Goal: Task Accomplishment & Management: Manage account settings

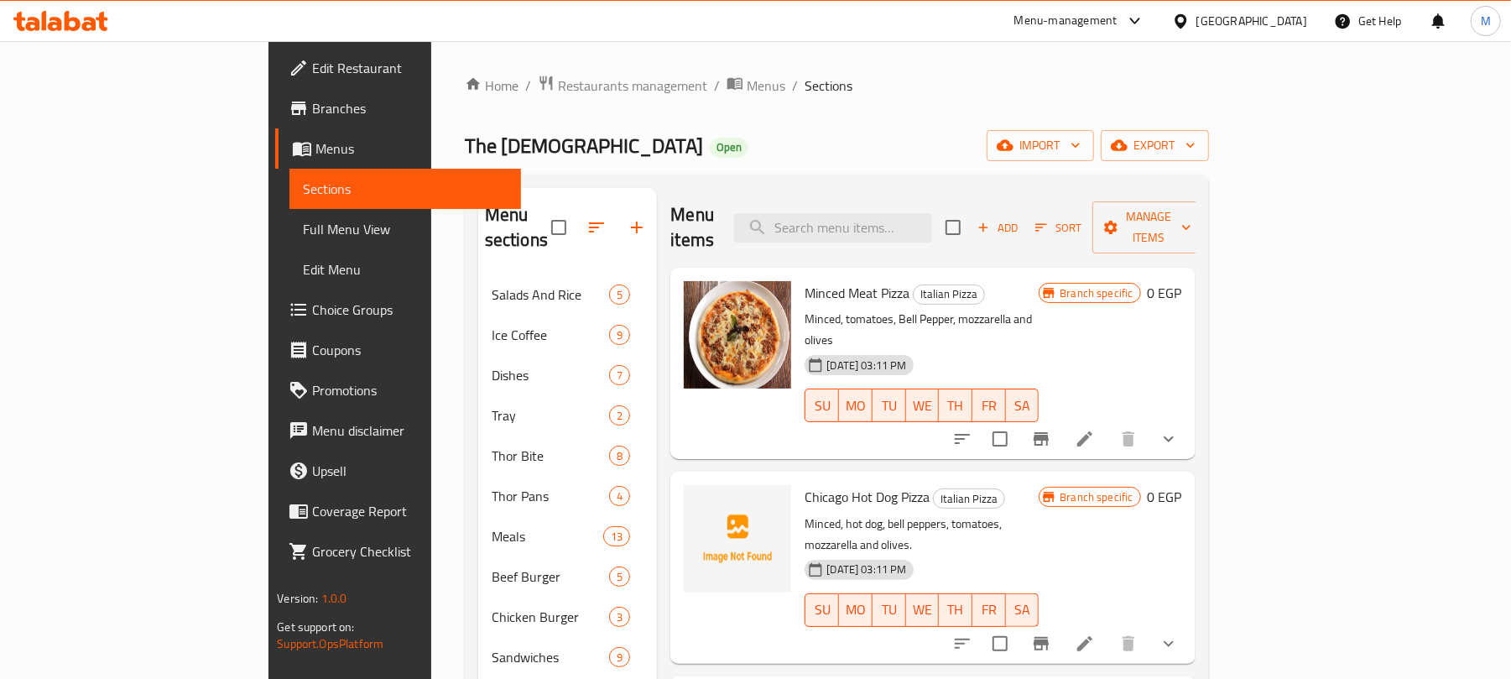
click at [1179, 429] on icon "show more" at bounding box center [1169, 439] width 20 height 20
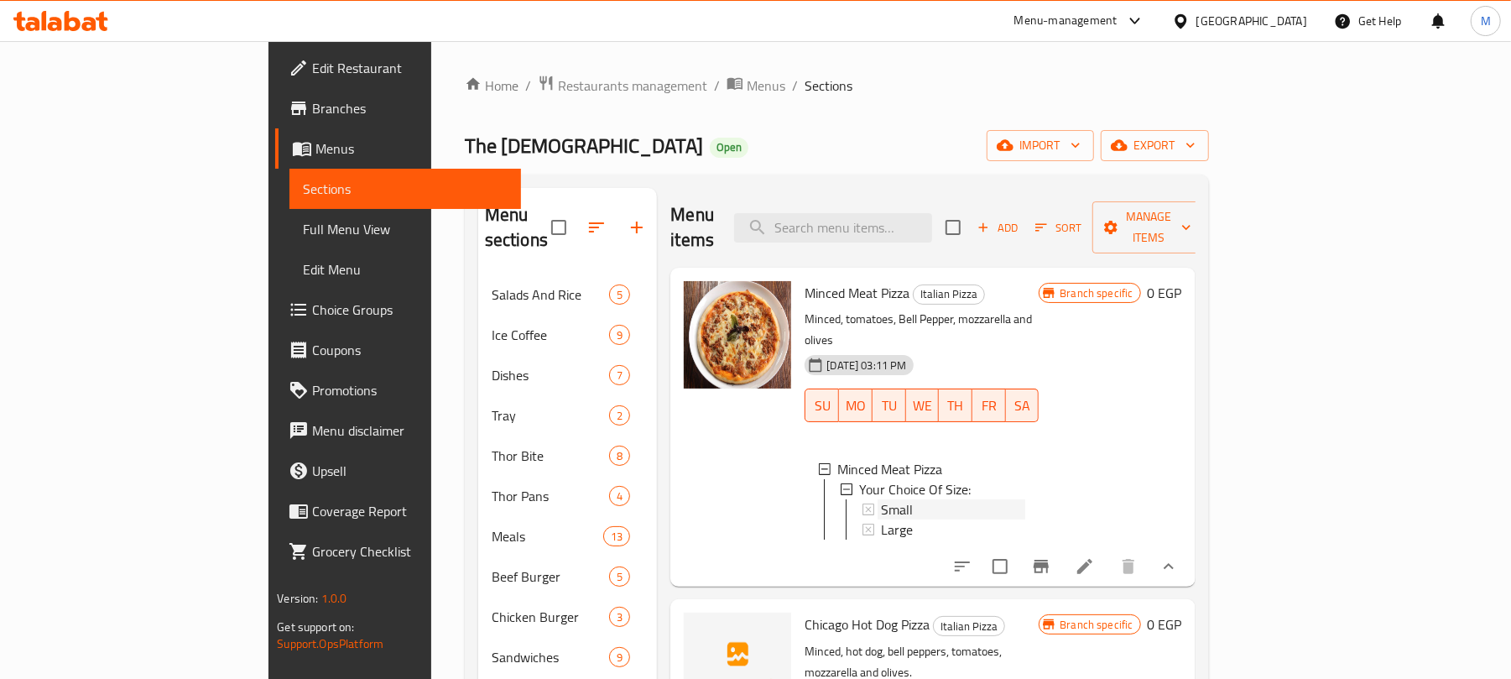
click at [881, 499] on div "Small" at bounding box center [953, 509] width 144 height 20
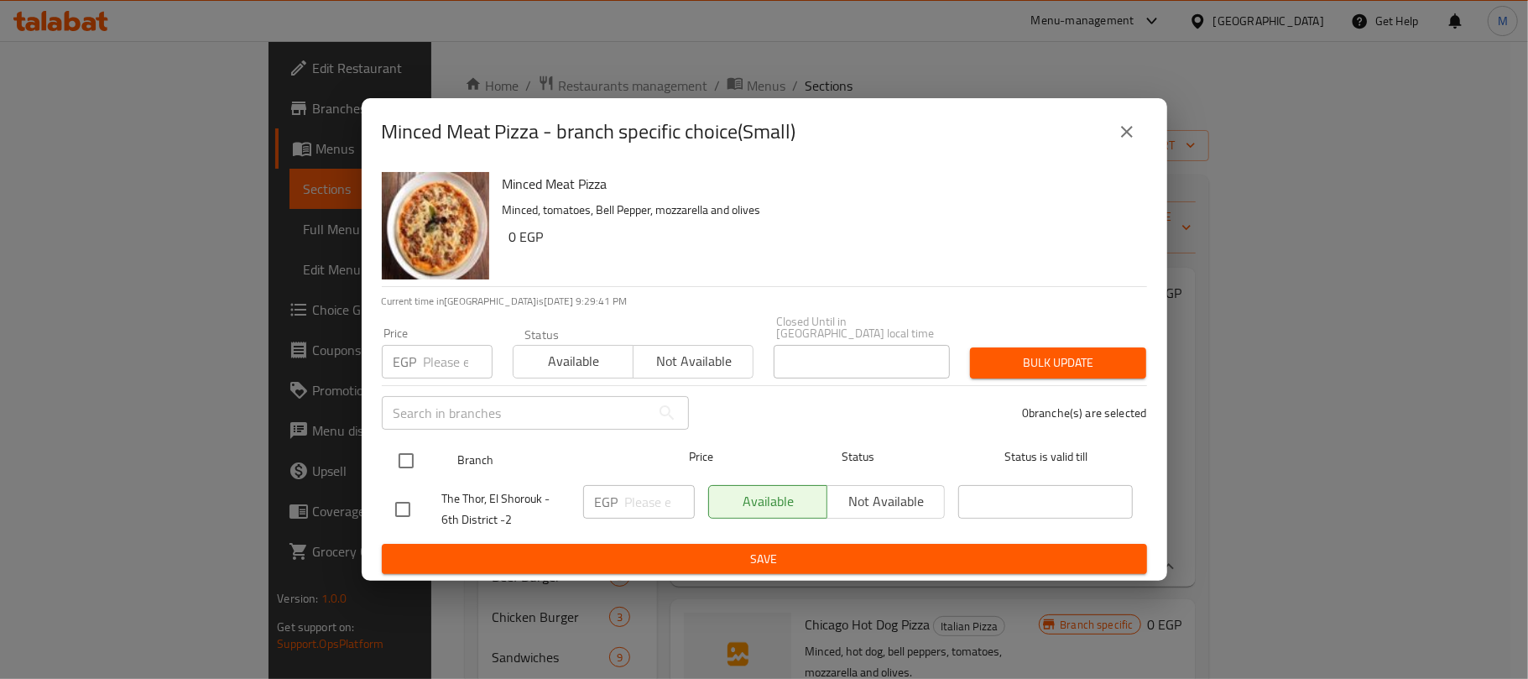
drag, startPoint x: 409, startPoint y: 444, endPoint x: 406, endPoint y: 434, distance: 10.6
click at [407, 444] on input "checkbox" at bounding box center [405, 460] width 35 height 35
checkbox input "true"
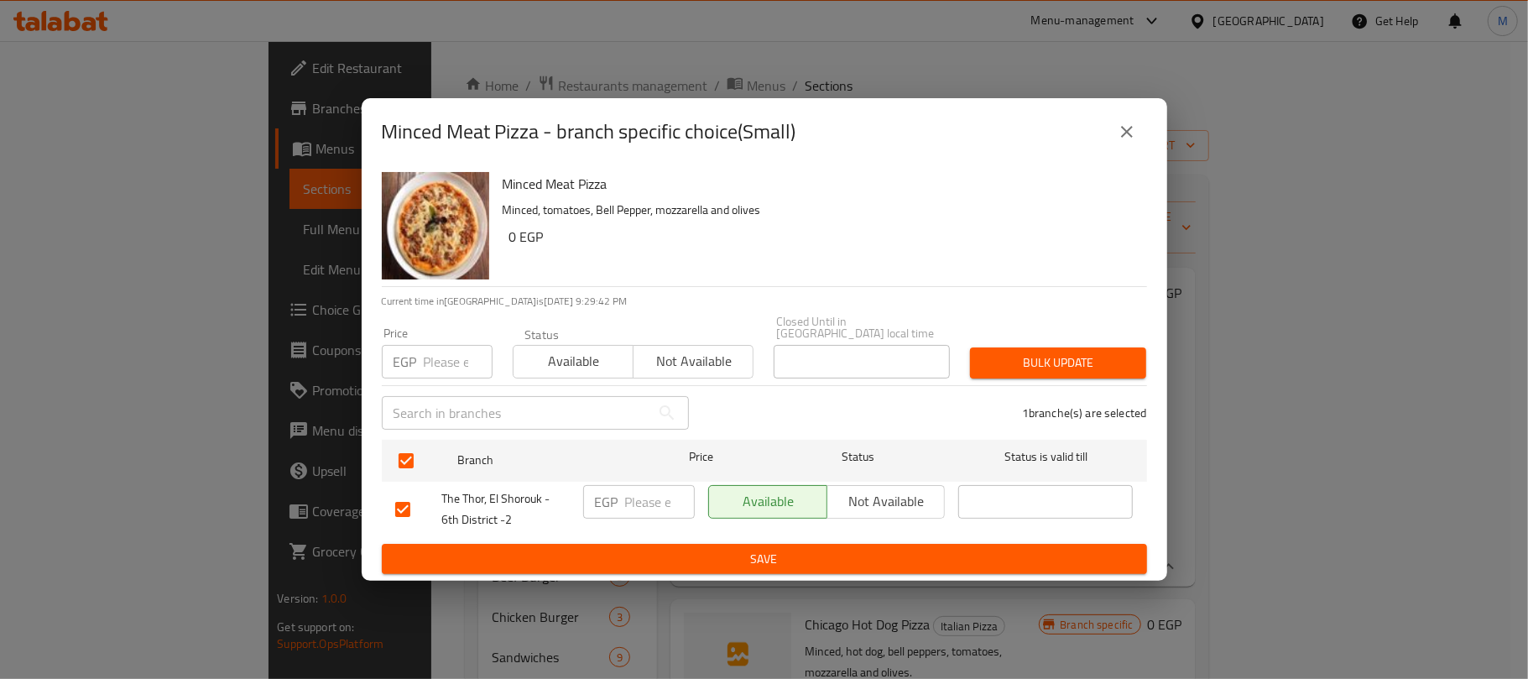
click at [445, 347] on input "number" at bounding box center [458, 362] width 69 height 34
type input "195"
click at [1134, 360] on button "Bulk update" at bounding box center [1058, 362] width 176 height 31
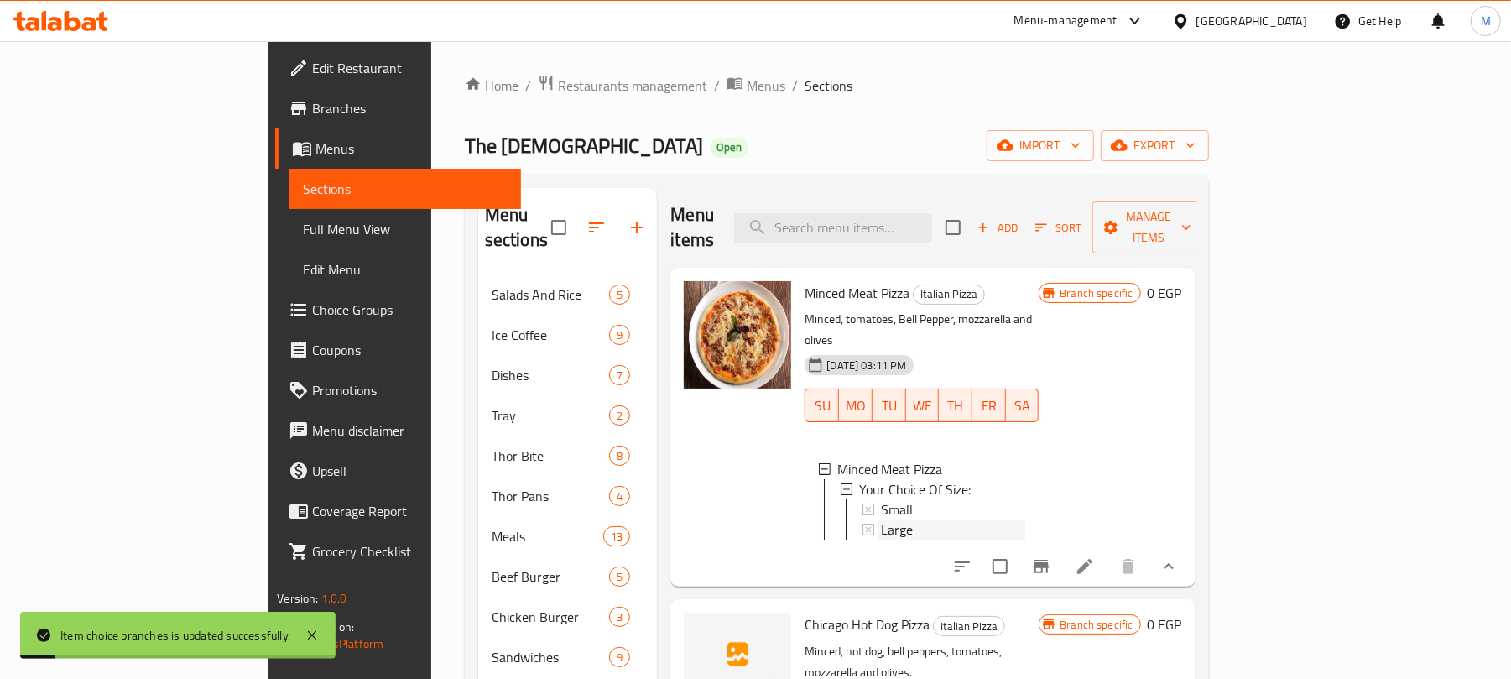
click at [881, 519] on div "Large" at bounding box center [953, 529] width 144 height 20
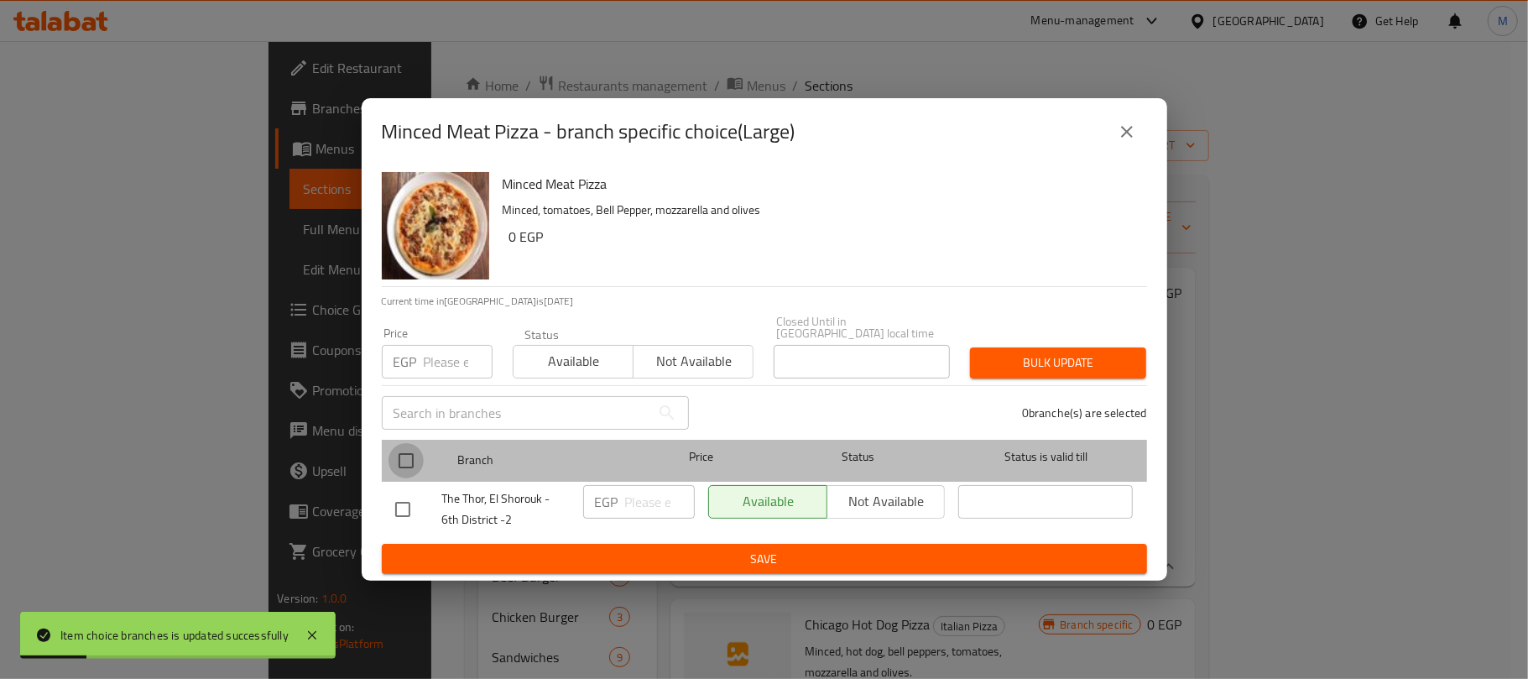
click at [401, 458] on input "checkbox" at bounding box center [405, 460] width 35 height 35
checkbox input "true"
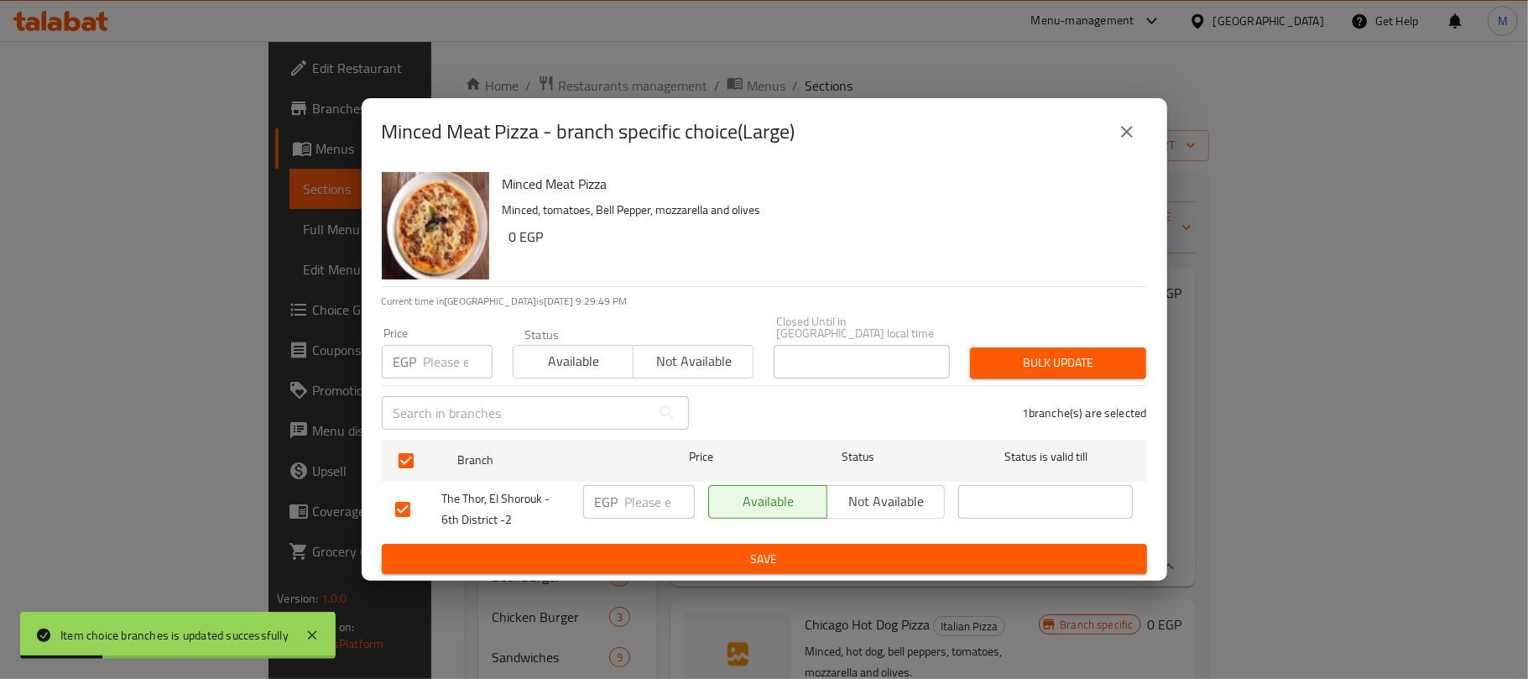
click at [448, 347] on input "number" at bounding box center [458, 362] width 69 height 34
type input "230"
click at [1098, 352] on span "Bulk update" at bounding box center [1057, 362] width 149 height 21
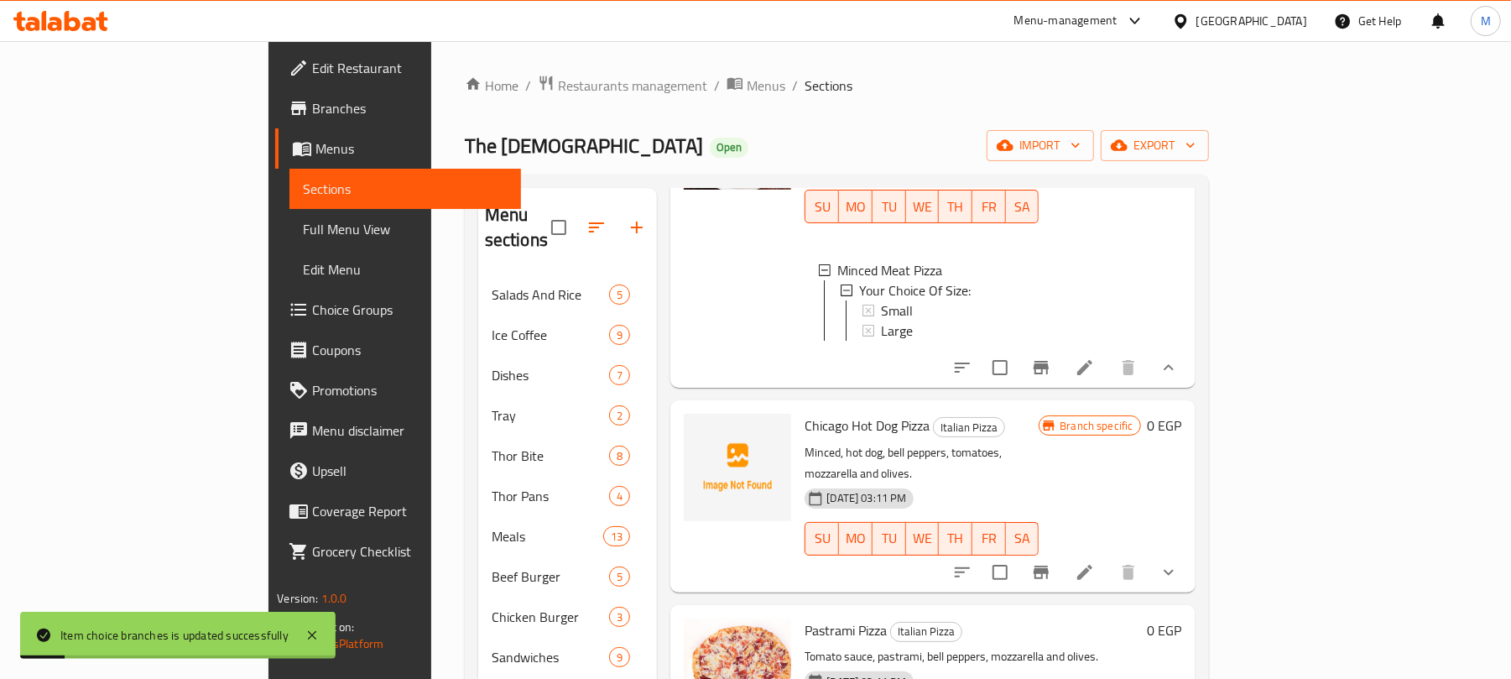
scroll to position [336, 0]
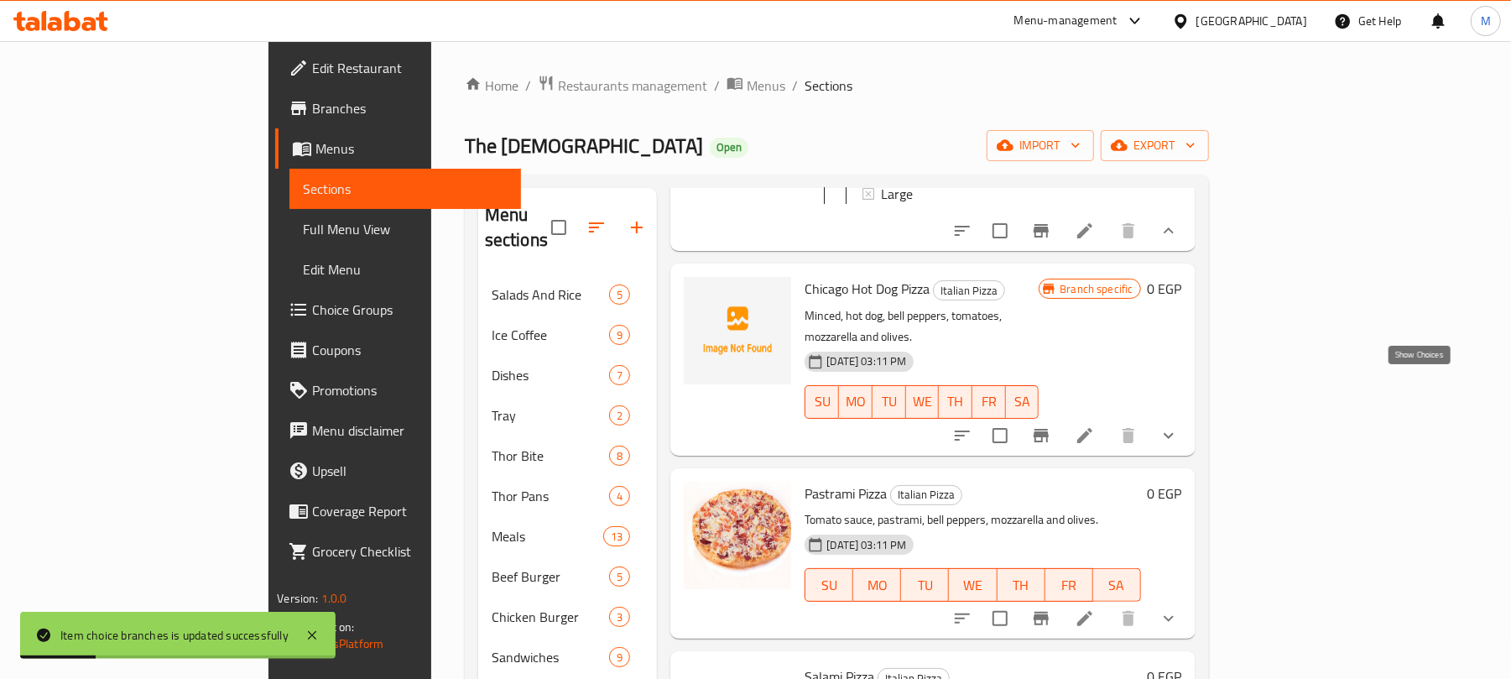
click at [1179, 425] on icon "show more" at bounding box center [1169, 435] width 20 height 20
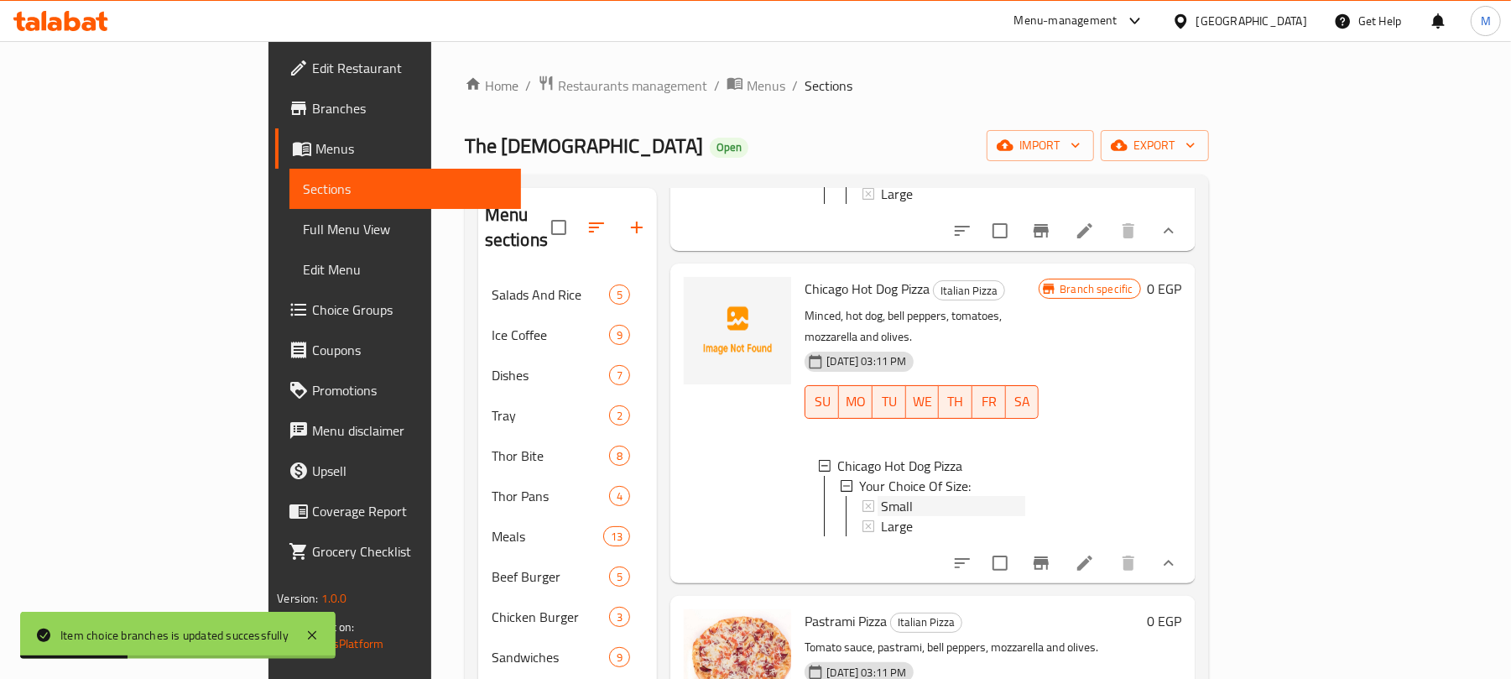
click at [881, 496] on div "Small" at bounding box center [953, 506] width 144 height 20
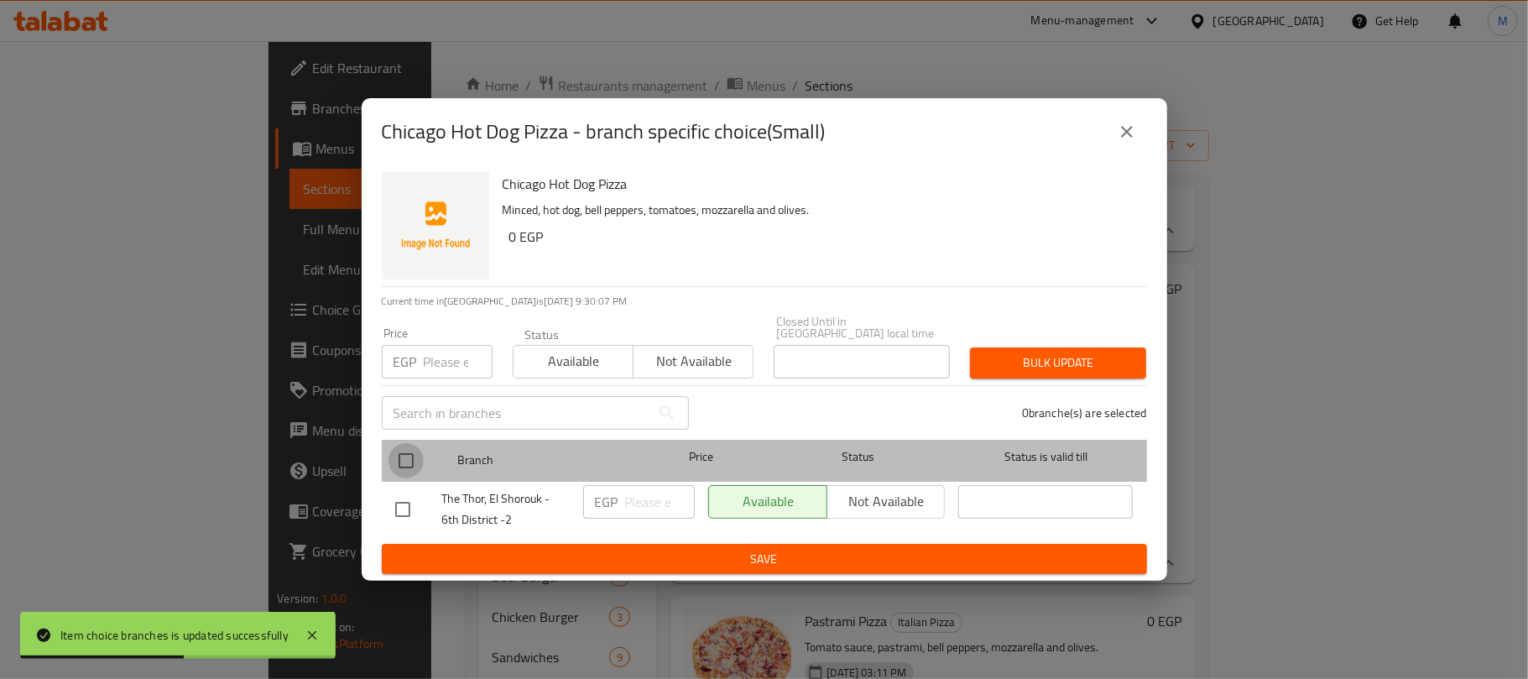
click at [408, 453] on input "checkbox" at bounding box center [405, 460] width 35 height 35
checkbox input "true"
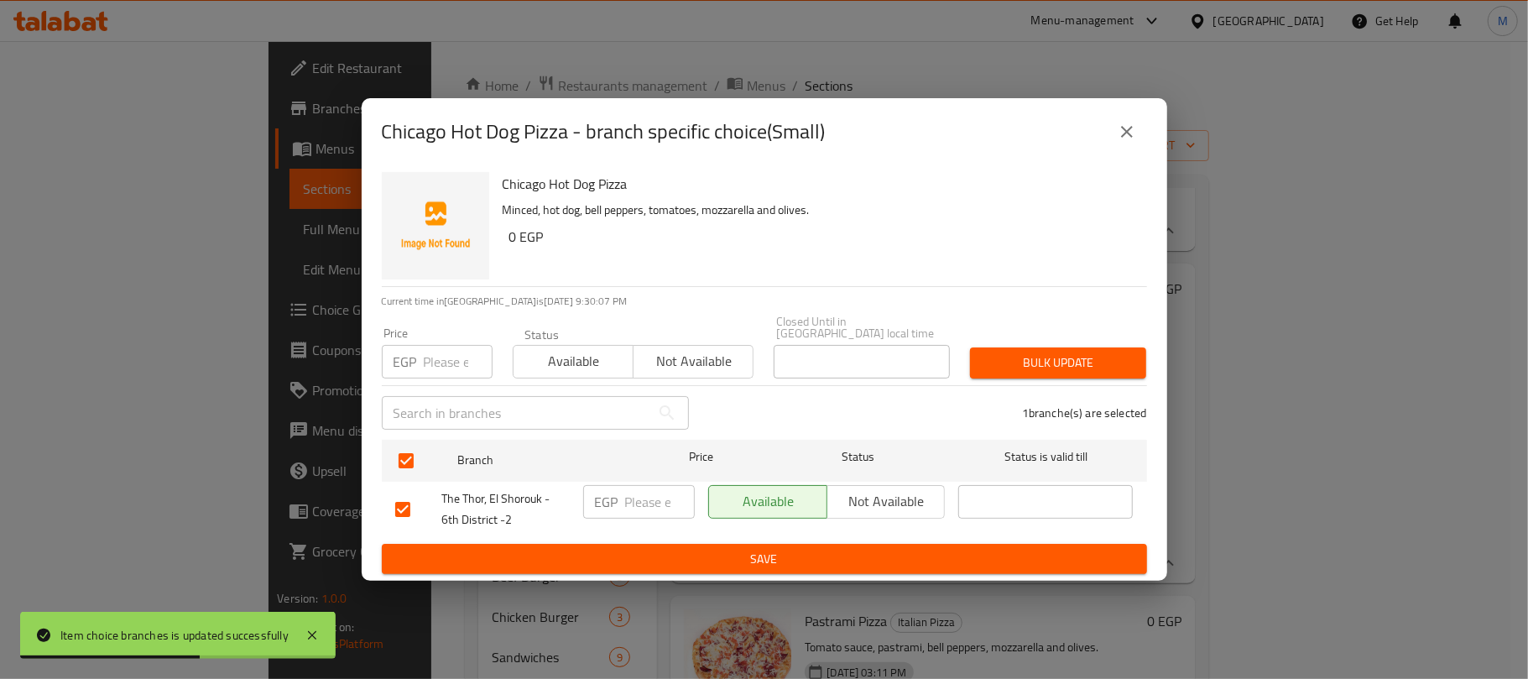
click at [451, 359] on input "number" at bounding box center [458, 362] width 69 height 34
type input "240"
click at [1049, 363] on span "Bulk update" at bounding box center [1057, 362] width 149 height 21
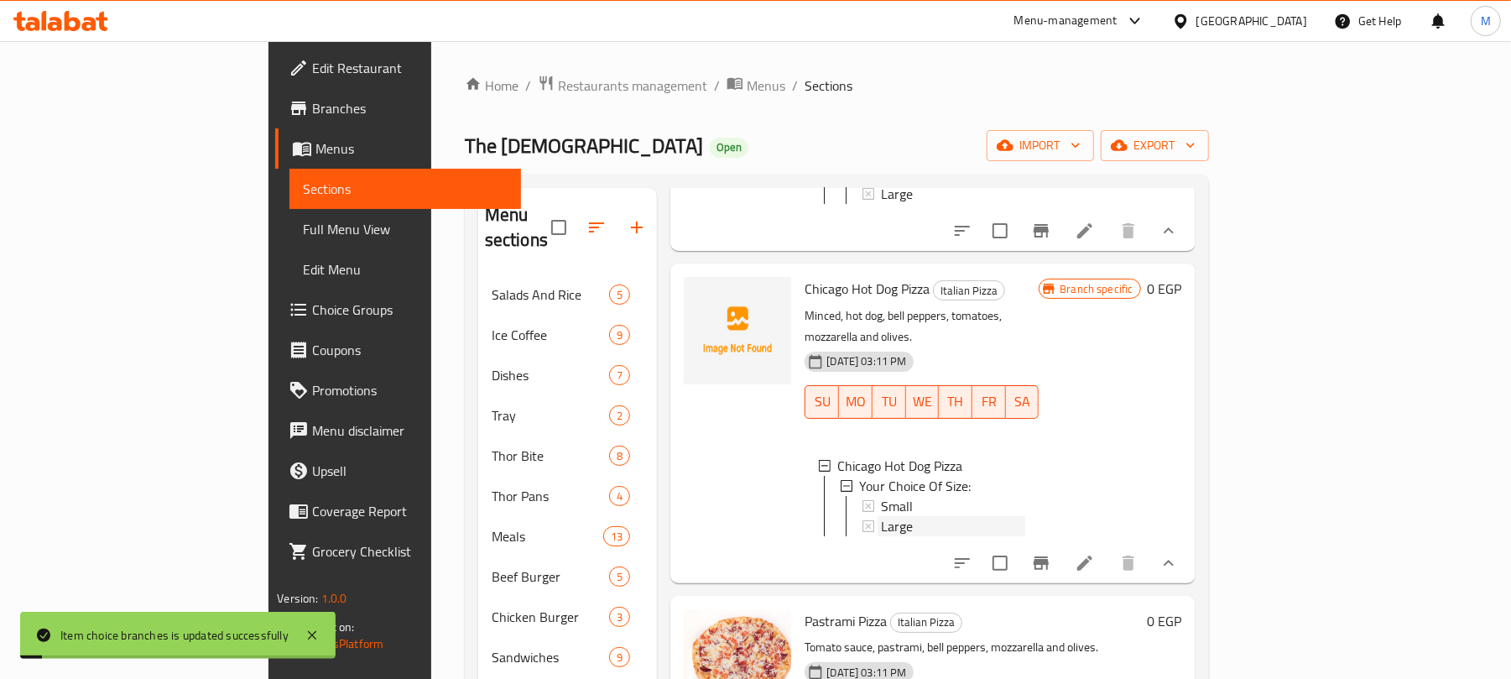
click at [881, 516] on div "Large" at bounding box center [953, 526] width 144 height 20
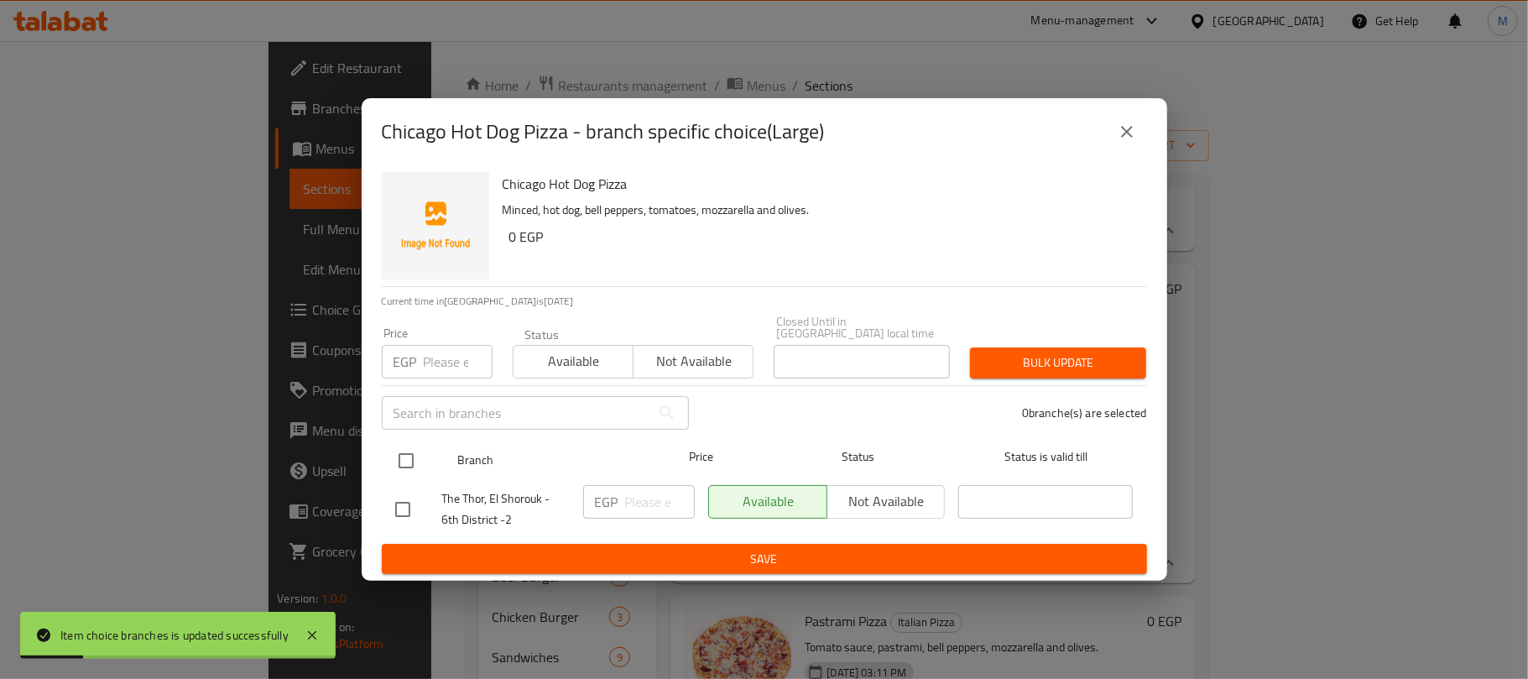
click at [410, 450] on input "checkbox" at bounding box center [405, 460] width 35 height 35
checkbox input "true"
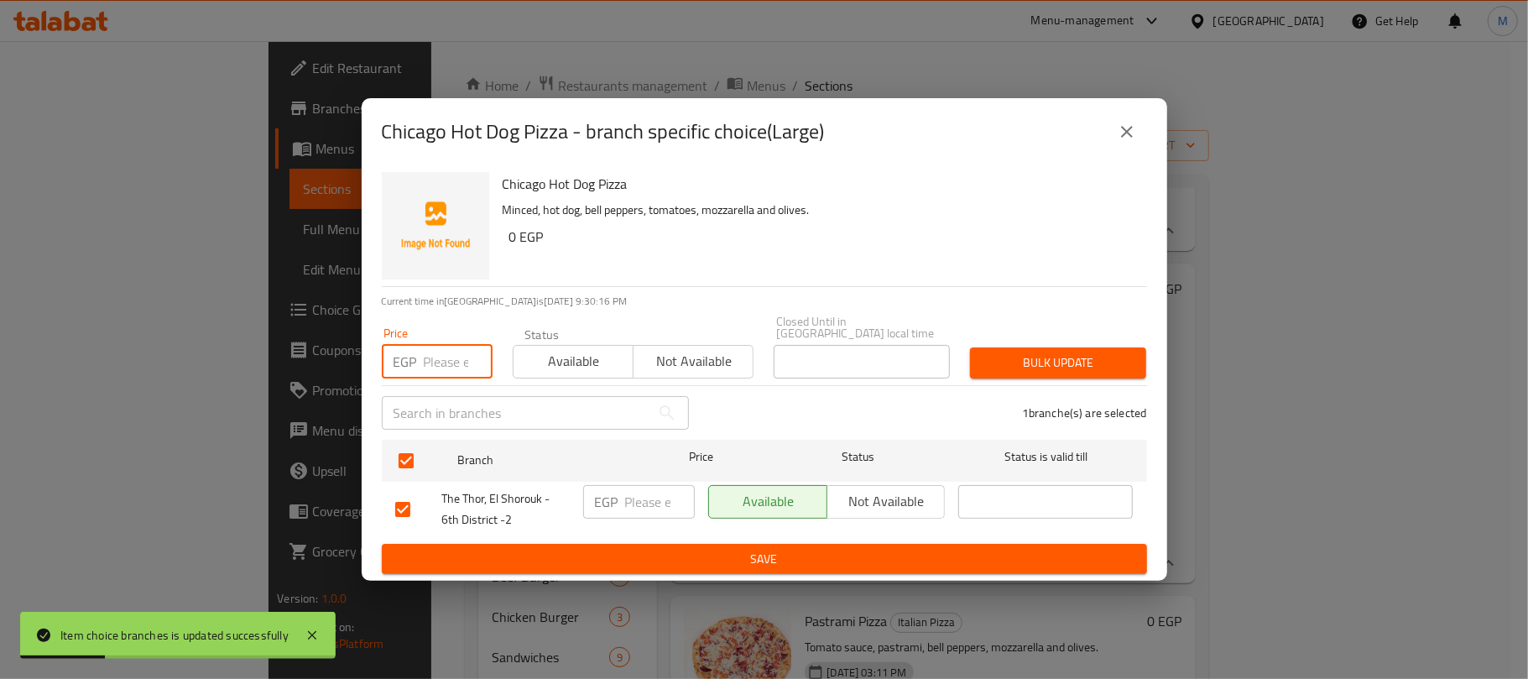
click at [440, 360] on input "number" at bounding box center [458, 362] width 69 height 34
type input "275"
click at [1054, 370] on button "Bulk update" at bounding box center [1058, 362] width 176 height 31
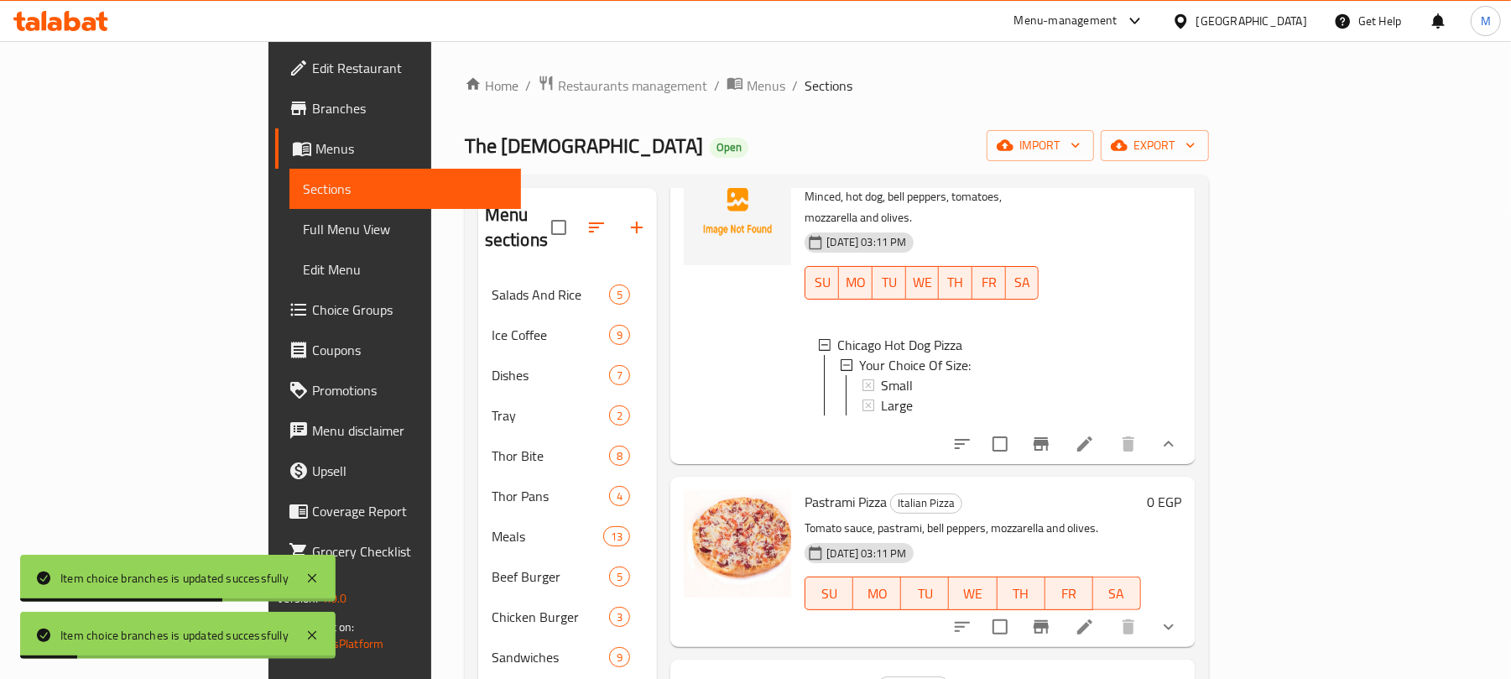
scroll to position [559, 0]
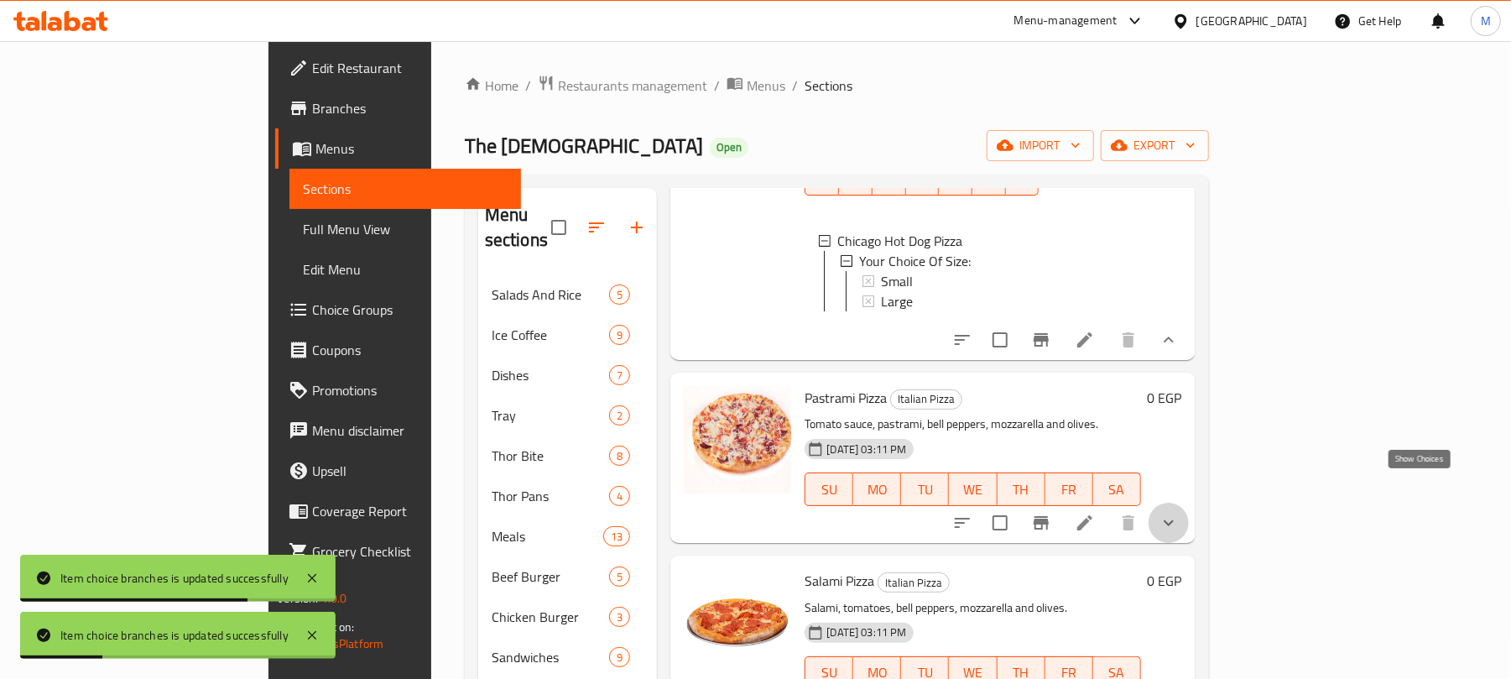
click at [1179, 513] on icon "show more" at bounding box center [1169, 523] width 20 height 20
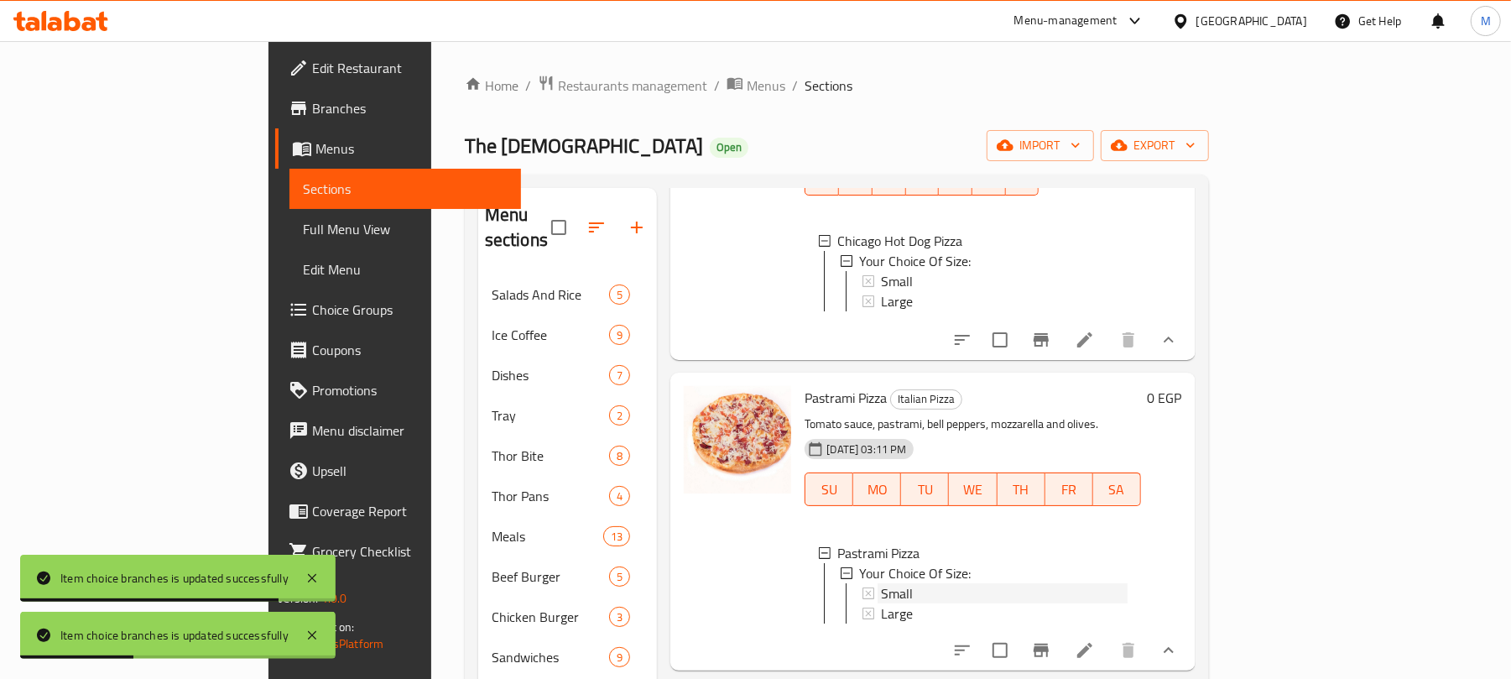
click at [881, 583] on span "Small" at bounding box center [897, 593] width 32 height 20
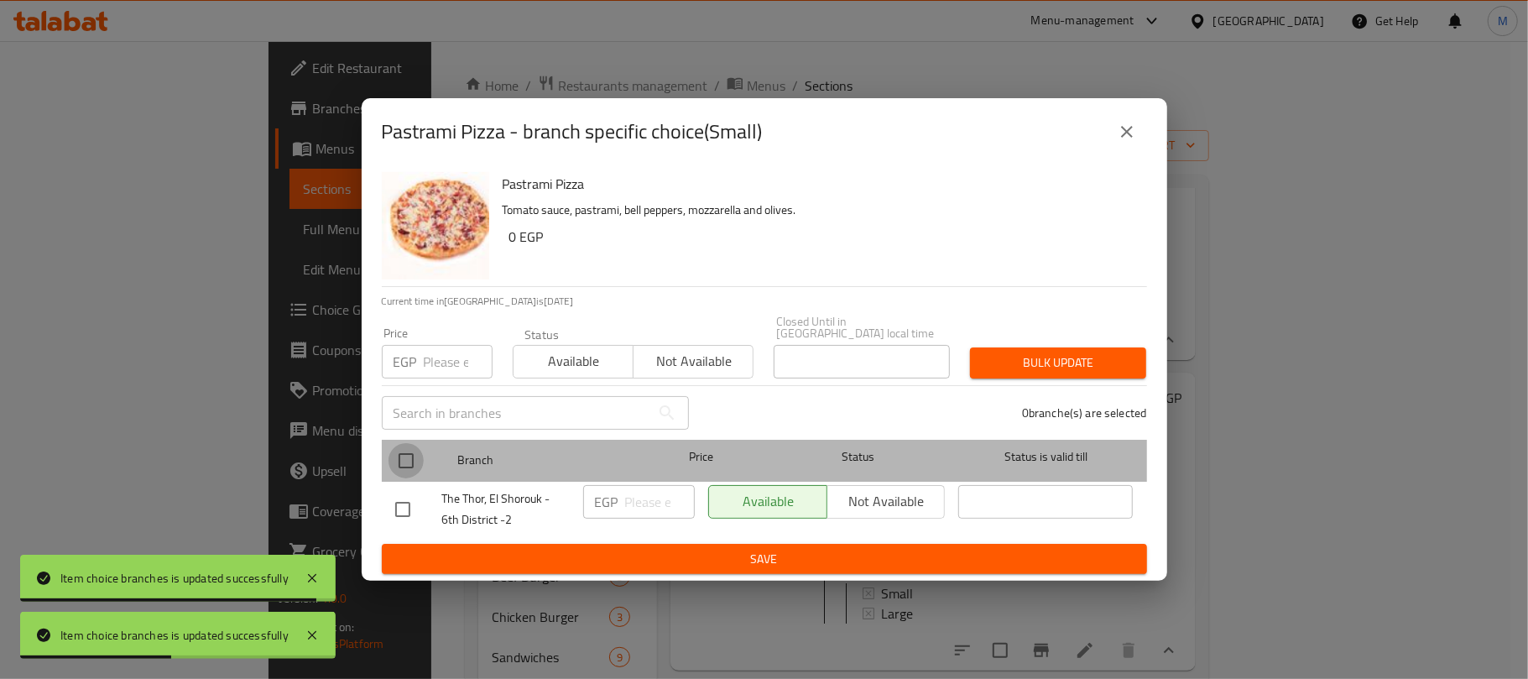
drag, startPoint x: 407, startPoint y: 448, endPoint x: 480, endPoint y: 342, distance: 128.5
click at [406, 448] on input "checkbox" at bounding box center [405, 460] width 35 height 35
checkbox input "true"
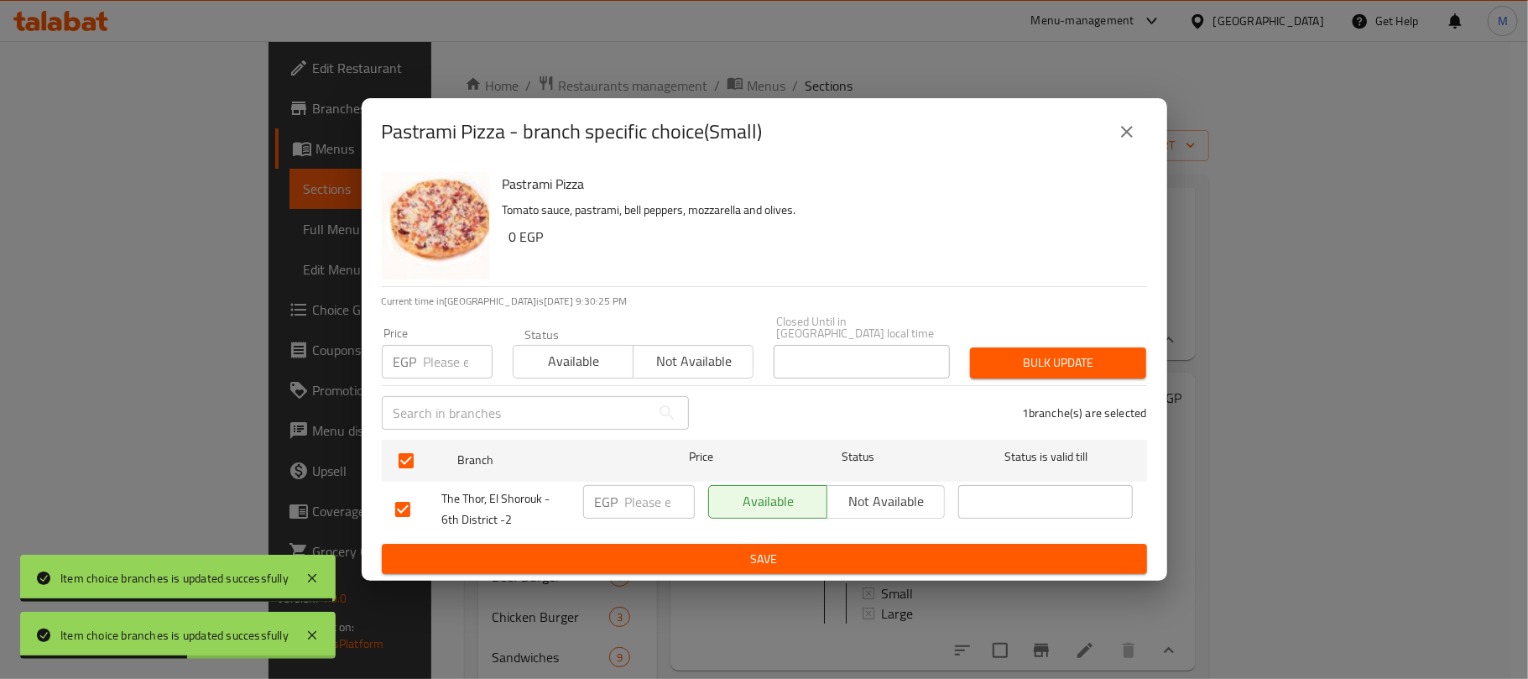
click at [425, 357] on input "number" at bounding box center [458, 362] width 69 height 34
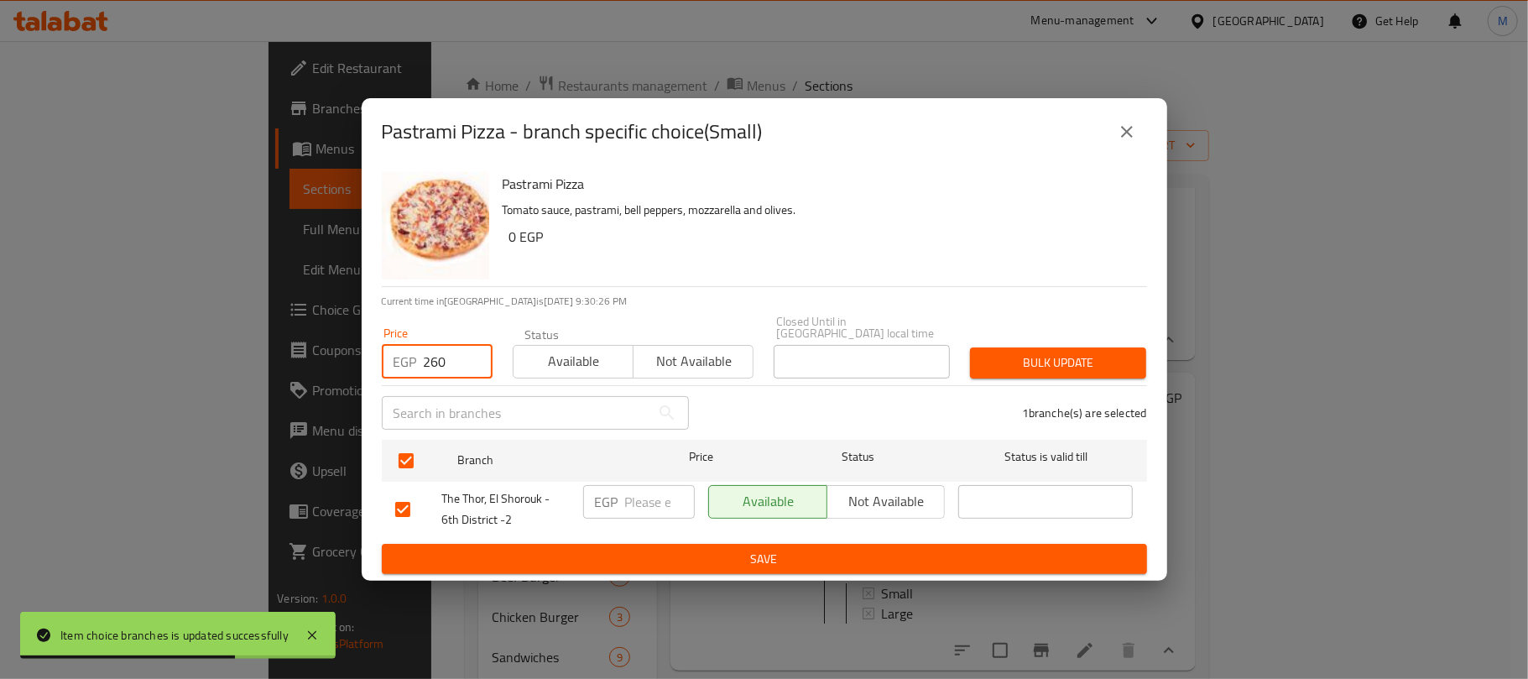
type input "260"
click at [1034, 356] on span "Bulk update" at bounding box center [1057, 362] width 149 height 21
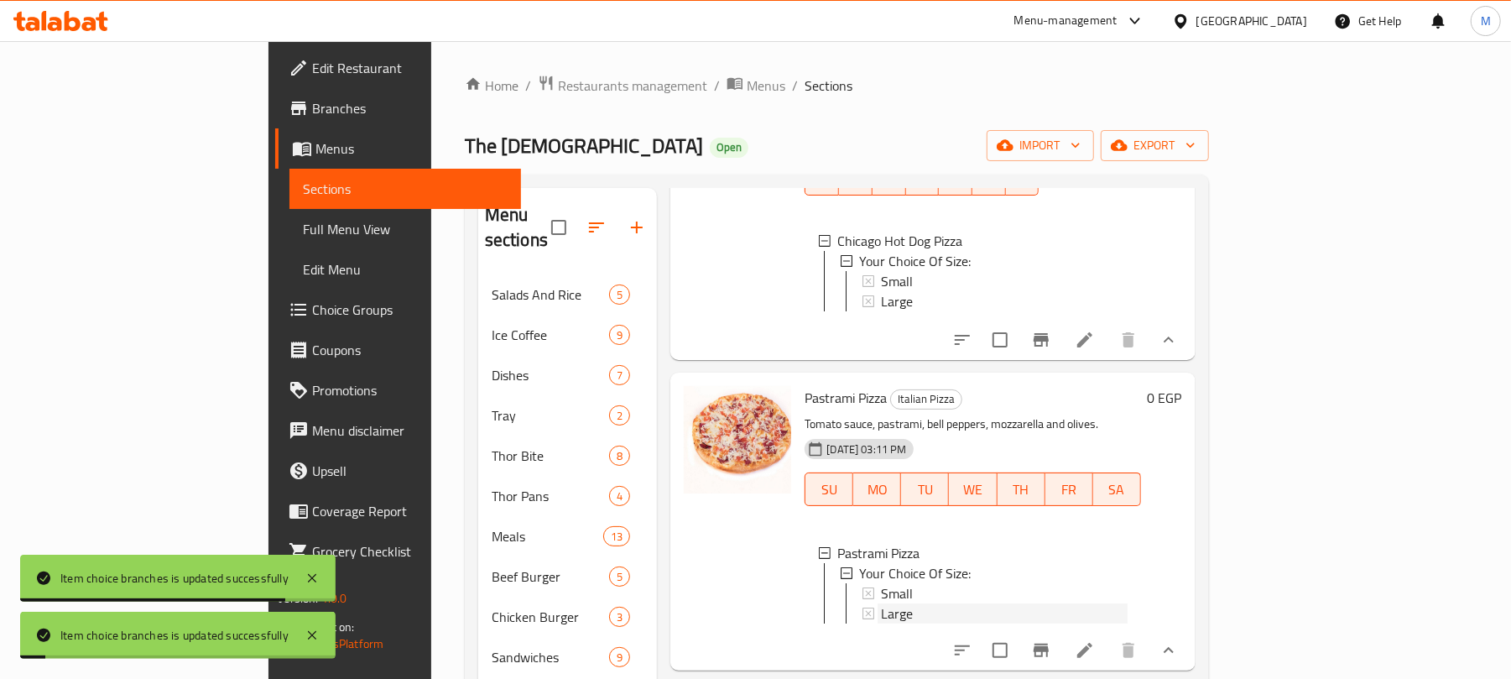
click at [881, 603] on div "Large" at bounding box center [1004, 613] width 246 height 20
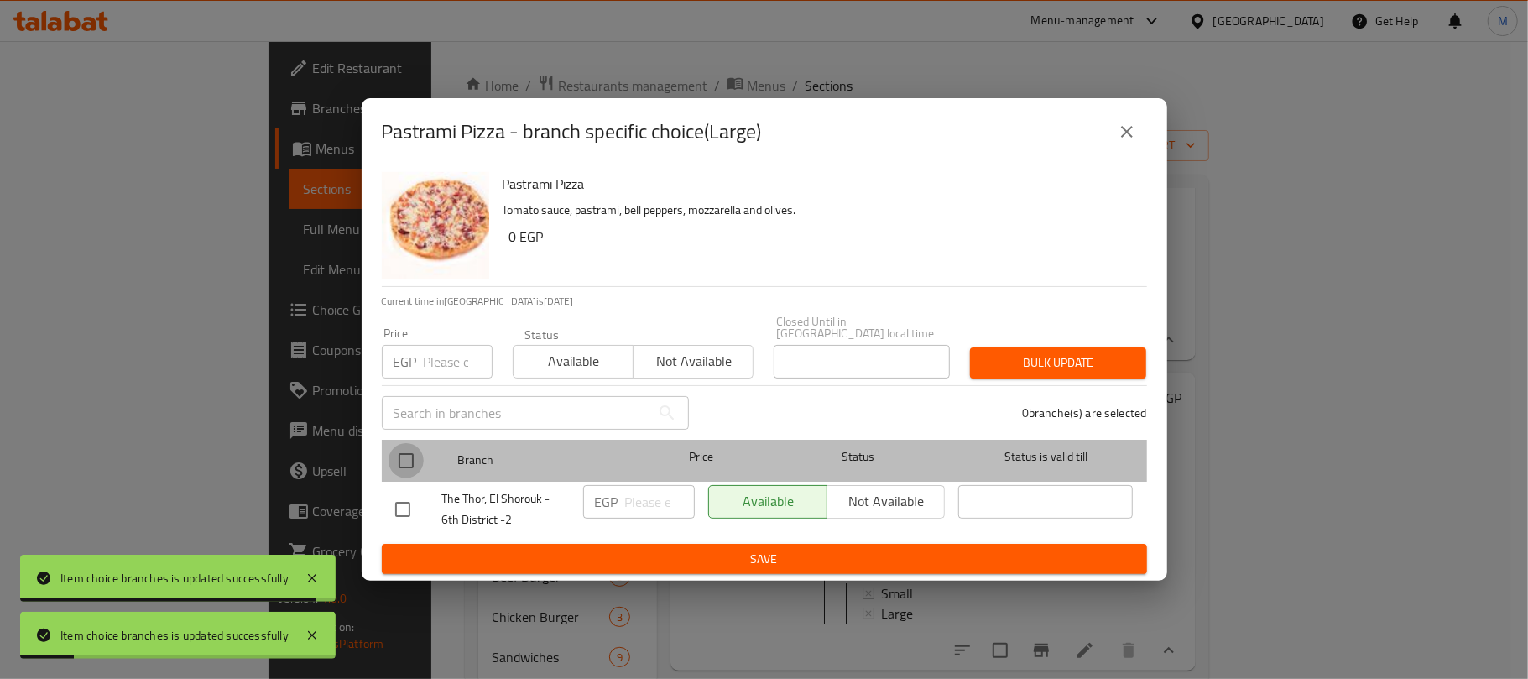
click at [404, 450] on input "checkbox" at bounding box center [405, 460] width 35 height 35
checkbox input "true"
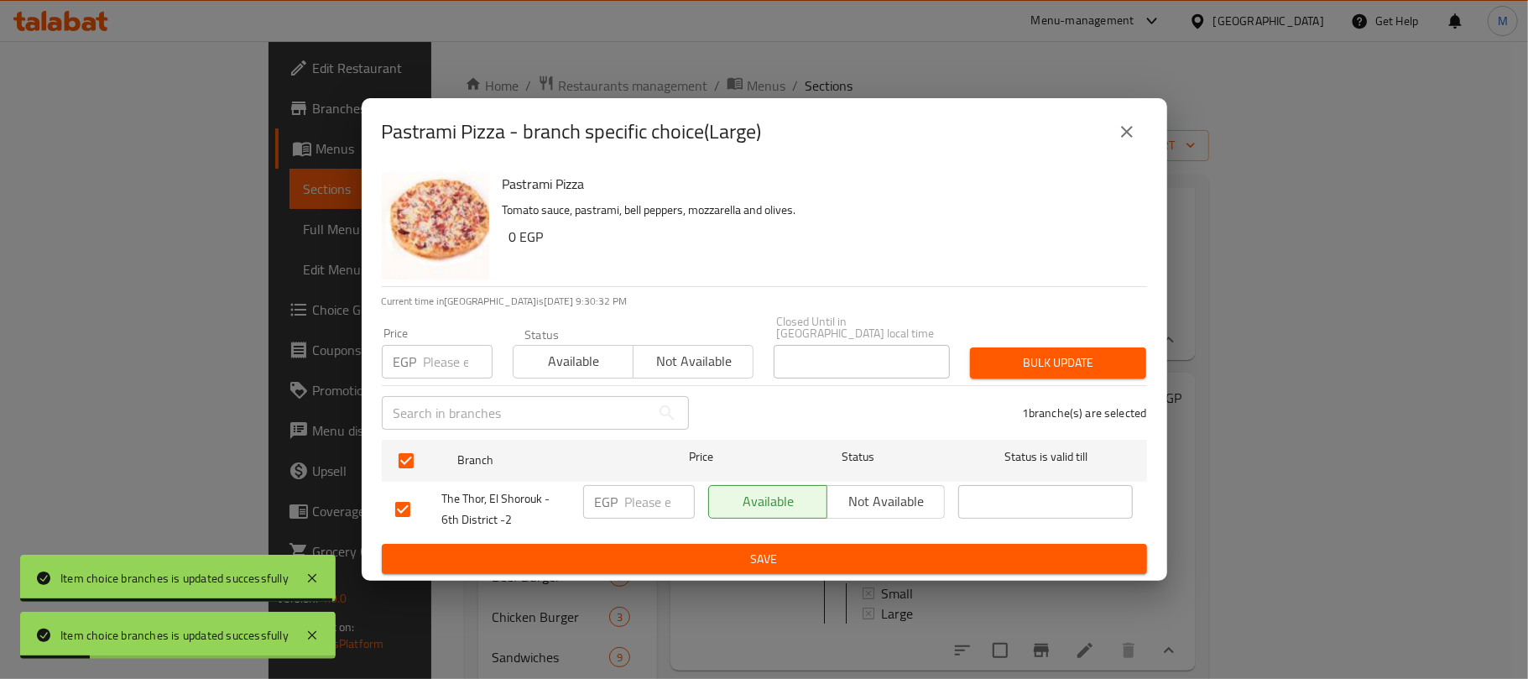
click at [444, 357] on input "number" at bounding box center [458, 362] width 69 height 34
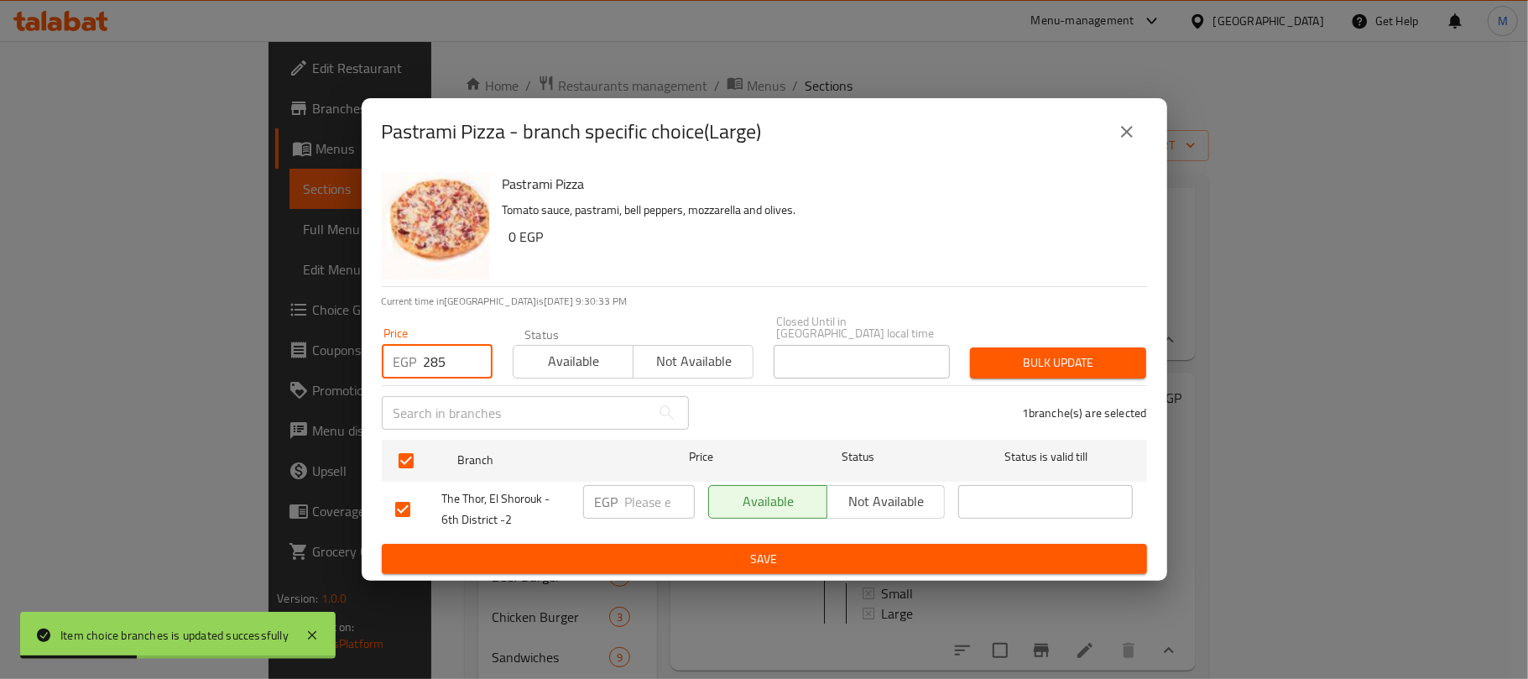
type input "285"
click at [1145, 362] on button "Bulk update" at bounding box center [1058, 362] width 176 height 31
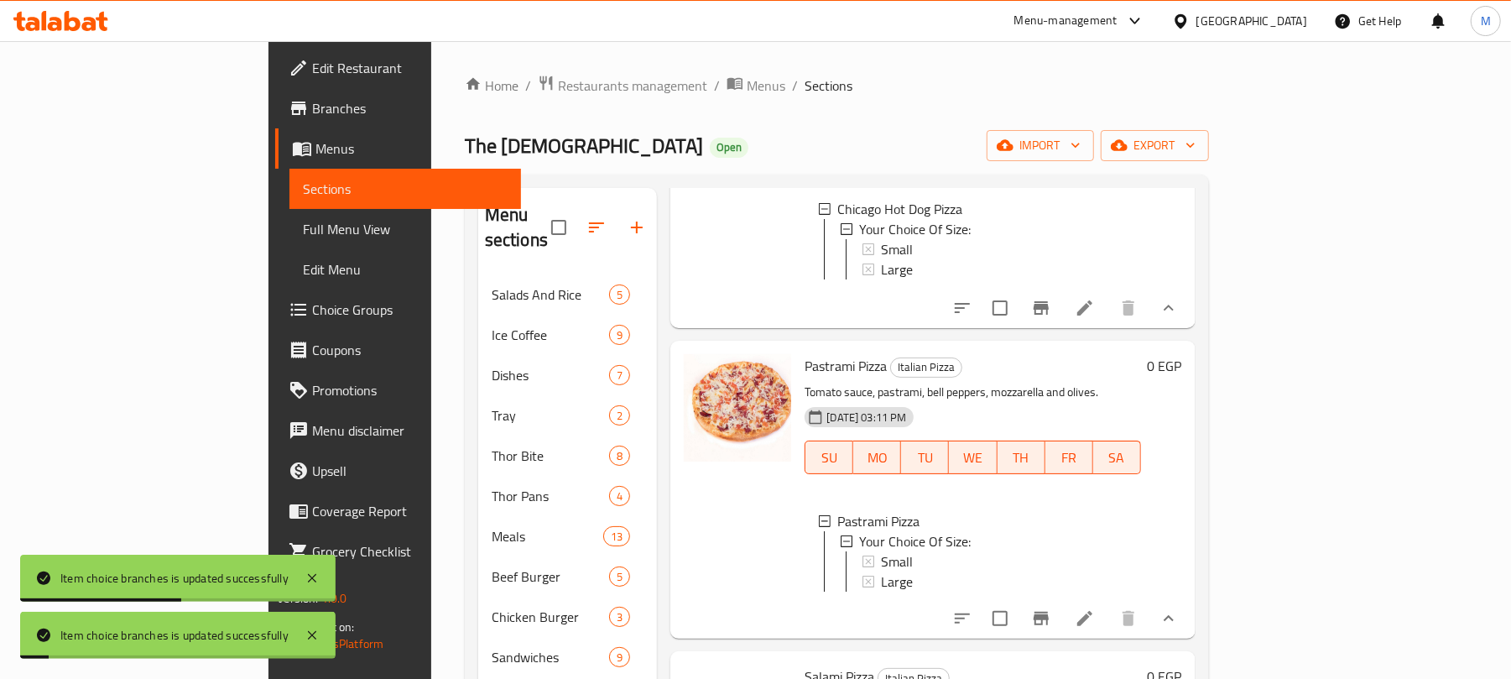
scroll to position [894, 0]
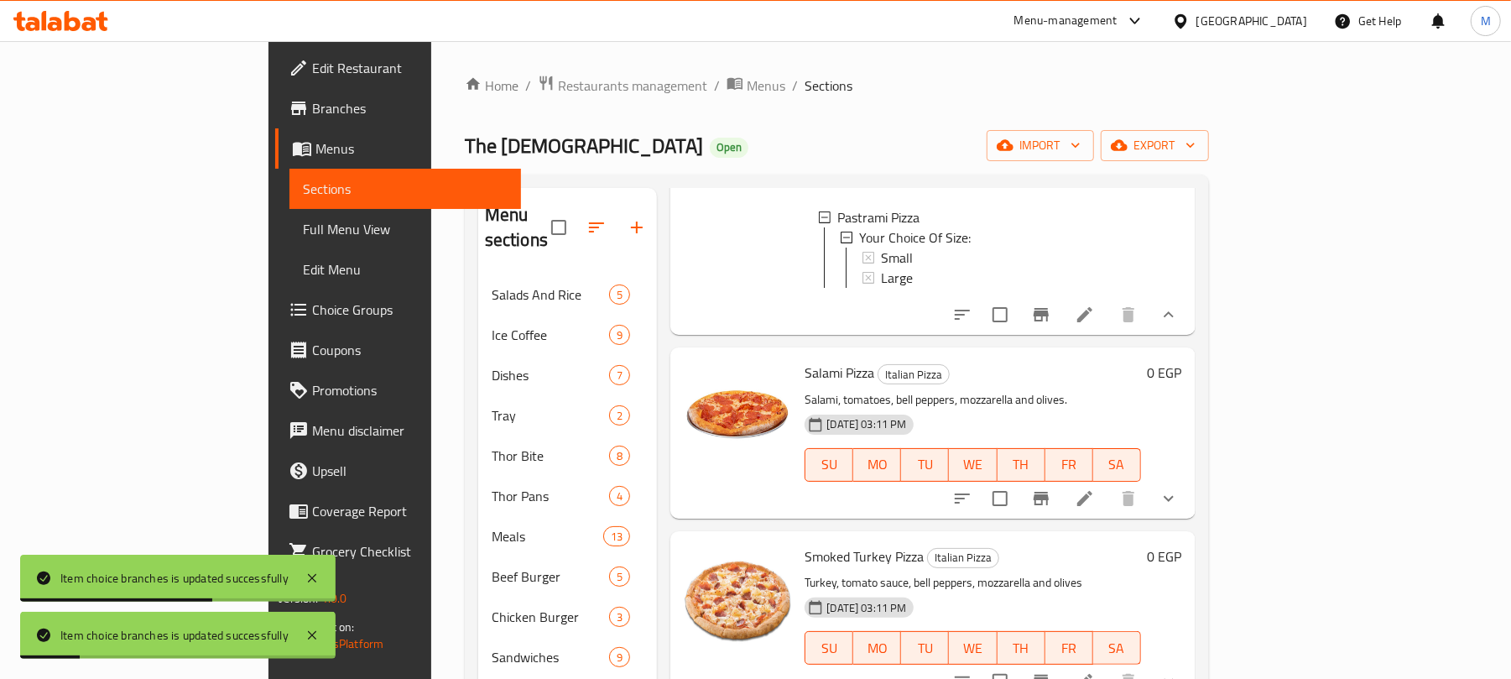
click at [1179, 488] on icon "show more" at bounding box center [1169, 498] width 20 height 20
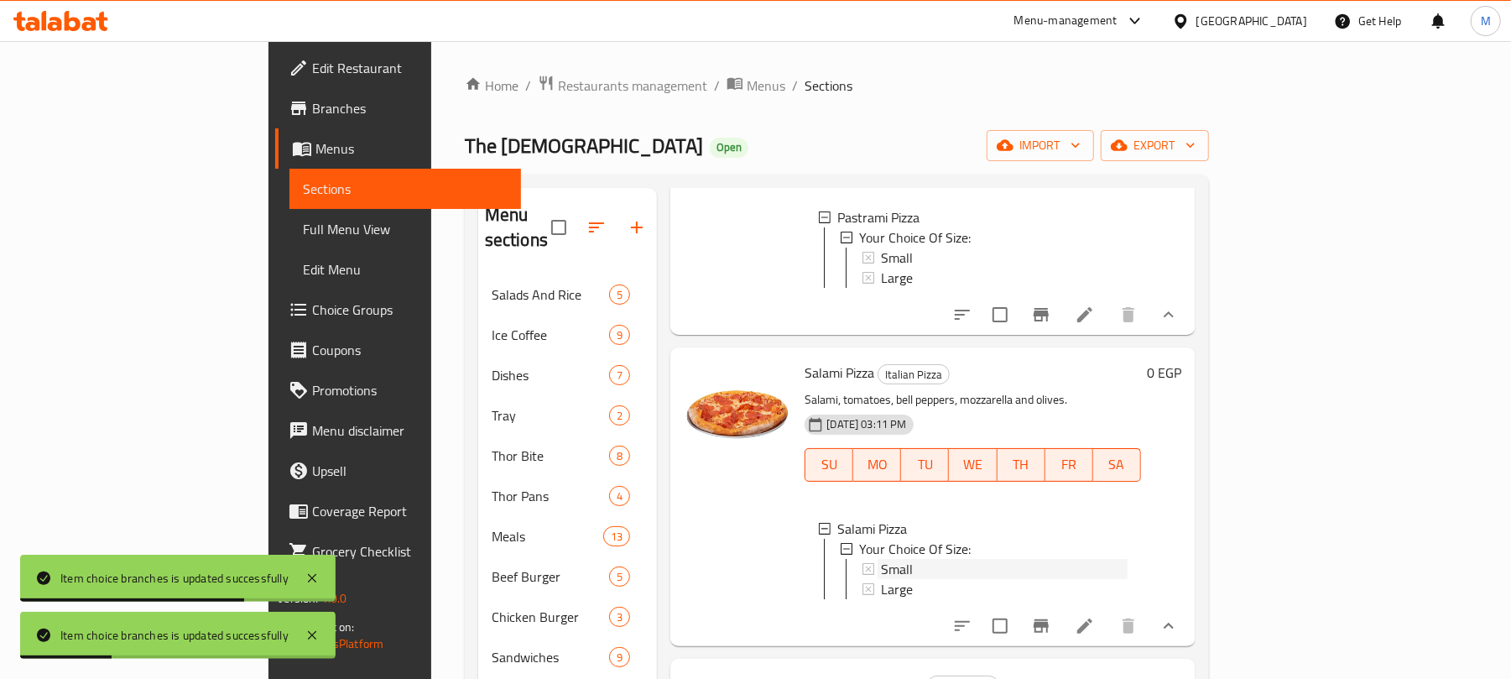
click at [941, 559] on div "Small" at bounding box center [1004, 569] width 246 height 20
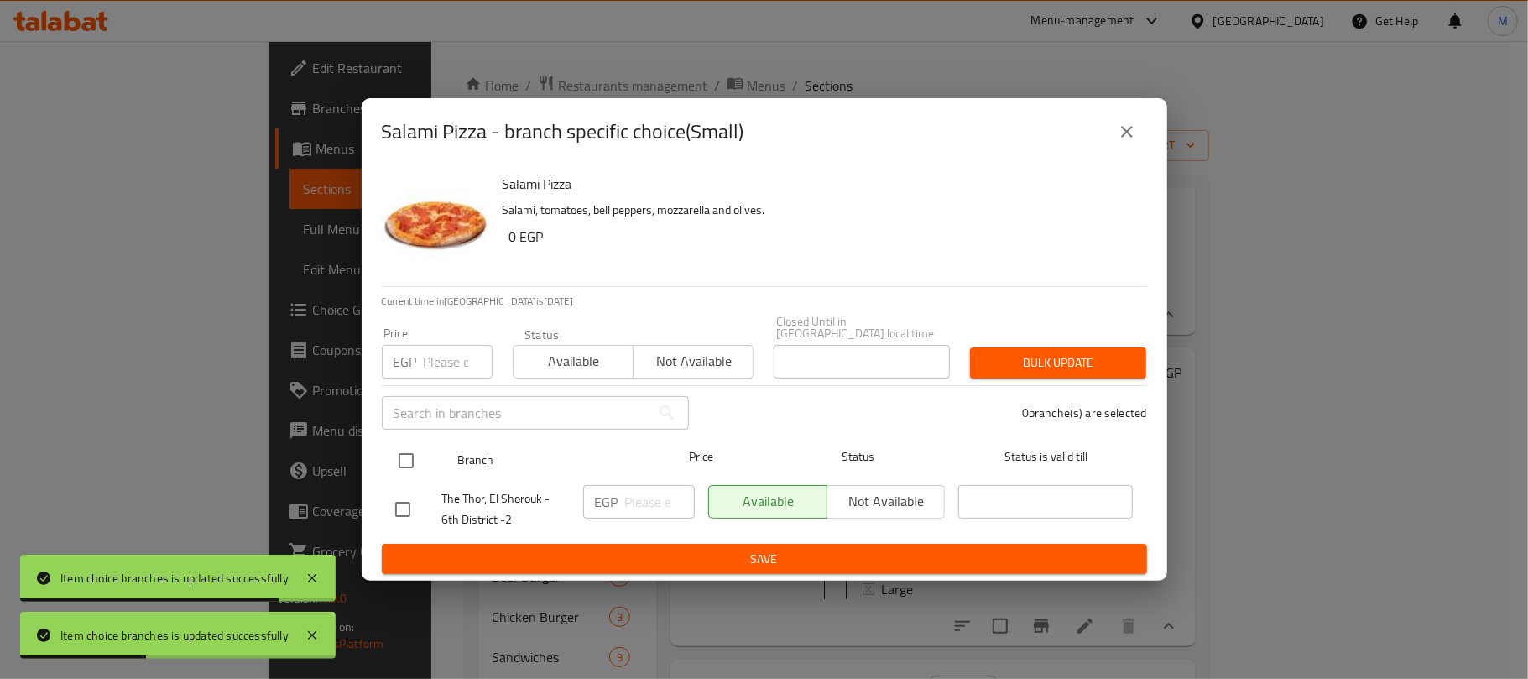
click at [409, 454] on input "checkbox" at bounding box center [405, 460] width 35 height 35
checkbox input "true"
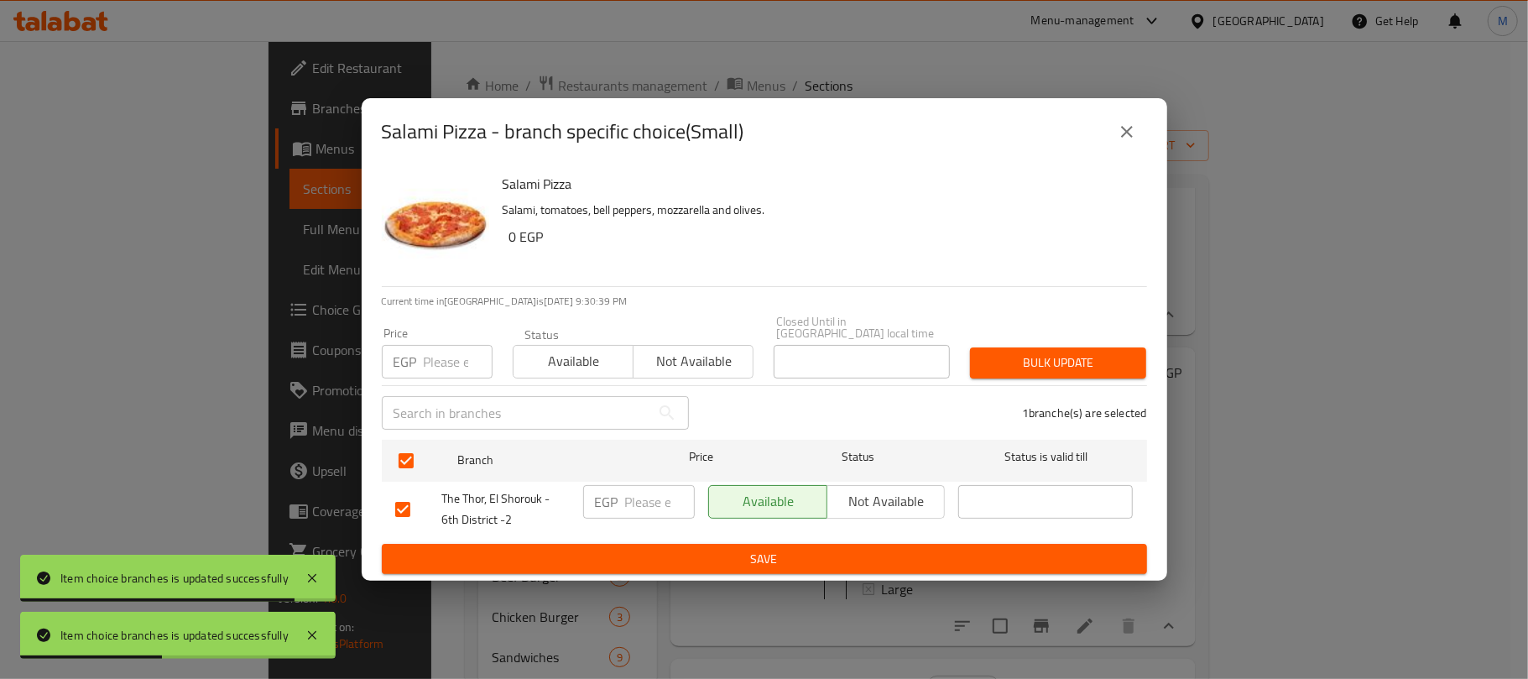
click at [444, 362] on input "number" at bounding box center [458, 362] width 69 height 34
type input "225"
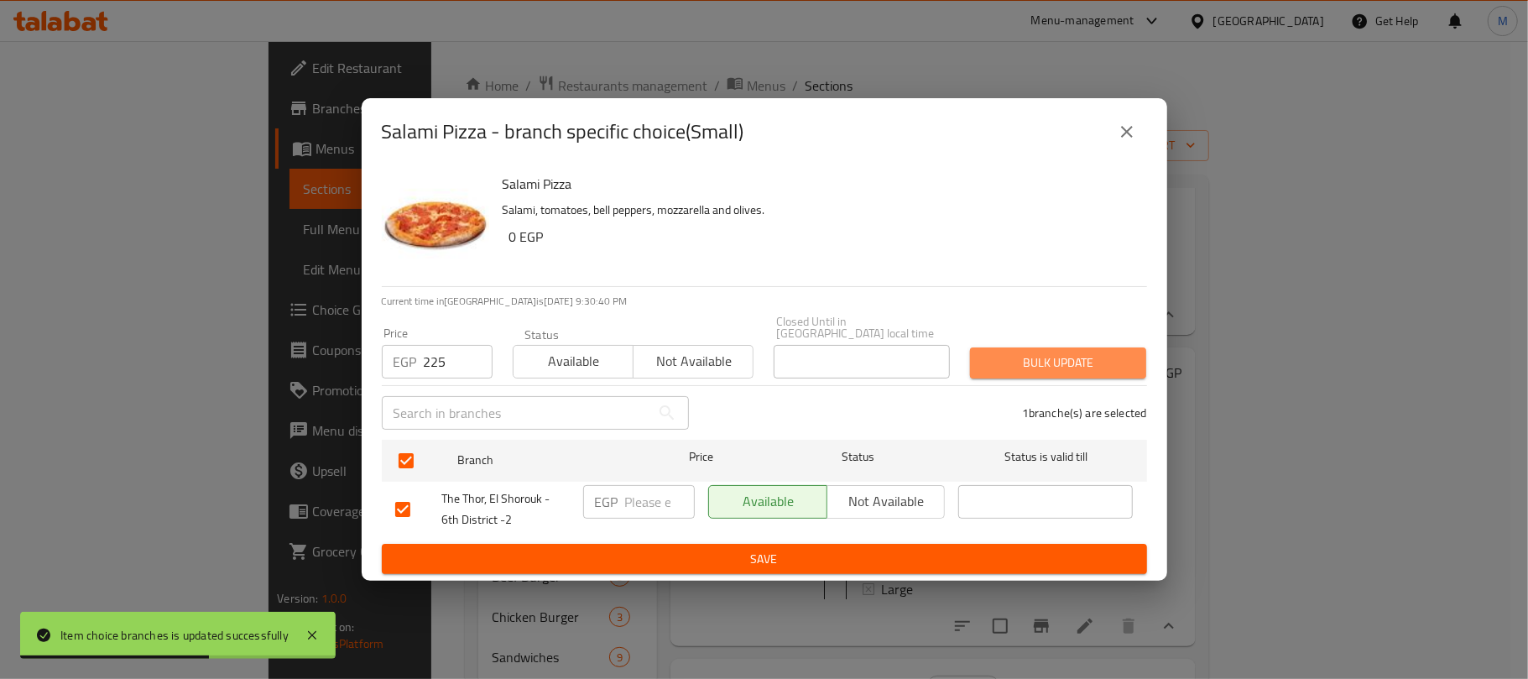
click at [1025, 359] on span "Bulk update" at bounding box center [1057, 362] width 149 height 21
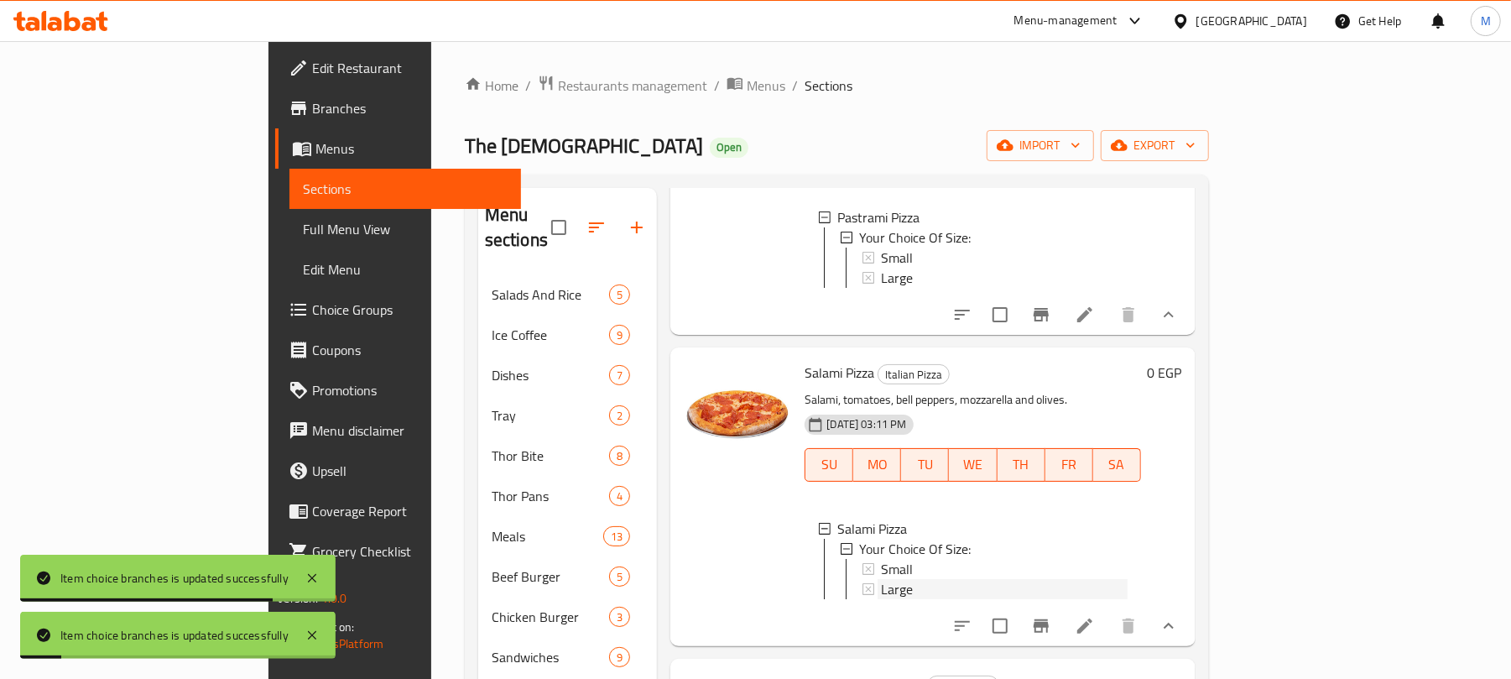
click at [881, 579] on span "Large" at bounding box center [897, 589] width 32 height 20
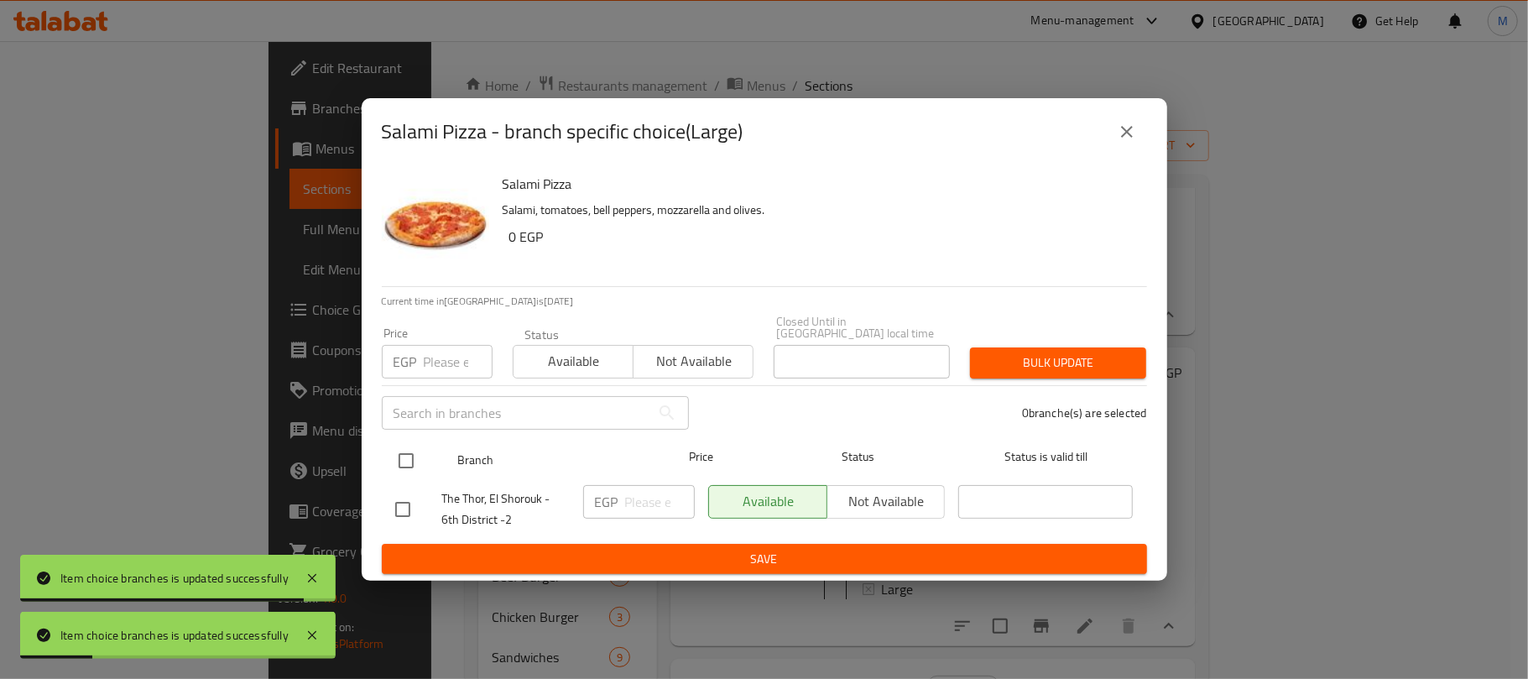
click at [401, 456] on input "checkbox" at bounding box center [405, 460] width 35 height 35
checkbox input "true"
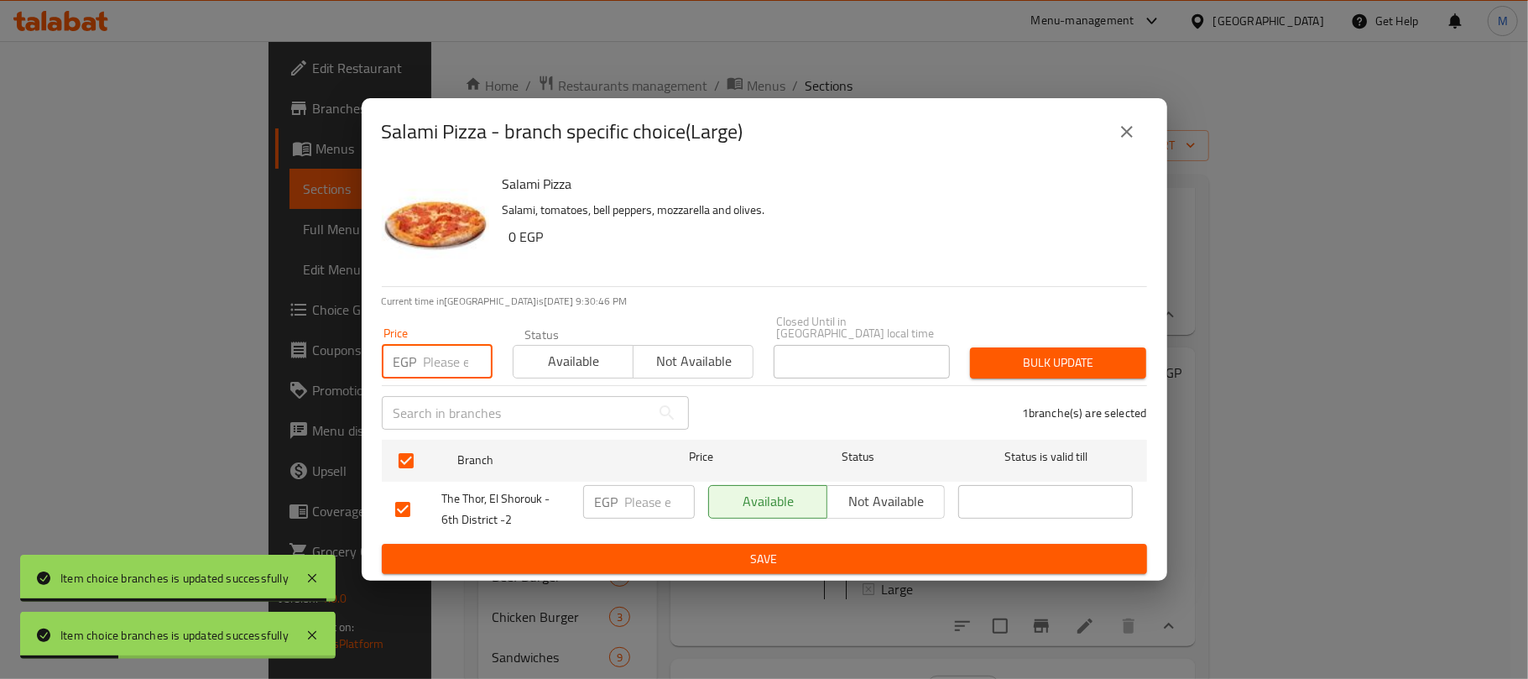
click at [435, 360] on input "number" at bounding box center [458, 362] width 69 height 34
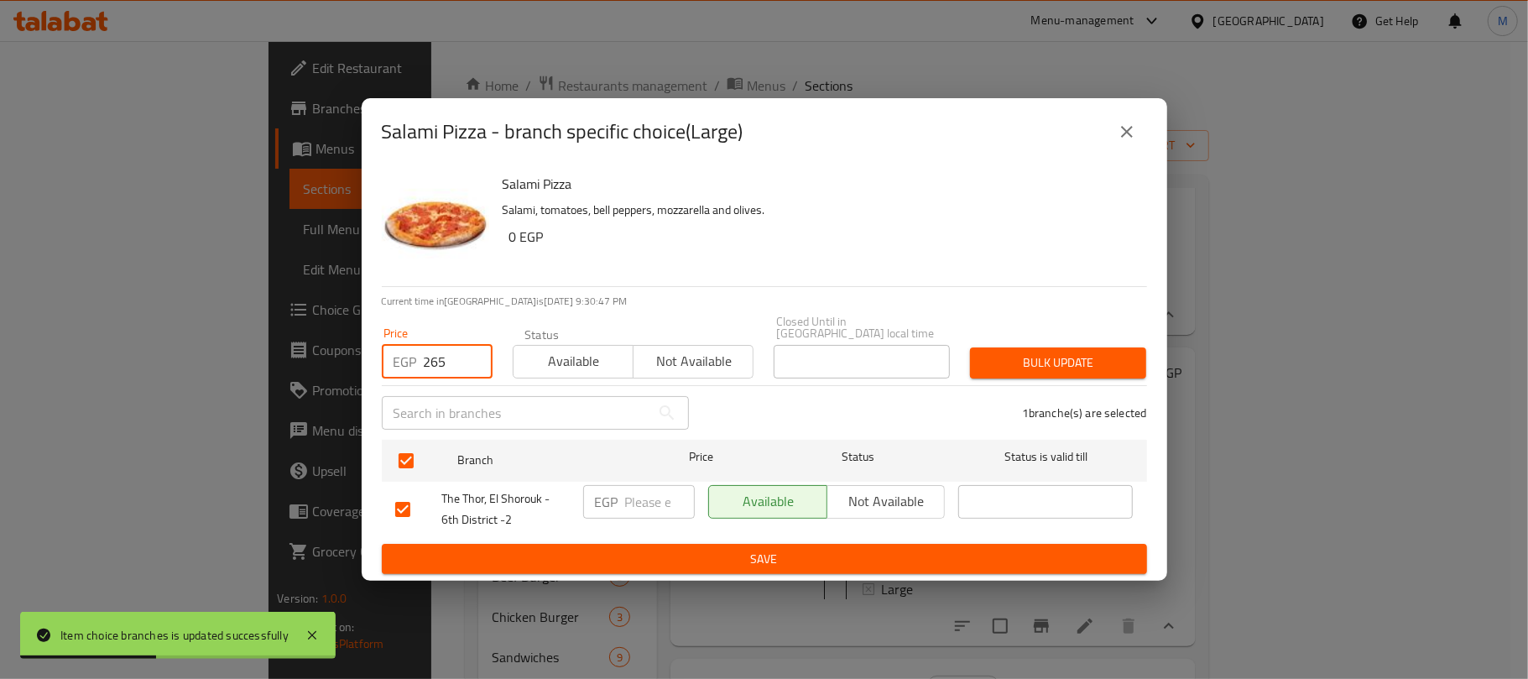
type input "265"
click at [1048, 352] on span "Bulk update" at bounding box center [1057, 362] width 149 height 21
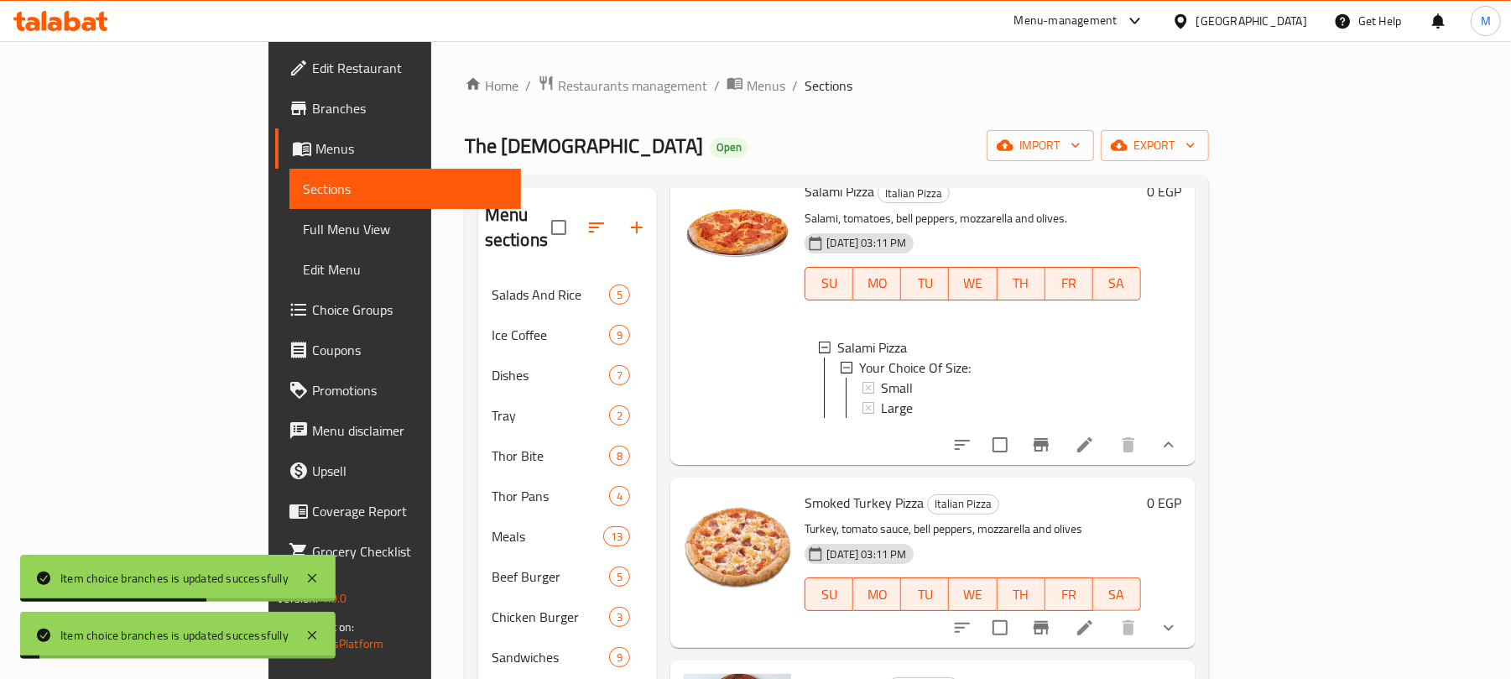
scroll to position [1342, 0]
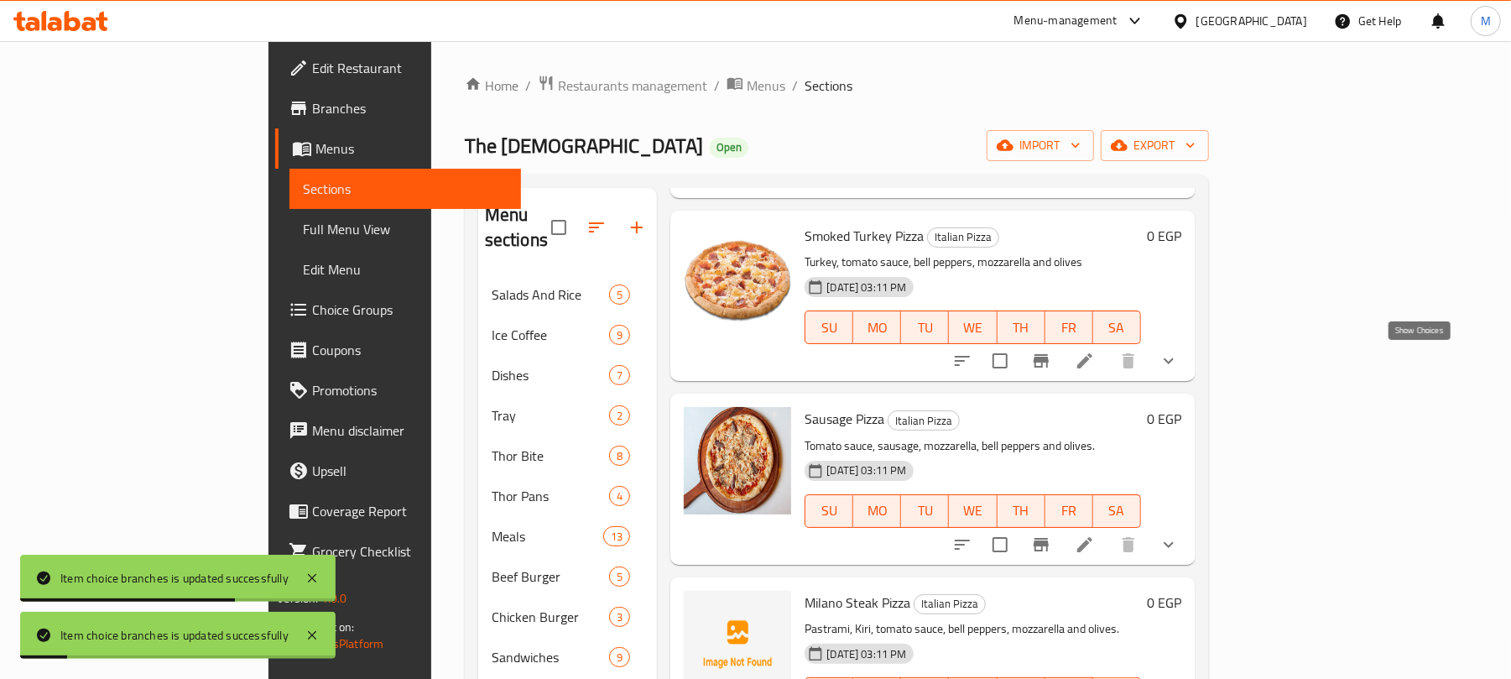
click at [1179, 362] on icon "show more" at bounding box center [1169, 361] width 20 height 20
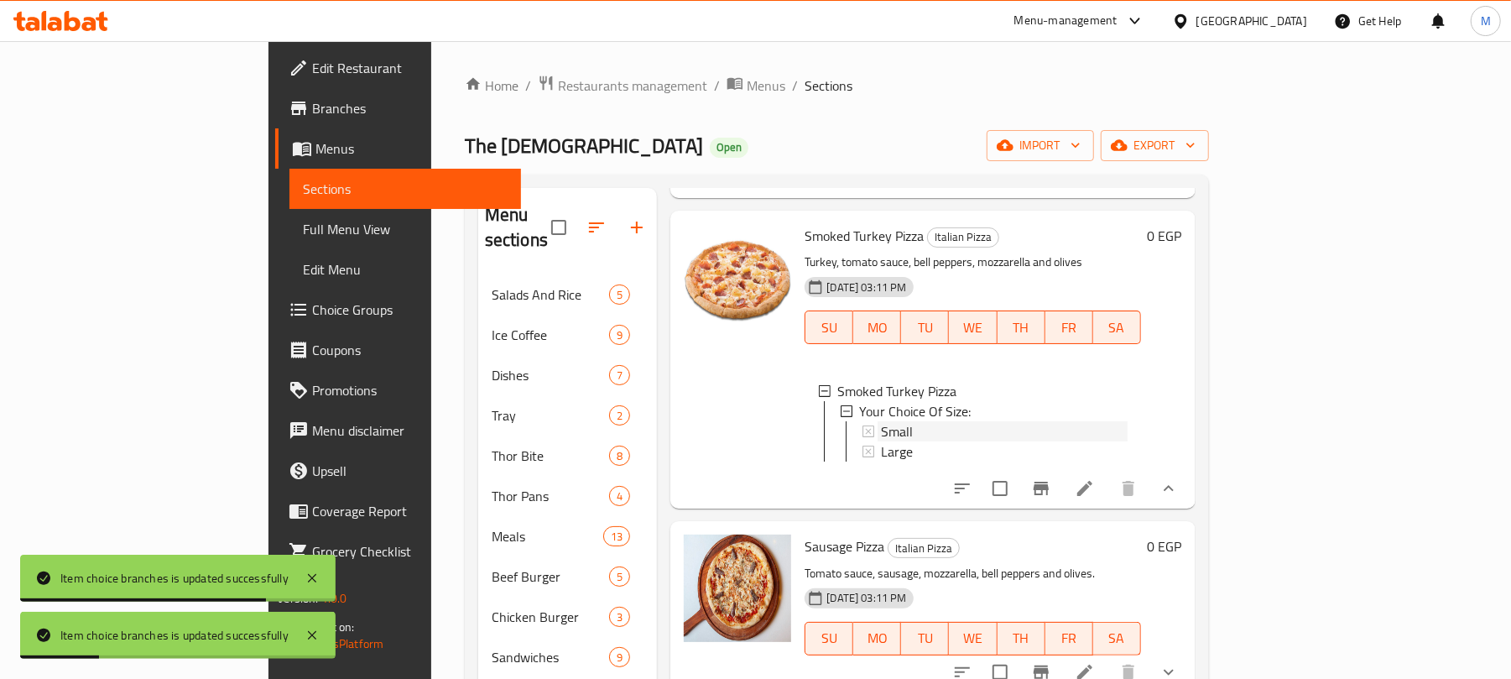
click at [881, 433] on div "Small" at bounding box center [1004, 431] width 246 height 20
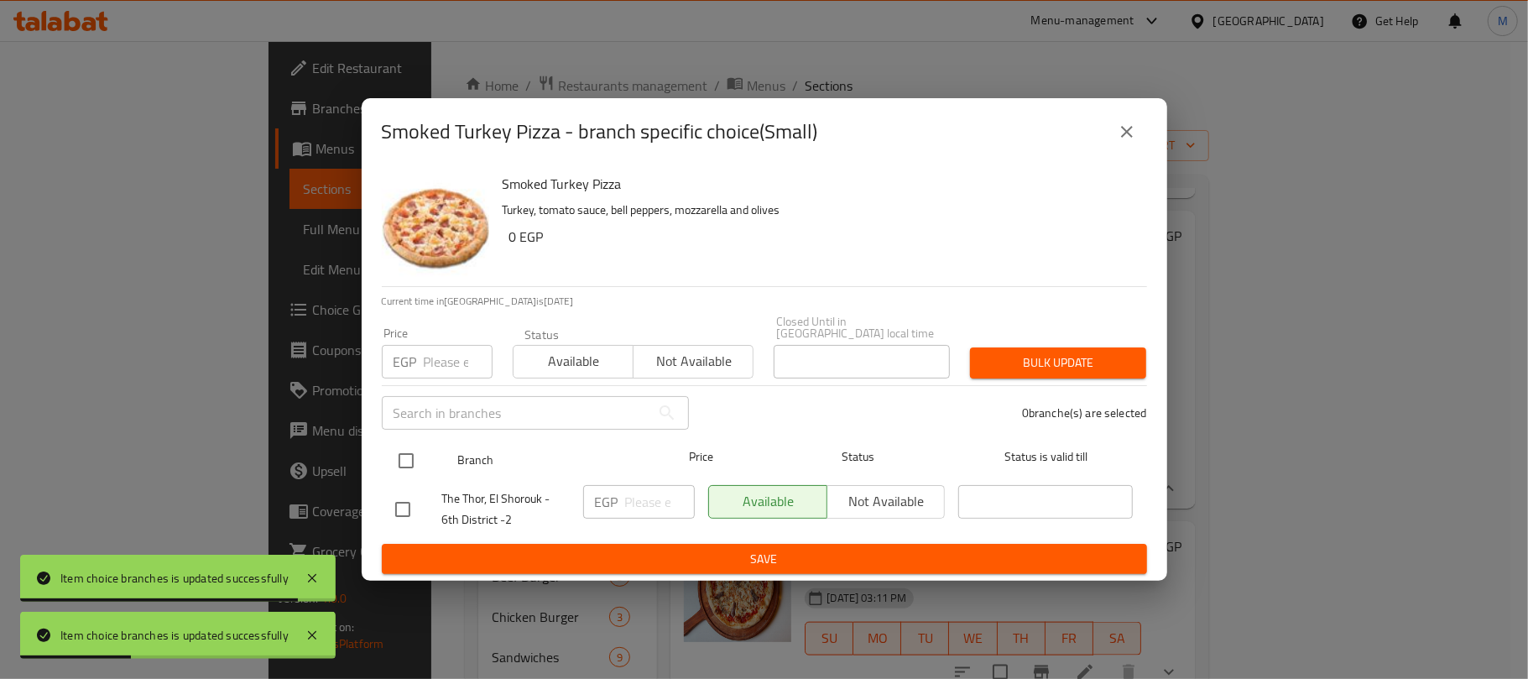
click at [403, 453] on input "checkbox" at bounding box center [405, 460] width 35 height 35
checkbox input "true"
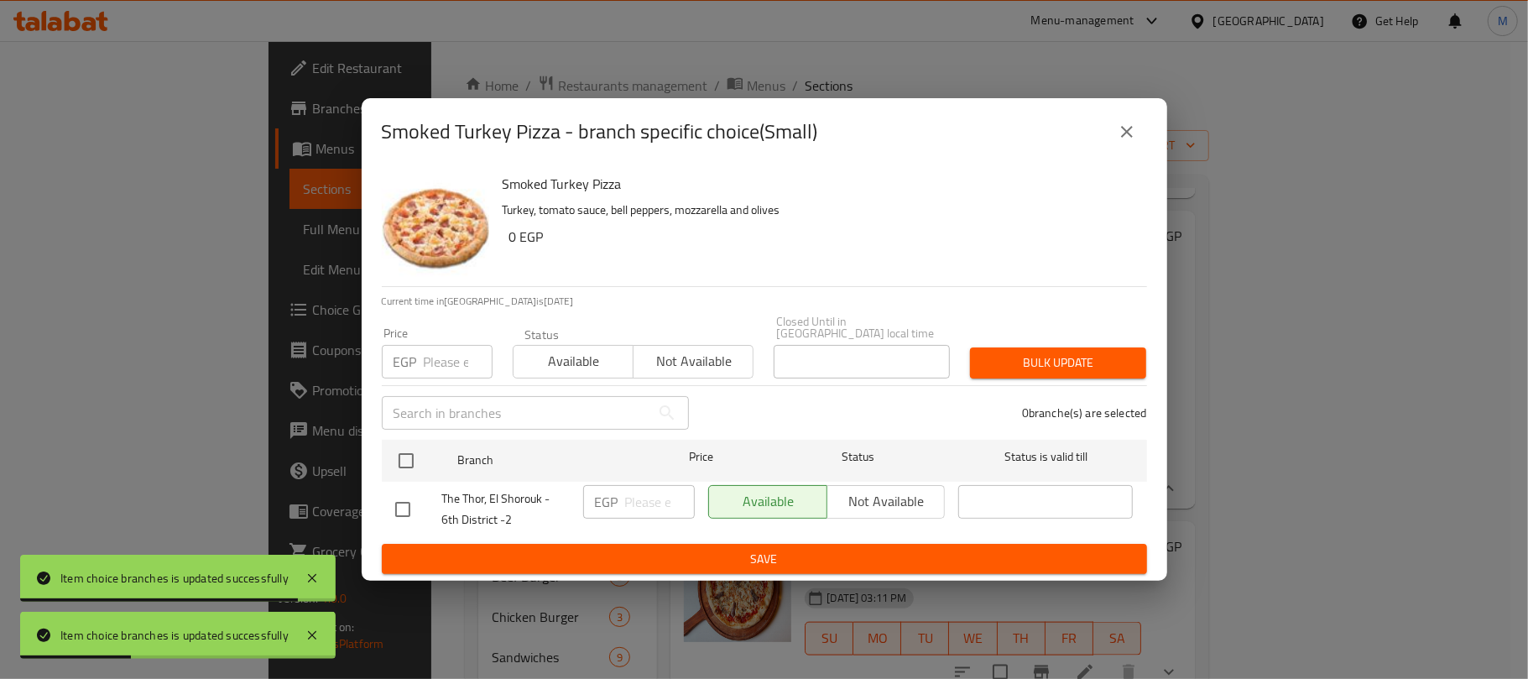
checkbox input "true"
click at [446, 363] on input "number" at bounding box center [458, 362] width 69 height 34
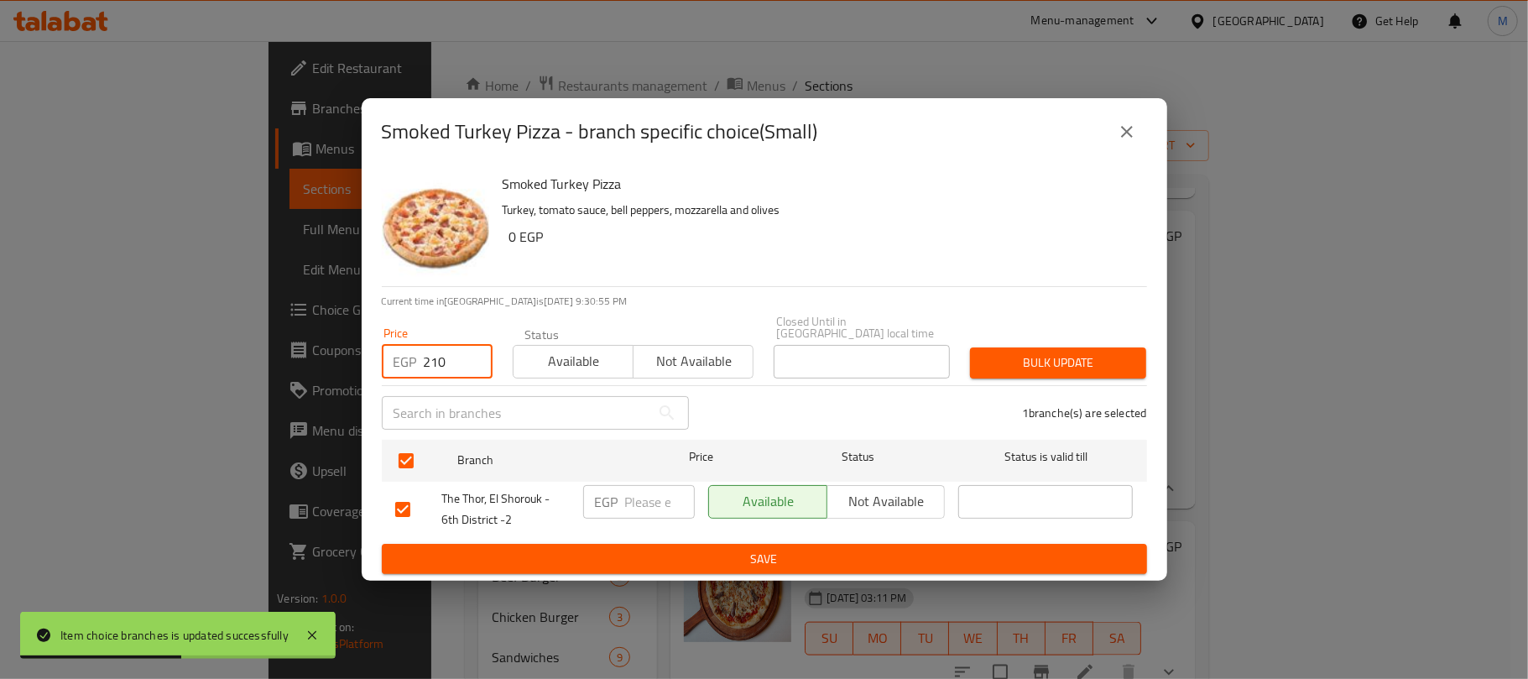
type input "210"
click at [992, 367] on button "Bulk update" at bounding box center [1058, 362] width 176 height 31
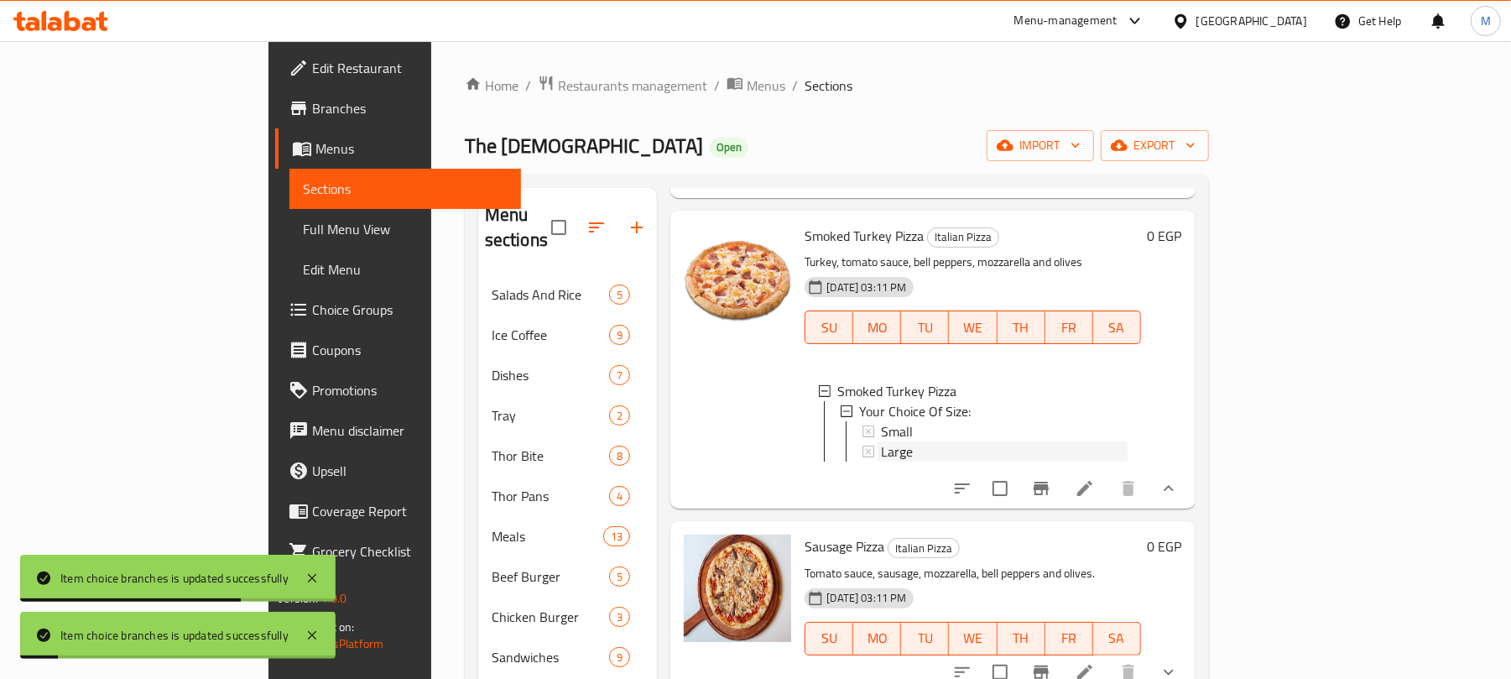
click at [881, 447] on span "Large" at bounding box center [897, 451] width 32 height 20
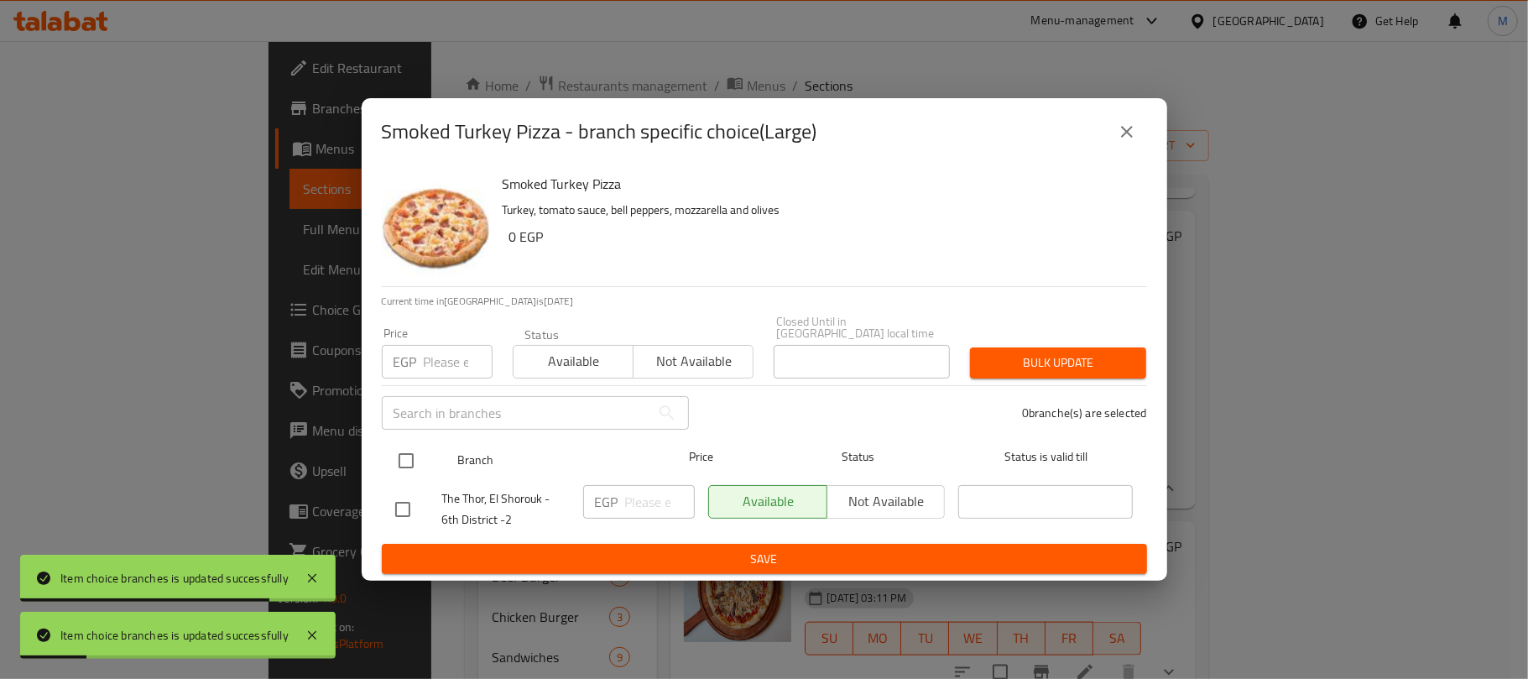
click at [398, 451] on input "checkbox" at bounding box center [405, 460] width 35 height 35
checkbox input "true"
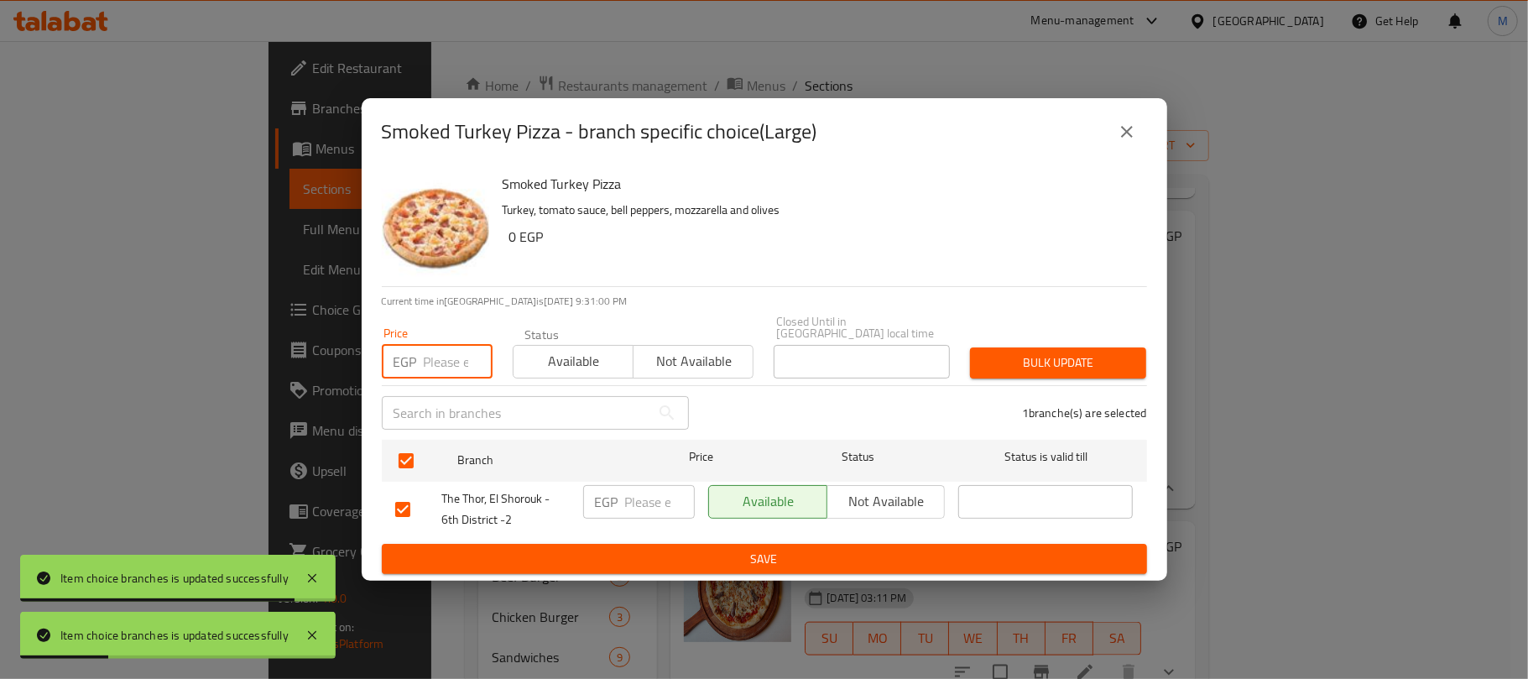
click at [441, 362] on input "number" at bounding box center [458, 362] width 69 height 34
type input "240"
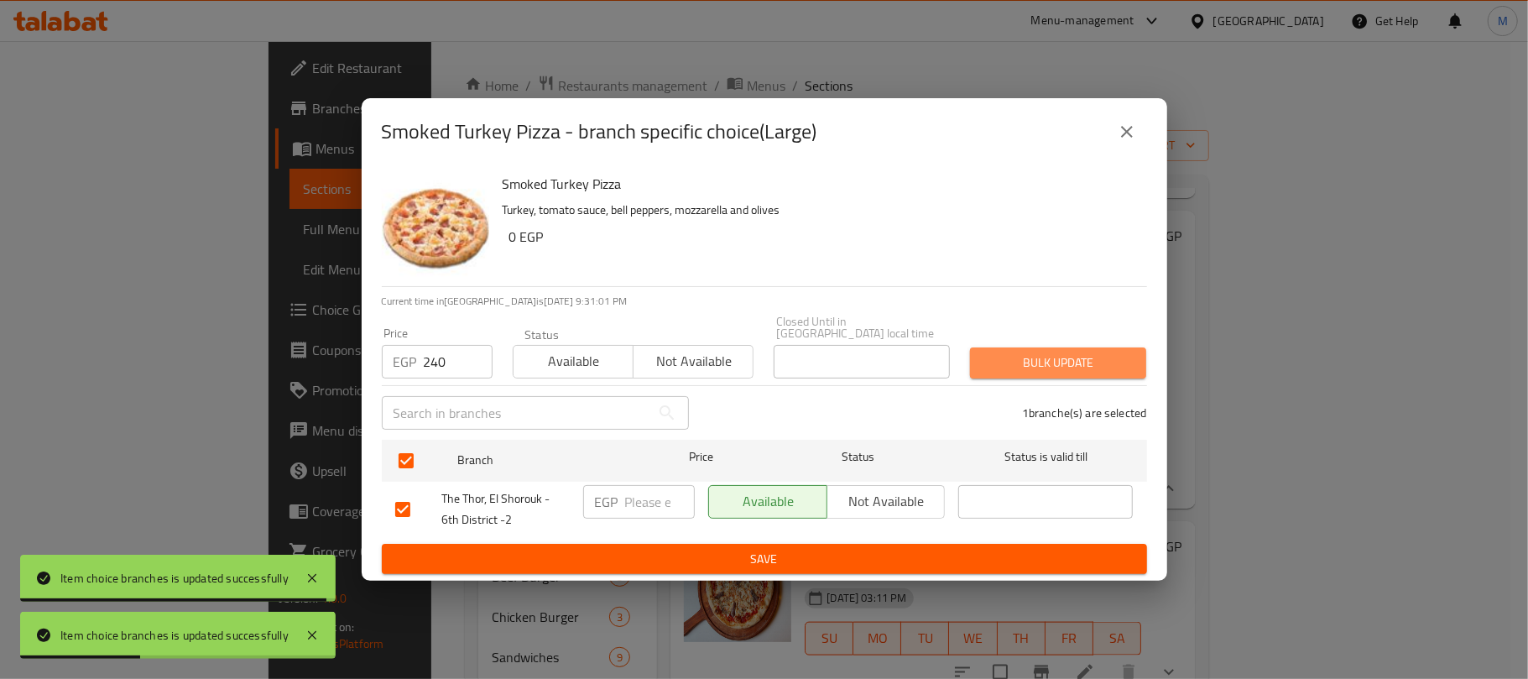
click at [1031, 347] on button "Bulk update" at bounding box center [1058, 362] width 176 height 31
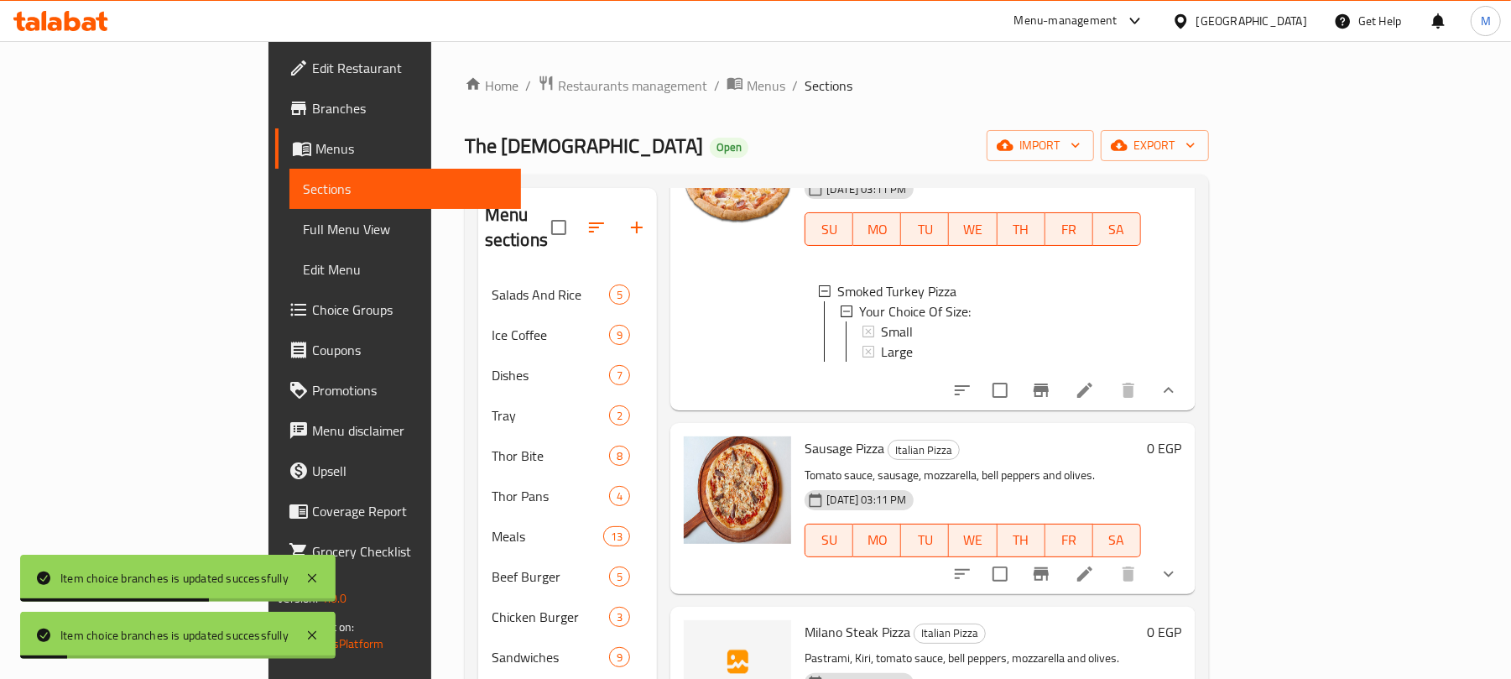
scroll to position [1678, 0]
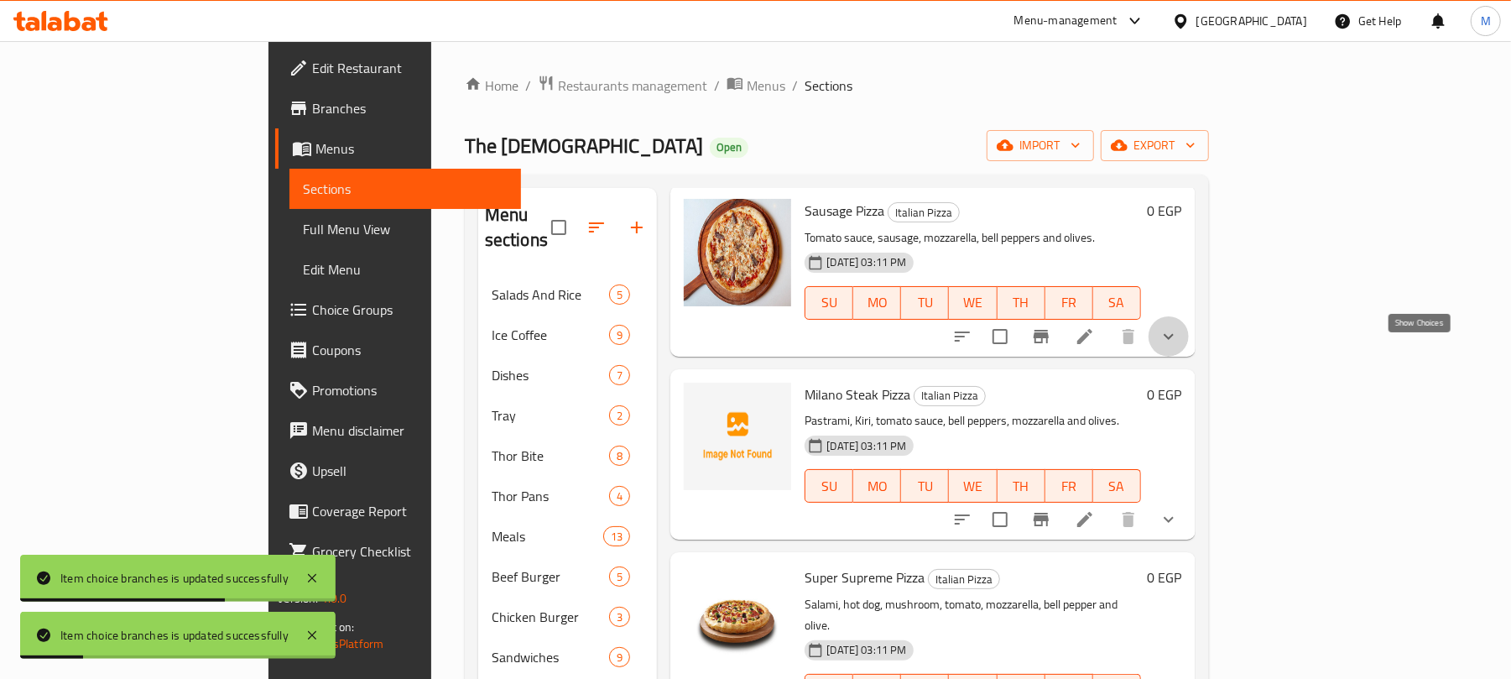
click at [1179, 347] on icon "show more" at bounding box center [1169, 336] width 20 height 20
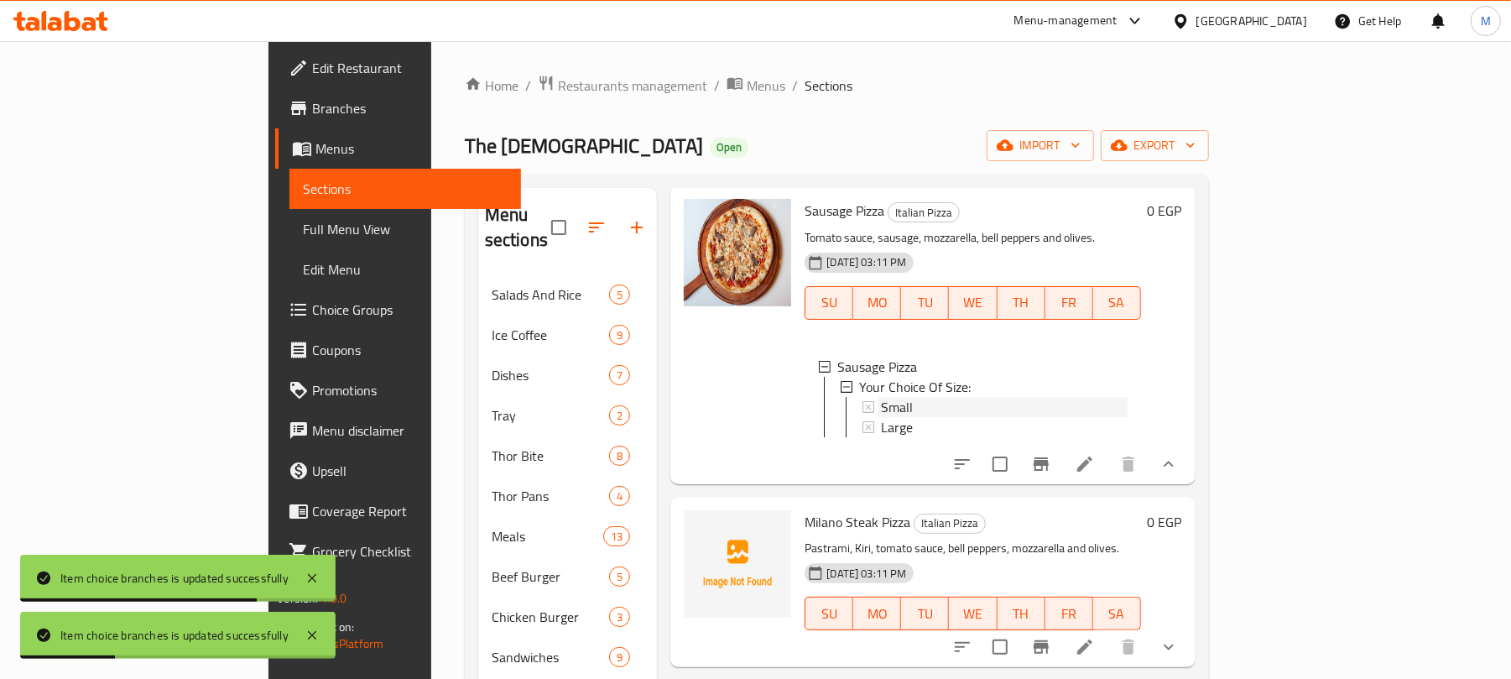
click at [881, 417] on div "Small" at bounding box center [1004, 407] width 246 height 20
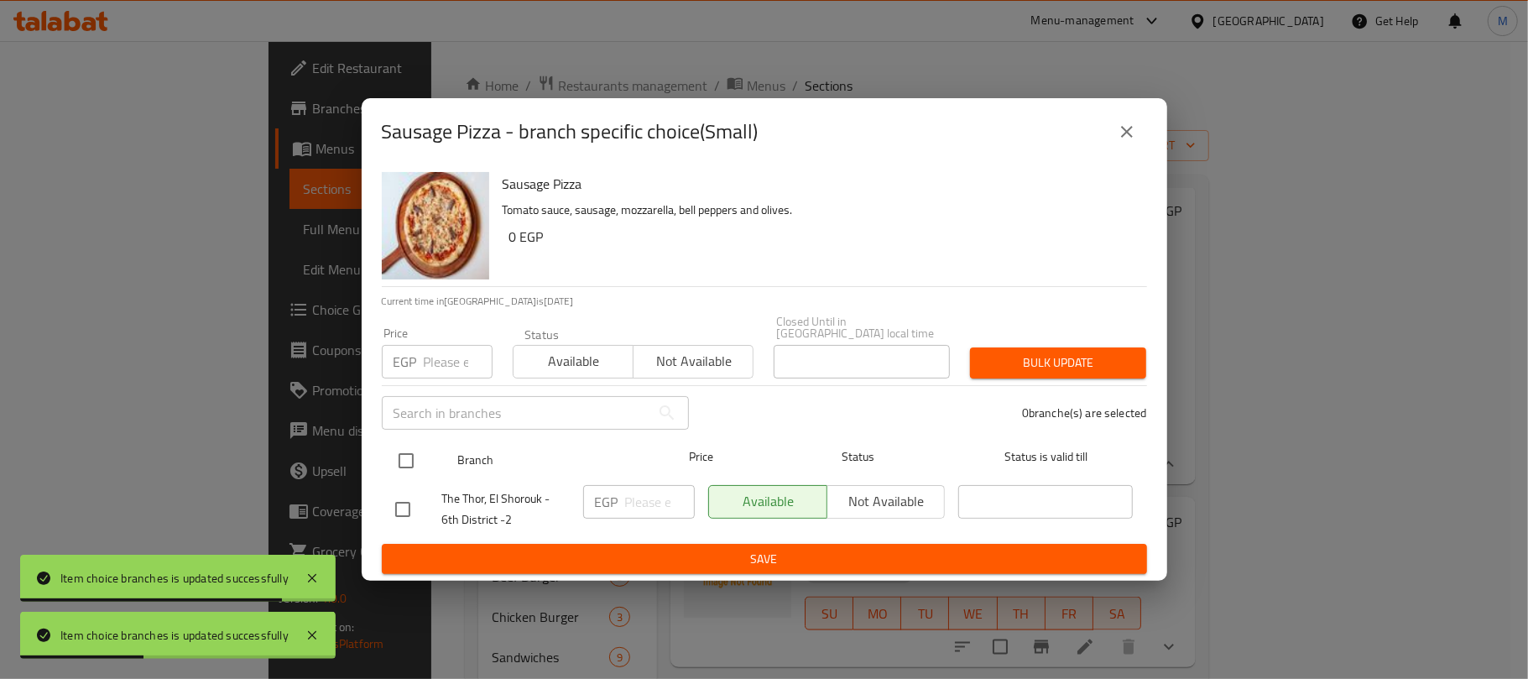
click at [406, 443] on input "checkbox" at bounding box center [405, 460] width 35 height 35
checkbox input "true"
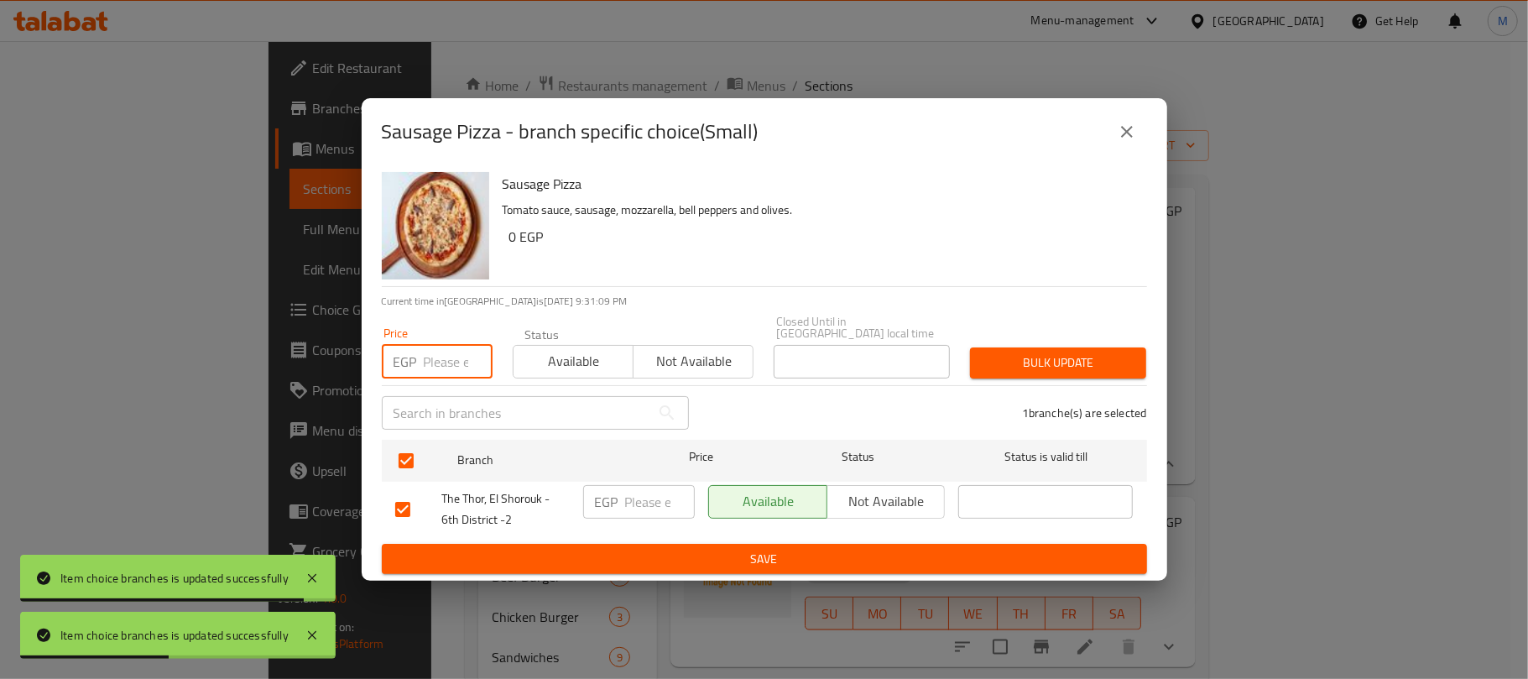
click at [438, 362] on input "number" at bounding box center [458, 362] width 69 height 34
type input "230"
click at [1097, 354] on span "Bulk update" at bounding box center [1057, 362] width 149 height 21
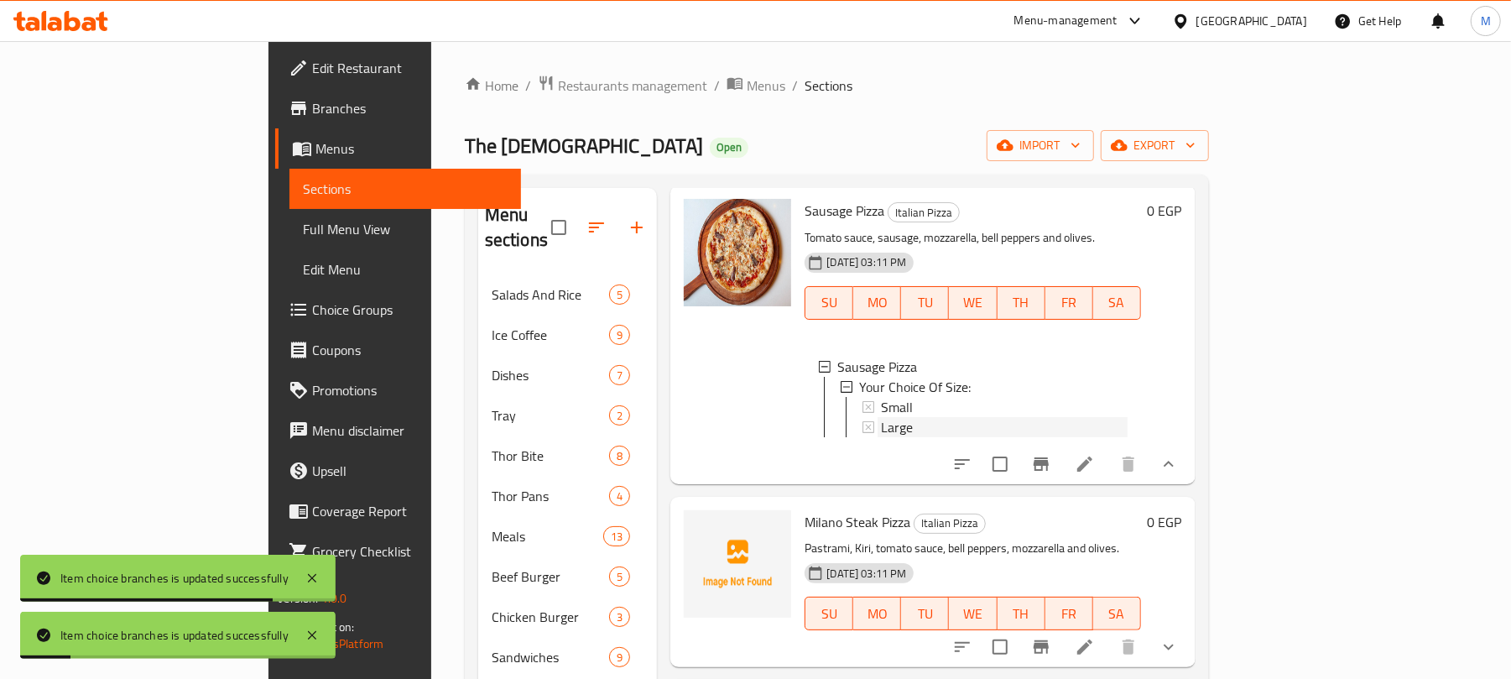
click at [881, 437] on div "Large" at bounding box center [1004, 427] width 246 height 20
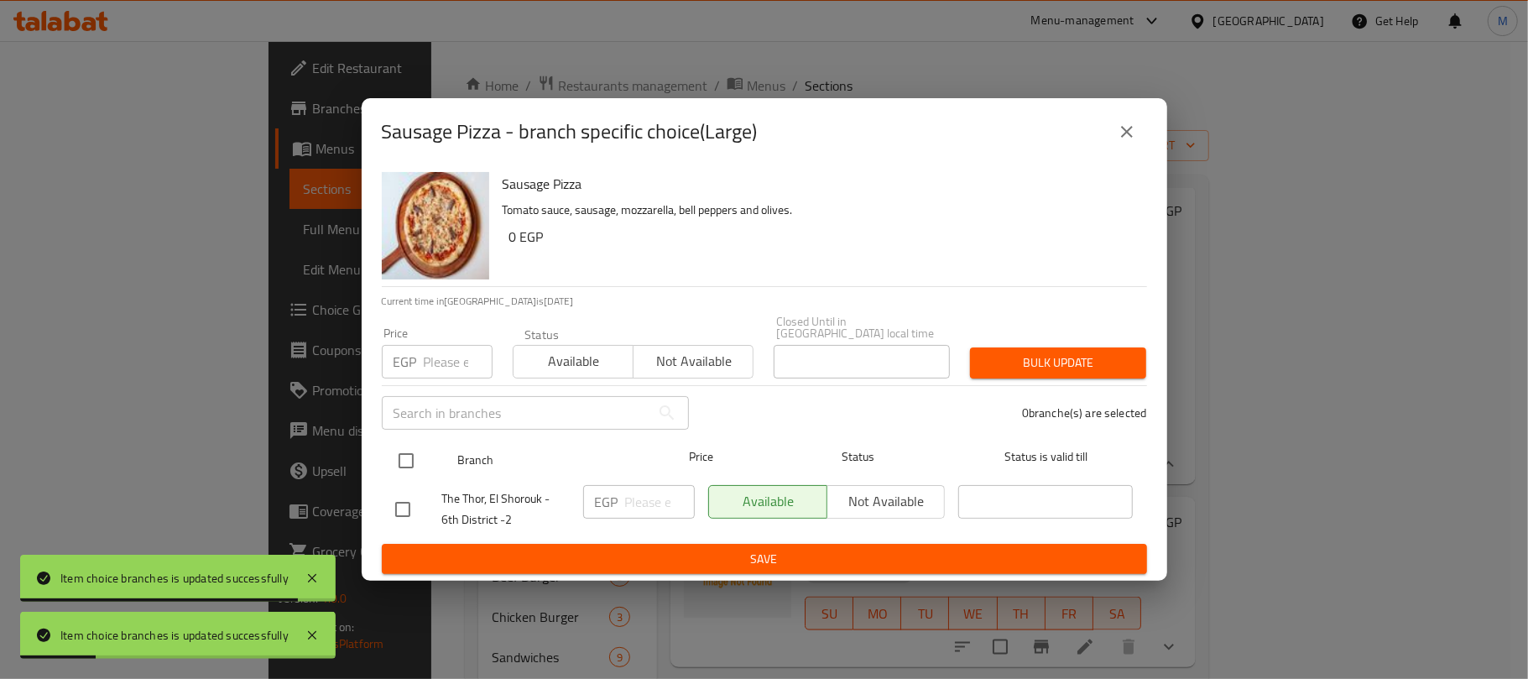
click at [407, 450] on input "checkbox" at bounding box center [405, 460] width 35 height 35
checkbox input "true"
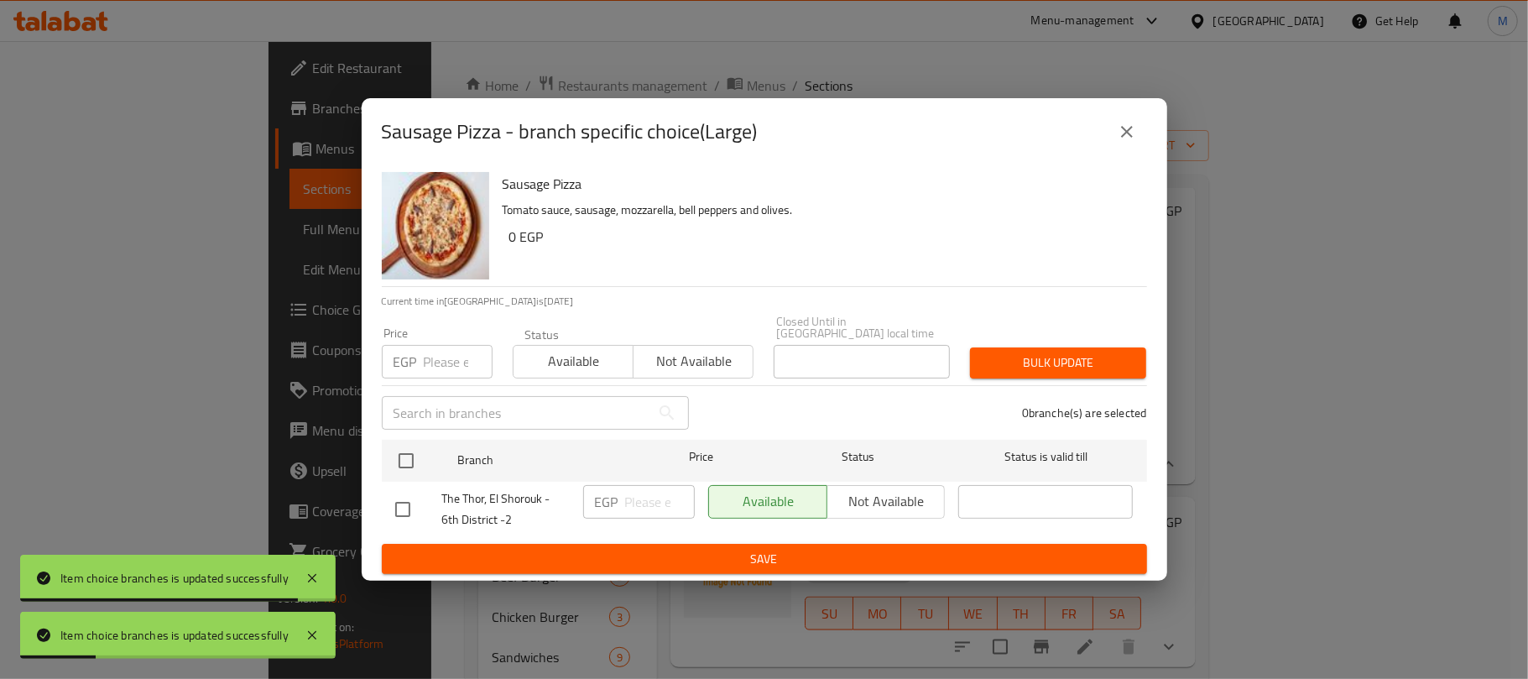
checkbox input "true"
click at [441, 354] on input "number" at bounding box center [458, 362] width 69 height 34
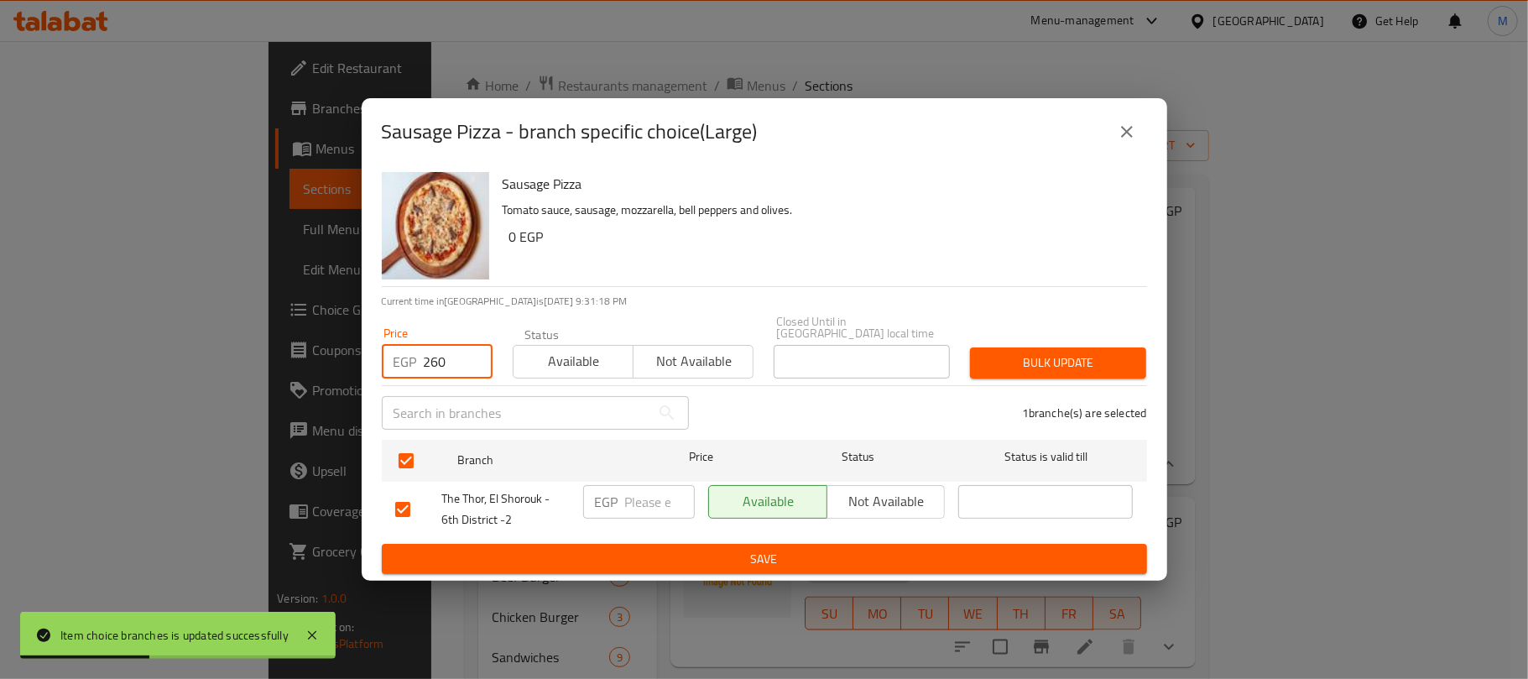
type input "260"
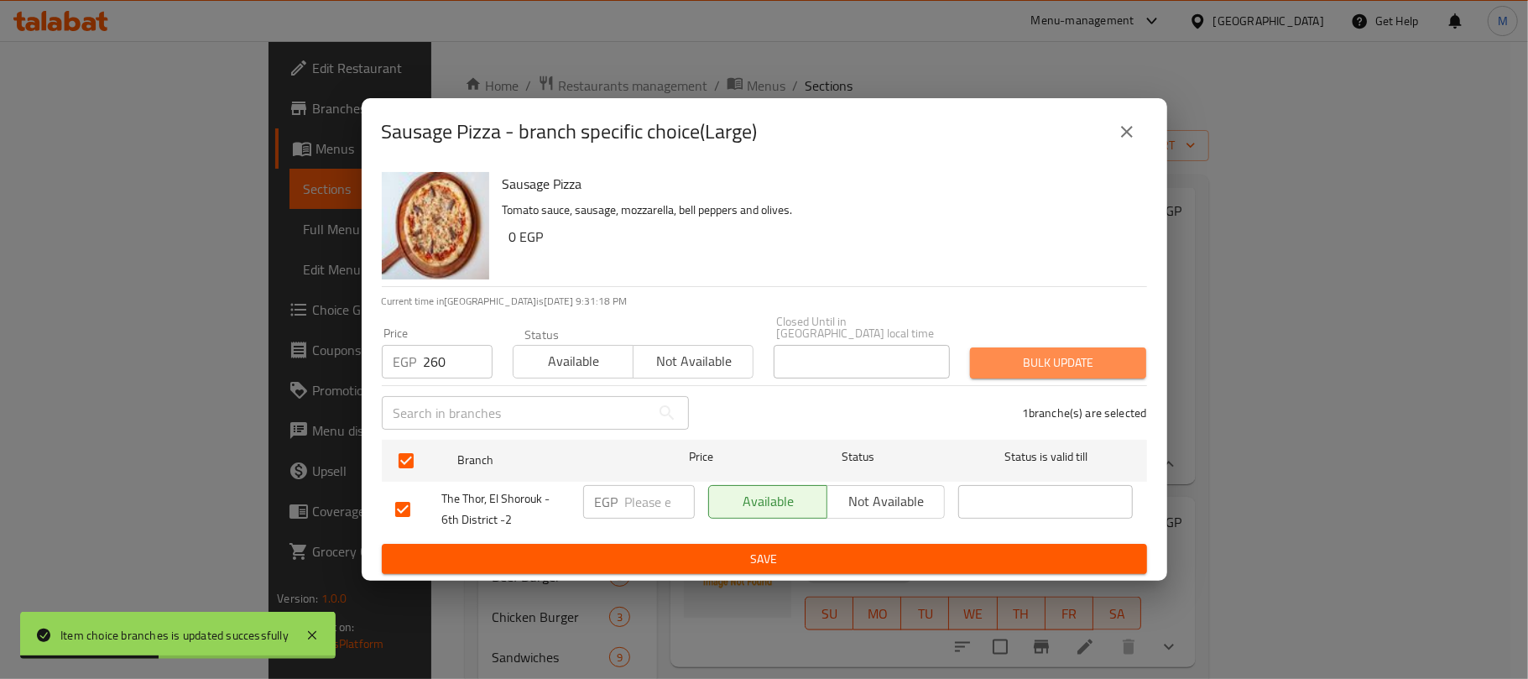
click at [1064, 356] on span "Bulk update" at bounding box center [1057, 362] width 149 height 21
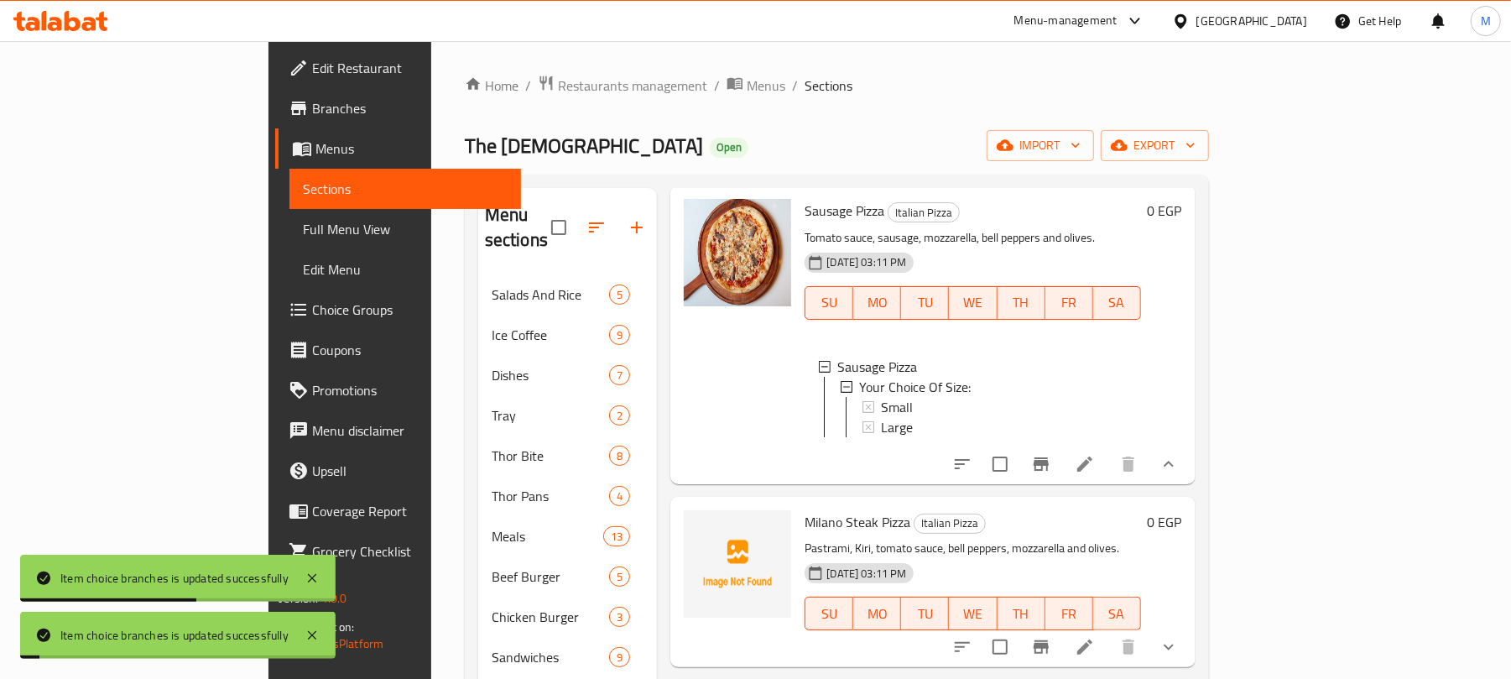
scroll to position [2014, 0]
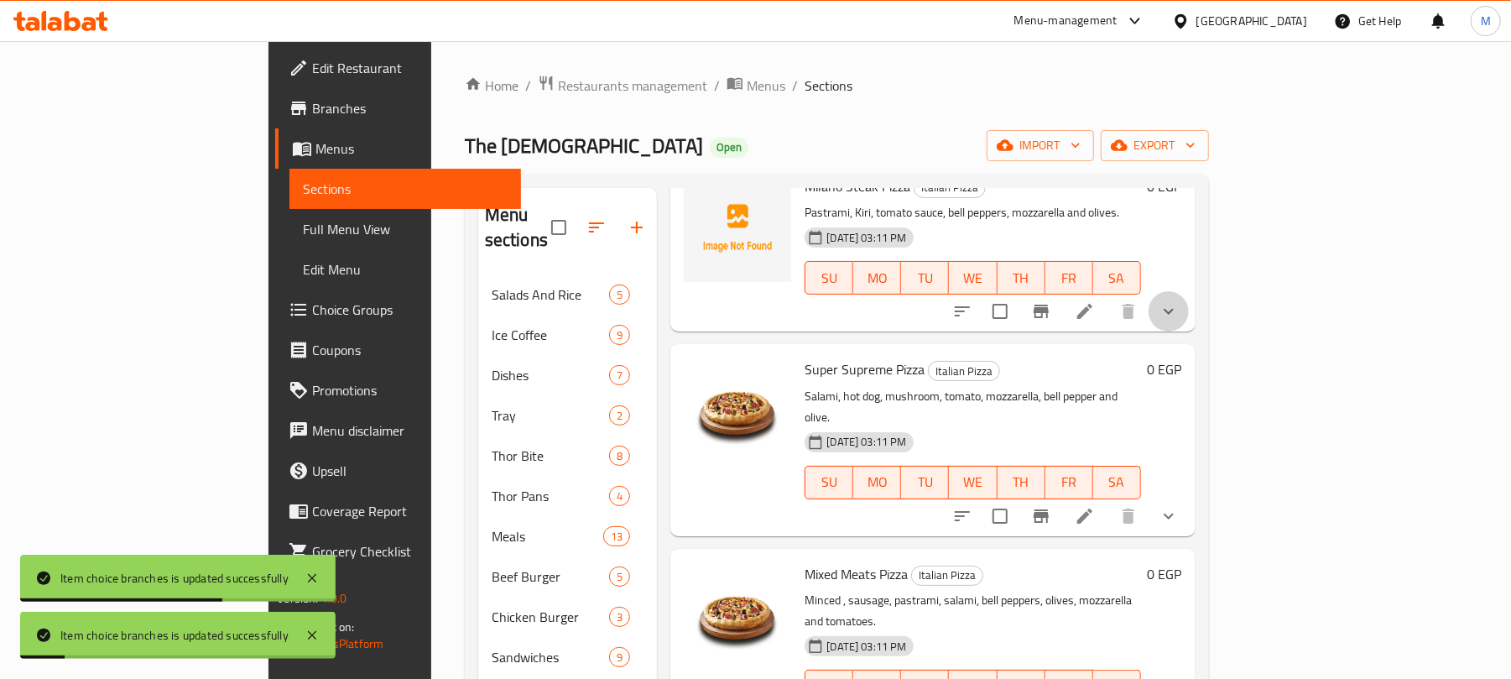
click at [1189, 331] on button "show more" at bounding box center [1169, 311] width 40 height 40
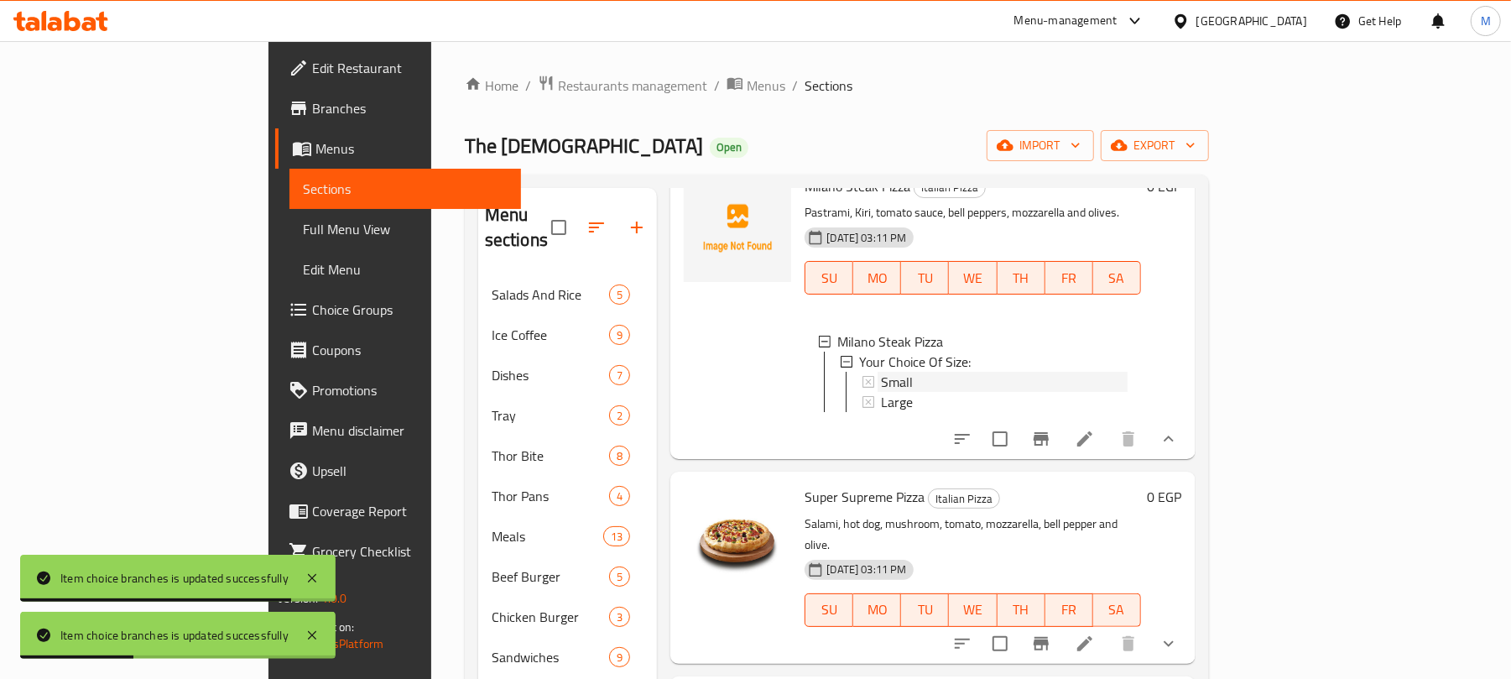
click at [884, 392] on div "Small" at bounding box center [1004, 382] width 246 height 20
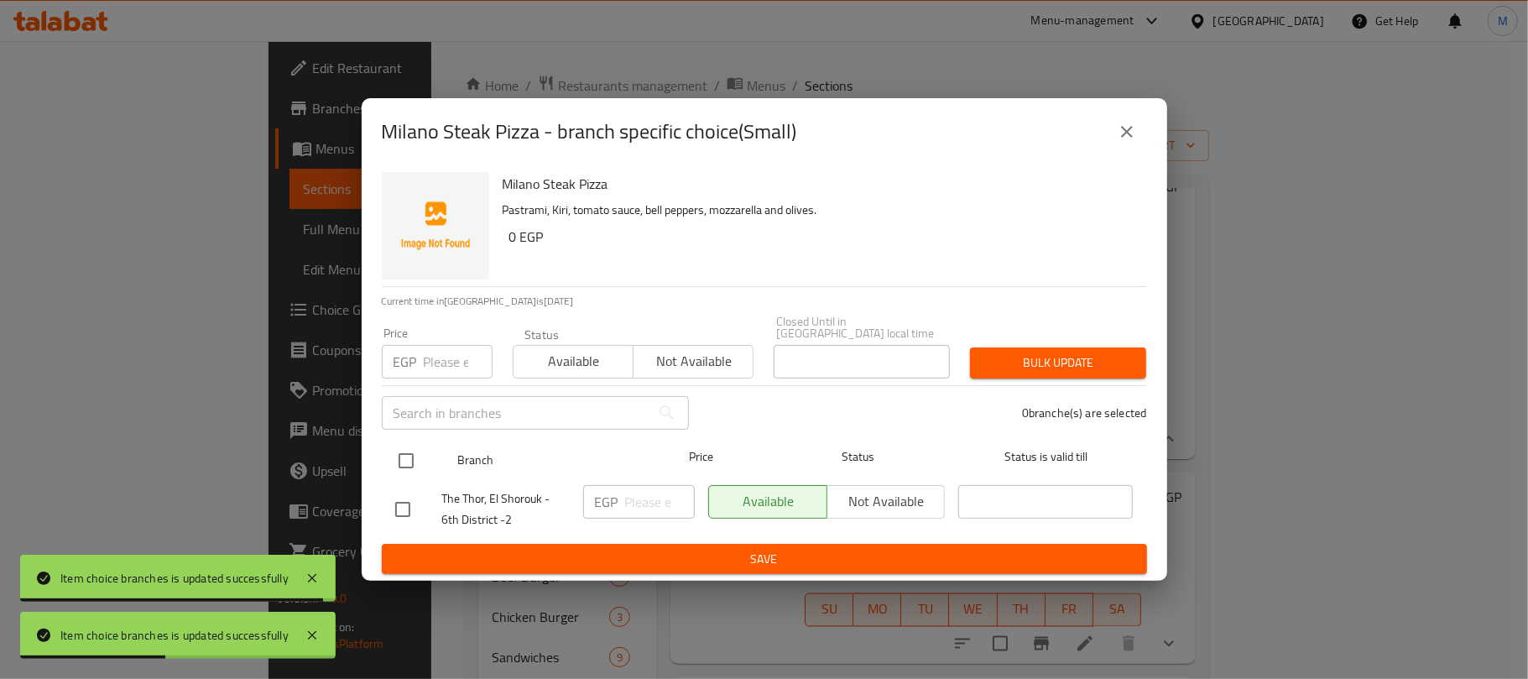
drag, startPoint x: 393, startPoint y: 451, endPoint x: 408, endPoint y: 445, distance: 16.5
click at [397, 451] on input "checkbox" at bounding box center [405, 460] width 35 height 35
checkbox input "true"
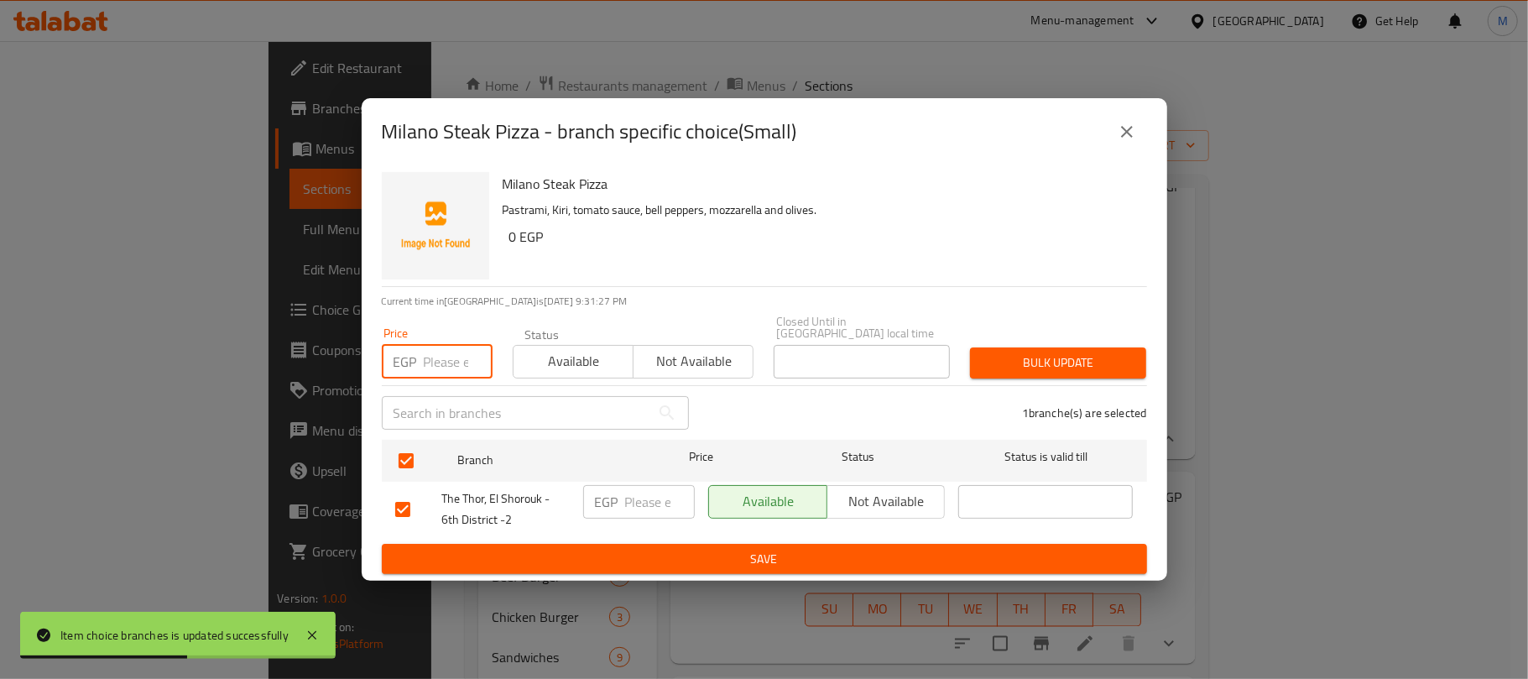
click at [444, 357] on input "number" at bounding box center [458, 362] width 69 height 34
type input "280"
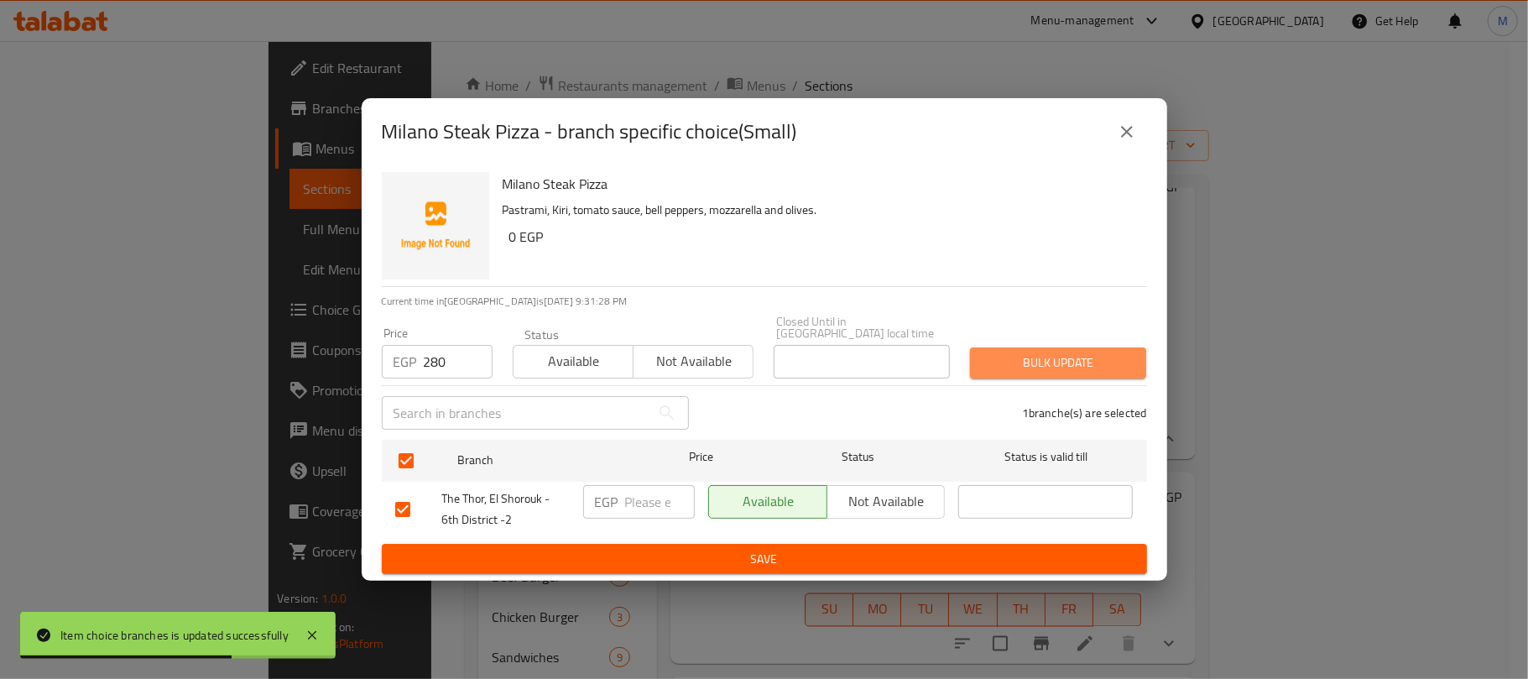
click at [1031, 357] on span "Bulk update" at bounding box center [1057, 362] width 149 height 21
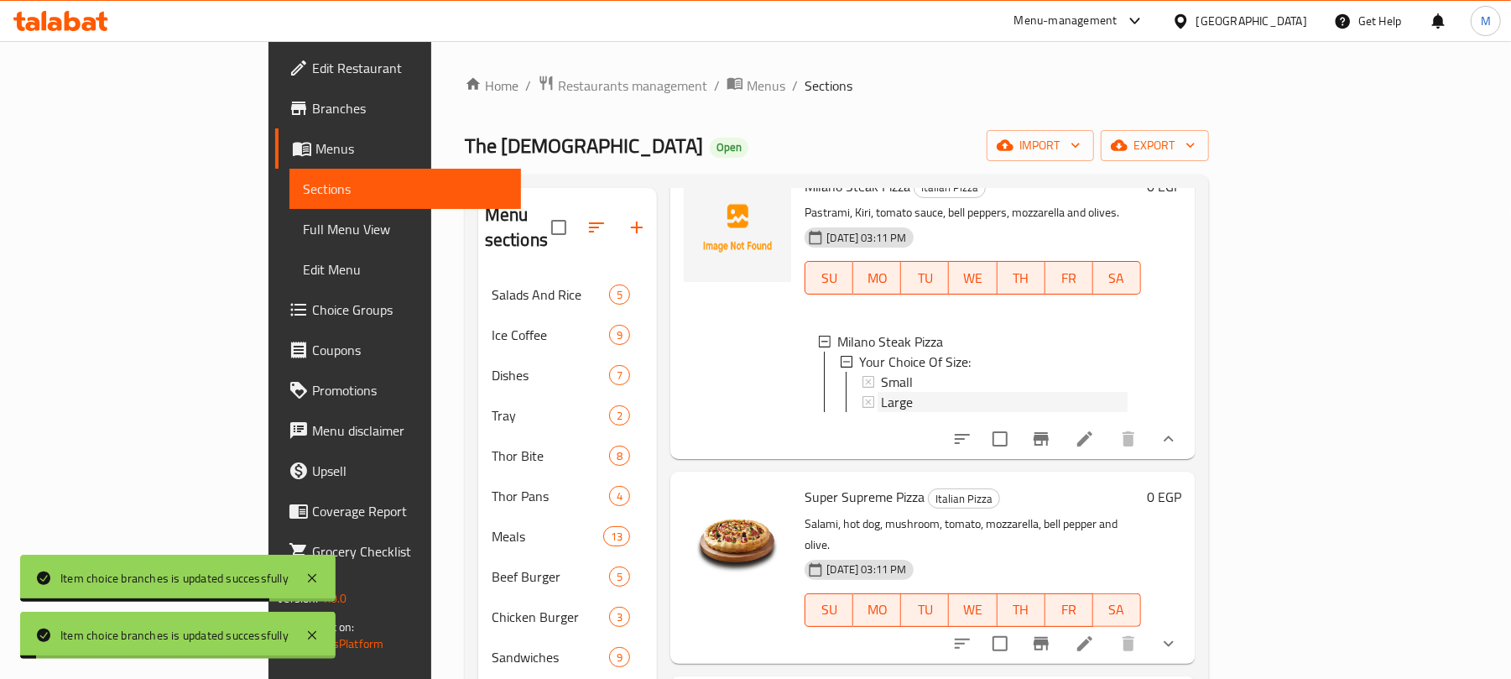
click at [881, 412] on span "Large" at bounding box center [897, 402] width 32 height 20
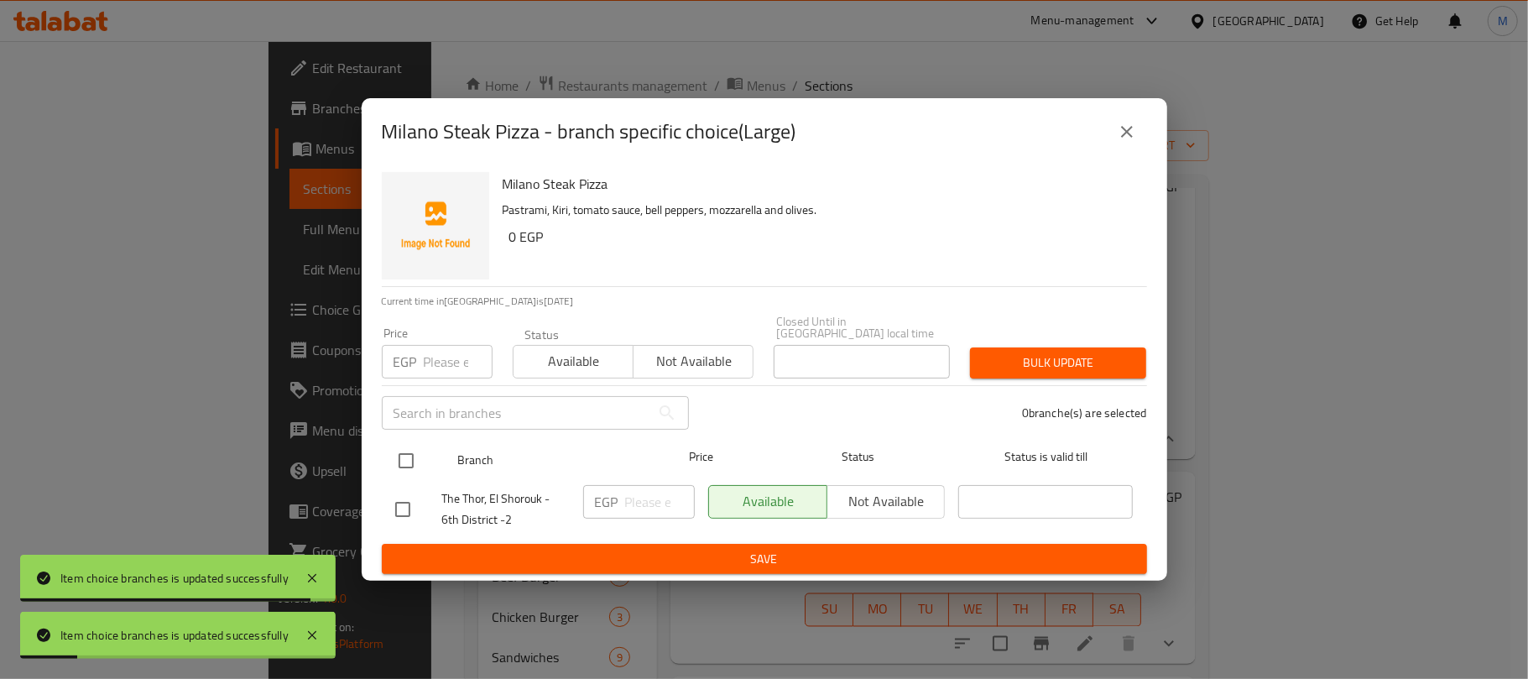
click at [396, 453] on input "checkbox" at bounding box center [405, 460] width 35 height 35
checkbox input "true"
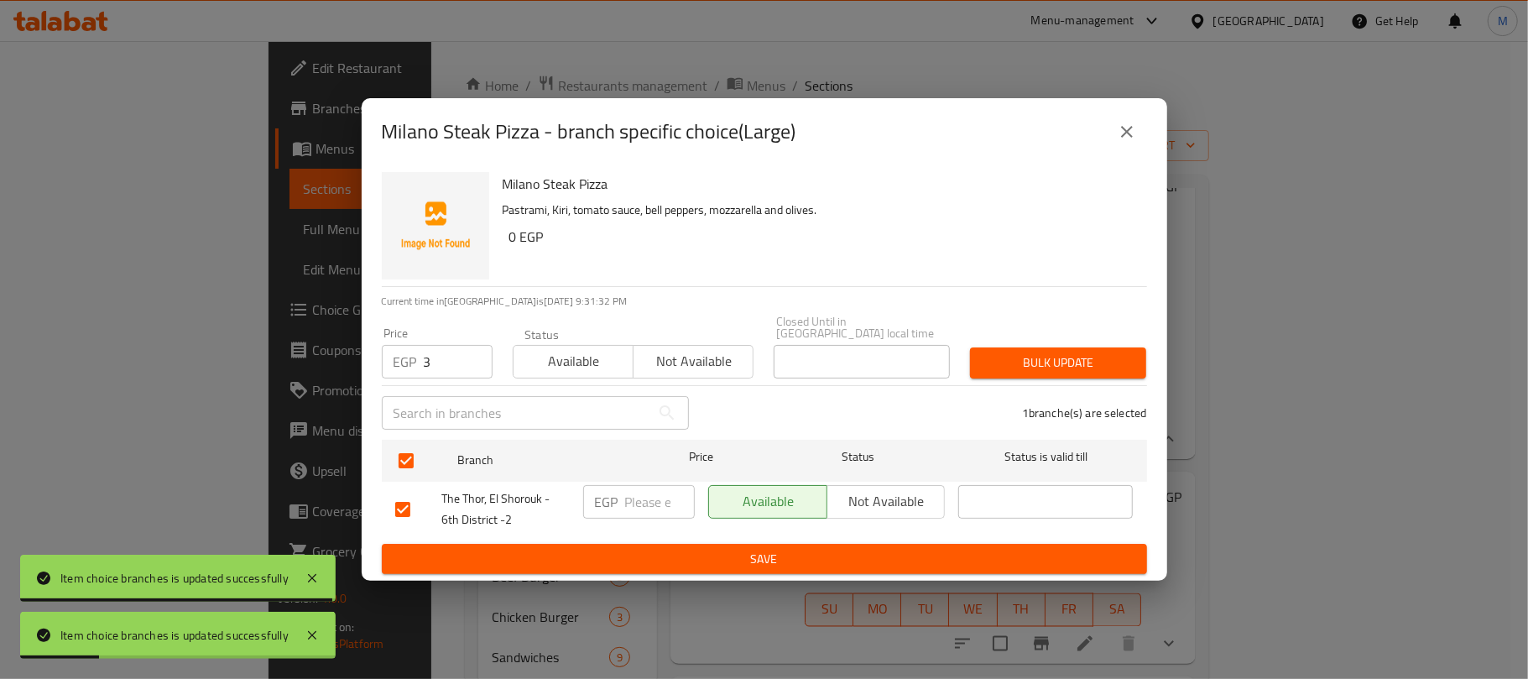
click at [445, 364] on input "3" at bounding box center [458, 362] width 69 height 34
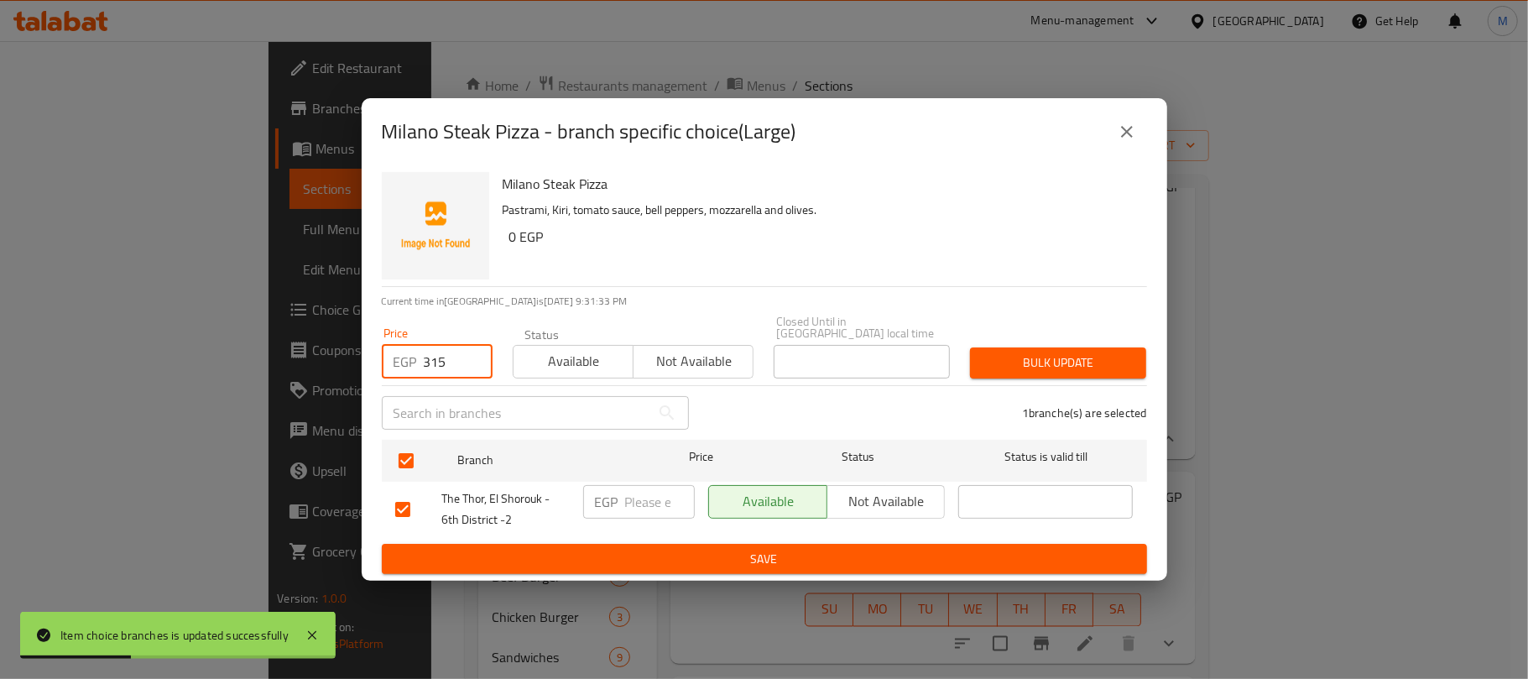
type input "315"
click at [1022, 354] on span "Bulk update" at bounding box center [1057, 362] width 149 height 21
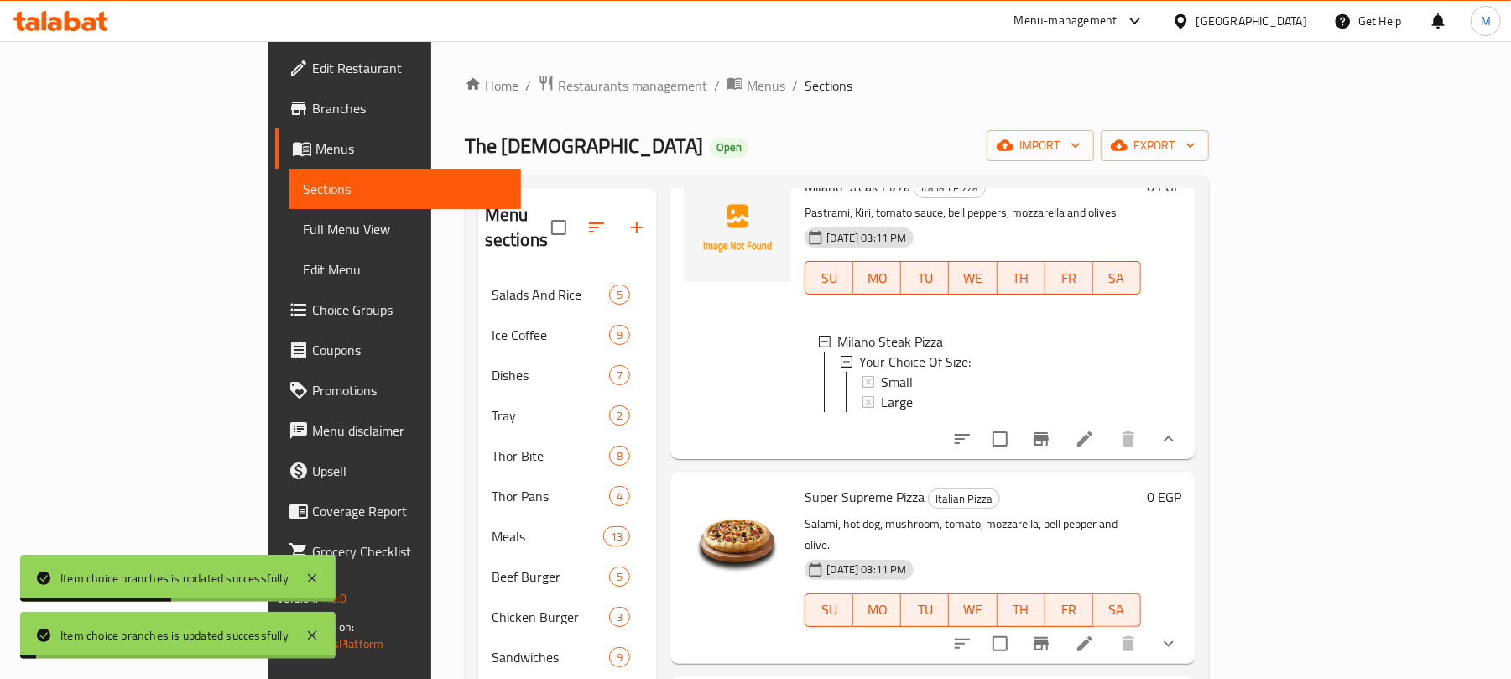
scroll to position [2349, 0]
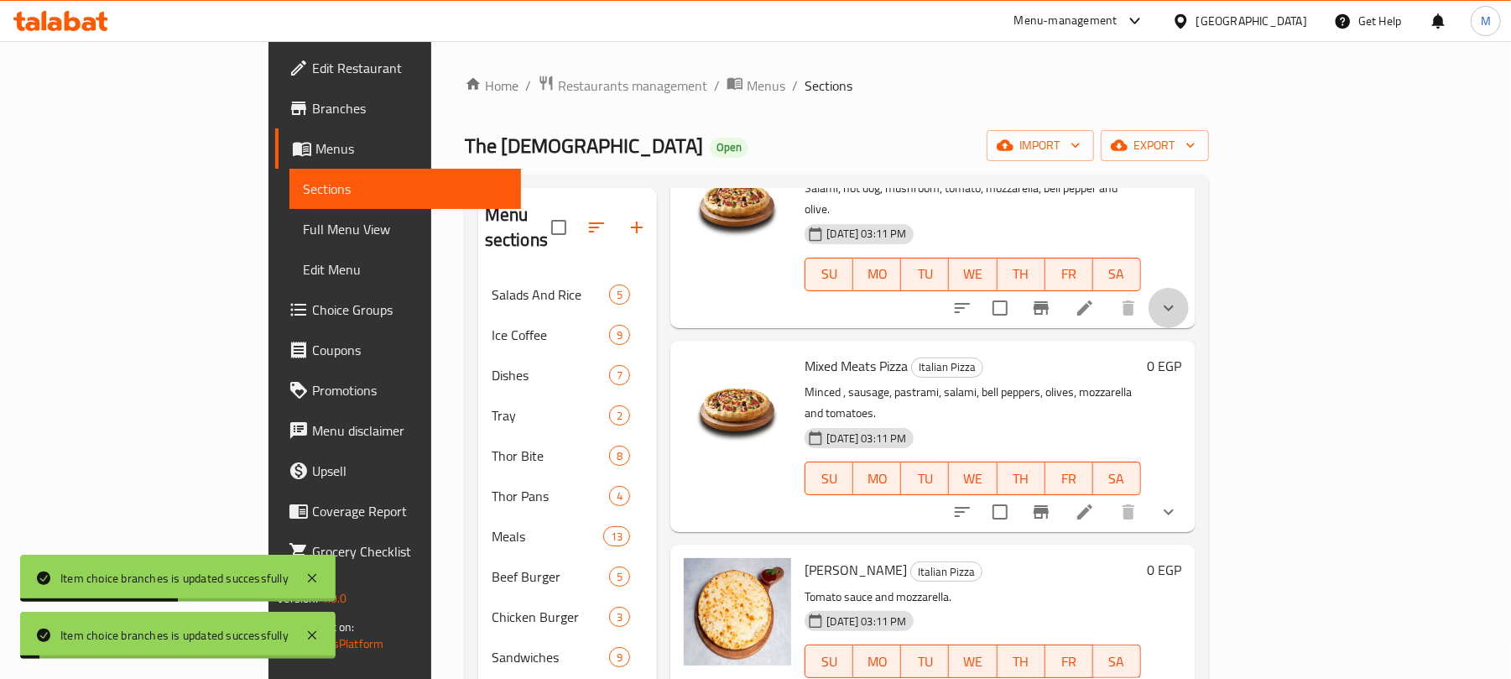
click at [1179, 318] on icon "show more" at bounding box center [1169, 308] width 20 height 20
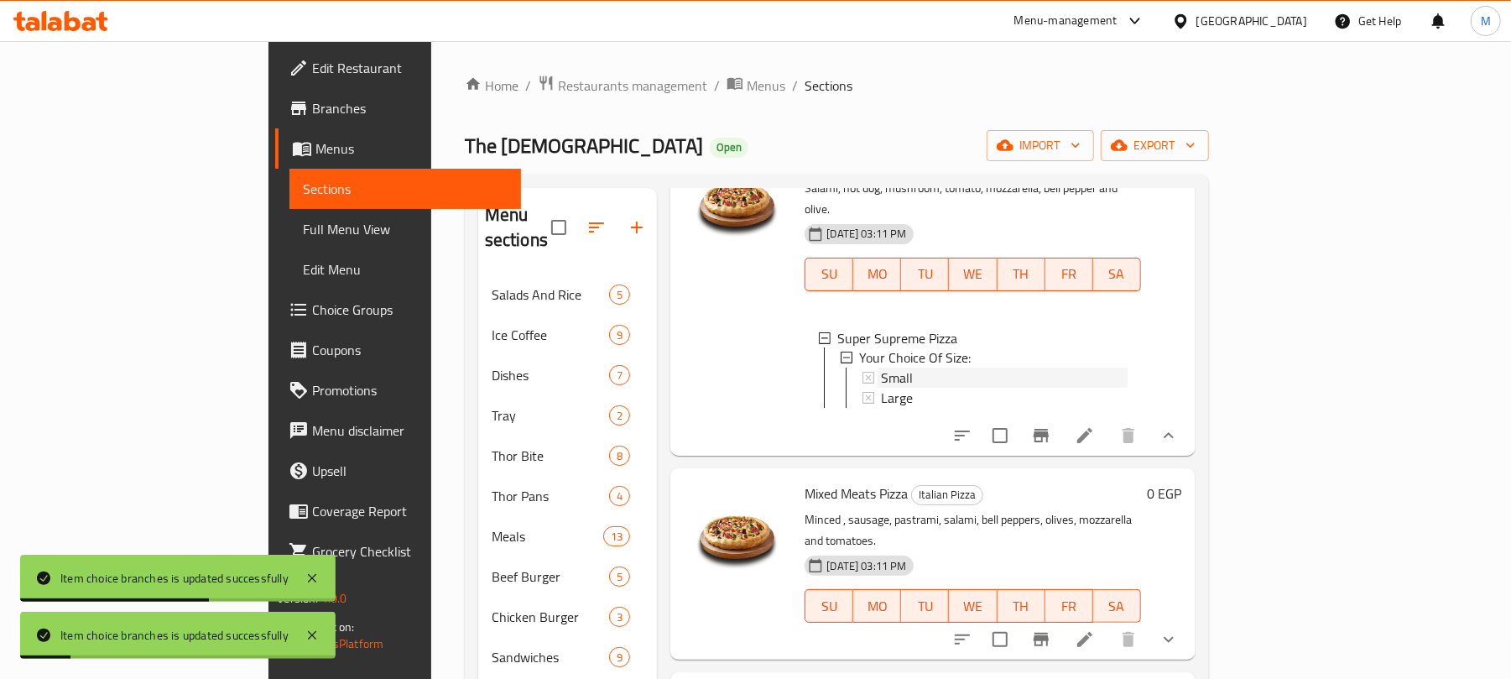
click at [881, 388] on div "Small" at bounding box center [1004, 378] width 246 height 20
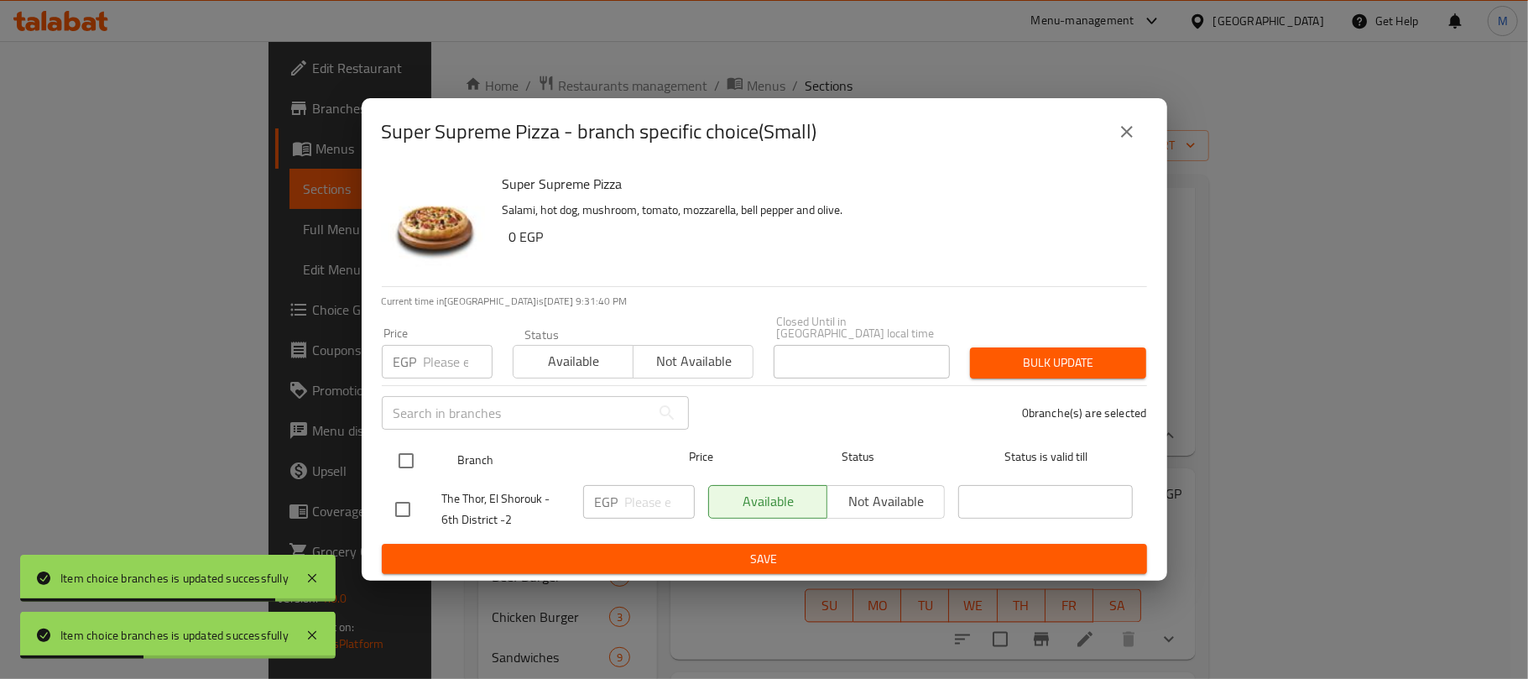
click at [409, 443] on input "checkbox" at bounding box center [405, 460] width 35 height 35
checkbox input "true"
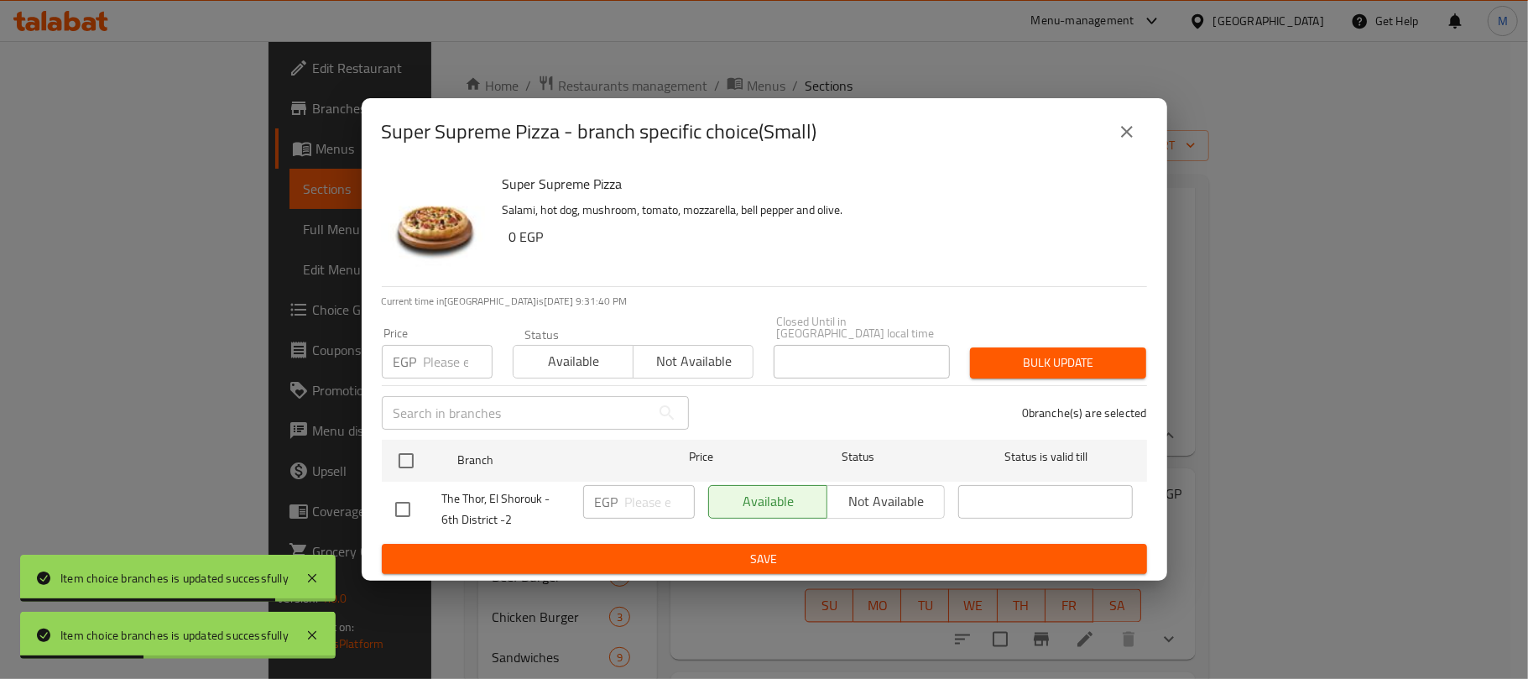
checkbox input "true"
click at [461, 345] on input "number" at bounding box center [458, 362] width 69 height 34
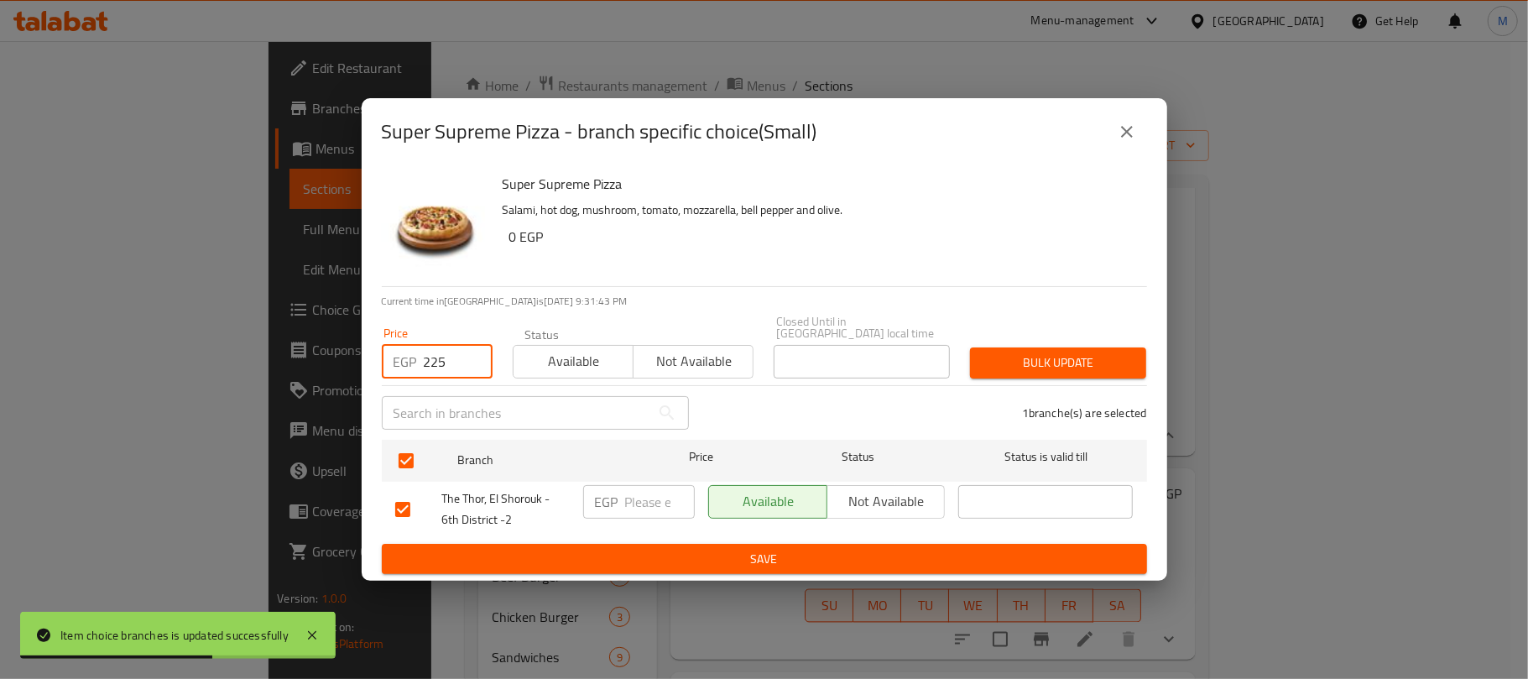
type input "225"
click at [1123, 359] on span "Bulk update" at bounding box center [1057, 362] width 149 height 21
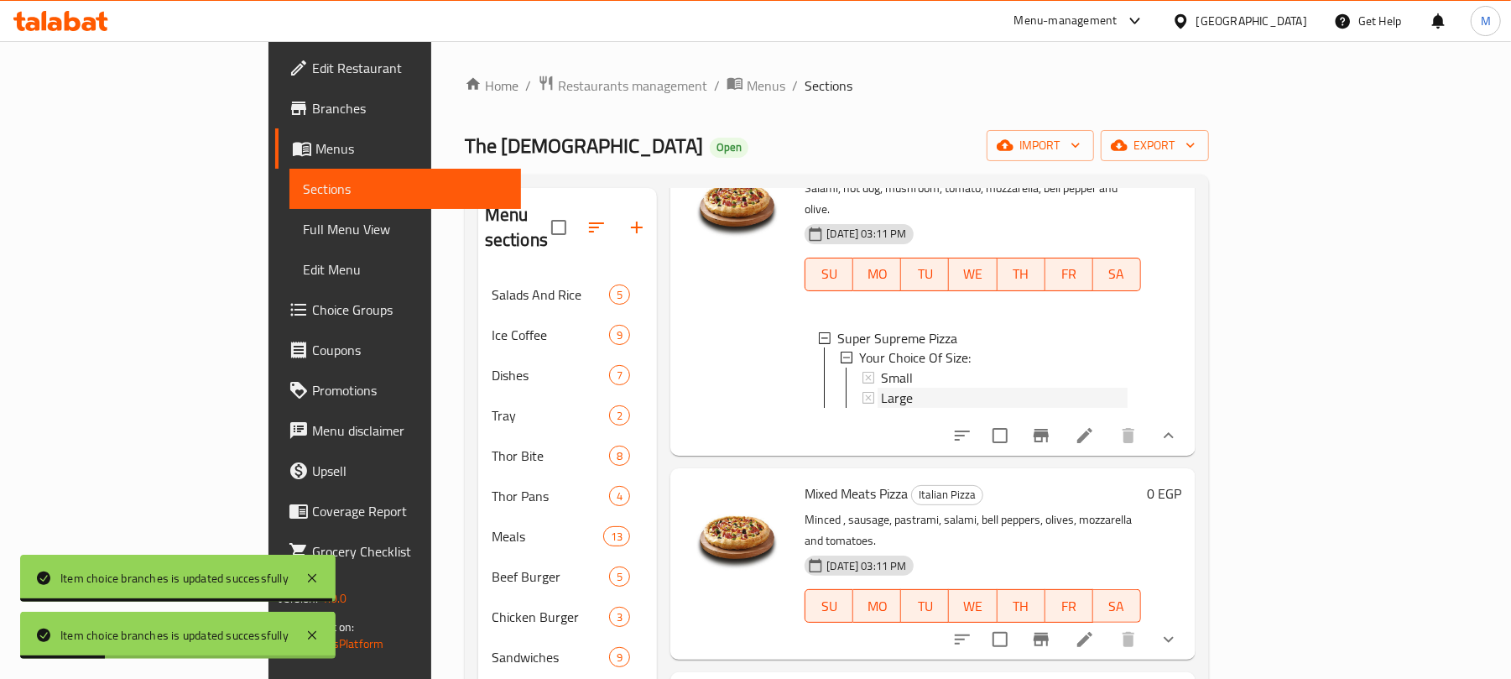
click at [900, 409] on div "Large" at bounding box center [1004, 398] width 246 height 20
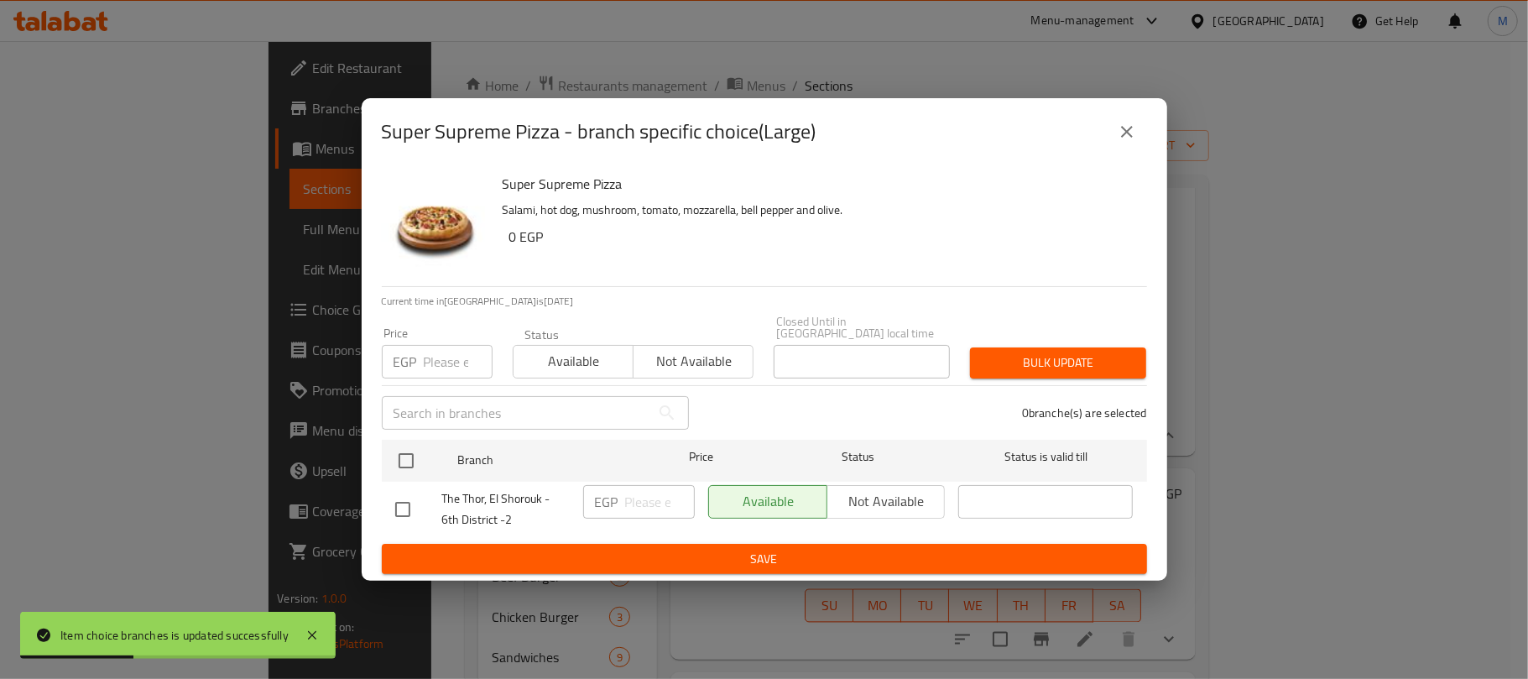
drag, startPoint x: 409, startPoint y: 444, endPoint x: 416, endPoint y: 418, distance: 26.9
click at [408, 445] on input "checkbox" at bounding box center [405, 460] width 35 height 35
checkbox input "true"
click at [440, 352] on input "2" at bounding box center [458, 362] width 69 height 34
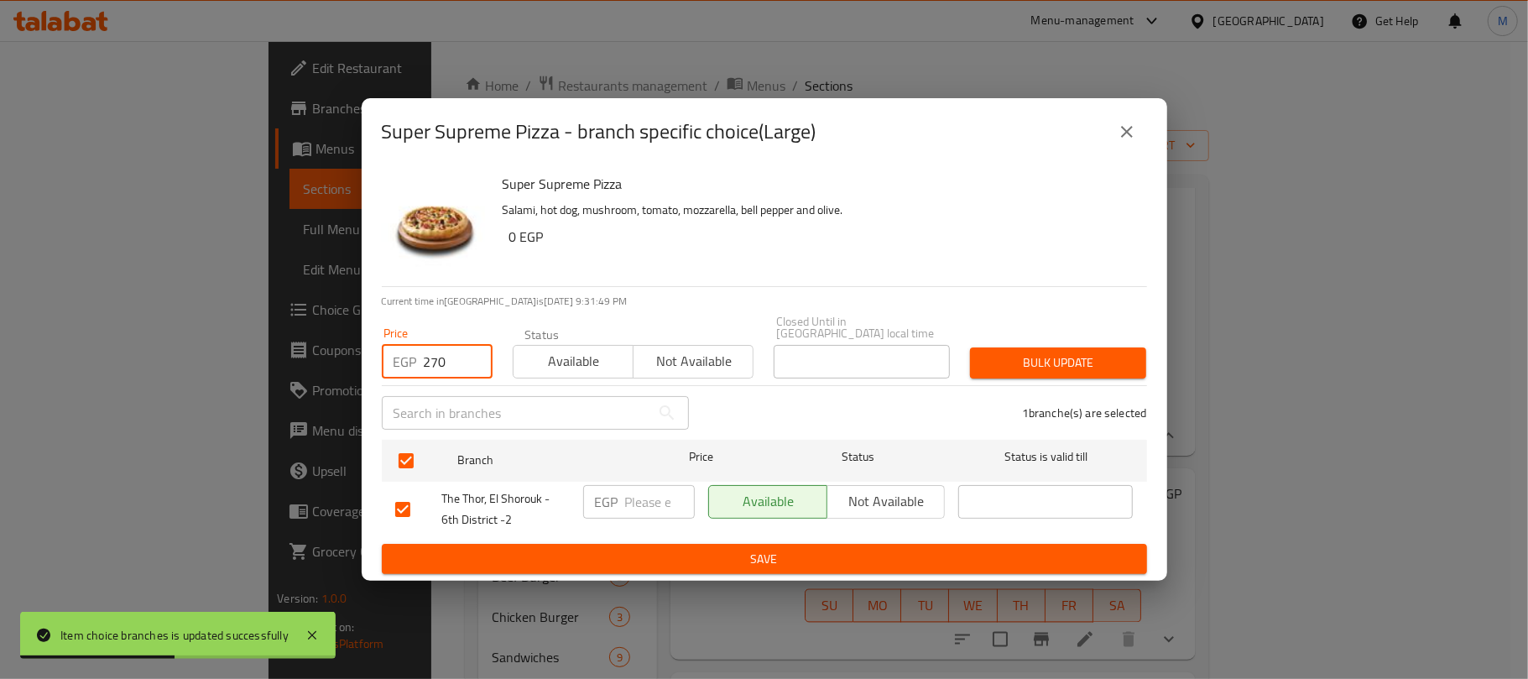
type input "270"
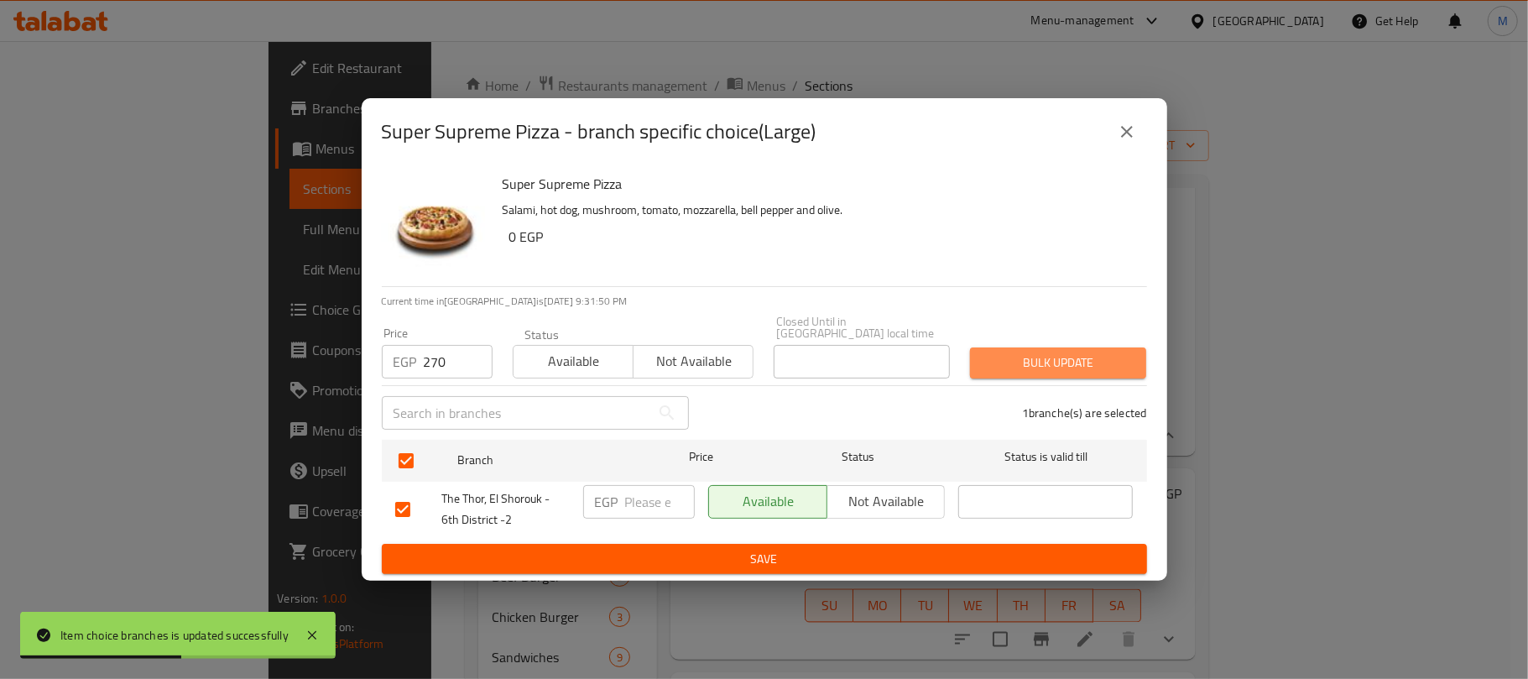
click at [1044, 363] on span "Bulk update" at bounding box center [1057, 362] width 149 height 21
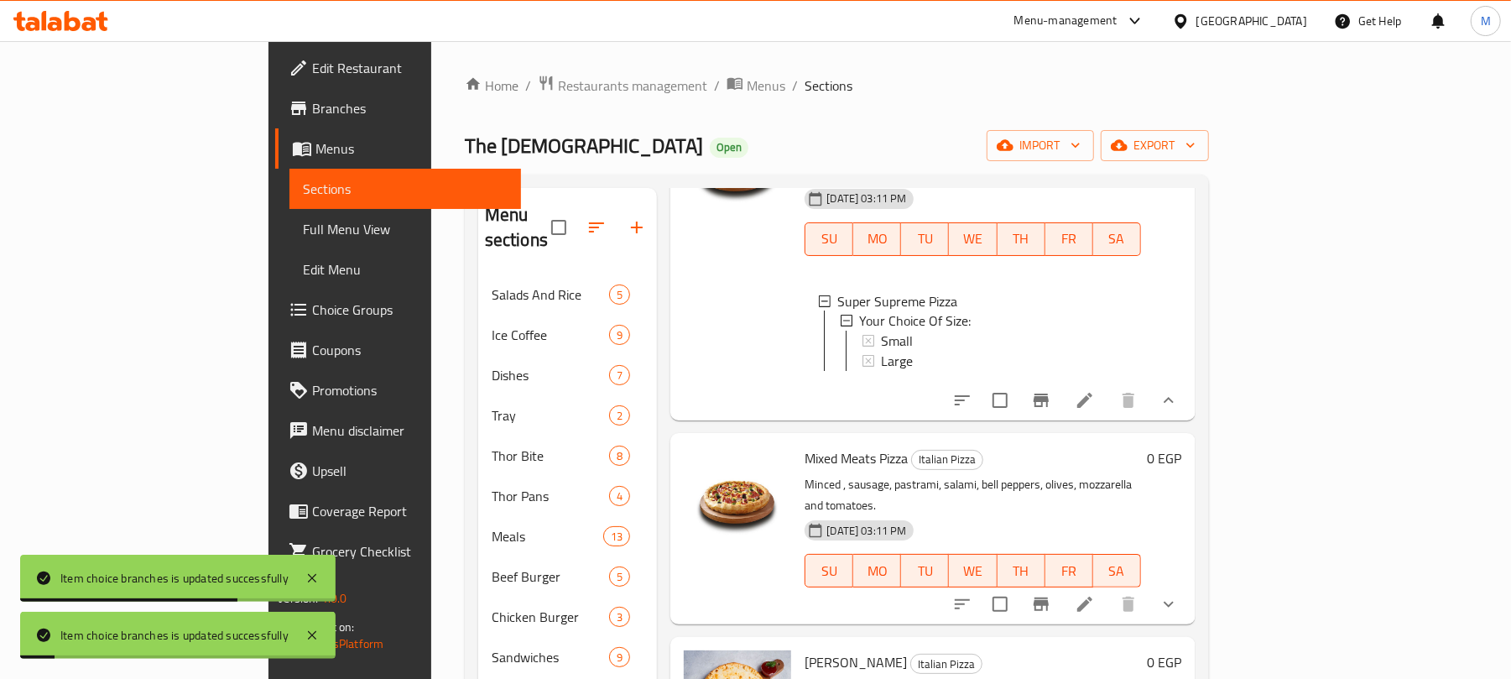
scroll to position [2572, 0]
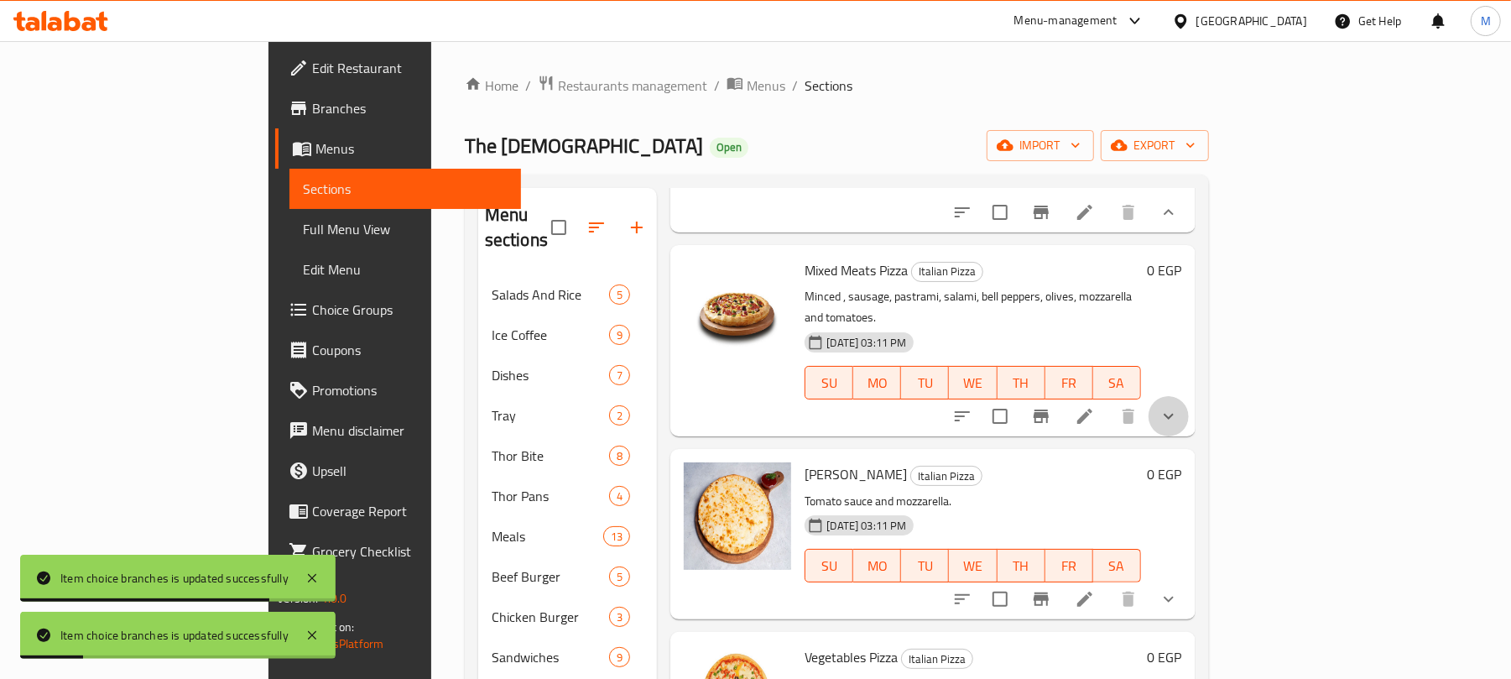
click at [1189, 436] on button "show more" at bounding box center [1169, 416] width 40 height 40
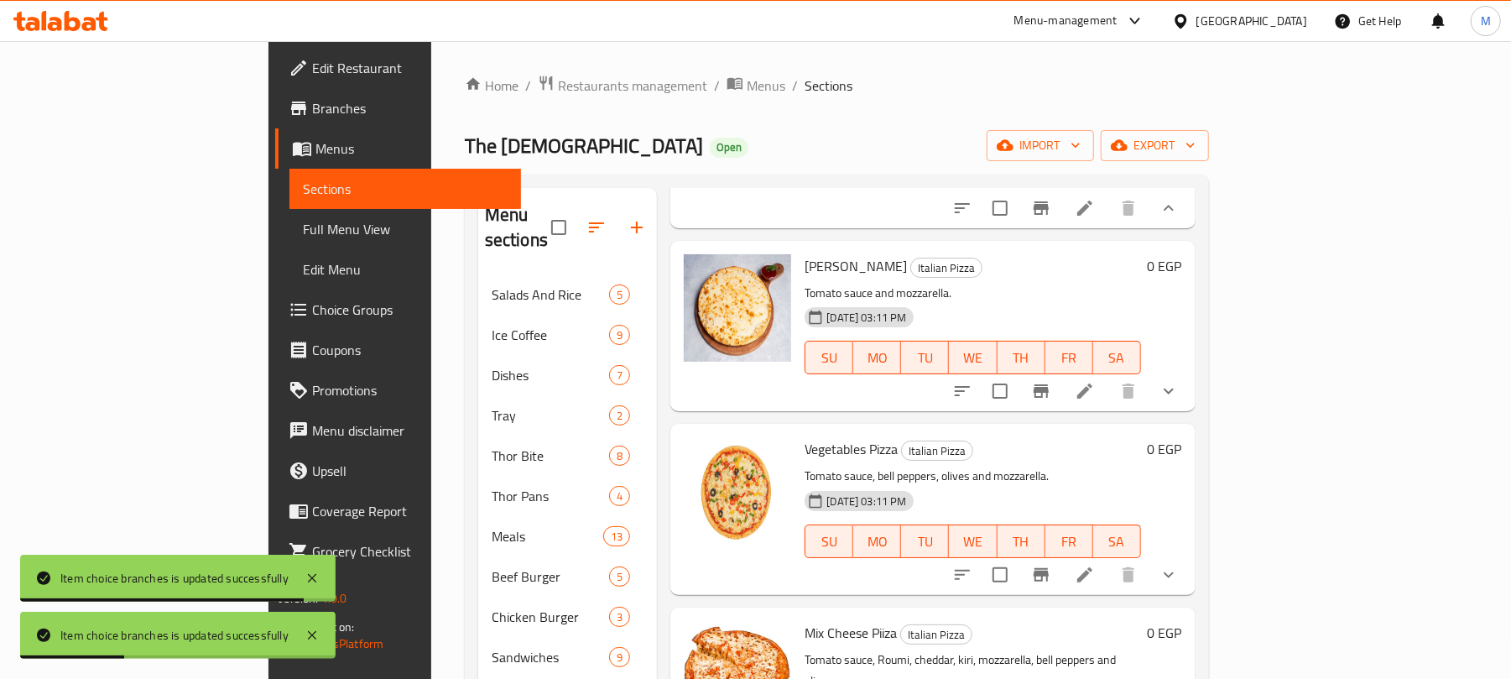
scroll to position [2797, 0]
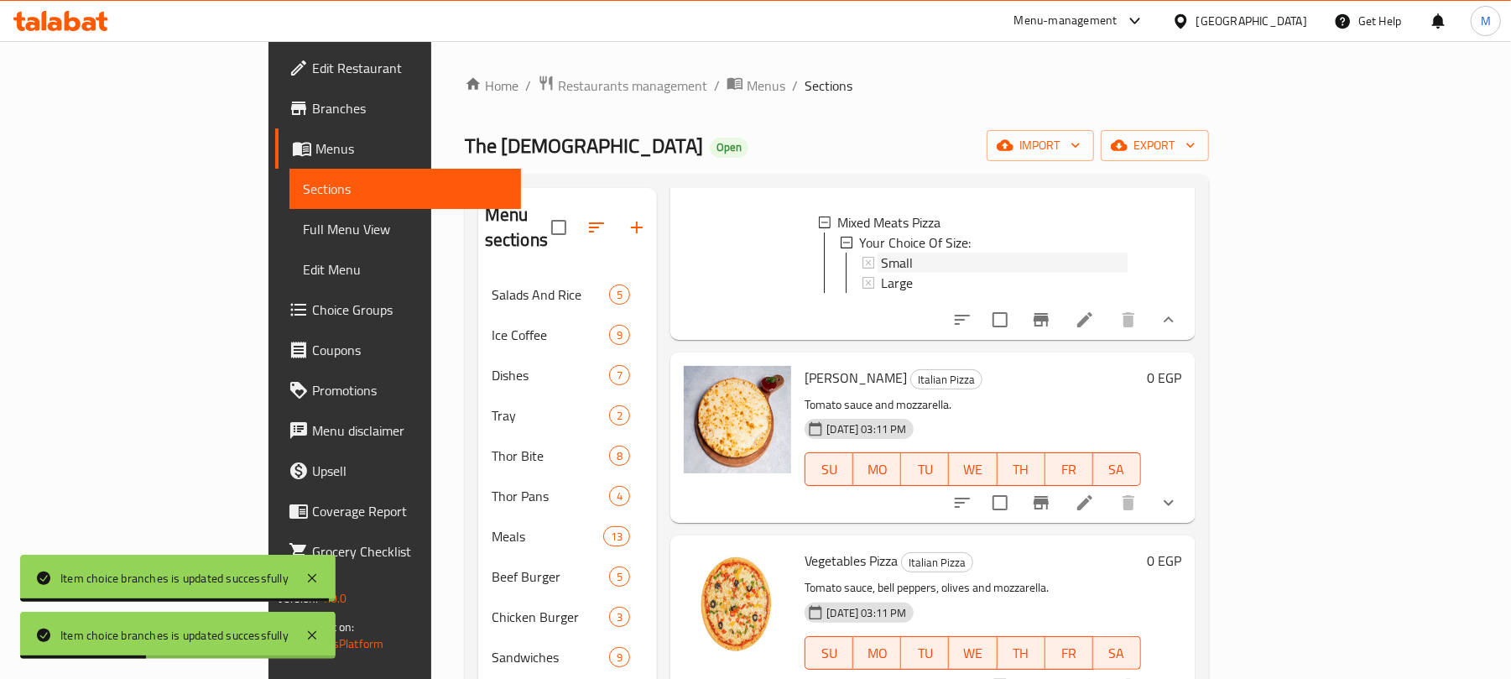
click at [881, 273] on div "Small" at bounding box center [1004, 263] width 246 height 20
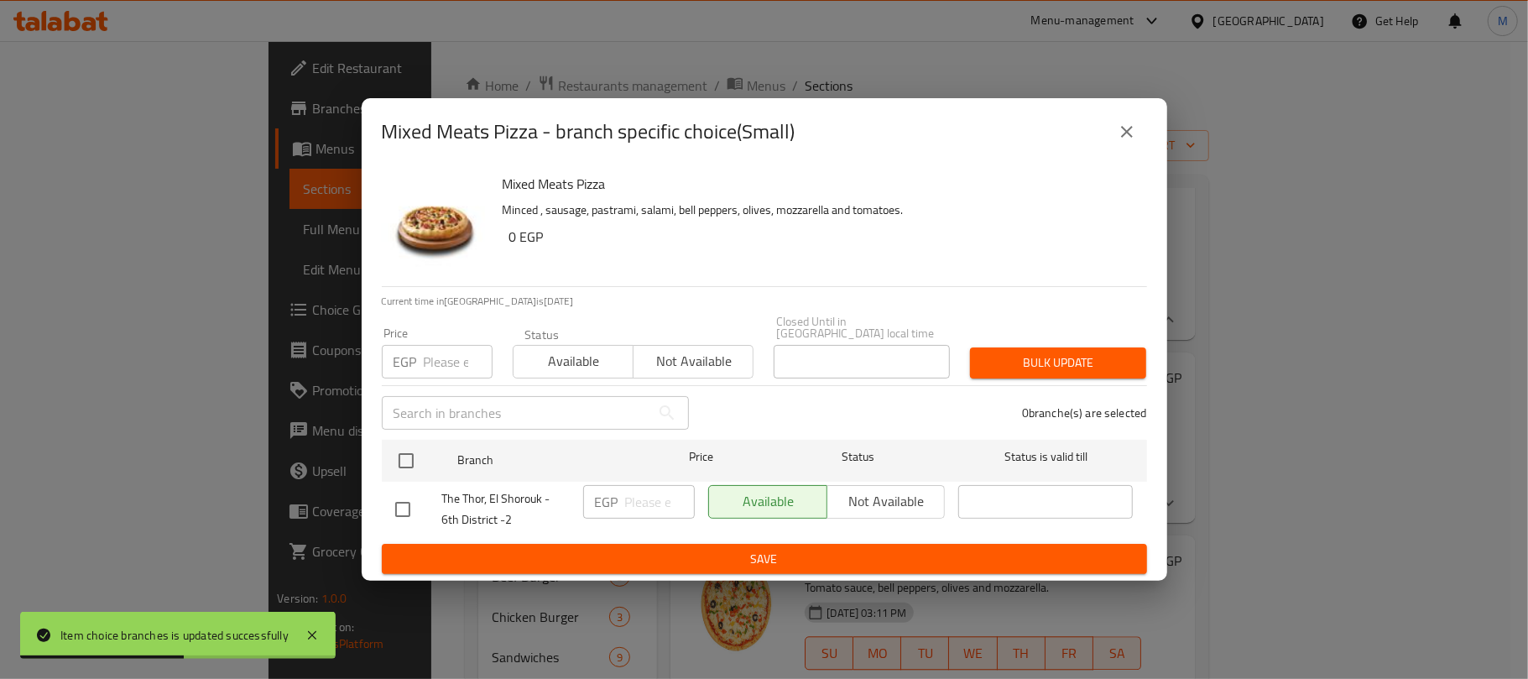
drag, startPoint x: 407, startPoint y: 454, endPoint x: 441, endPoint y: 361, distance: 99.3
click at [407, 451] on input "checkbox" at bounding box center [405, 460] width 35 height 35
checkbox input "true"
click at [443, 353] on input "number" at bounding box center [458, 362] width 69 height 34
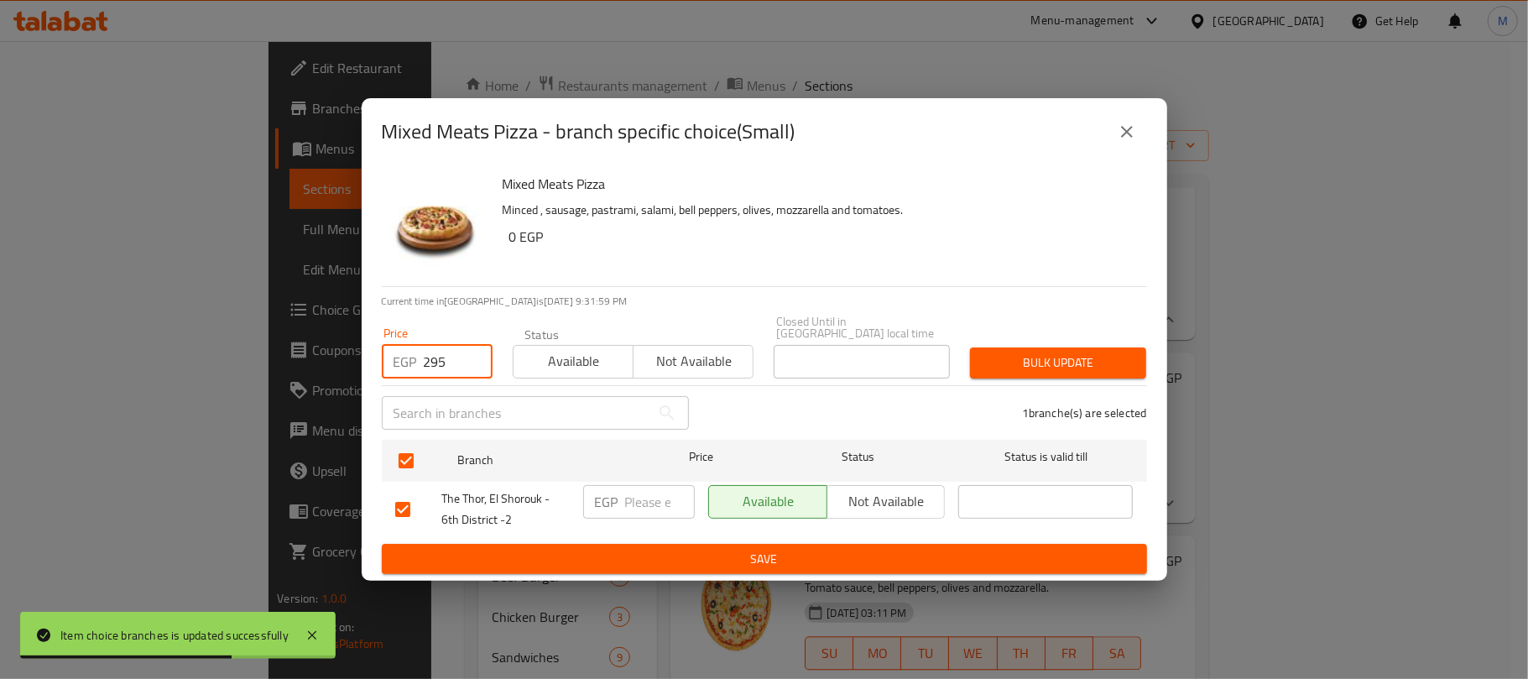
type input "295"
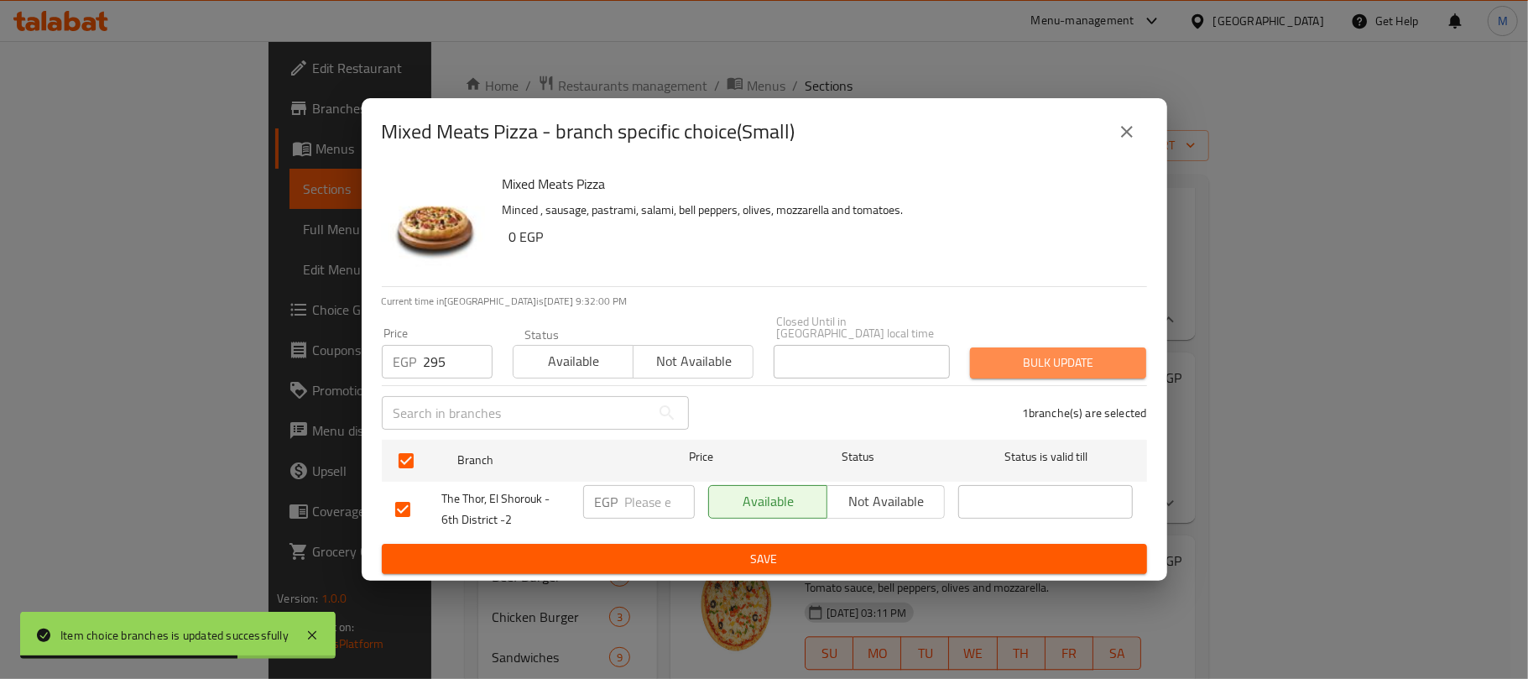
click at [1022, 362] on span "Bulk update" at bounding box center [1057, 362] width 149 height 21
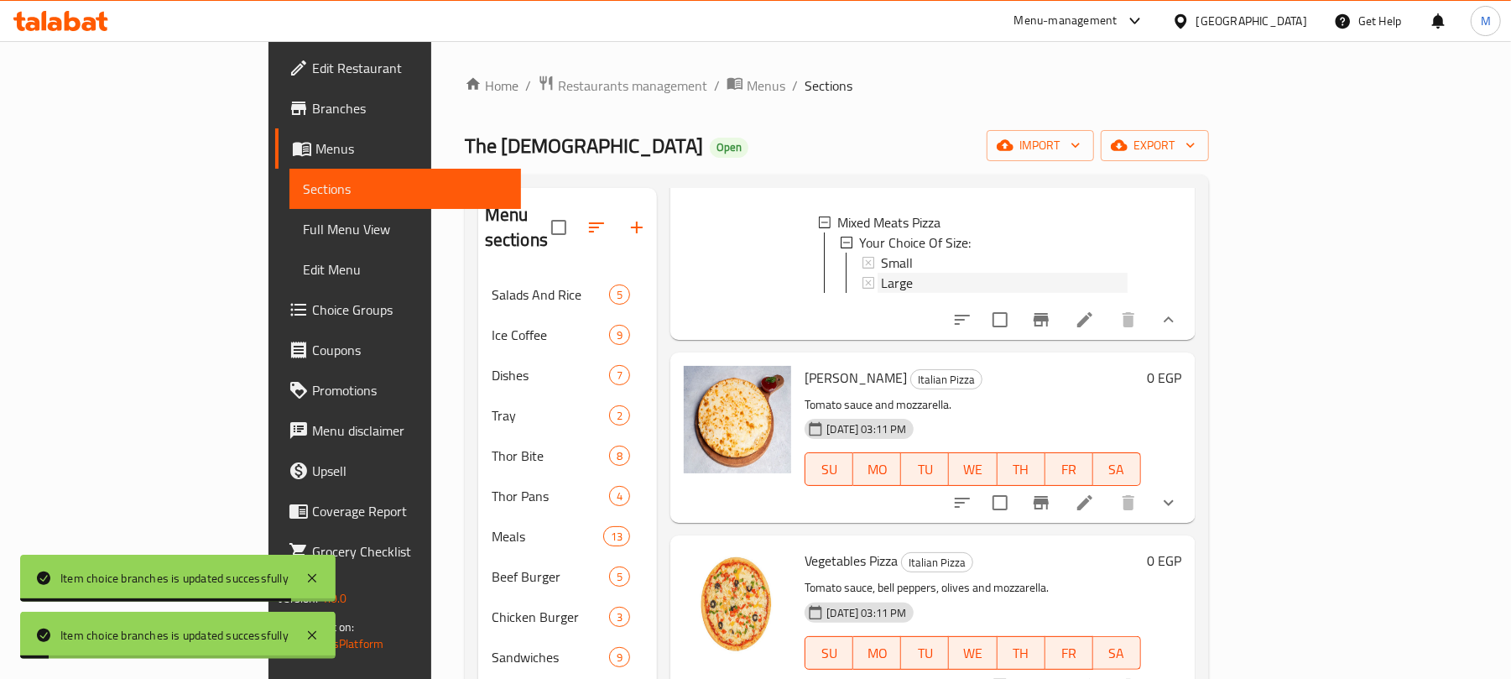
click at [881, 293] on span "Large" at bounding box center [897, 283] width 32 height 20
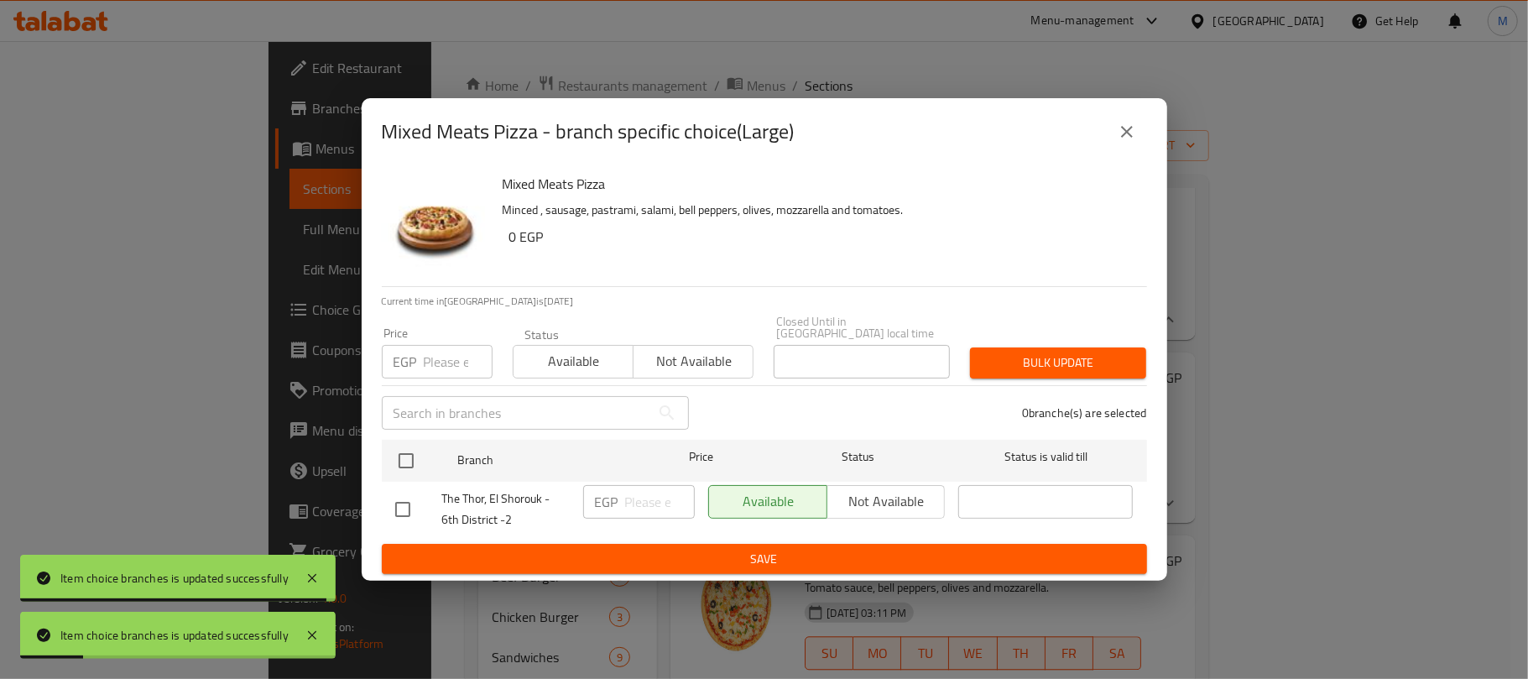
drag, startPoint x: 411, startPoint y: 454, endPoint x: 446, endPoint y: 408, distance: 58.1
click at [411, 453] on input "checkbox" at bounding box center [405, 460] width 35 height 35
checkbox input "true"
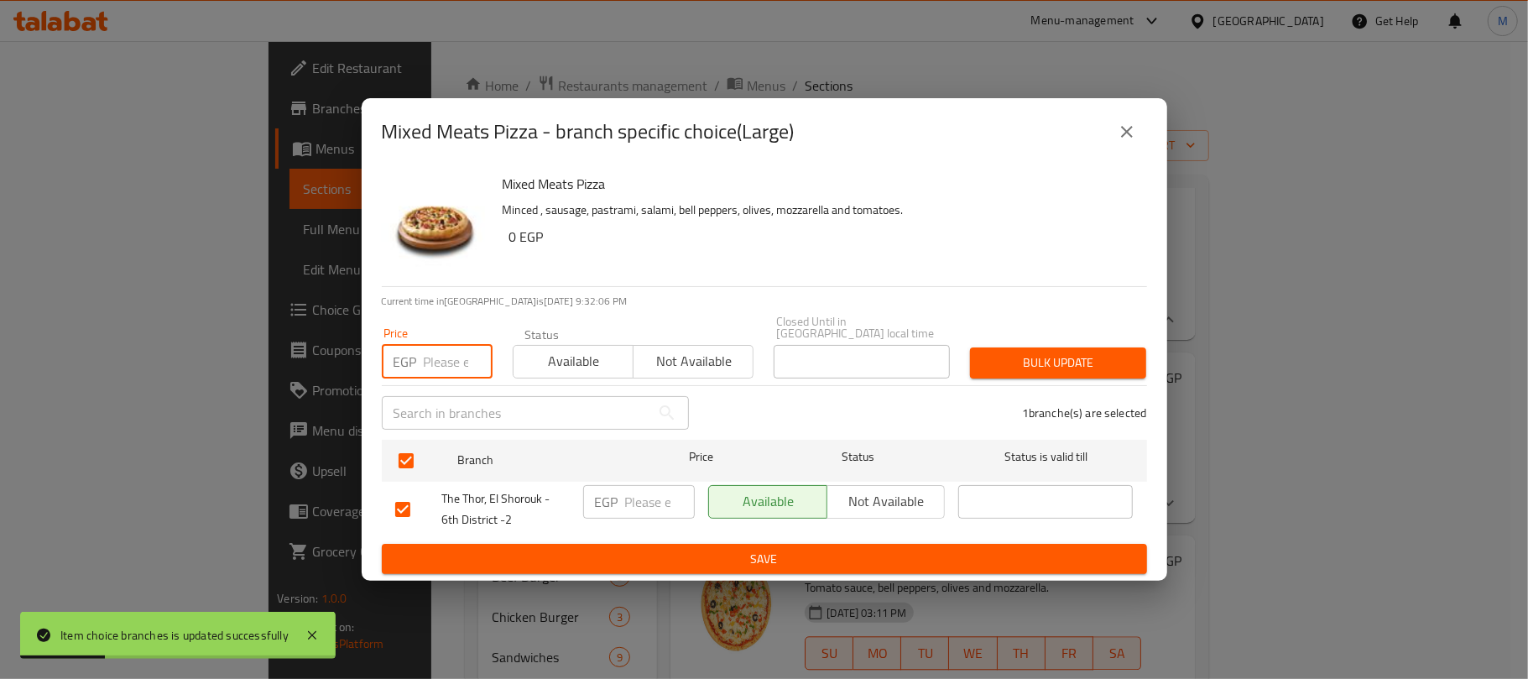
click at [451, 356] on input "number" at bounding box center [458, 362] width 69 height 34
type input "325"
click at [1017, 352] on span "Bulk update" at bounding box center [1057, 362] width 149 height 21
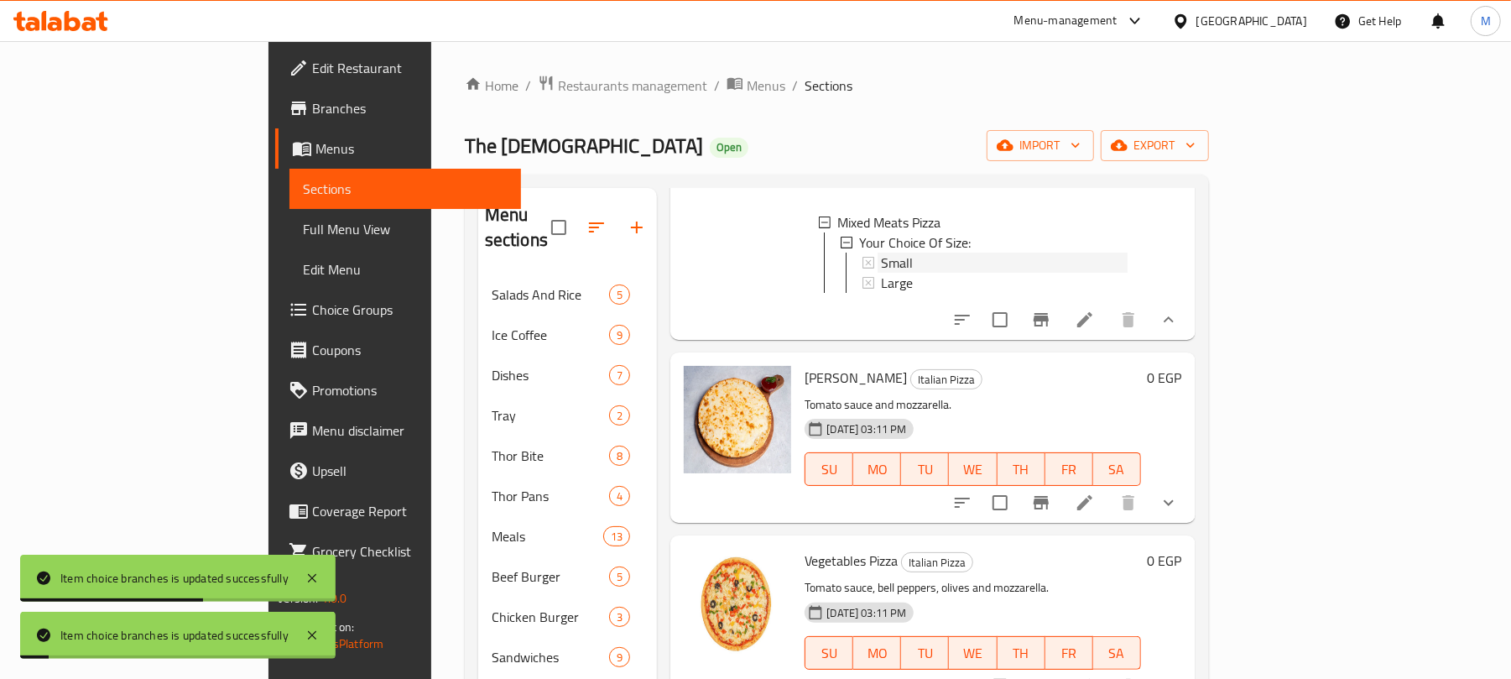
click at [881, 273] on div "Small" at bounding box center [1004, 263] width 246 height 20
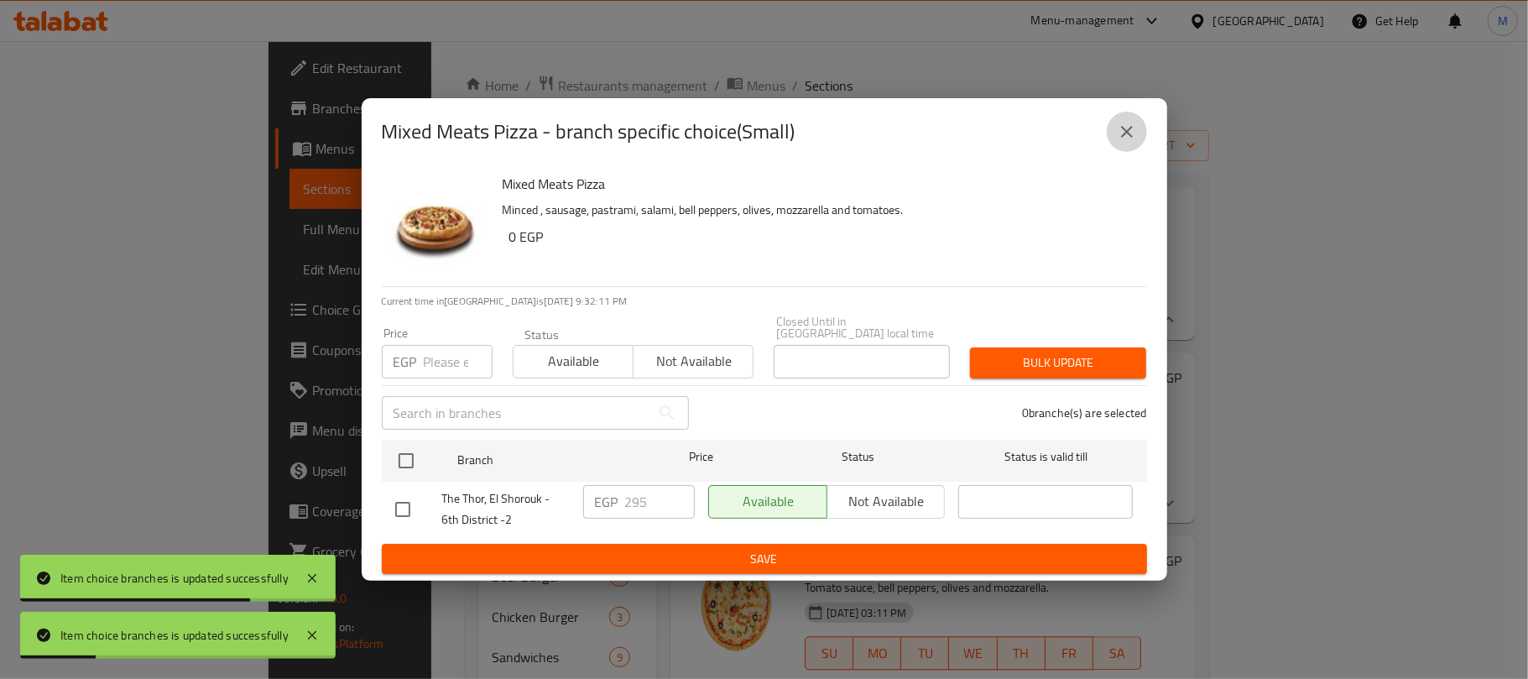
click at [1126, 133] on icon "close" at bounding box center [1127, 132] width 20 height 20
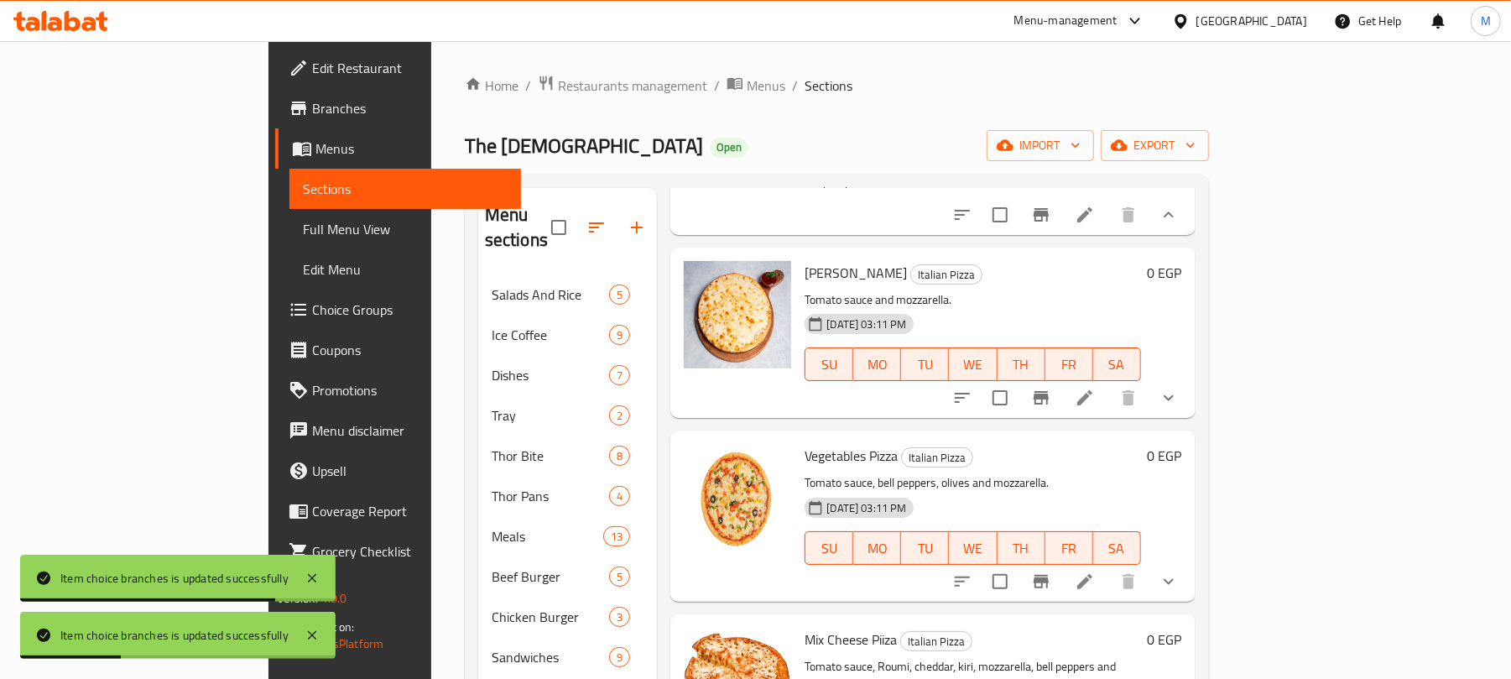
scroll to position [2908, 0]
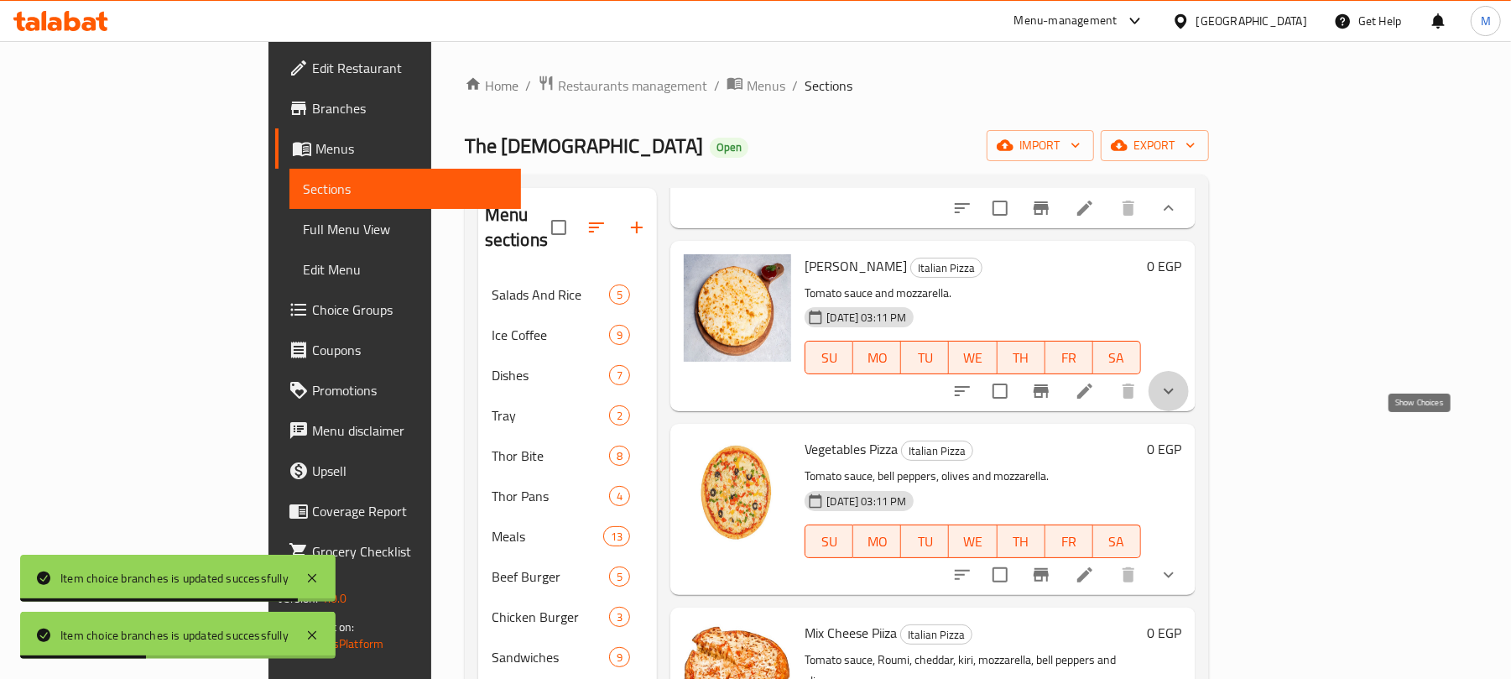
click at [1179, 401] on icon "show more" at bounding box center [1169, 391] width 20 height 20
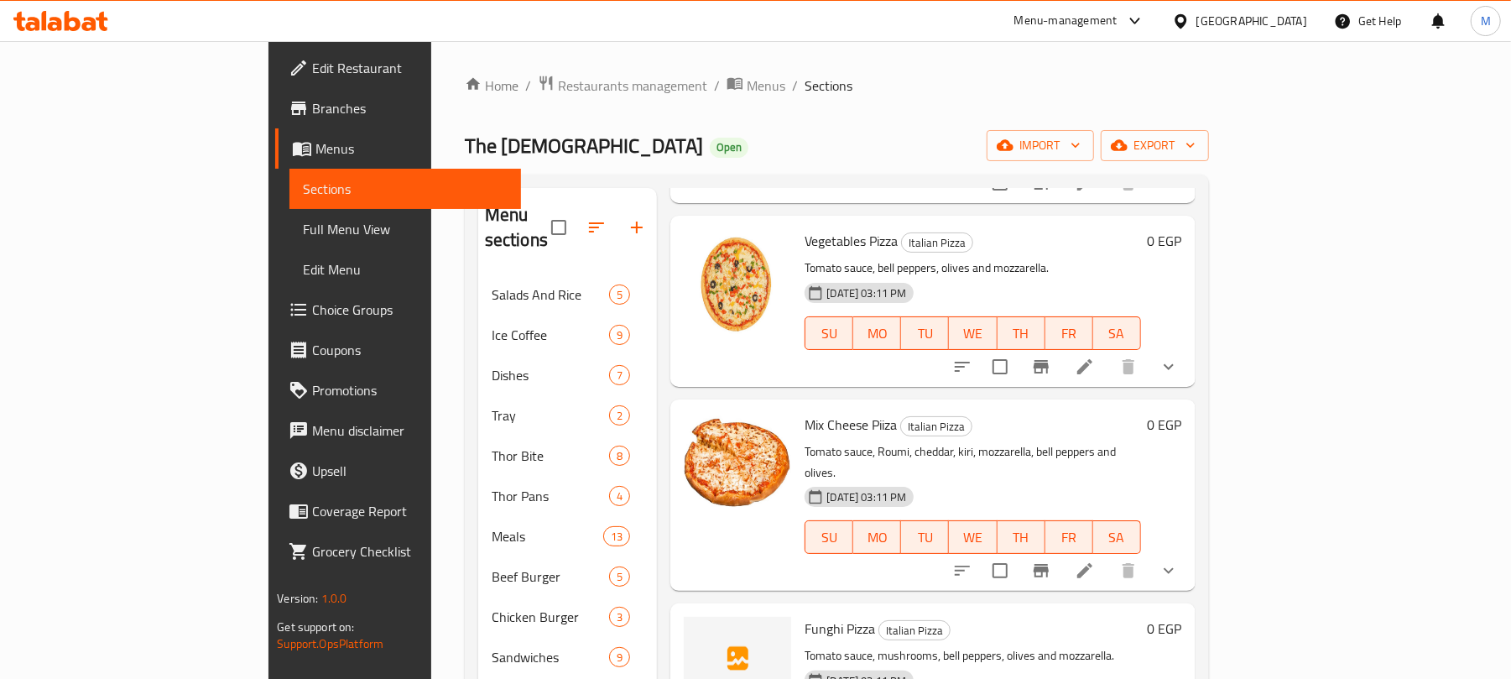
scroll to position [3021, 0]
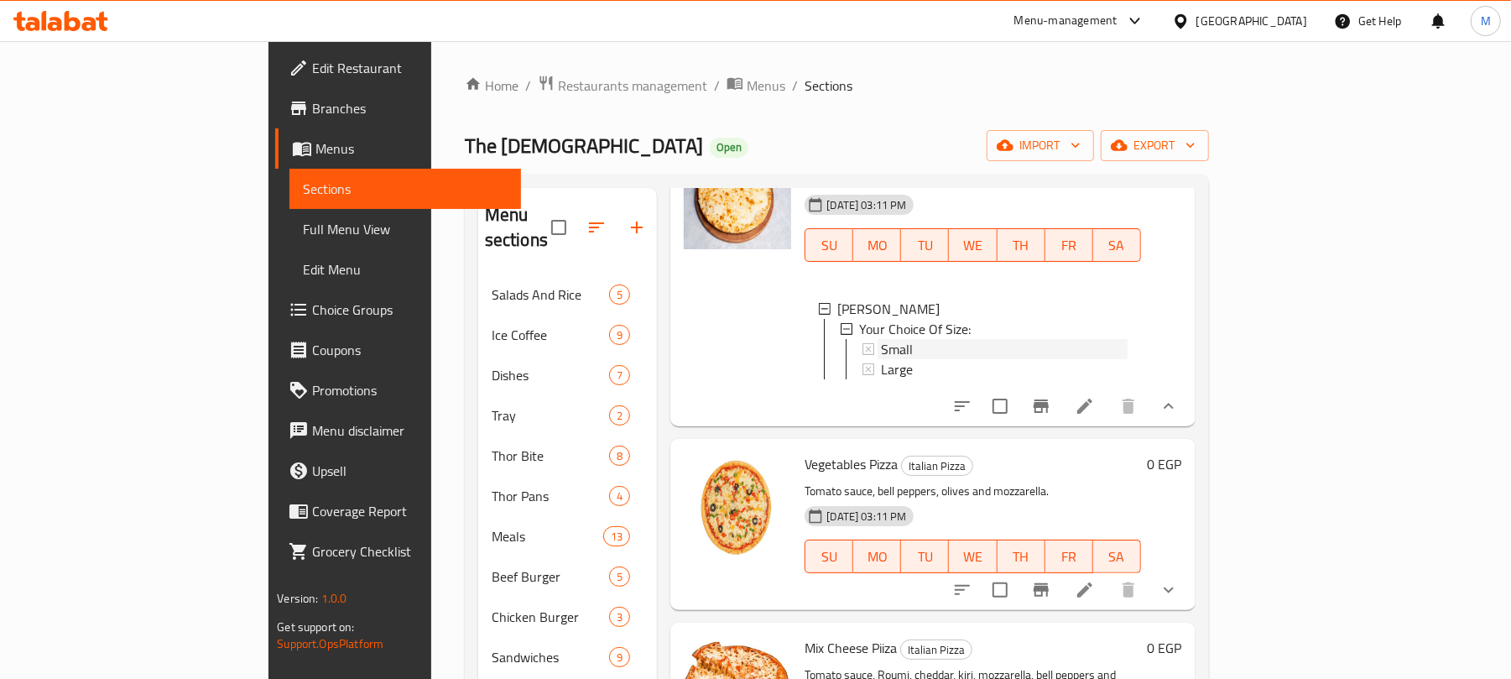
click at [881, 359] on div "Small" at bounding box center [1004, 349] width 246 height 20
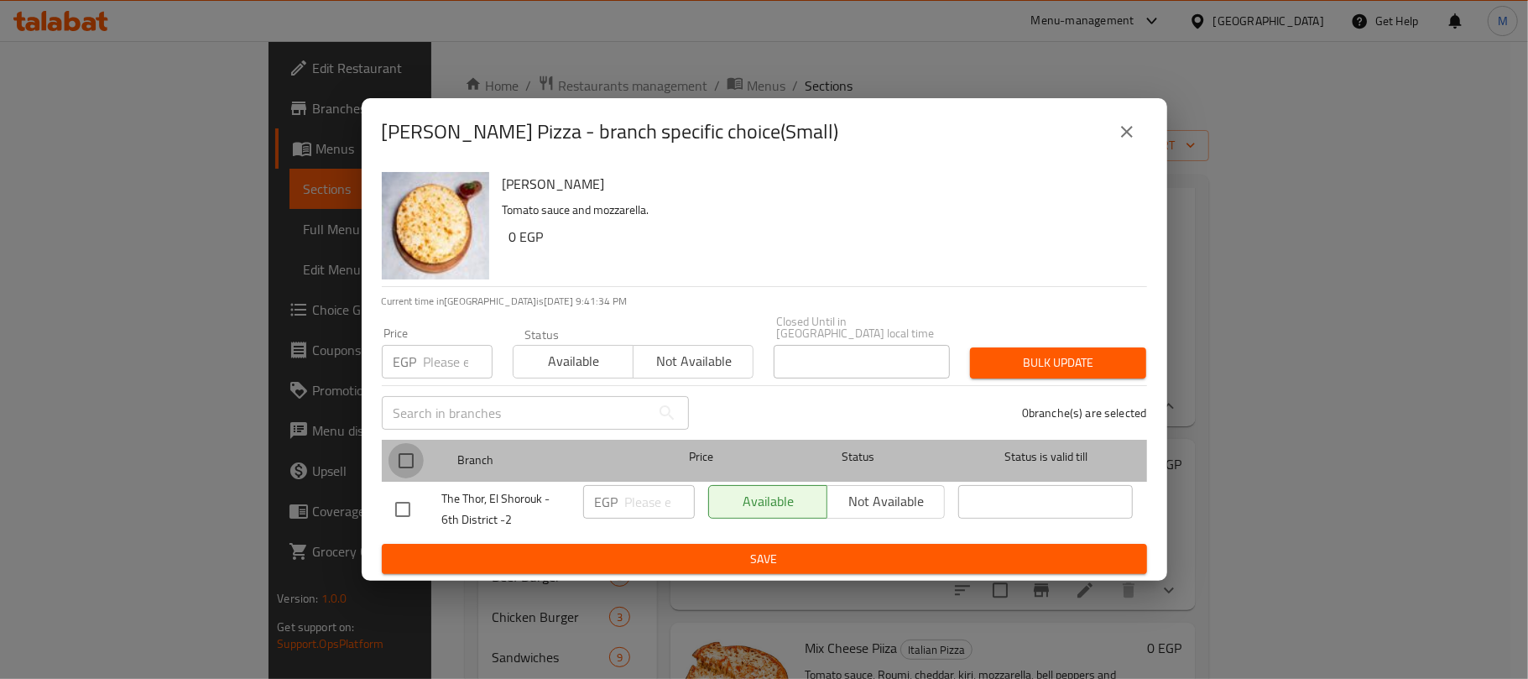
click at [414, 453] on input "checkbox" at bounding box center [405, 460] width 35 height 35
checkbox input "true"
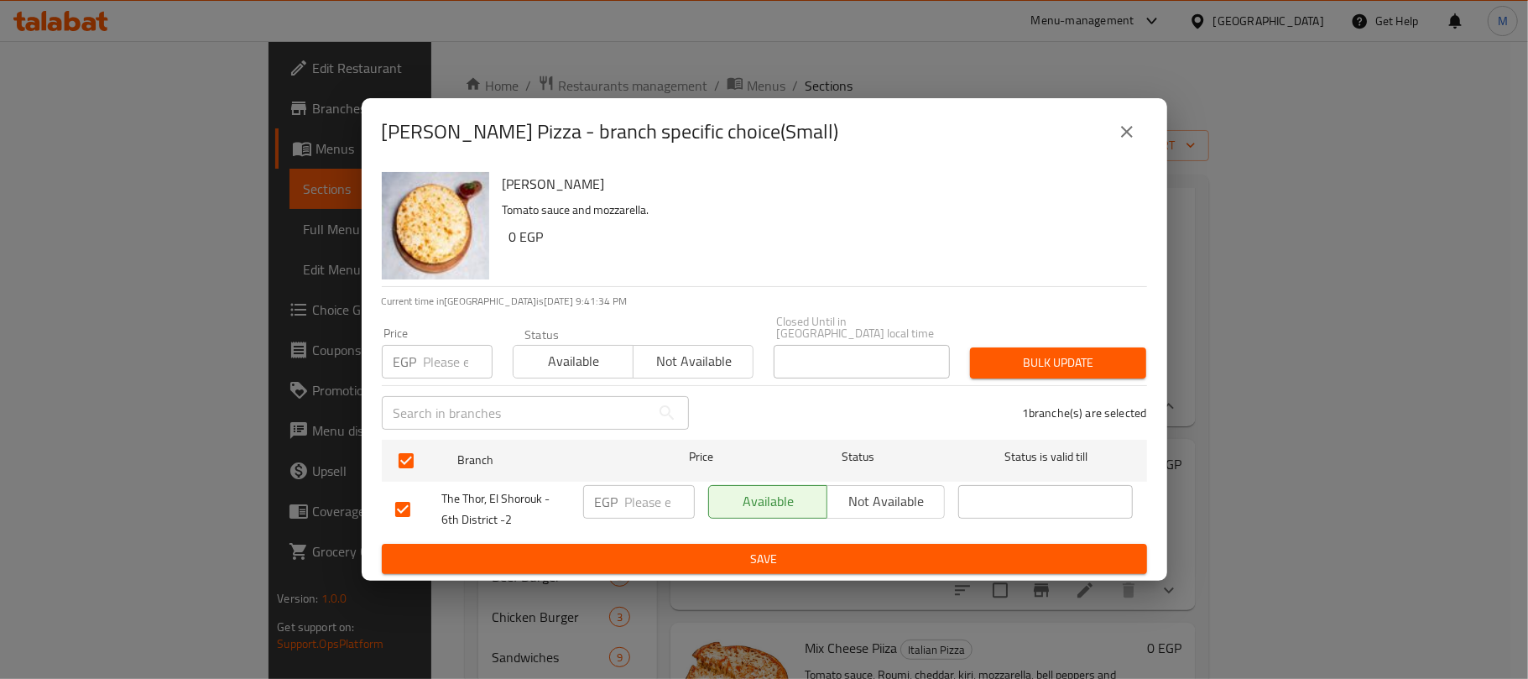
click at [447, 350] on input "number" at bounding box center [458, 362] width 69 height 34
type input "145"
click at [1081, 353] on span "Bulk update" at bounding box center [1057, 362] width 149 height 21
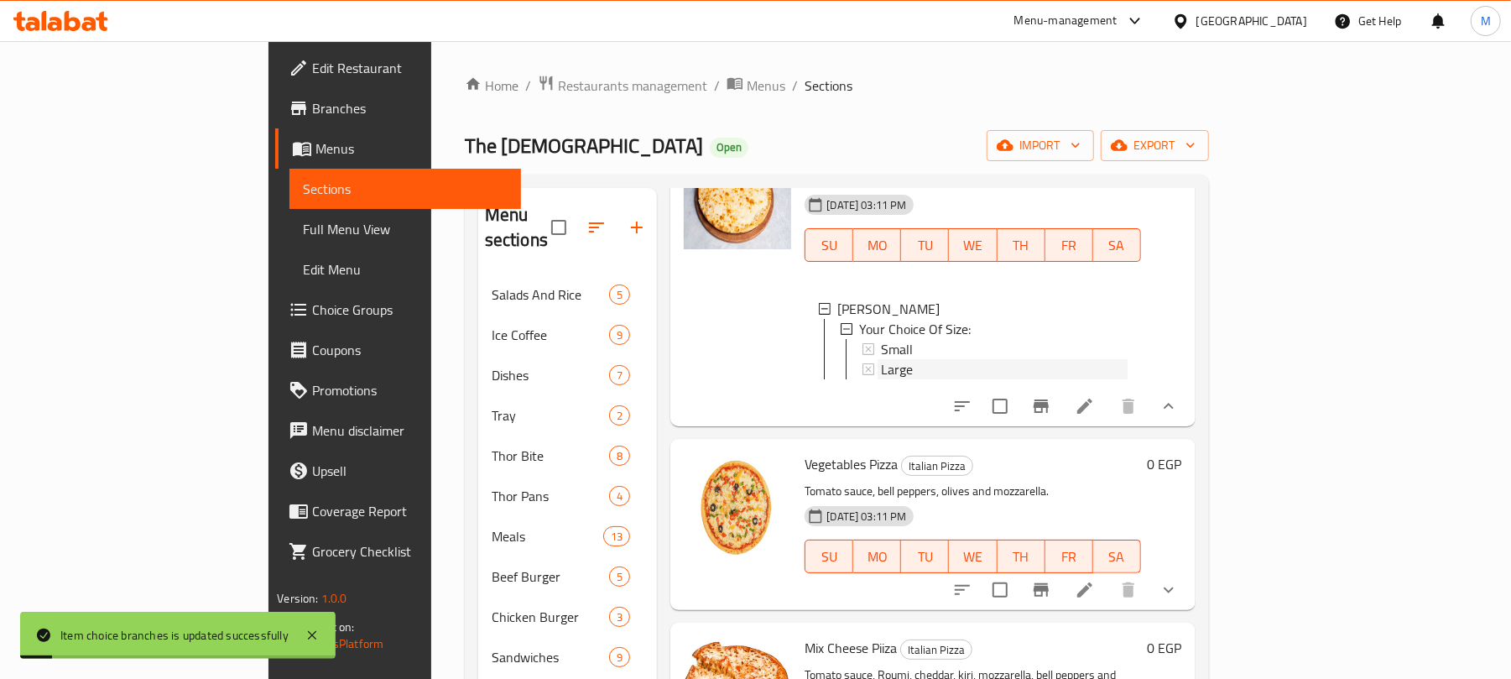
click at [881, 379] on span "Large" at bounding box center [897, 369] width 32 height 20
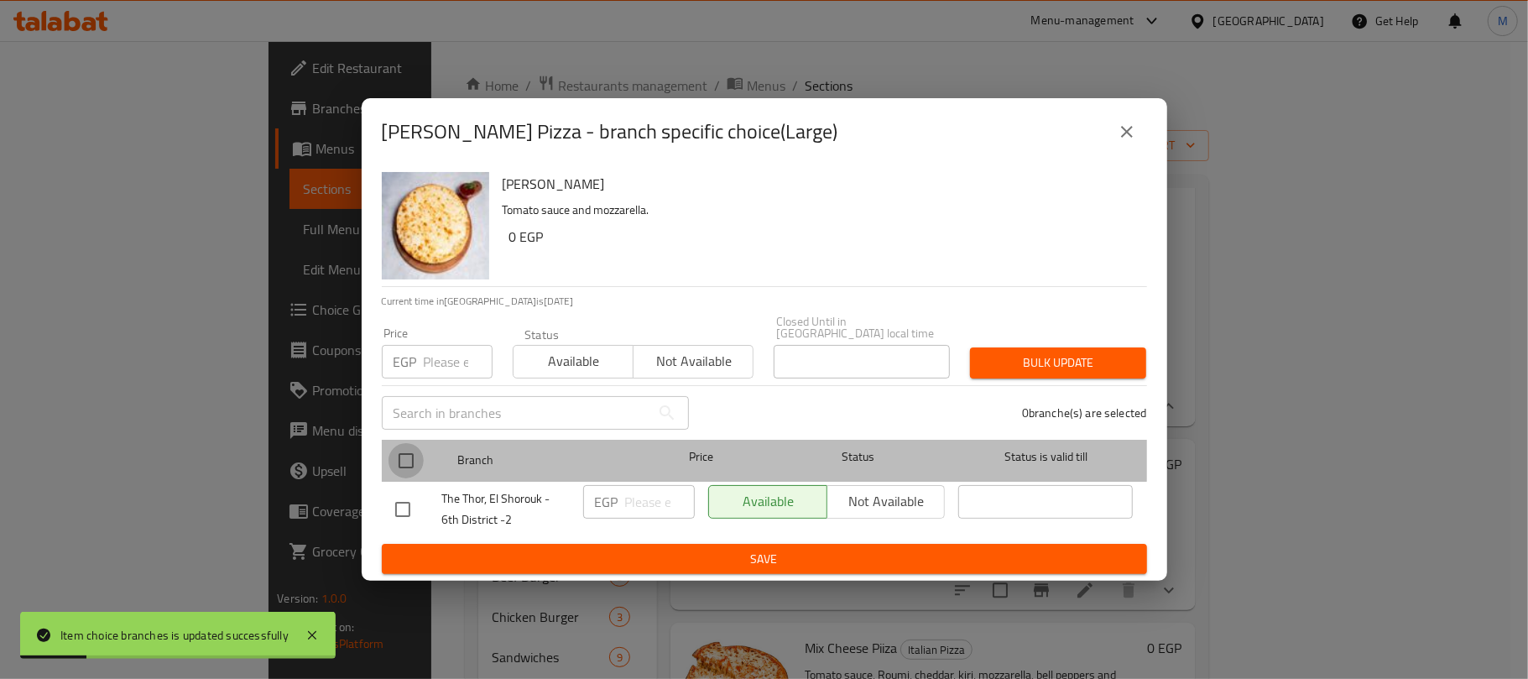
click at [400, 443] on input "checkbox" at bounding box center [405, 460] width 35 height 35
checkbox input "true"
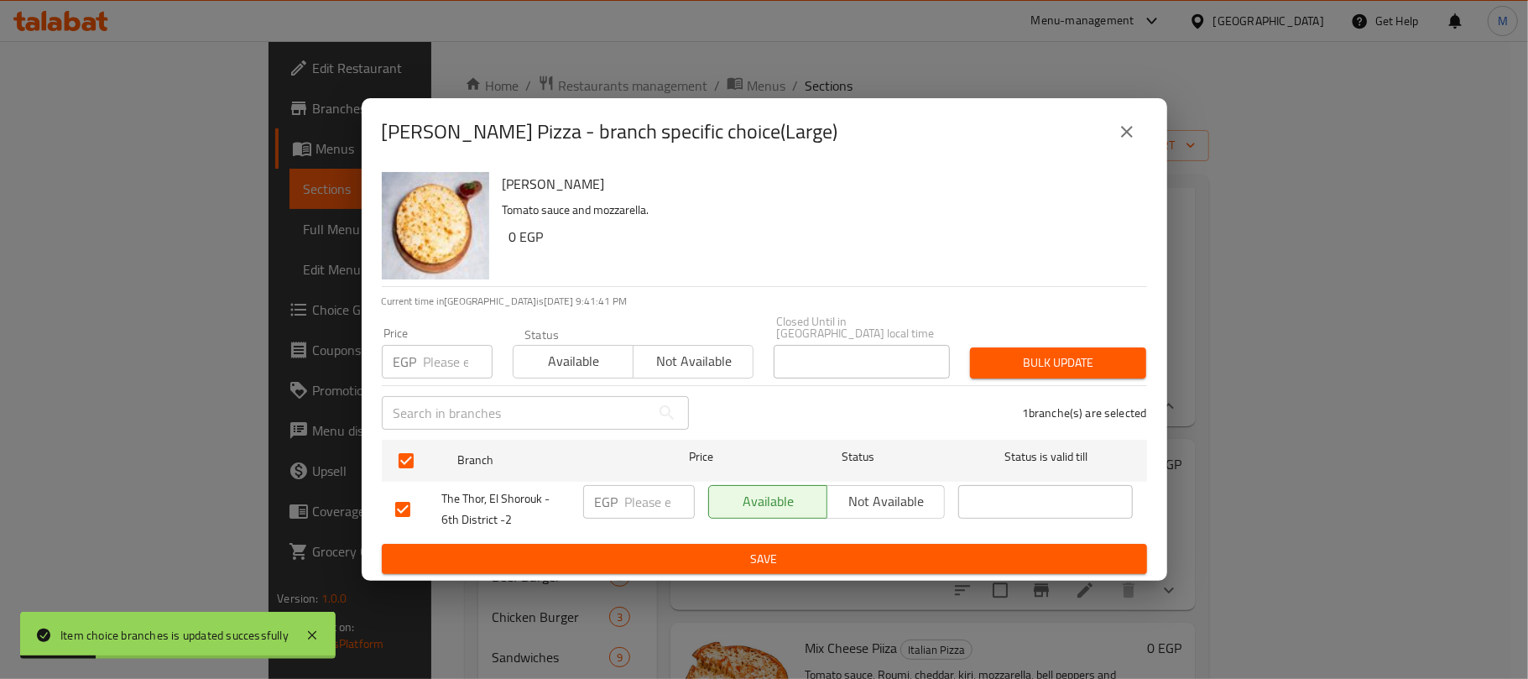
click at [431, 360] on input "number" at bounding box center [458, 362] width 69 height 34
type input "190"
click at [1012, 352] on span "Bulk update" at bounding box center [1057, 362] width 149 height 21
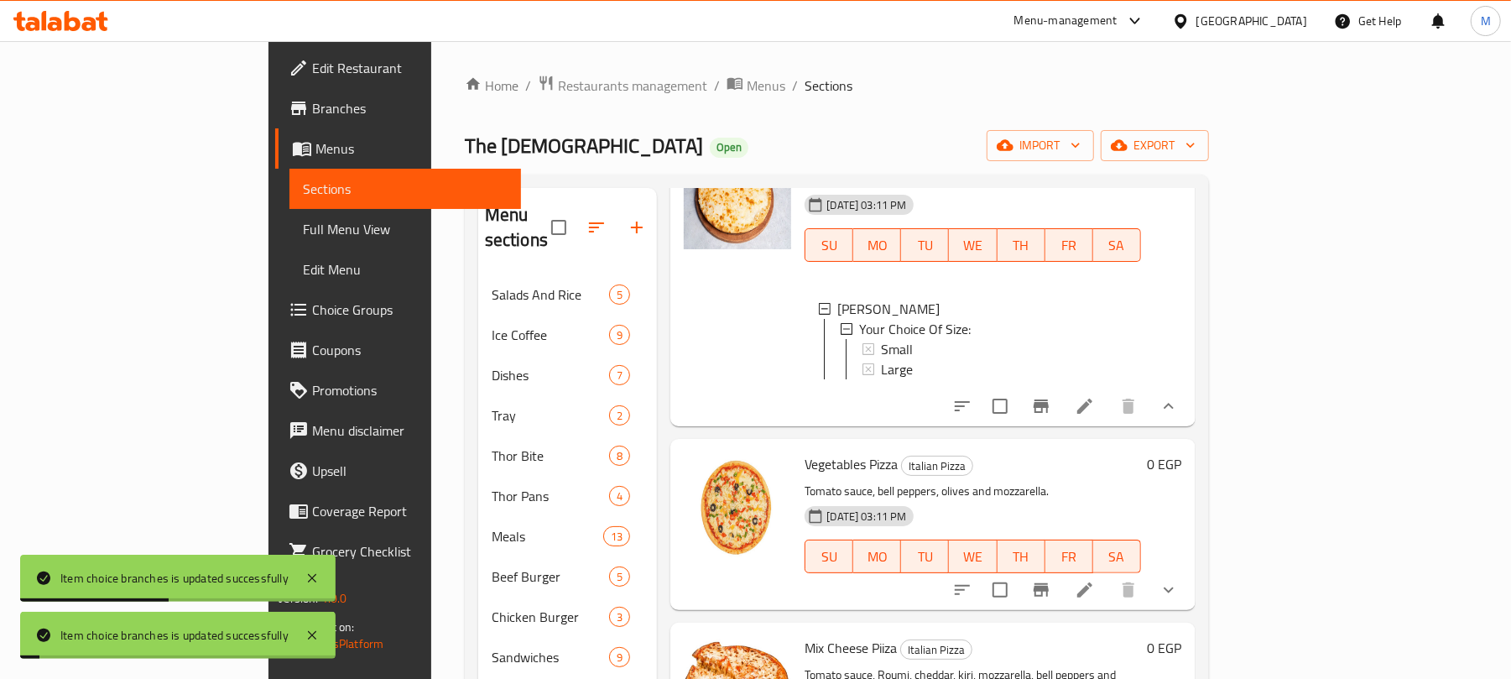
scroll to position [3244, 0]
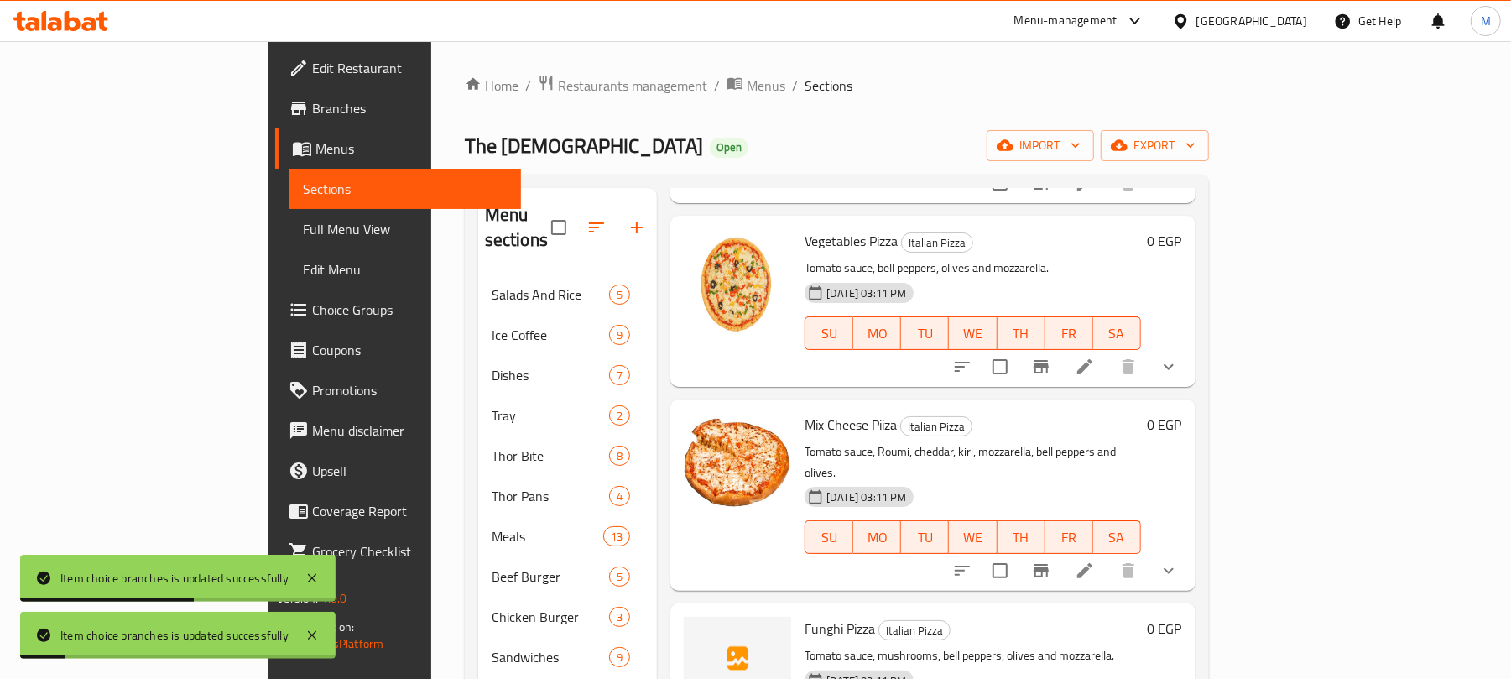
click at [1179, 377] on icon "show more" at bounding box center [1169, 367] width 20 height 20
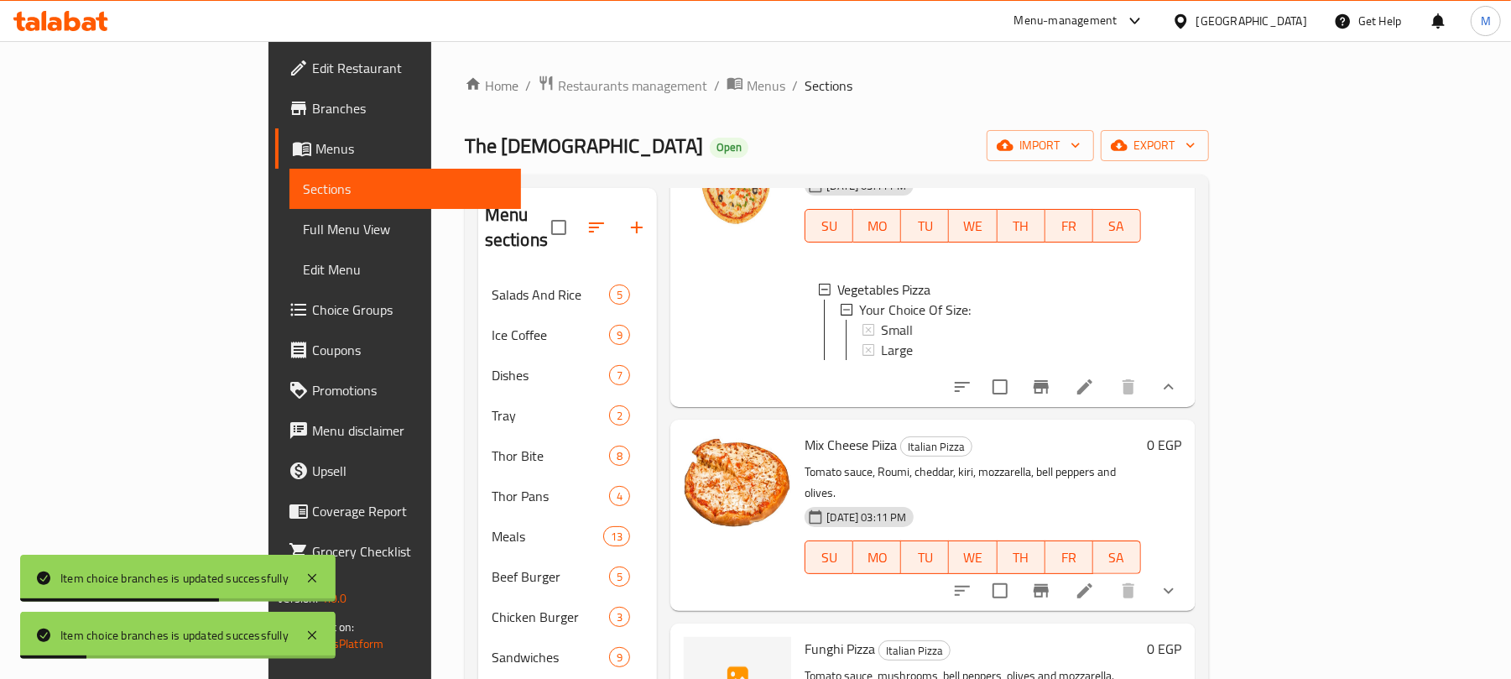
scroll to position [3356, 0]
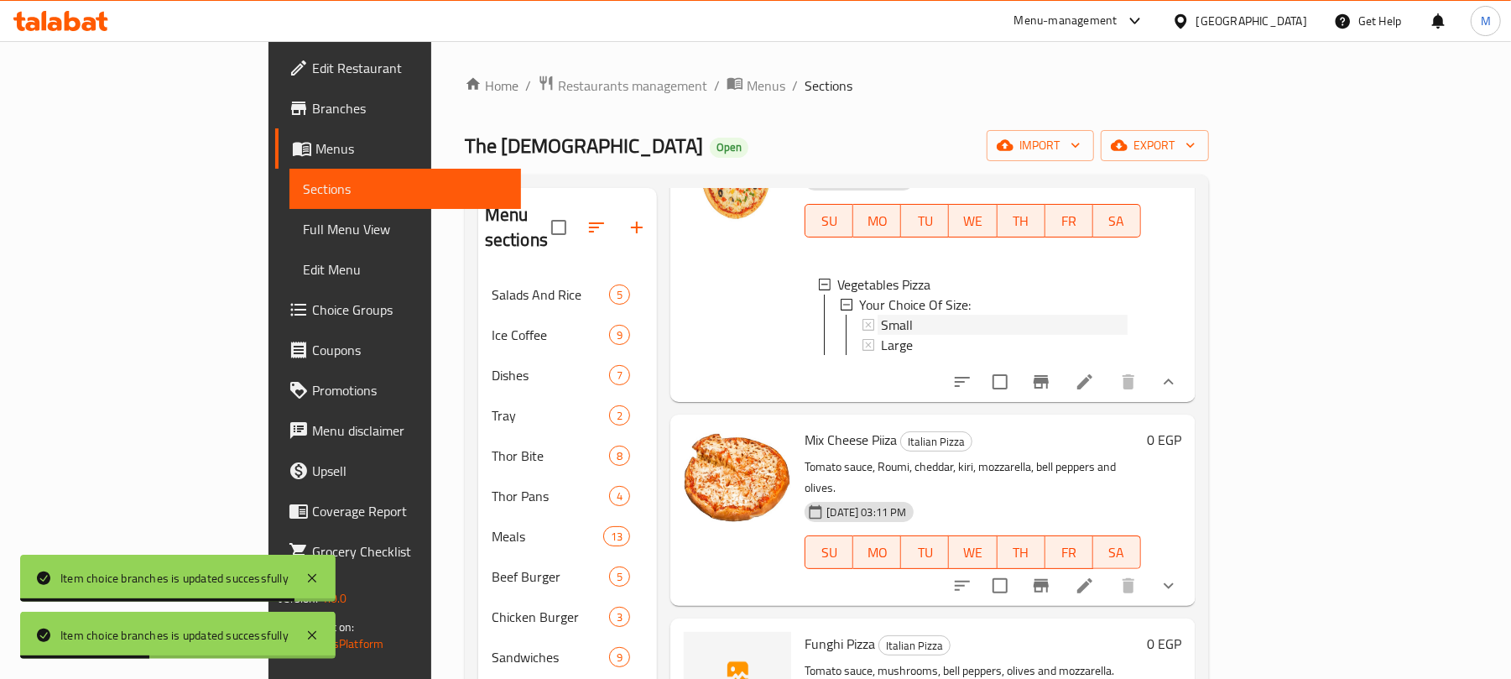
click at [881, 335] on span "Small" at bounding box center [897, 325] width 32 height 20
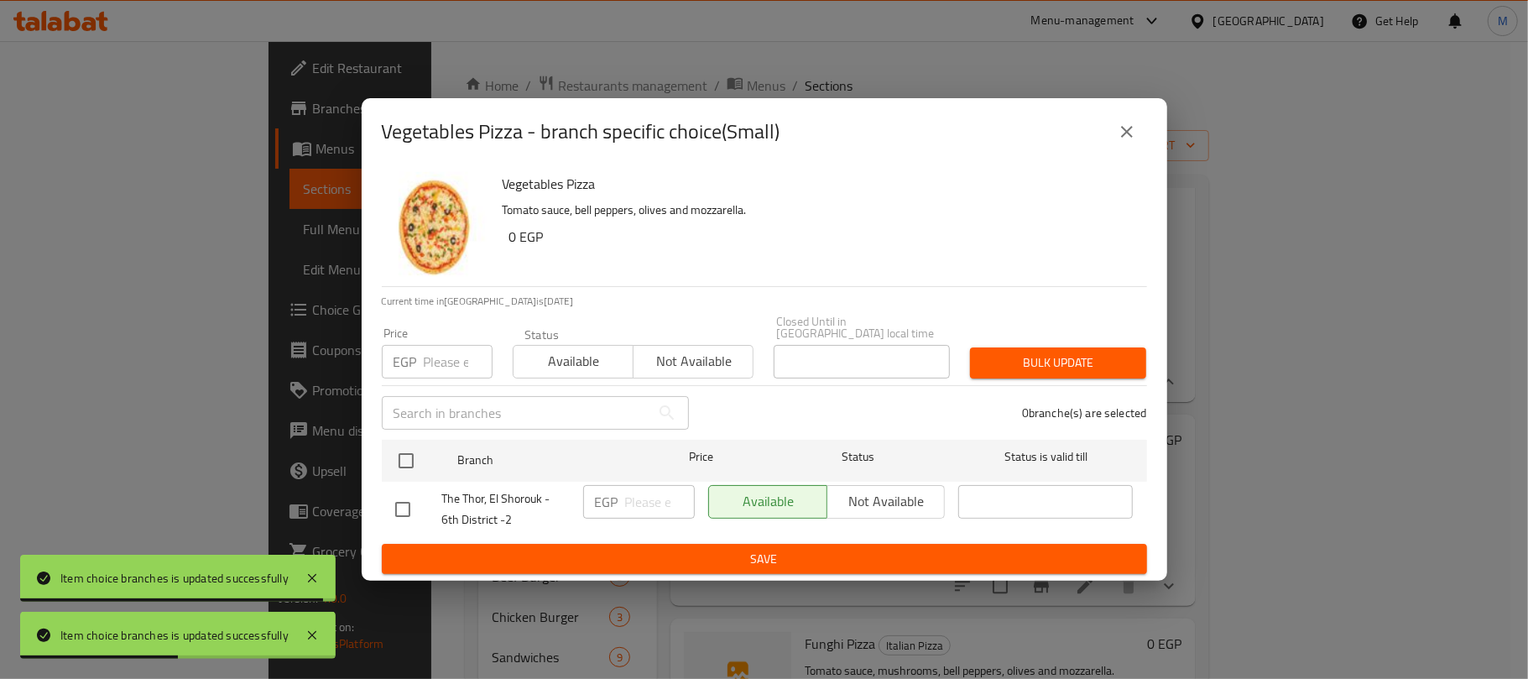
drag, startPoint x: 411, startPoint y: 450, endPoint x: 414, endPoint y: 388, distance: 62.1
click at [411, 446] on input "checkbox" at bounding box center [405, 460] width 35 height 35
checkbox input "true"
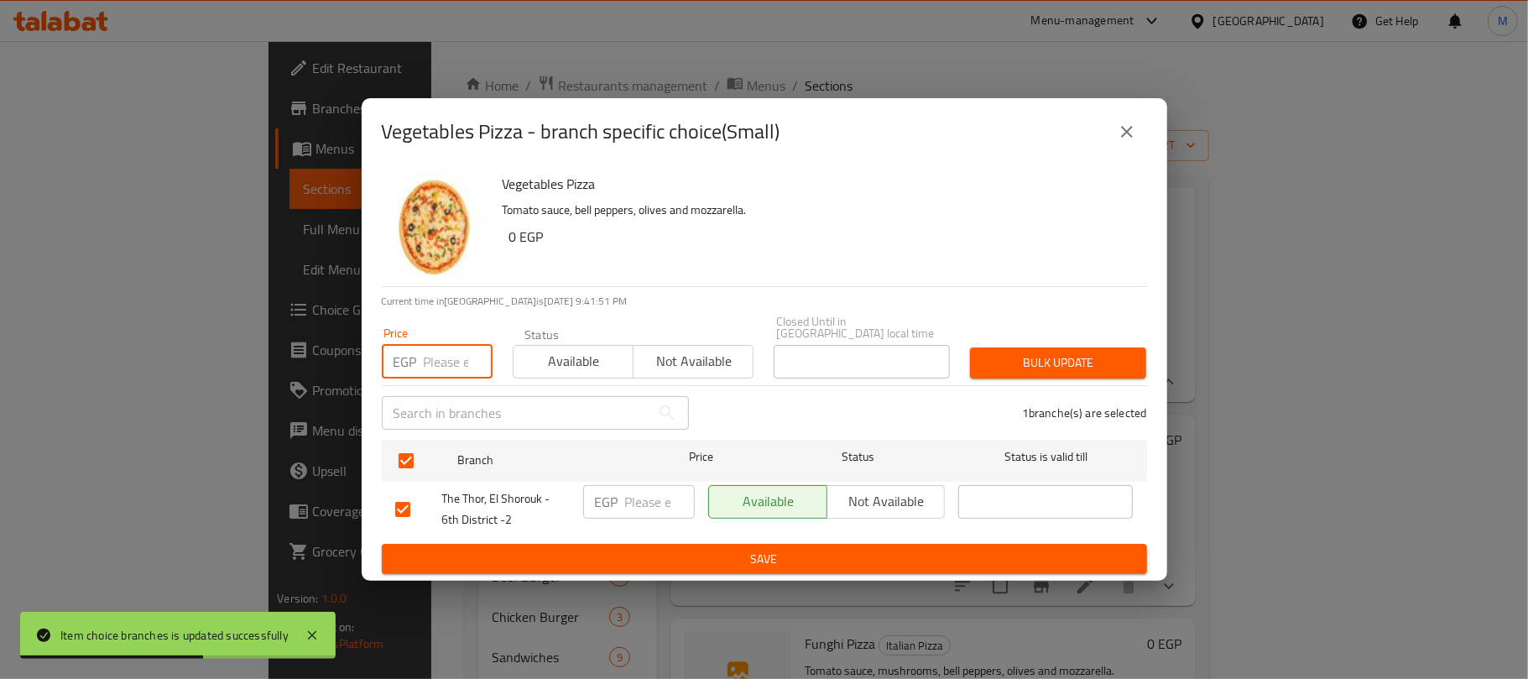
click at [446, 357] on input "number" at bounding box center [458, 362] width 69 height 34
type input "155"
click at [1027, 352] on span "Bulk update" at bounding box center [1057, 362] width 149 height 21
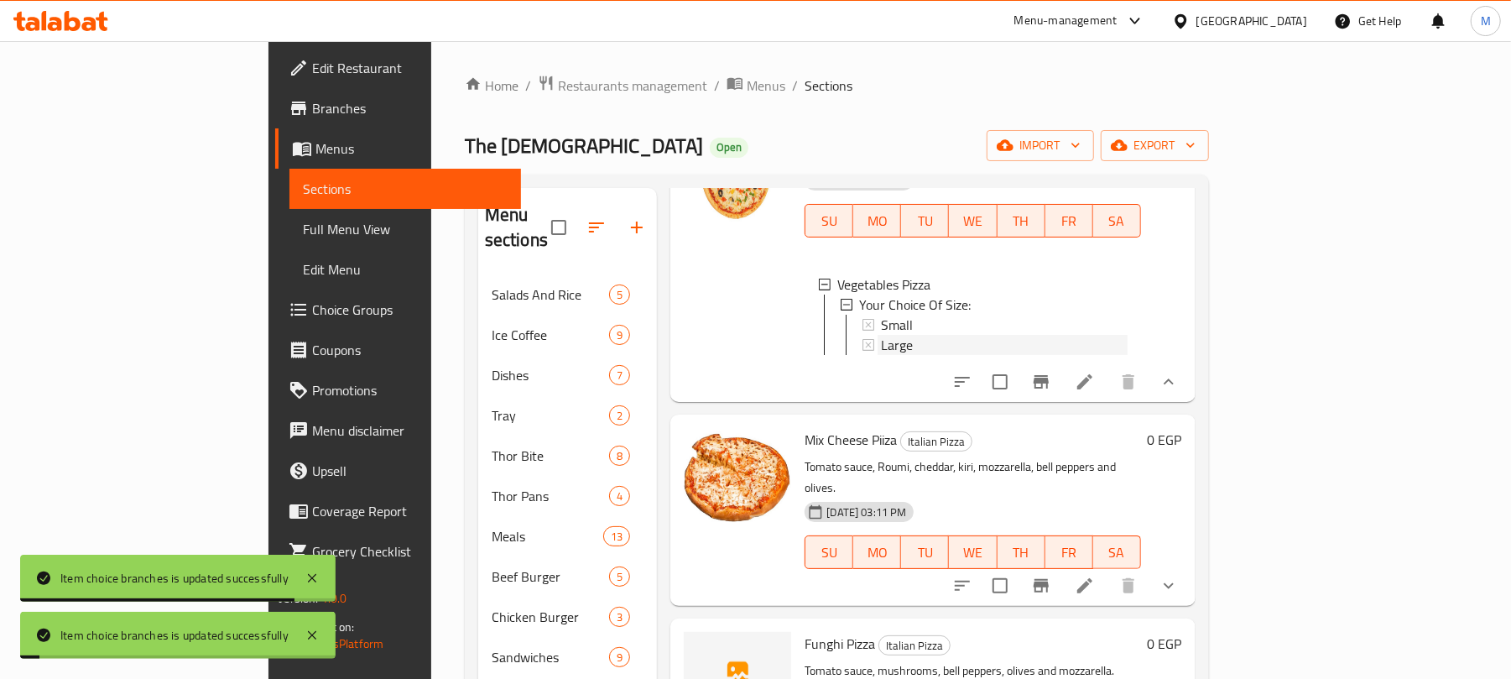
click at [881, 355] on div "Large" at bounding box center [1004, 345] width 246 height 20
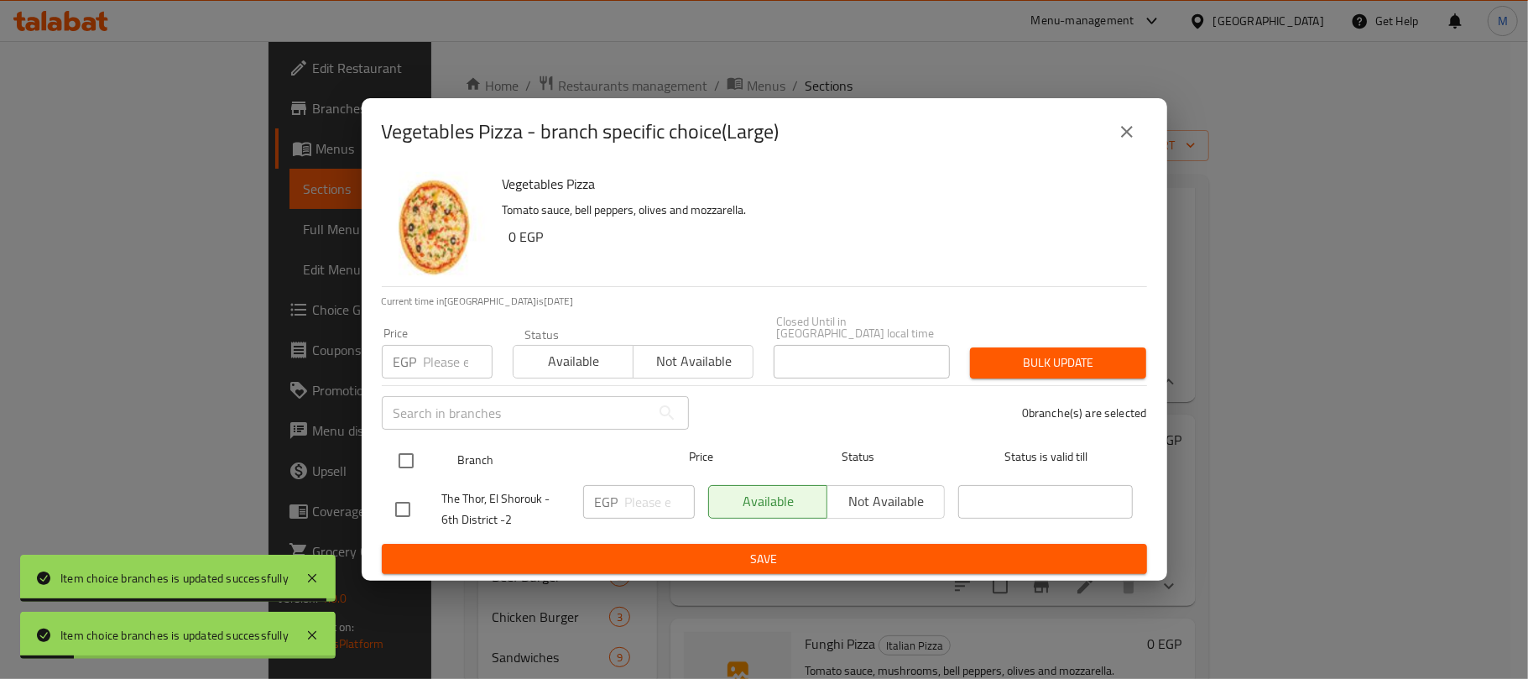
click at [414, 443] on input "checkbox" at bounding box center [405, 460] width 35 height 35
checkbox input "true"
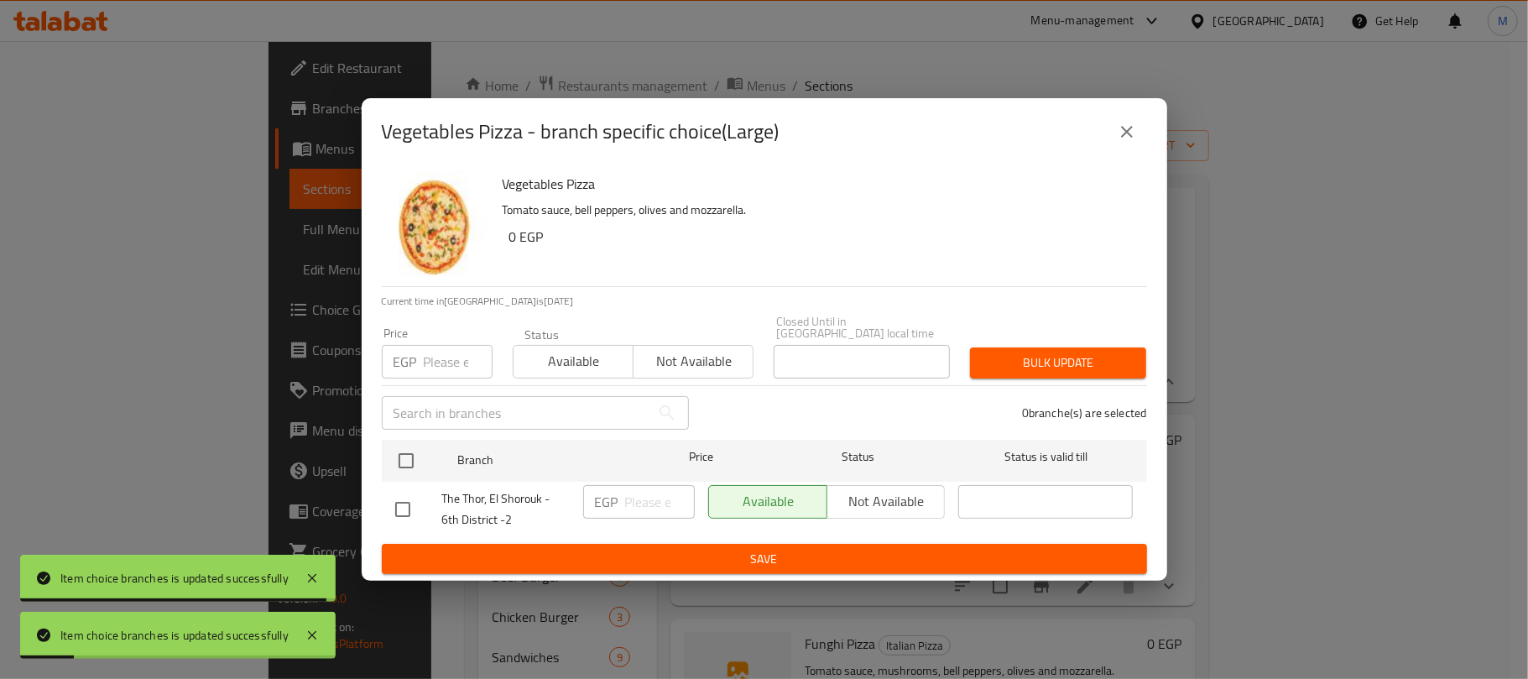
checkbox input "true"
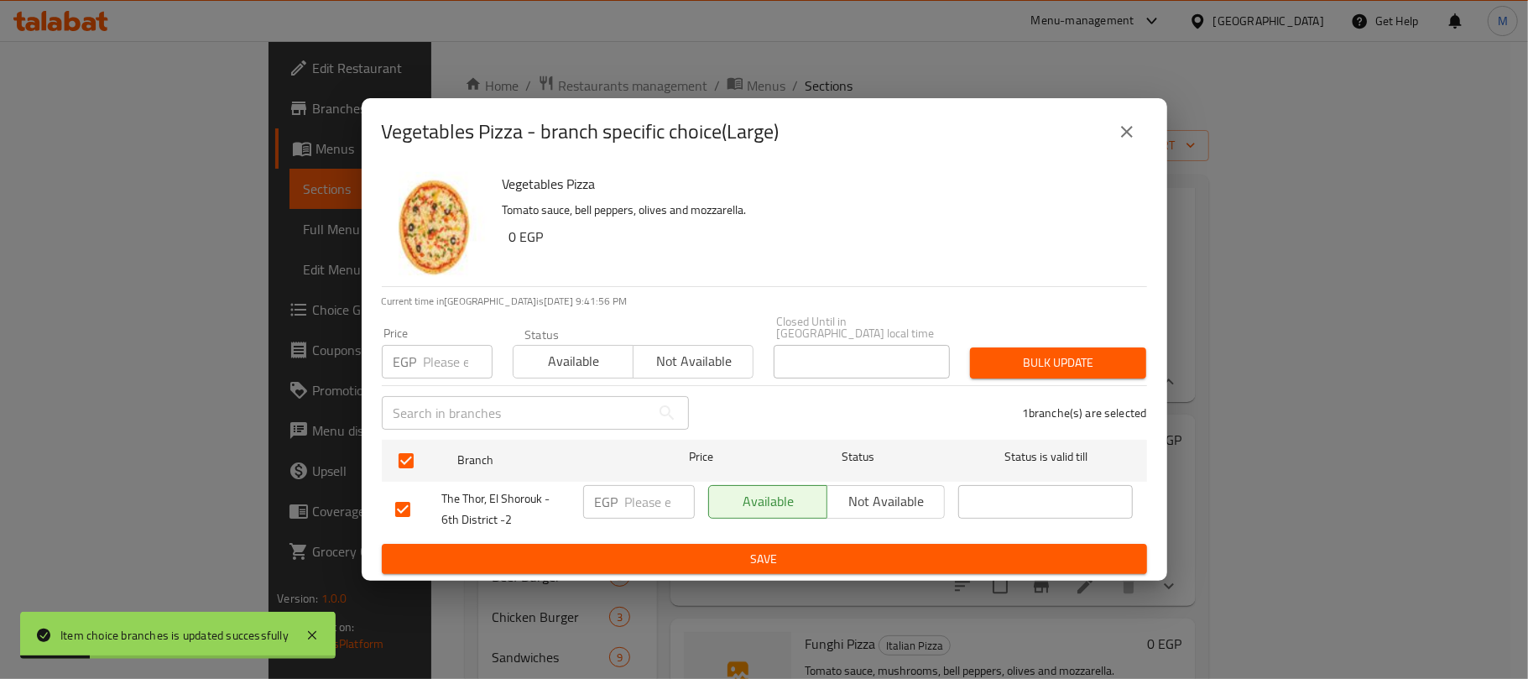
click at [456, 359] on input "number" at bounding box center [458, 362] width 69 height 34
type input "200"
click at [1091, 352] on span "Bulk update" at bounding box center [1057, 362] width 149 height 21
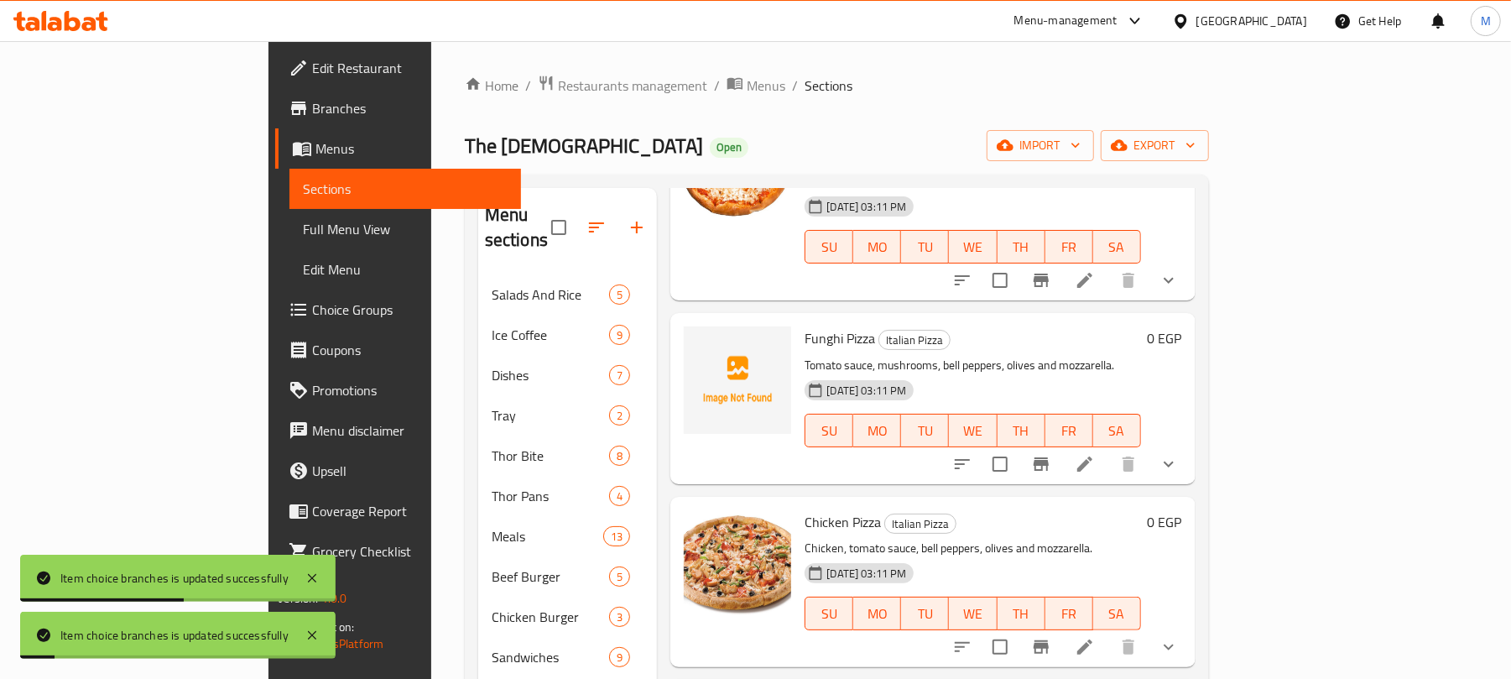
scroll to position [3692, 0]
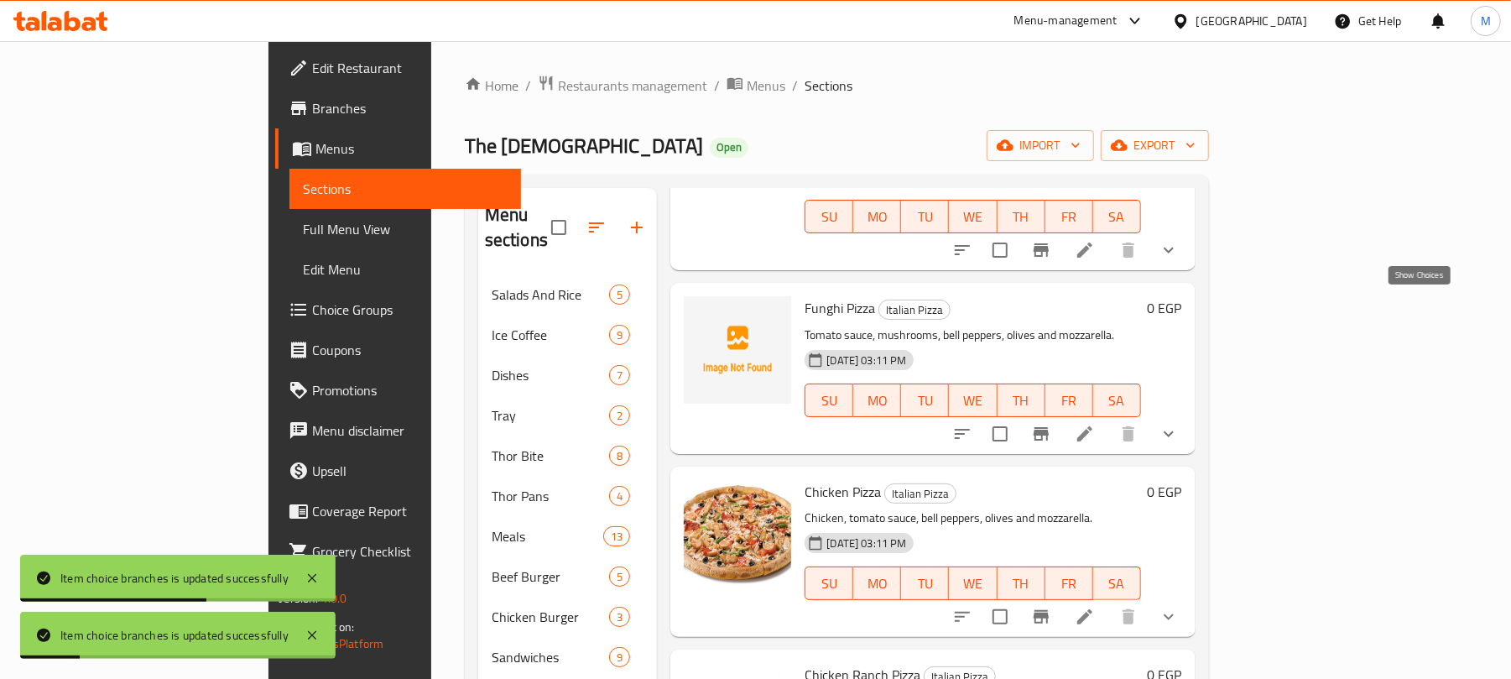
click at [1179, 260] on icon "show more" at bounding box center [1169, 250] width 20 height 20
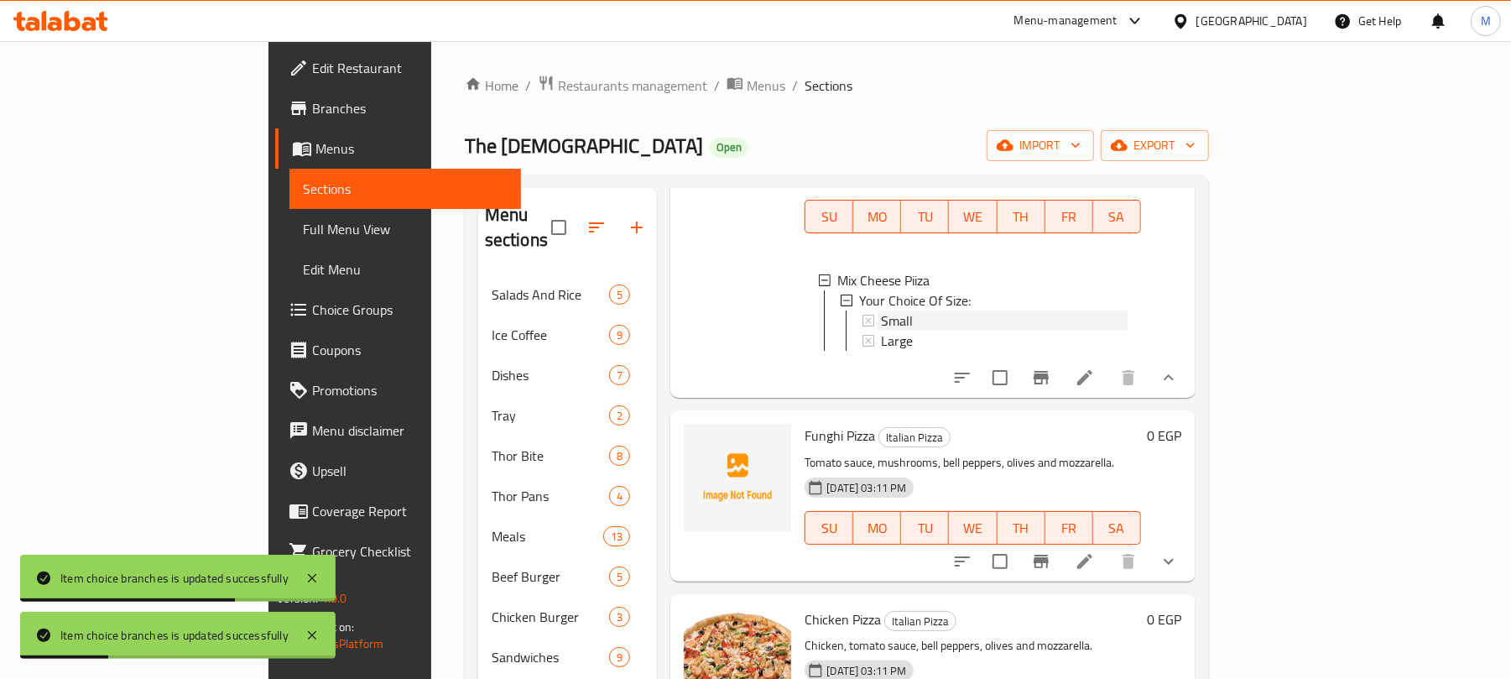
click at [881, 331] on div "Small" at bounding box center [1004, 320] width 246 height 20
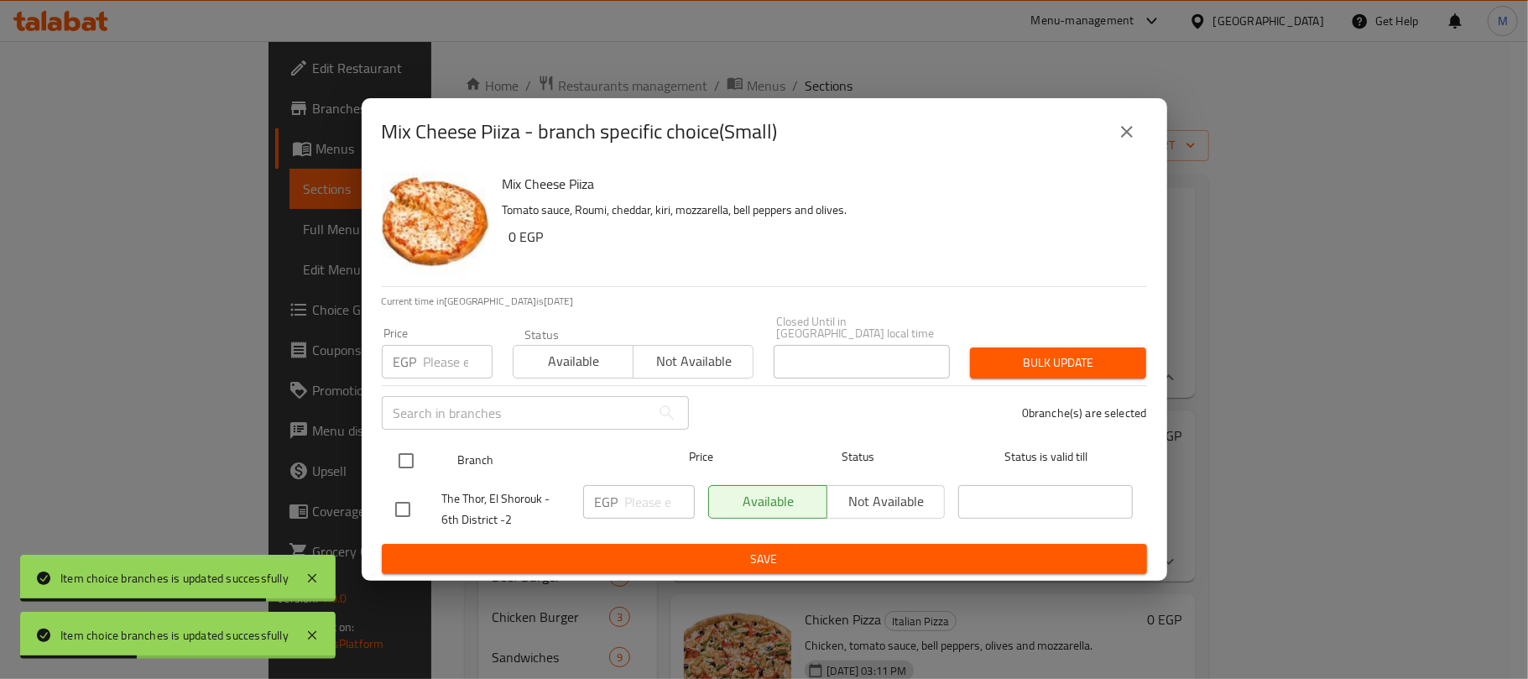
click at [414, 455] on input "checkbox" at bounding box center [405, 460] width 35 height 35
checkbox input "true"
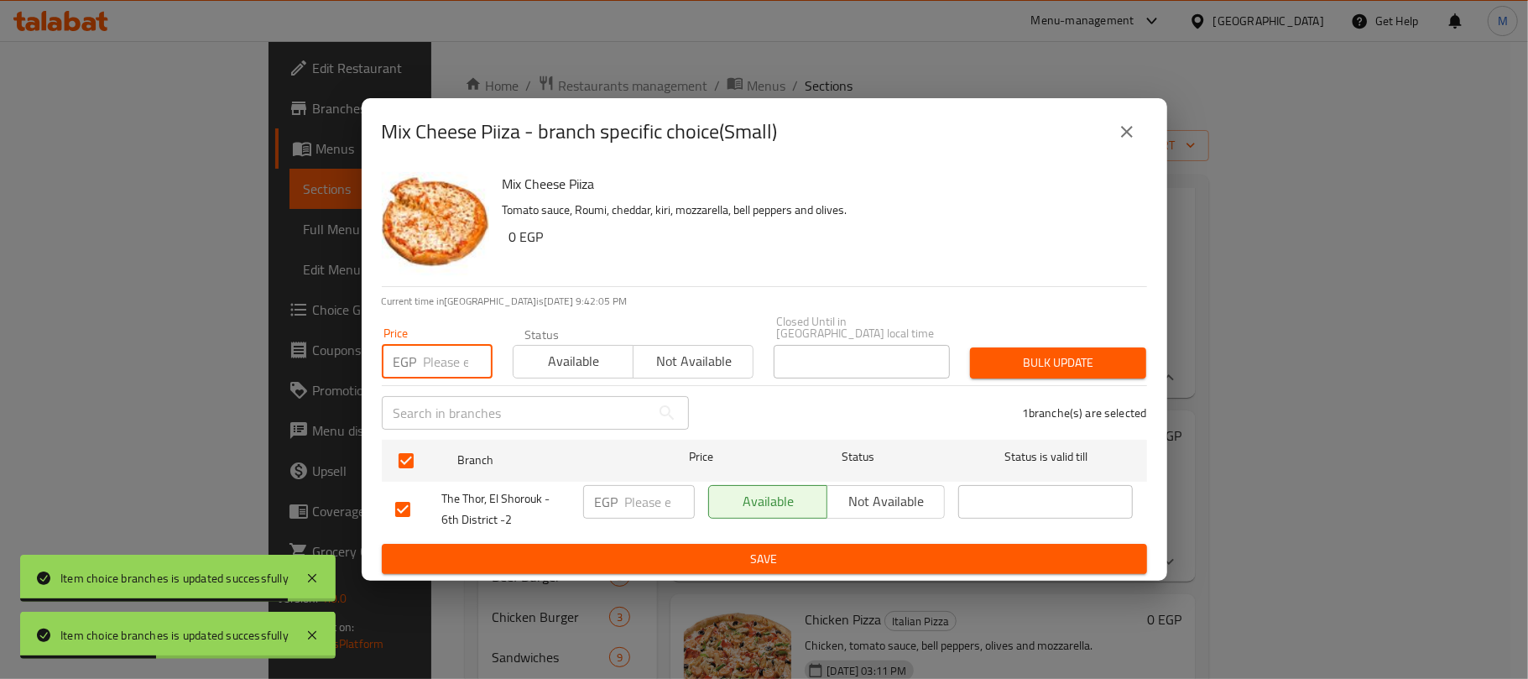
click at [448, 350] on input "number" at bounding box center [458, 362] width 69 height 34
type input "210"
click at [1018, 357] on span "Bulk update" at bounding box center [1057, 362] width 149 height 21
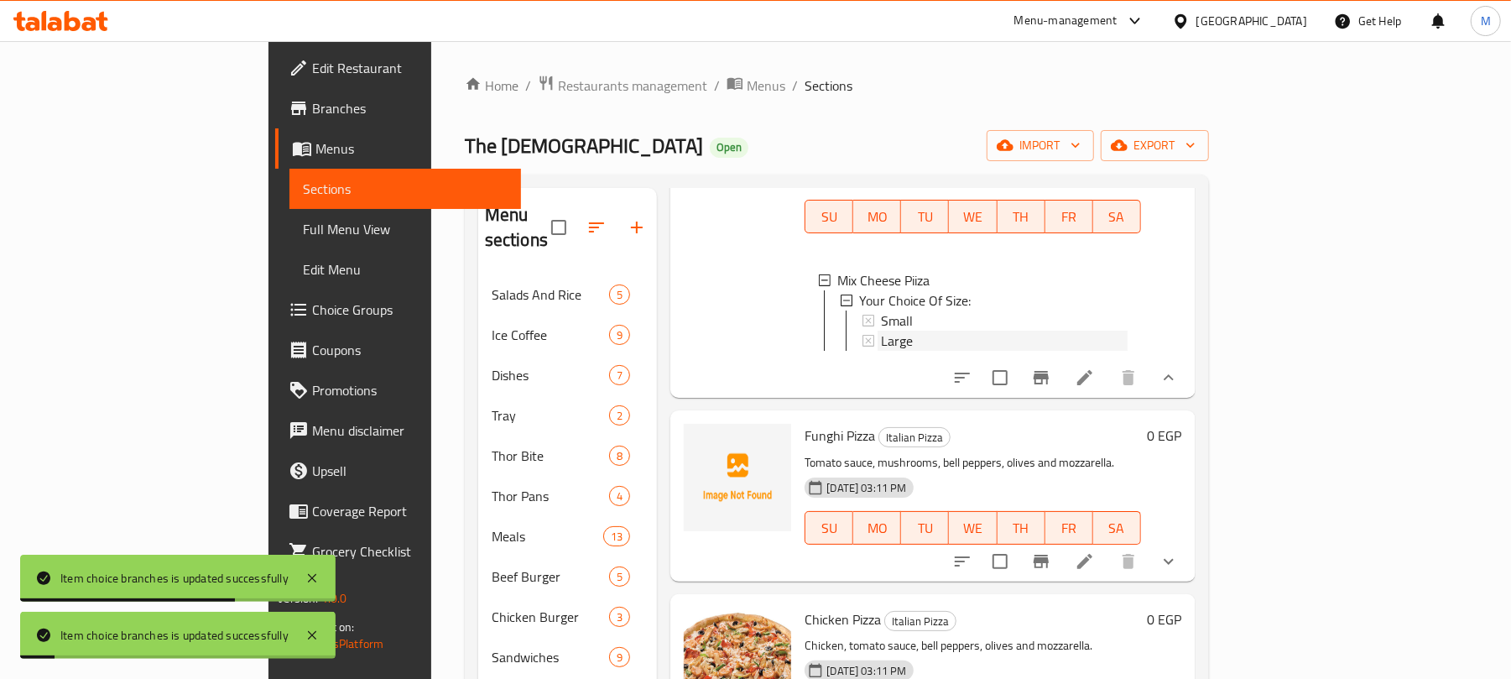
click at [881, 351] on span "Large" at bounding box center [897, 341] width 32 height 20
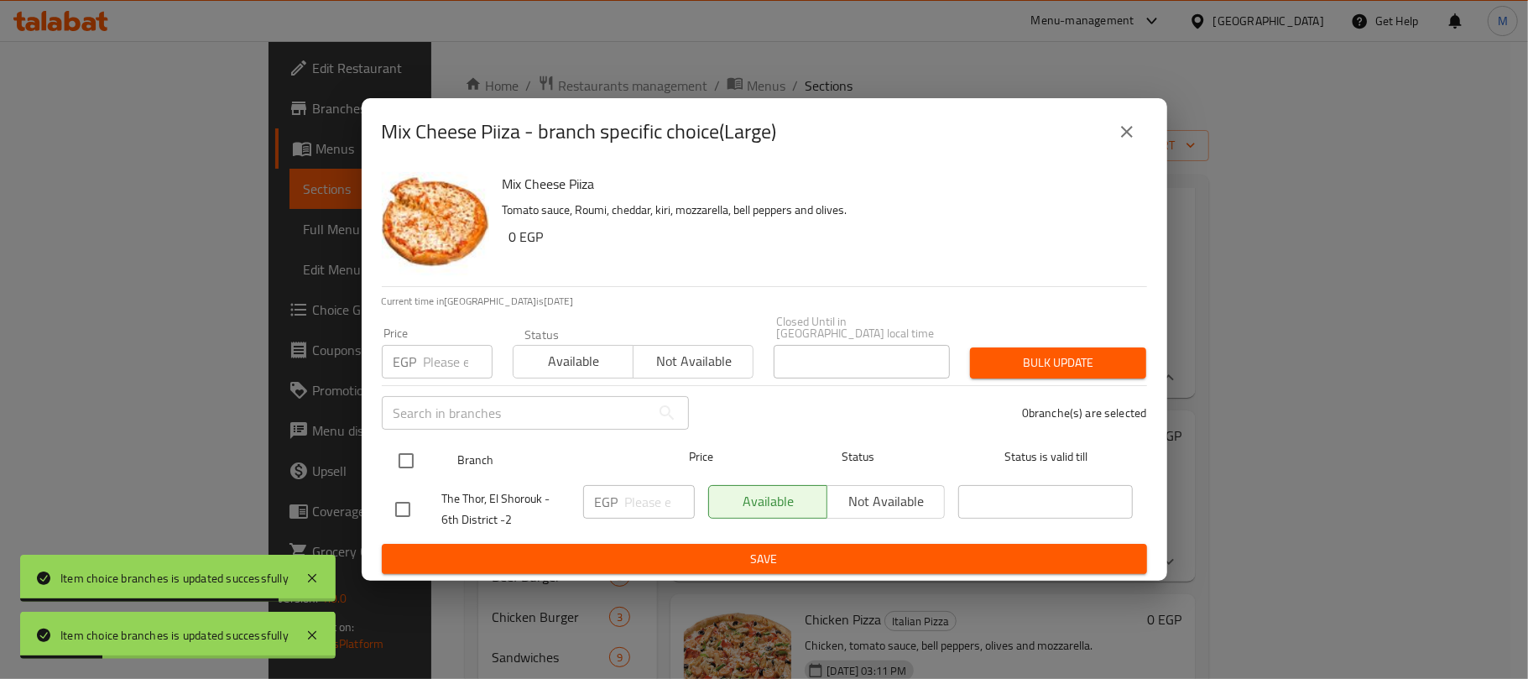
click at [413, 453] on input "checkbox" at bounding box center [405, 460] width 35 height 35
checkbox input "true"
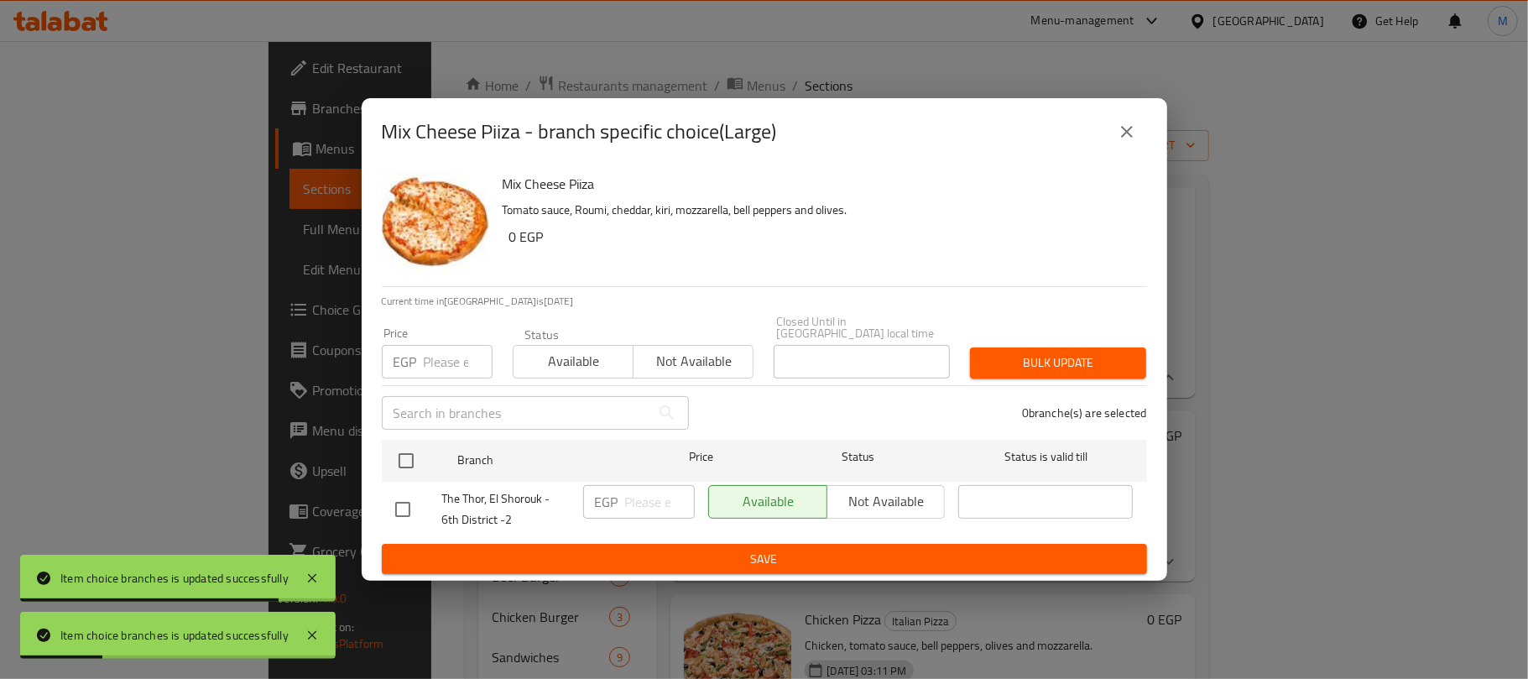
checkbox input "true"
click at [441, 361] on input "number" at bounding box center [458, 362] width 69 height 34
type input "255"
click at [1123, 352] on span "Bulk update" at bounding box center [1057, 362] width 149 height 21
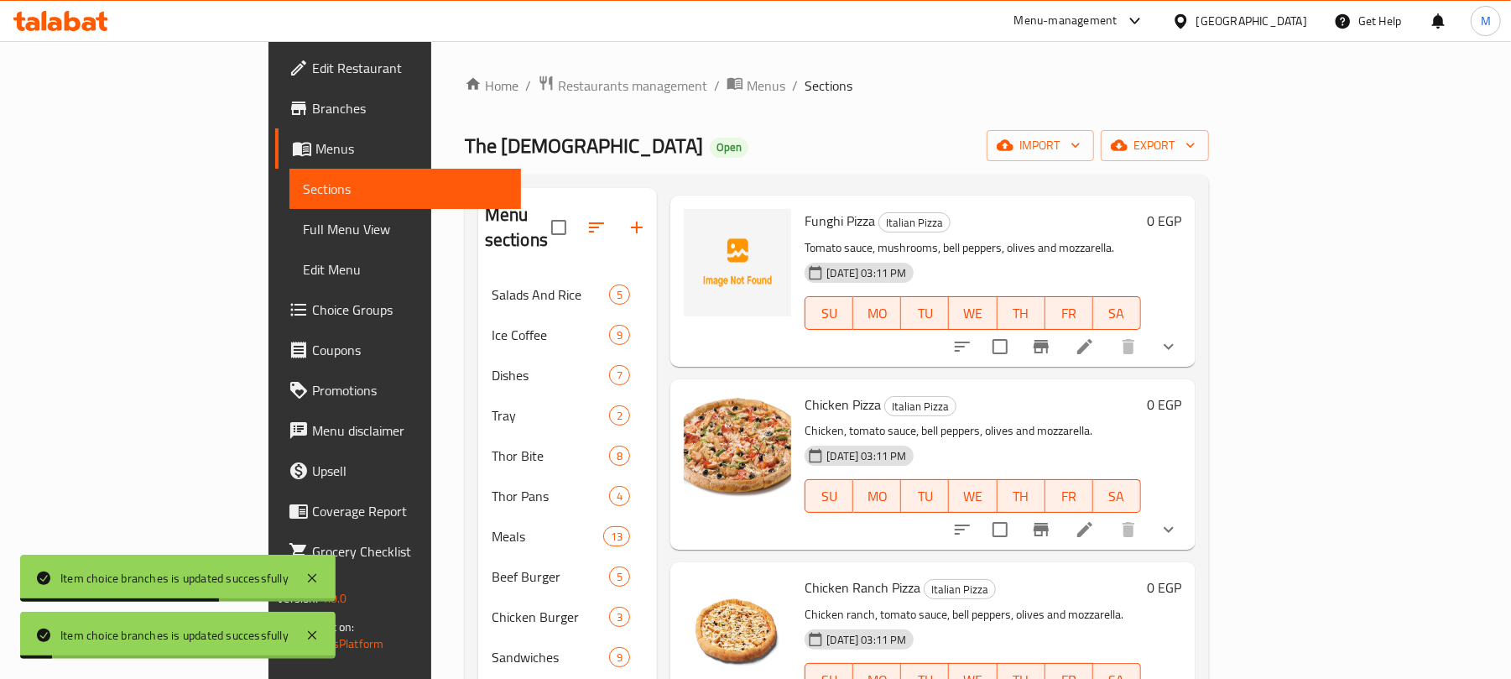
scroll to position [3915, 0]
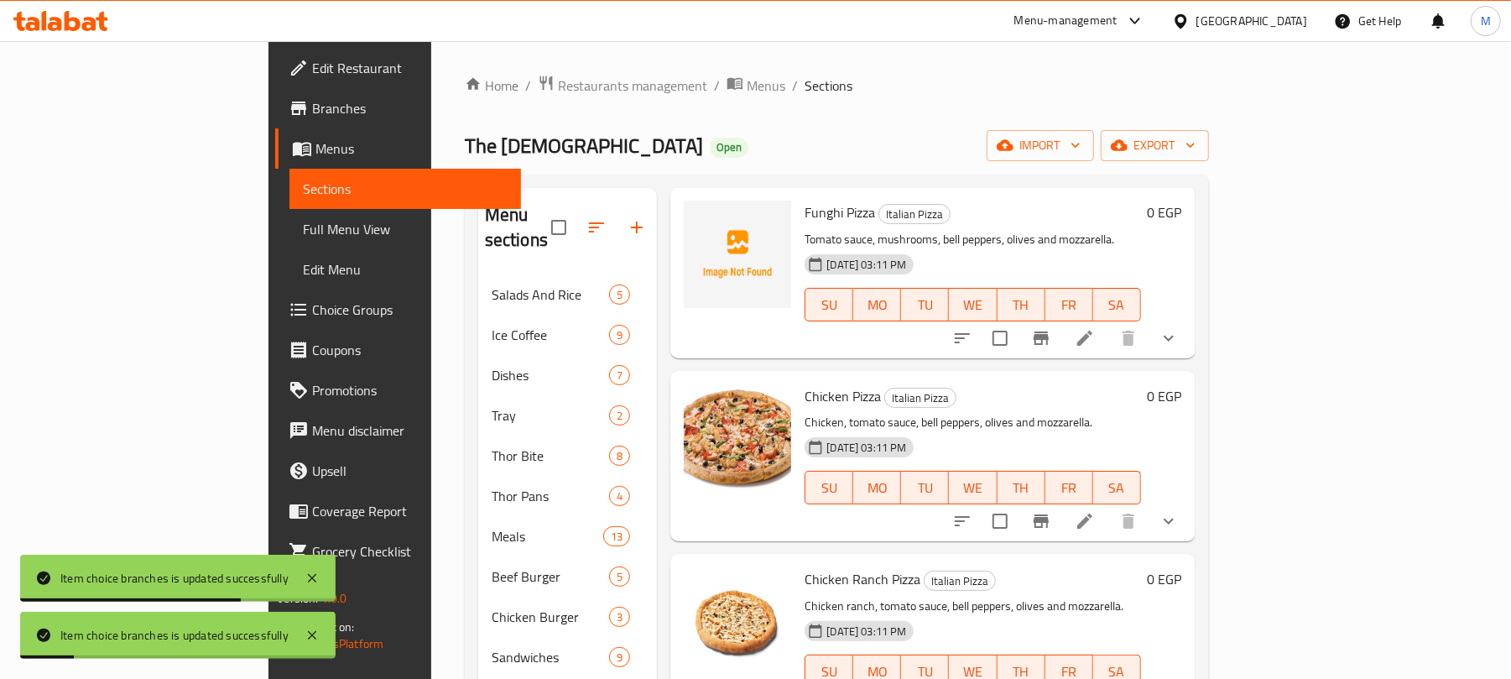
click at [1179, 348] on icon "show more" at bounding box center [1169, 338] width 20 height 20
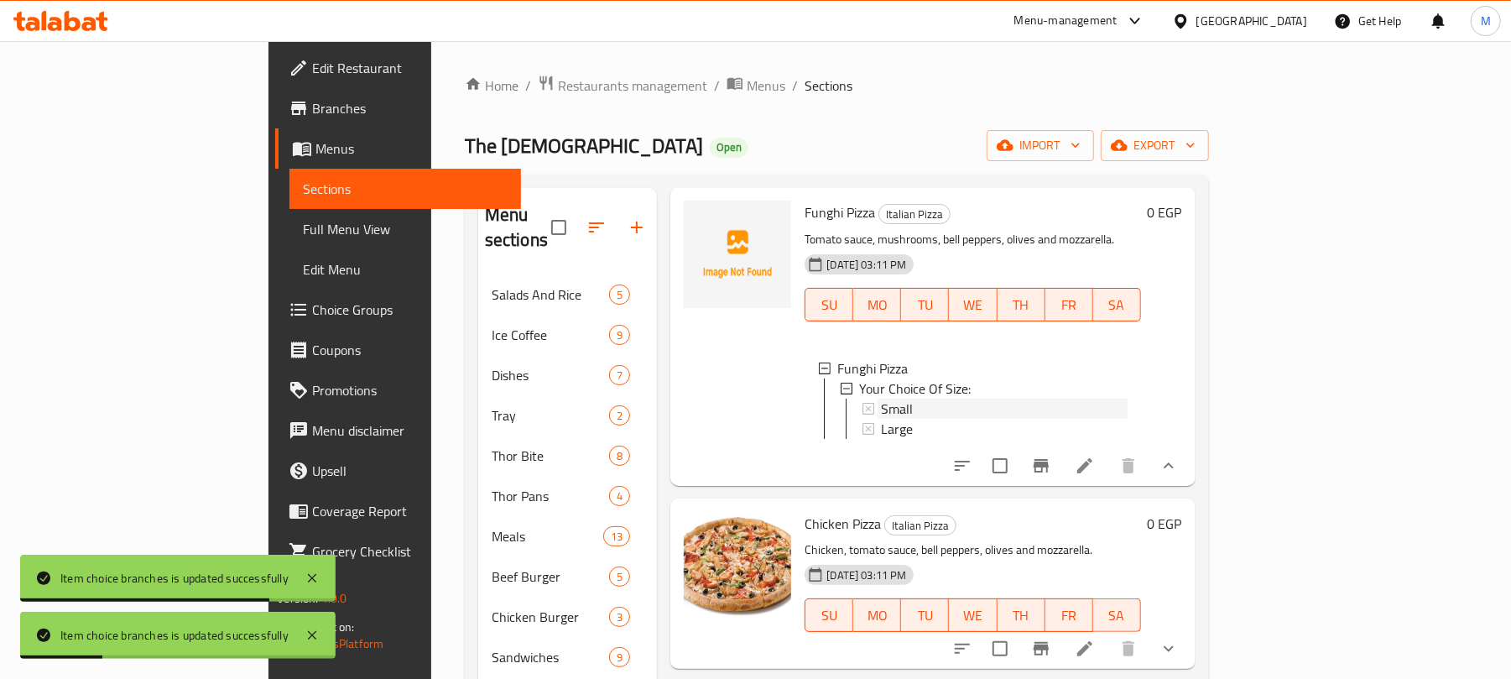
click at [881, 419] on span "Small" at bounding box center [897, 409] width 32 height 20
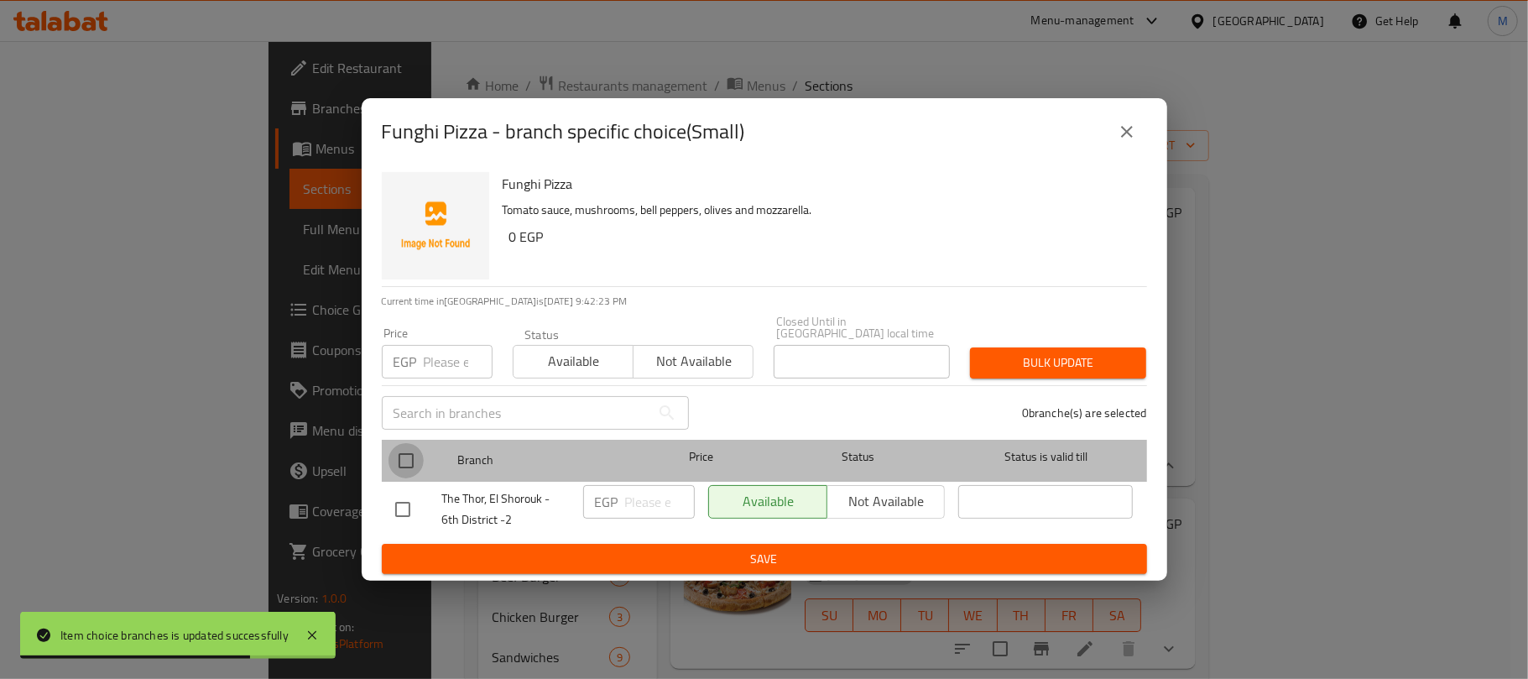
click at [398, 451] on input "checkbox" at bounding box center [405, 460] width 35 height 35
checkbox input "true"
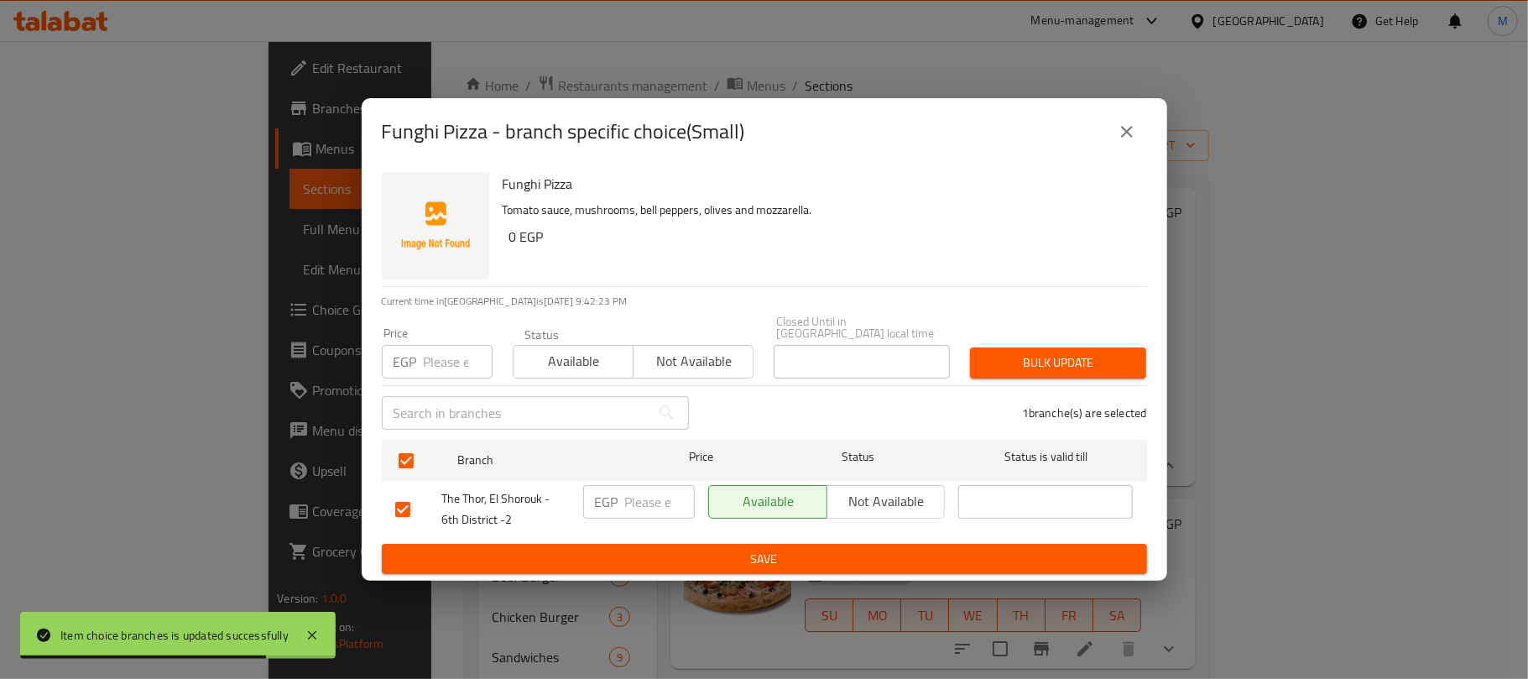
click at [435, 356] on input "number" at bounding box center [458, 362] width 69 height 34
type input "155"
click at [1011, 356] on span "Bulk update" at bounding box center [1057, 362] width 149 height 21
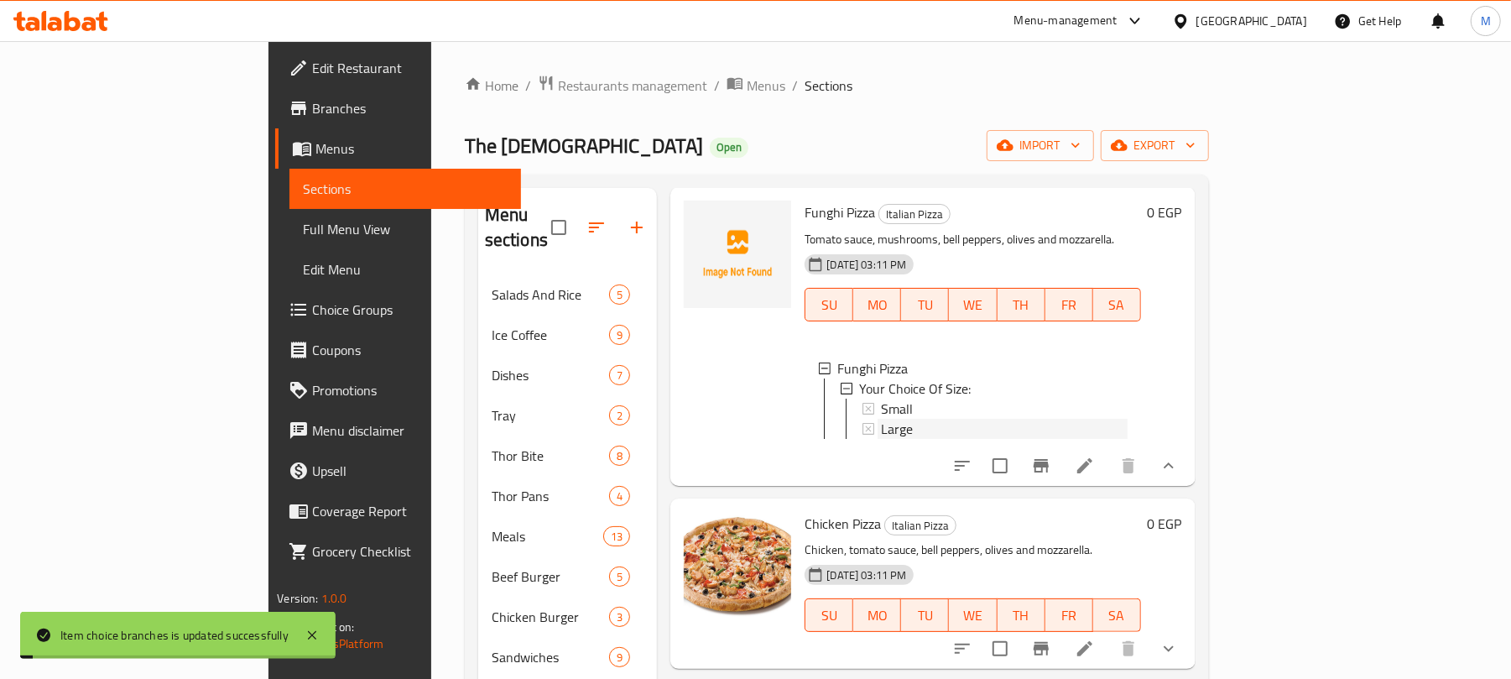
click at [881, 439] on div "Large" at bounding box center [1004, 429] width 246 height 20
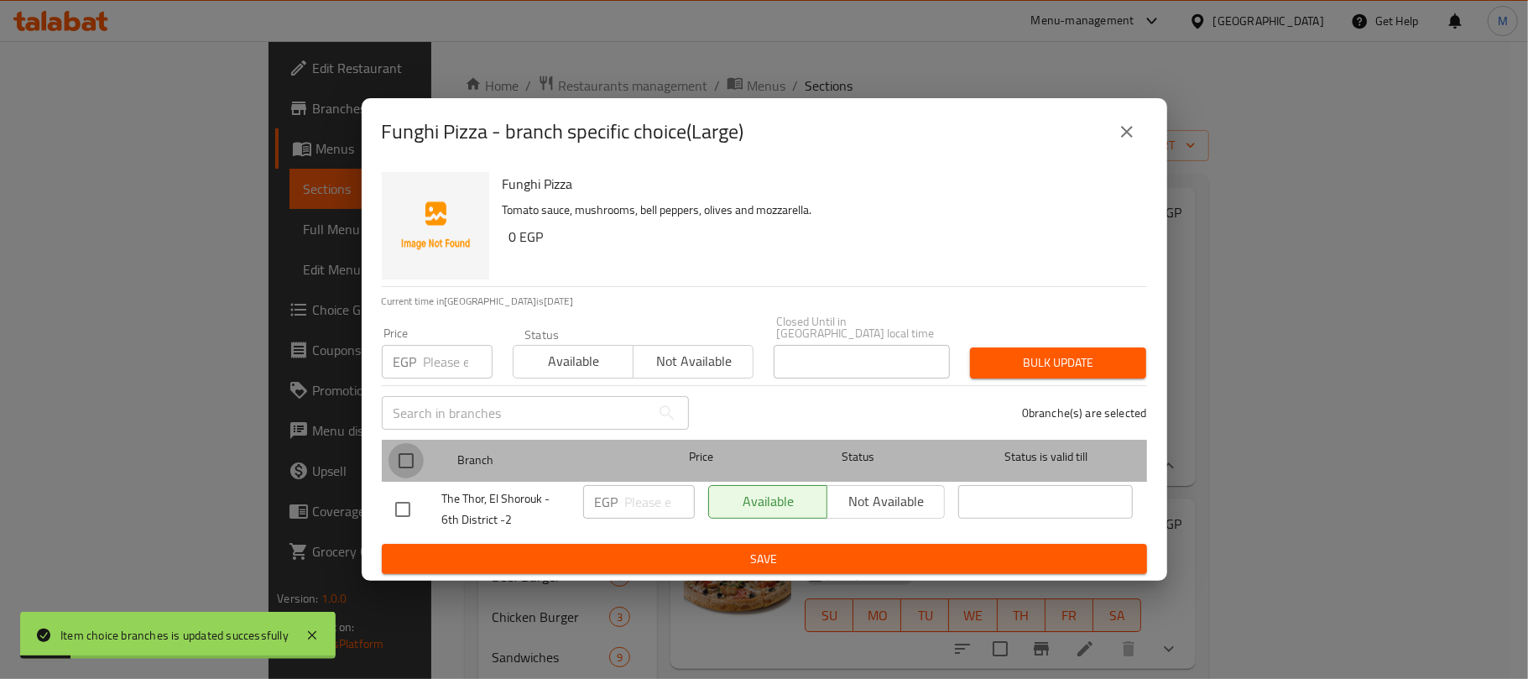
drag, startPoint x: 406, startPoint y: 447, endPoint x: 451, endPoint y: 384, distance: 77.1
click at [406, 446] on input "checkbox" at bounding box center [405, 460] width 35 height 35
checkbox input "true"
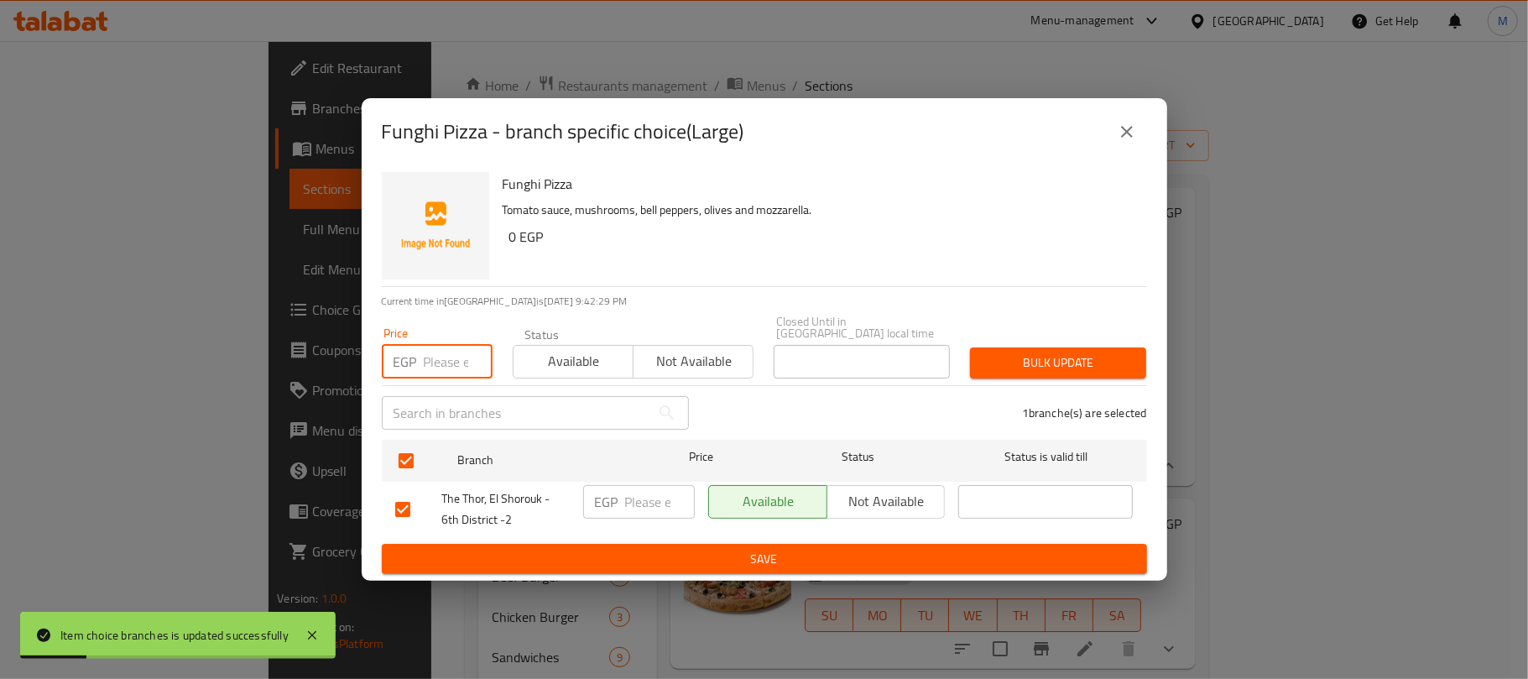
click at [451, 354] on input "number" at bounding box center [458, 362] width 69 height 34
type input "210"
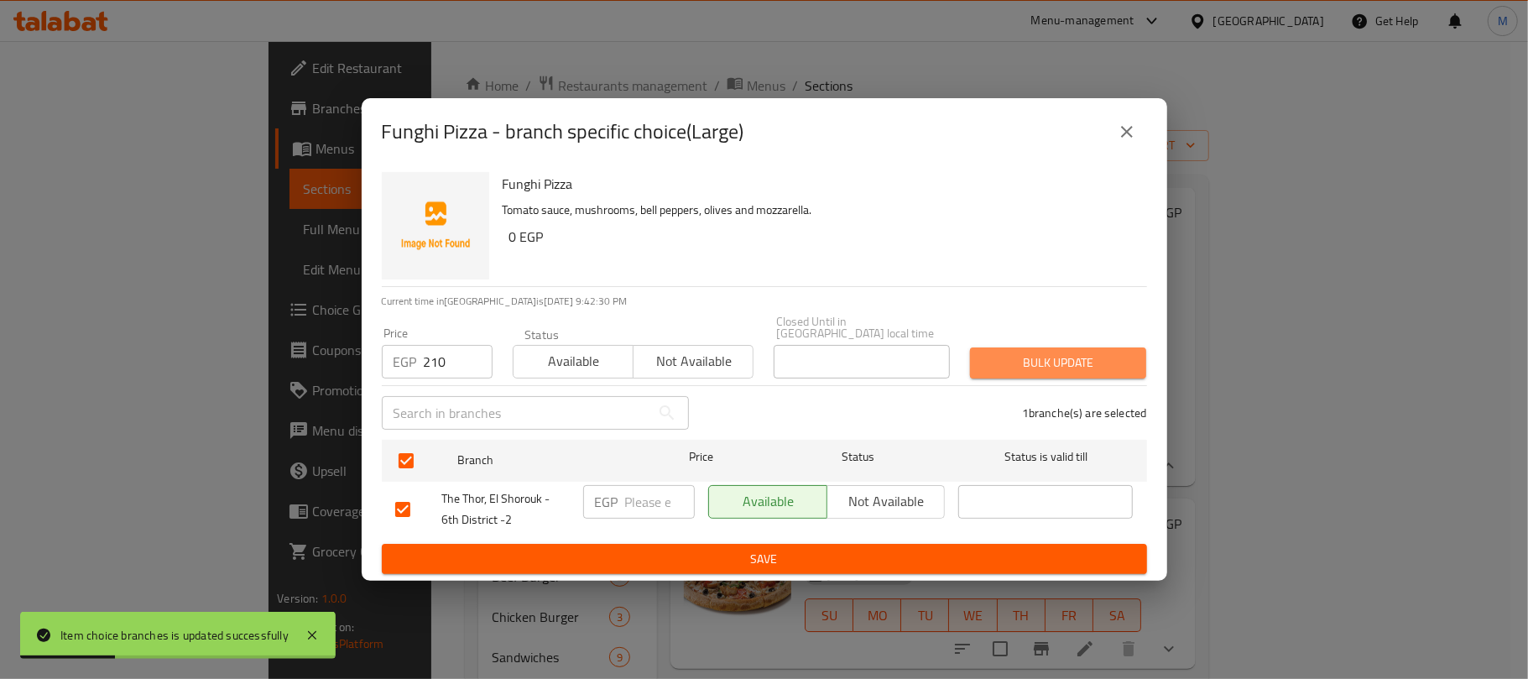
click at [1049, 353] on span "Bulk update" at bounding box center [1057, 362] width 149 height 21
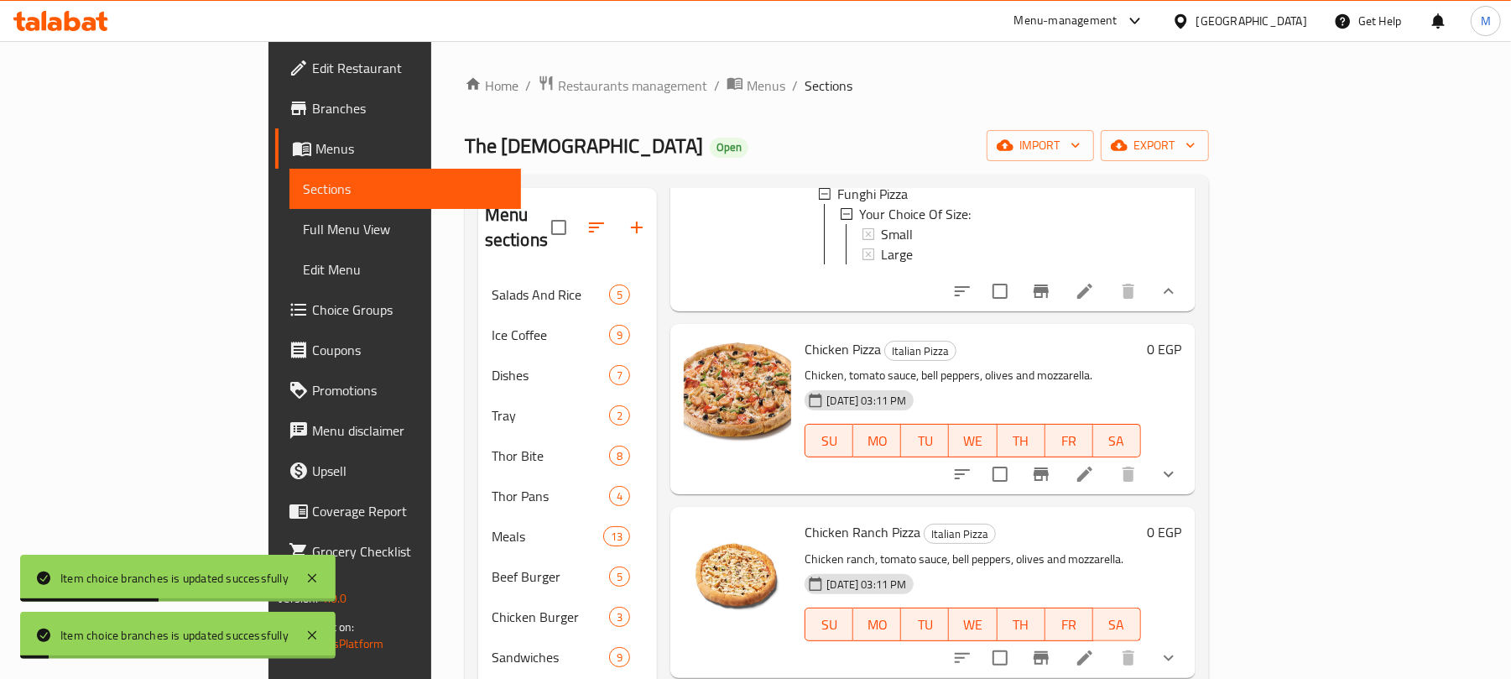
scroll to position [4139, 0]
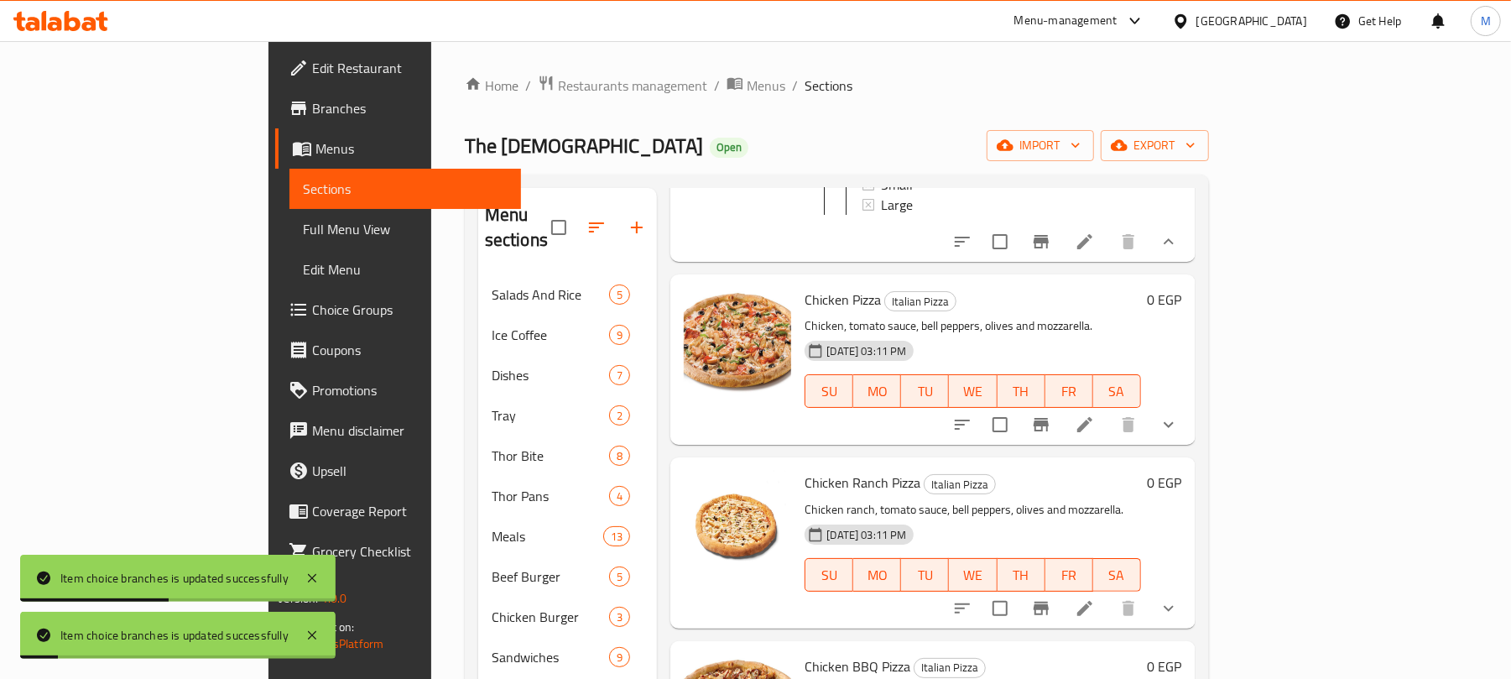
click at [1189, 445] on button "show more" at bounding box center [1169, 424] width 40 height 40
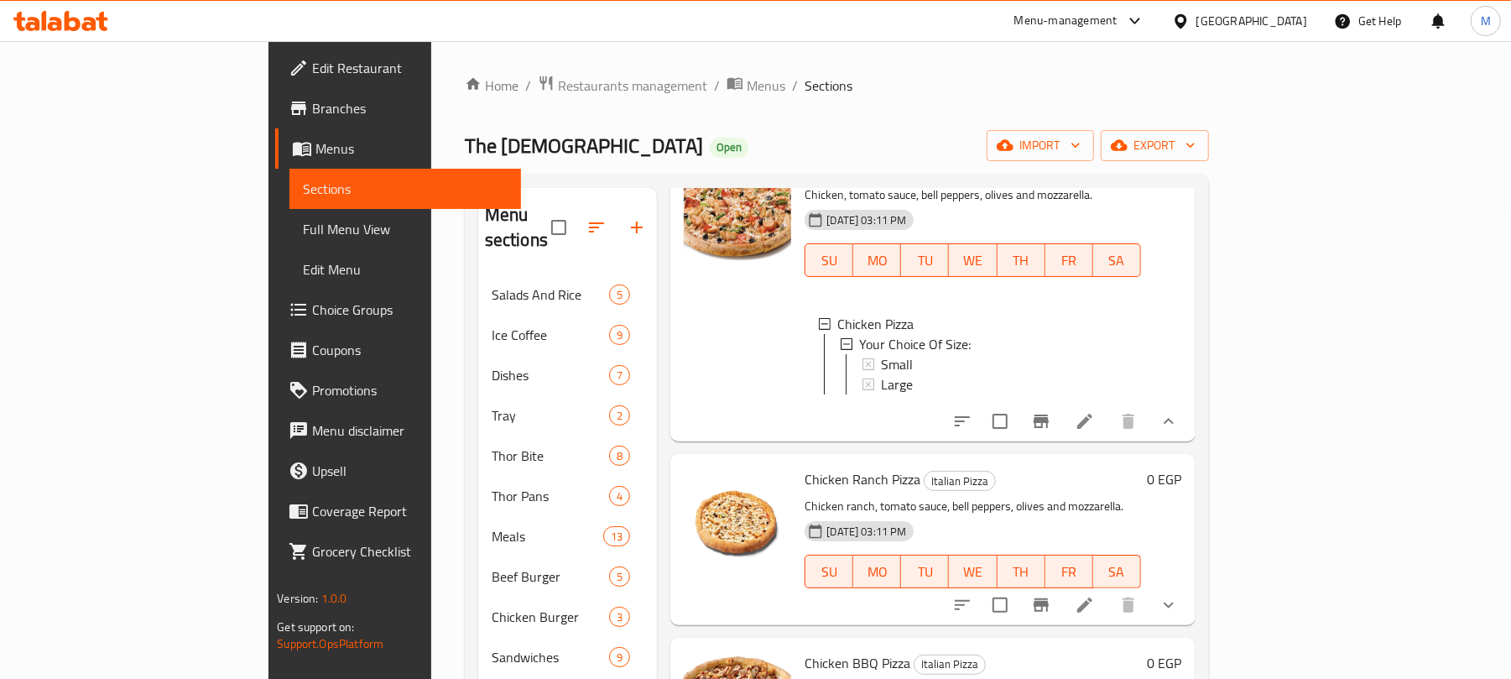
scroll to position [4363, 0]
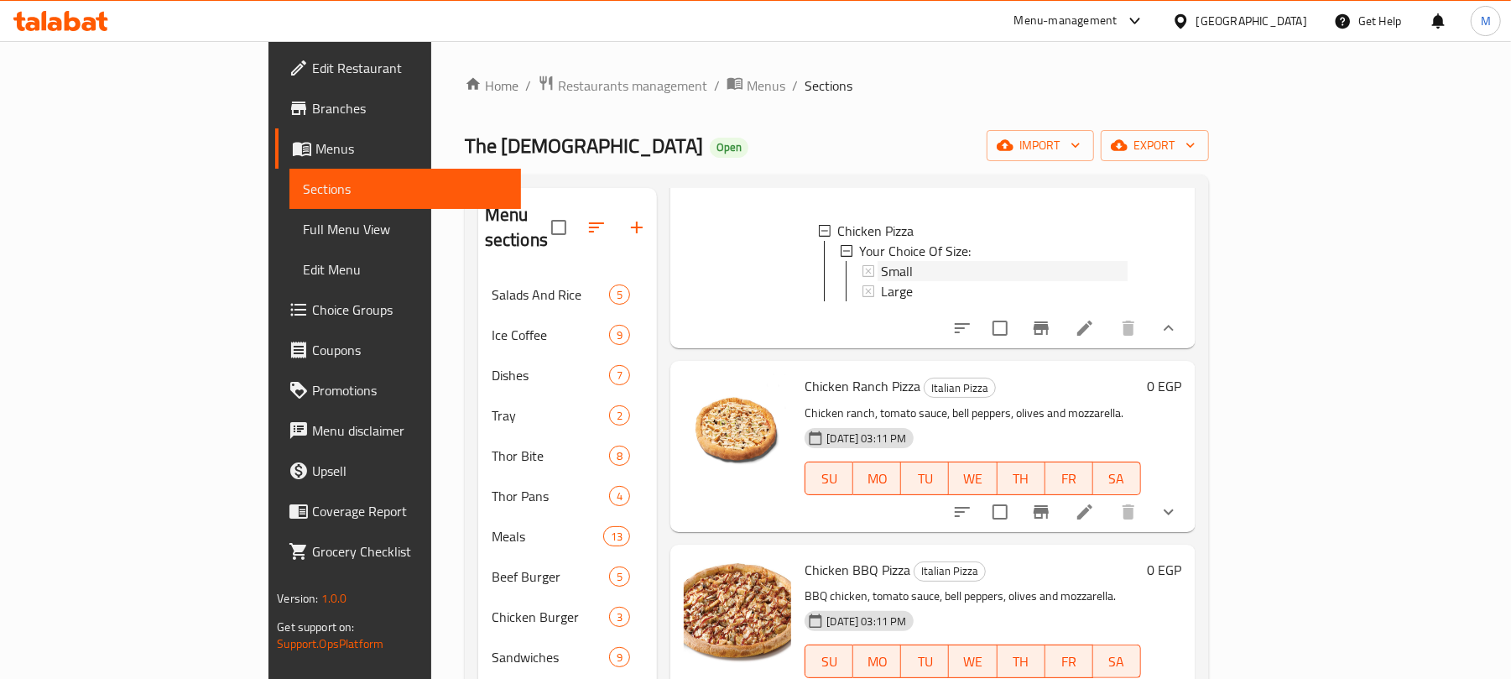
click at [881, 281] on span "Small" at bounding box center [897, 271] width 32 height 20
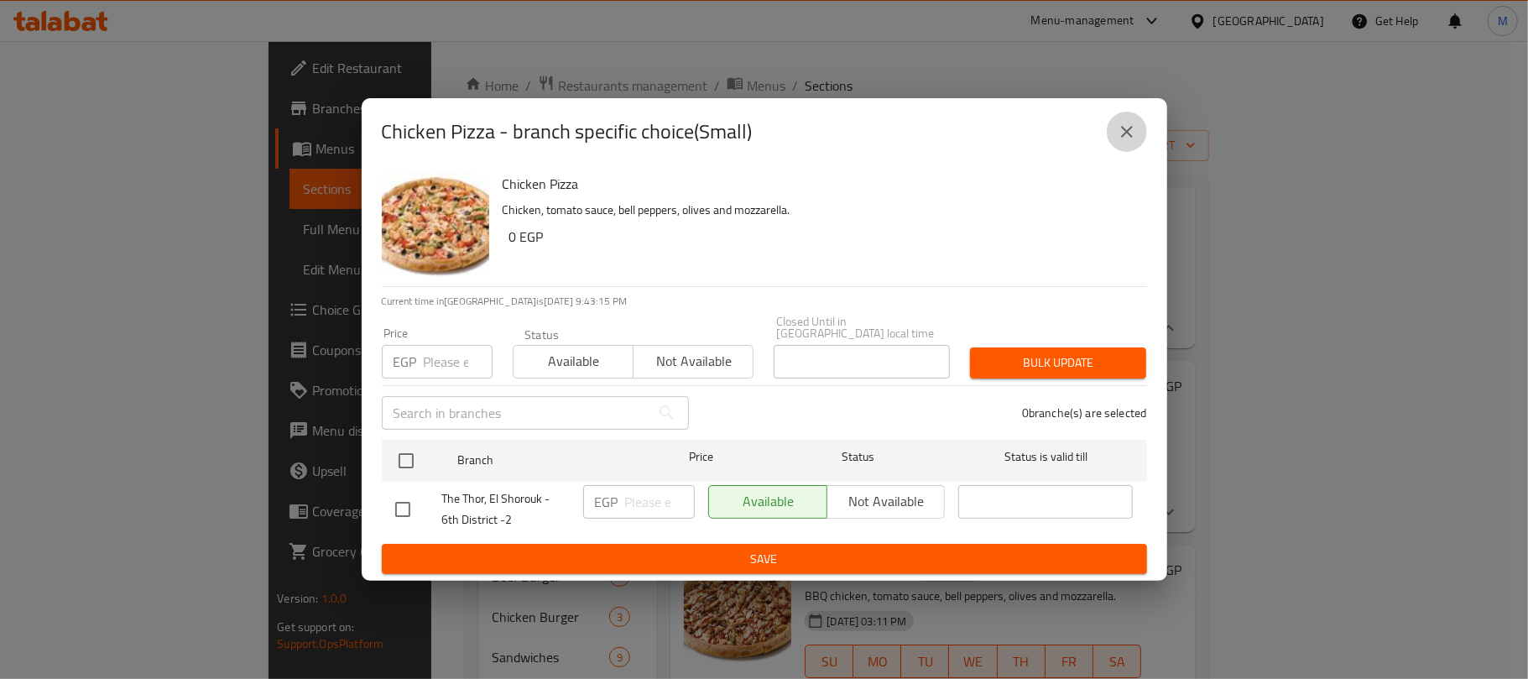
click at [1134, 134] on icon "close" at bounding box center [1127, 132] width 20 height 20
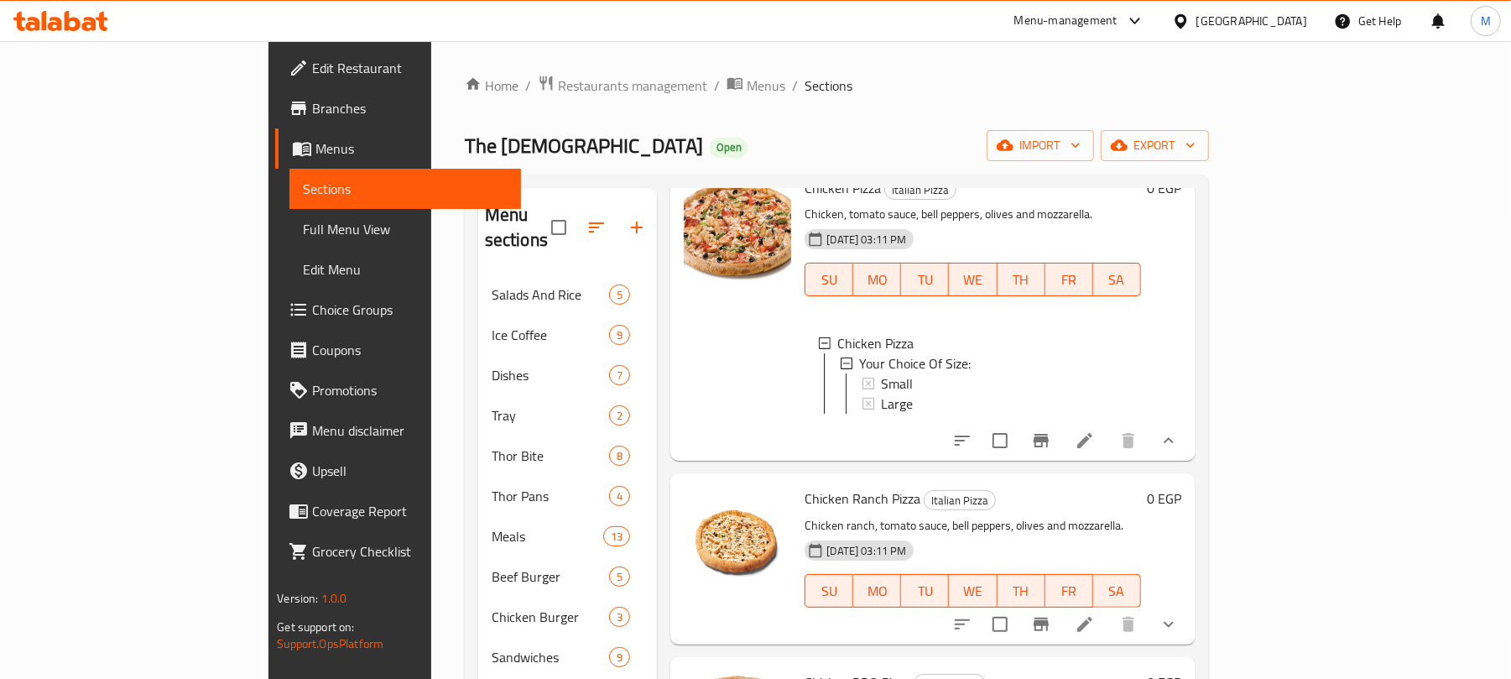
scroll to position [4139, 0]
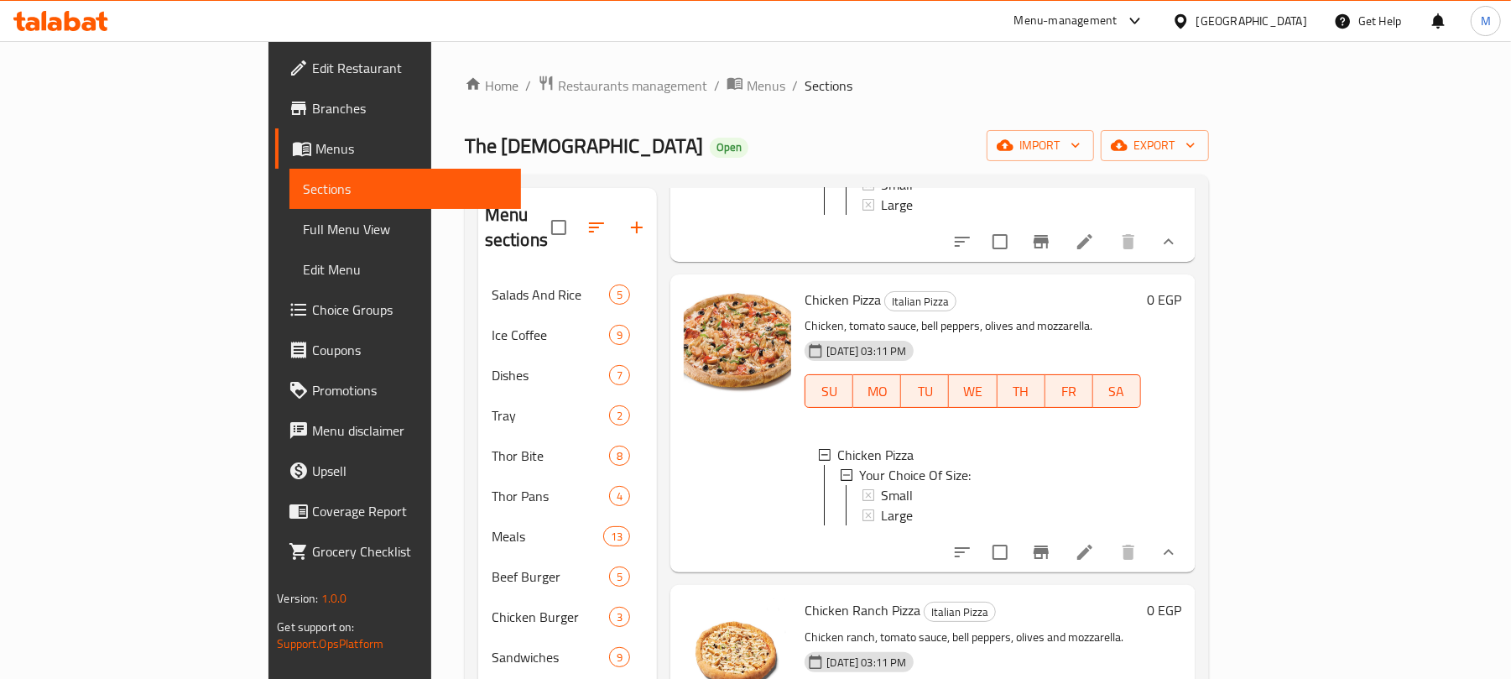
click at [881, 215] on div "Large" at bounding box center [1004, 205] width 246 height 20
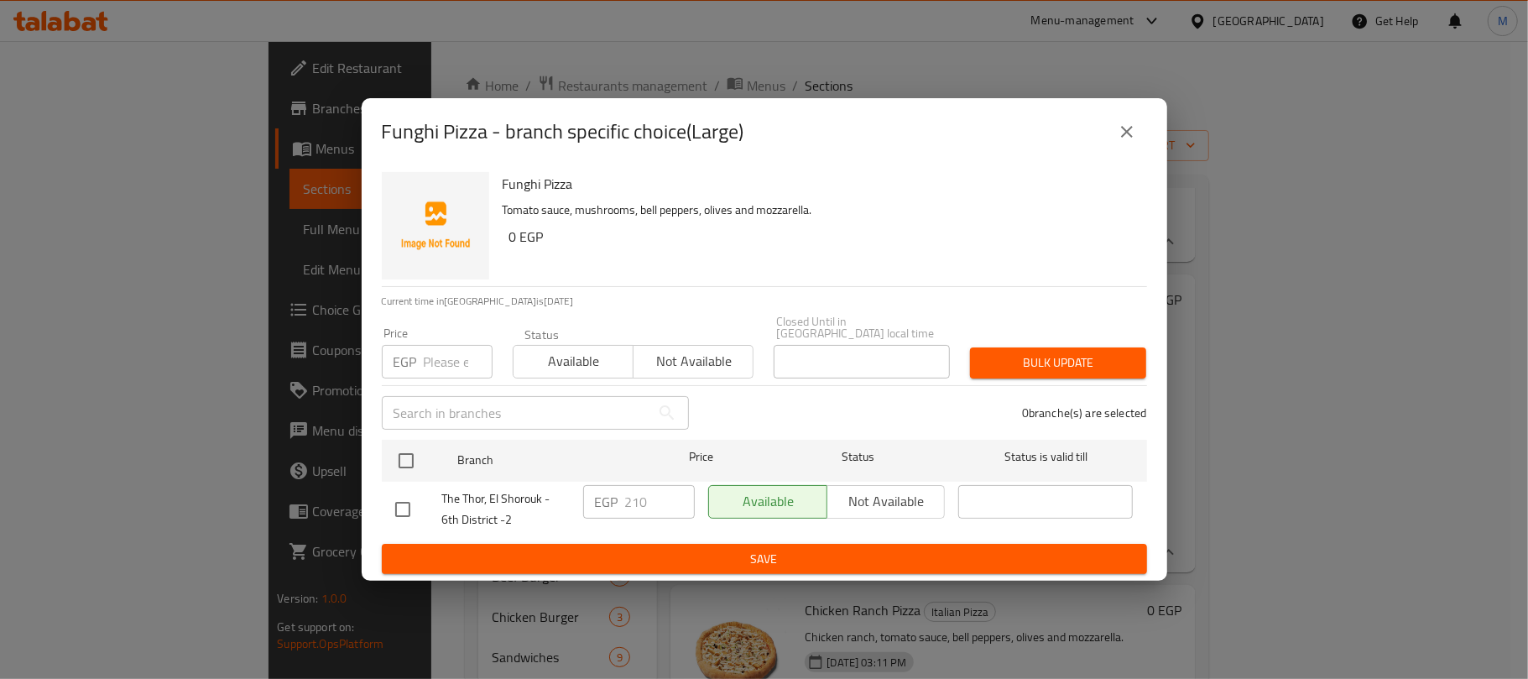
click at [1118, 135] on icon "close" at bounding box center [1127, 132] width 20 height 20
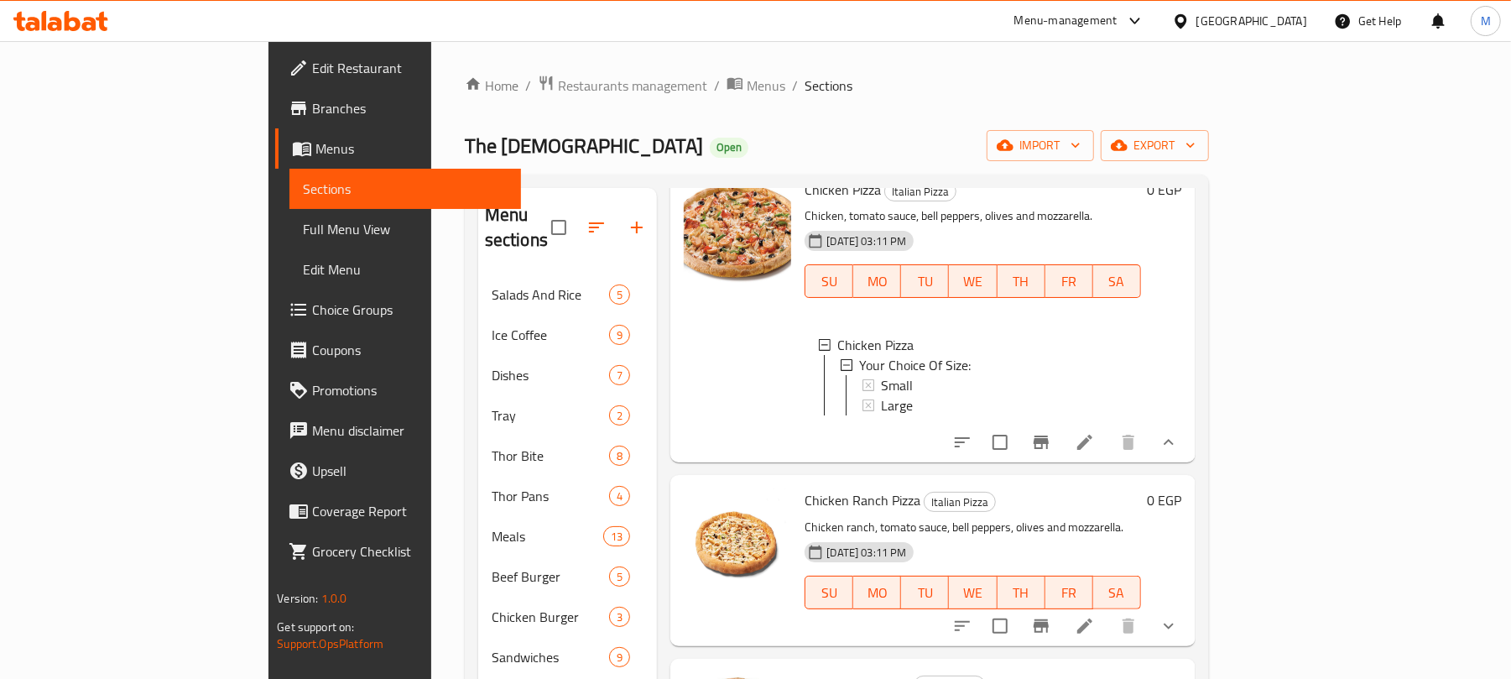
scroll to position [4251, 0]
click at [881, 394] on div "Small" at bounding box center [1004, 383] width 246 height 20
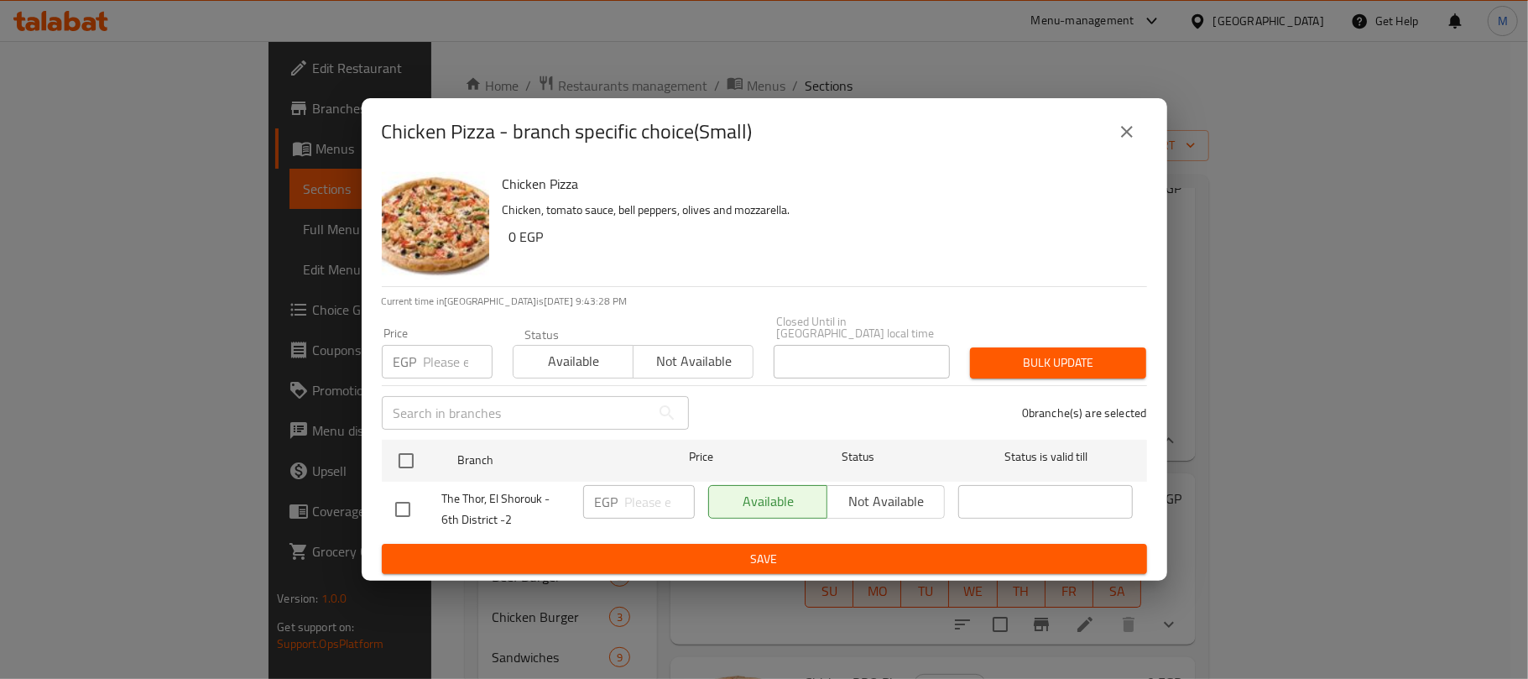
click at [396, 456] on input "checkbox" at bounding box center [405, 460] width 35 height 35
checkbox input "true"
click at [445, 349] on input "number" at bounding box center [458, 362] width 69 height 34
type input "240"
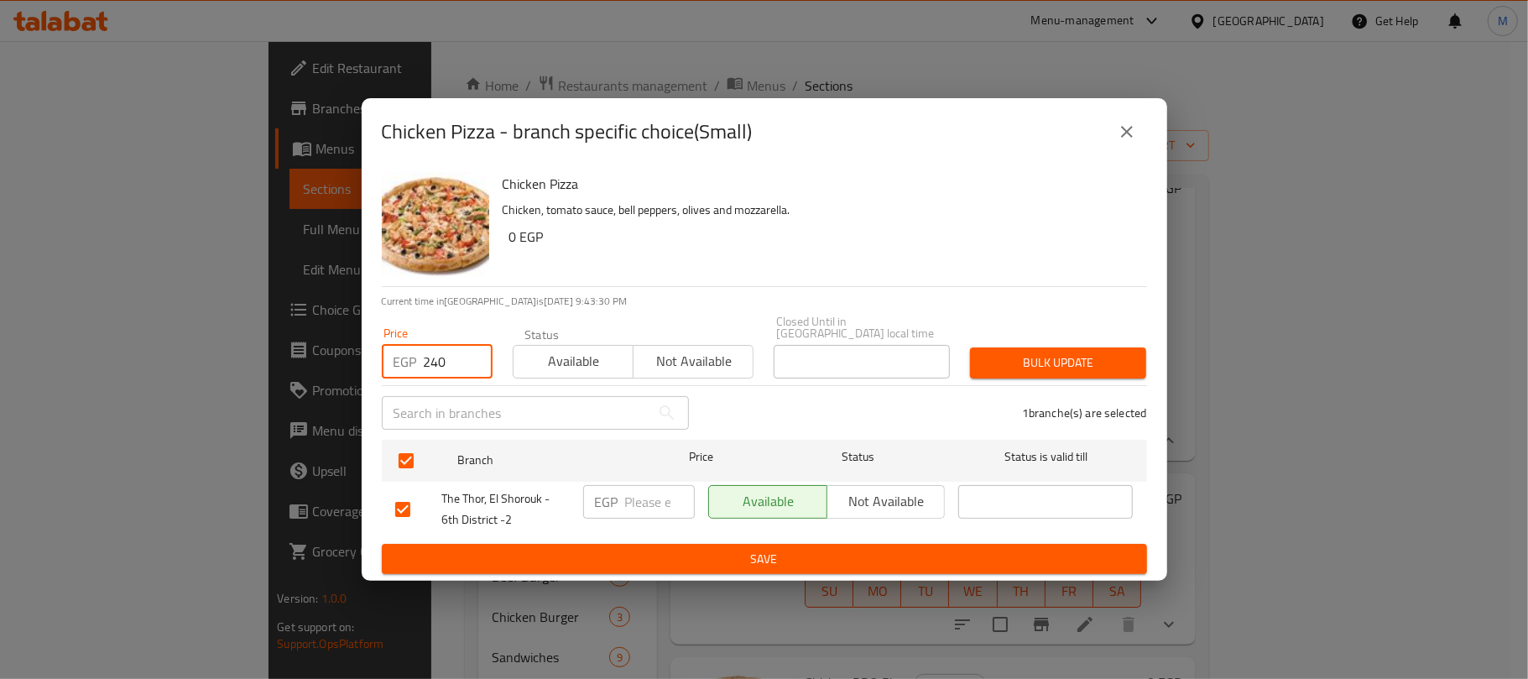
click at [998, 362] on span "Bulk update" at bounding box center [1057, 362] width 149 height 21
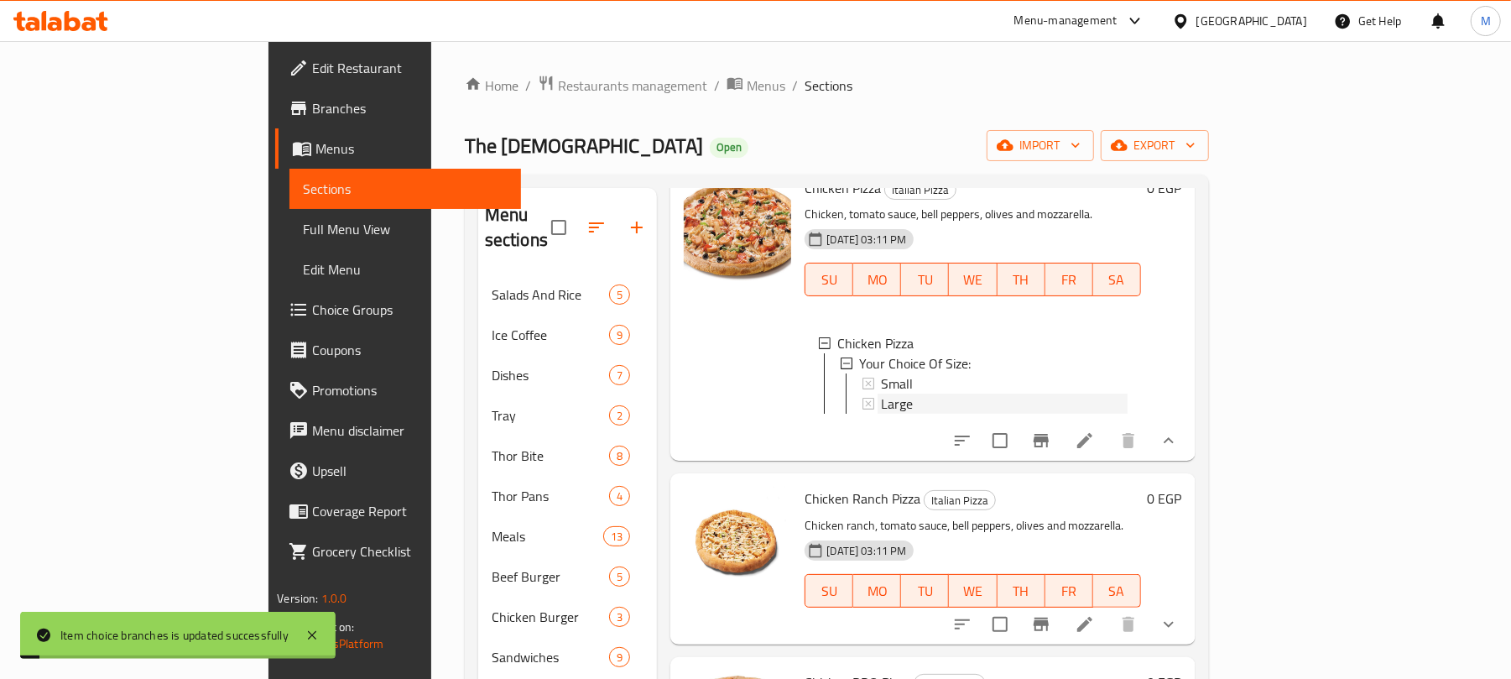
click at [881, 414] on span "Large" at bounding box center [897, 404] width 32 height 20
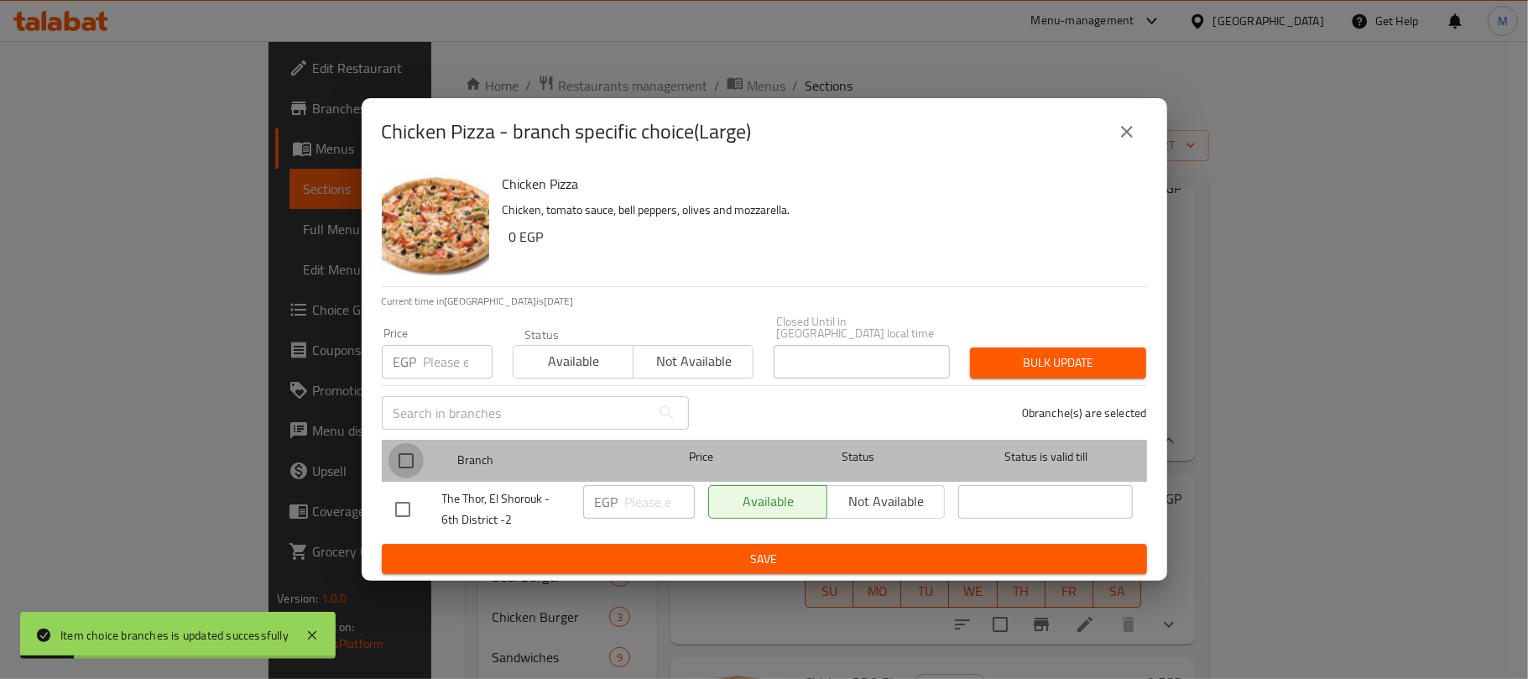
click at [407, 447] on input "checkbox" at bounding box center [405, 460] width 35 height 35
checkbox input "true"
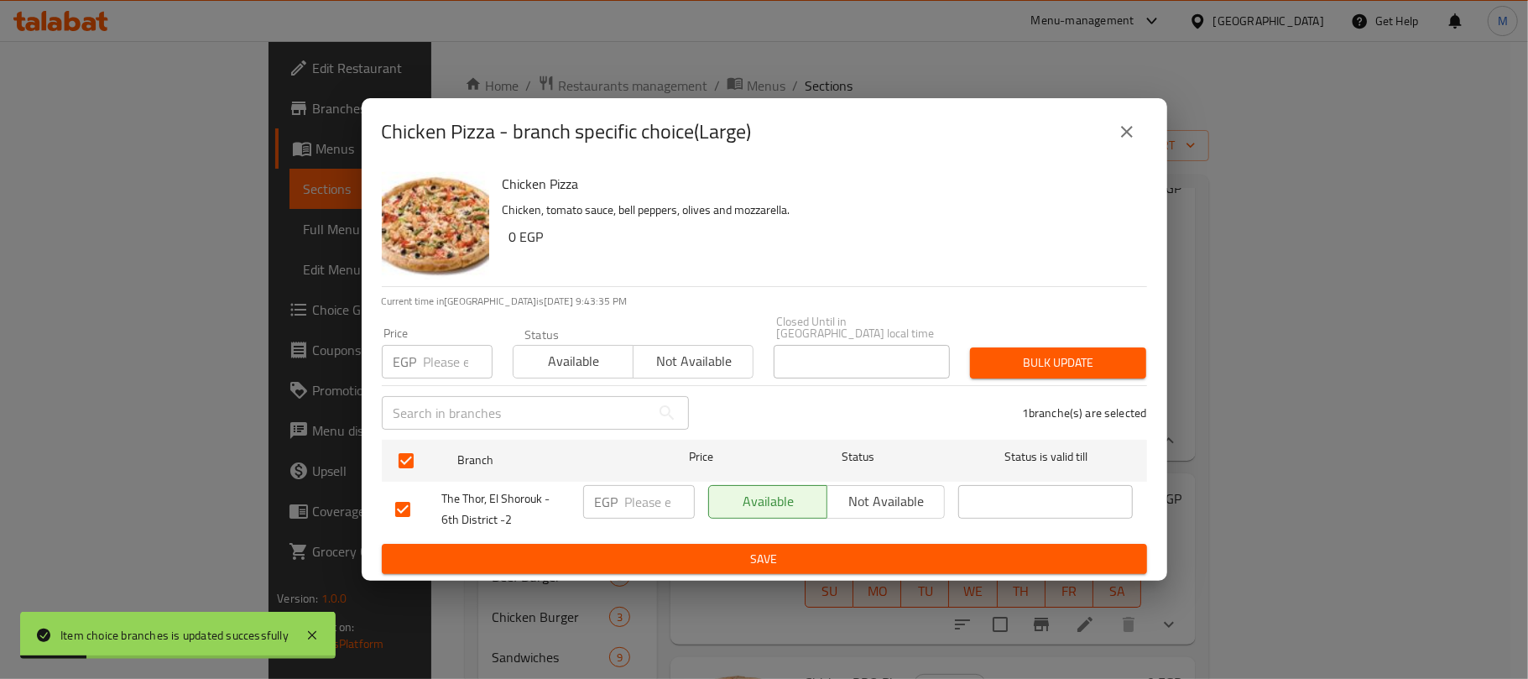
click at [450, 363] on input "number" at bounding box center [458, 362] width 69 height 34
type input "275"
click at [1027, 347] on button "Bulk update" at bounding box center [1058, 362] width 176 height 31
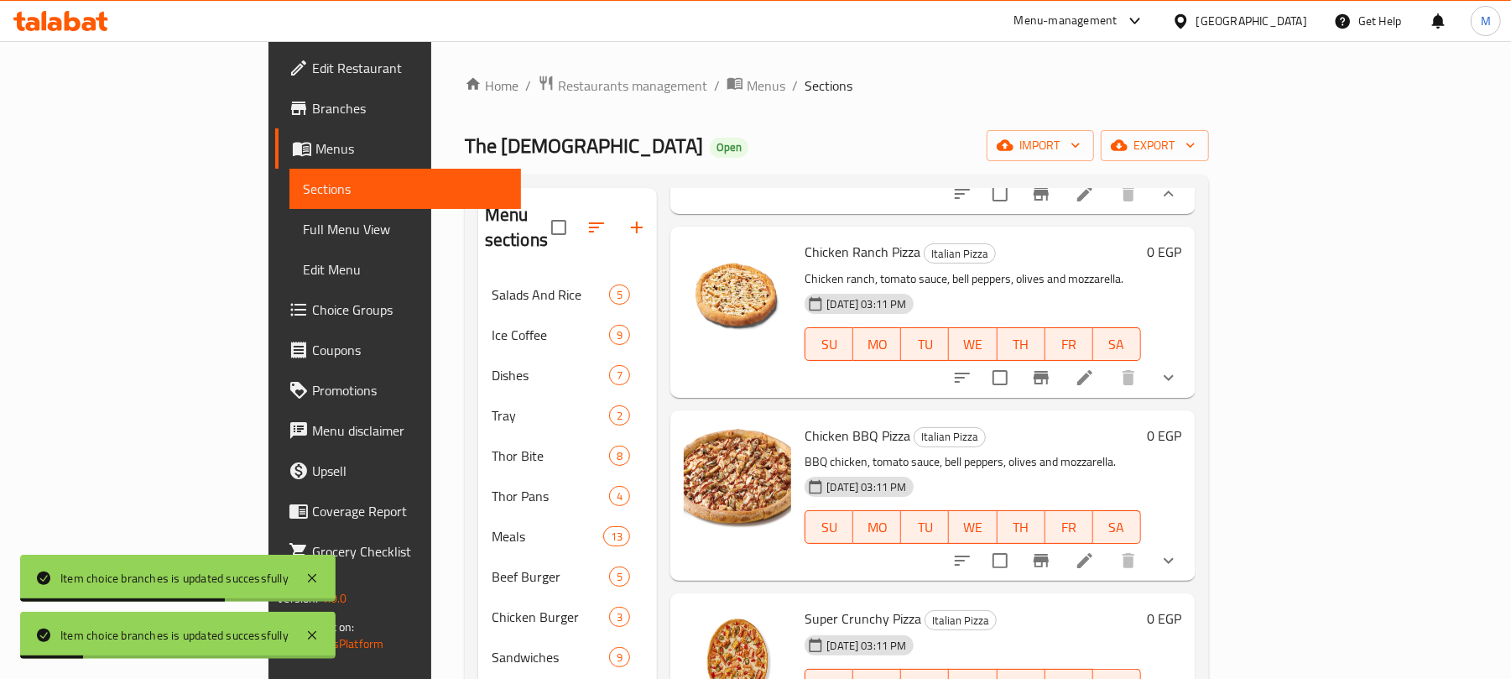
scroll to position [4586, 0]
click at [1189, 398] on button "show more" at bounding box center [1169, 377] width 40 height 40
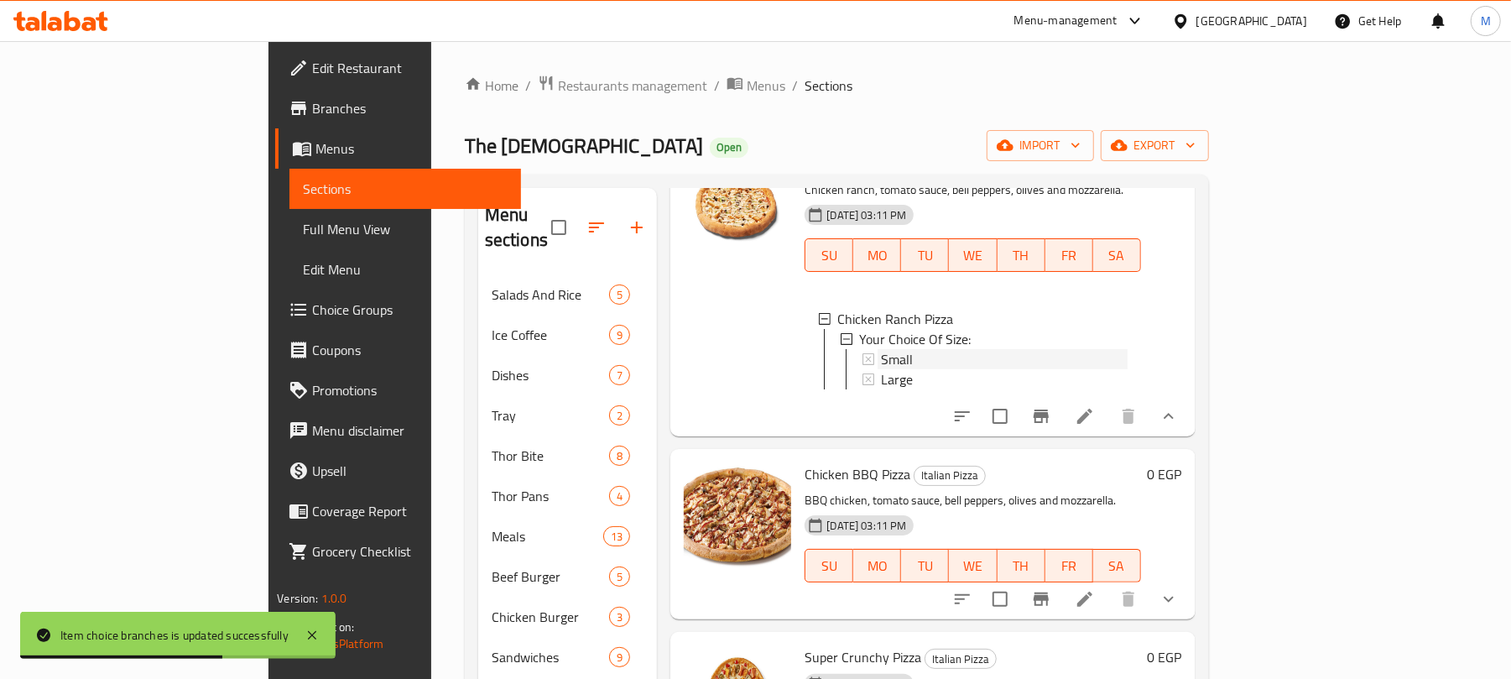
click at [881, 369] on span "Small" at bounding box center [897, 359] width 32 height 20
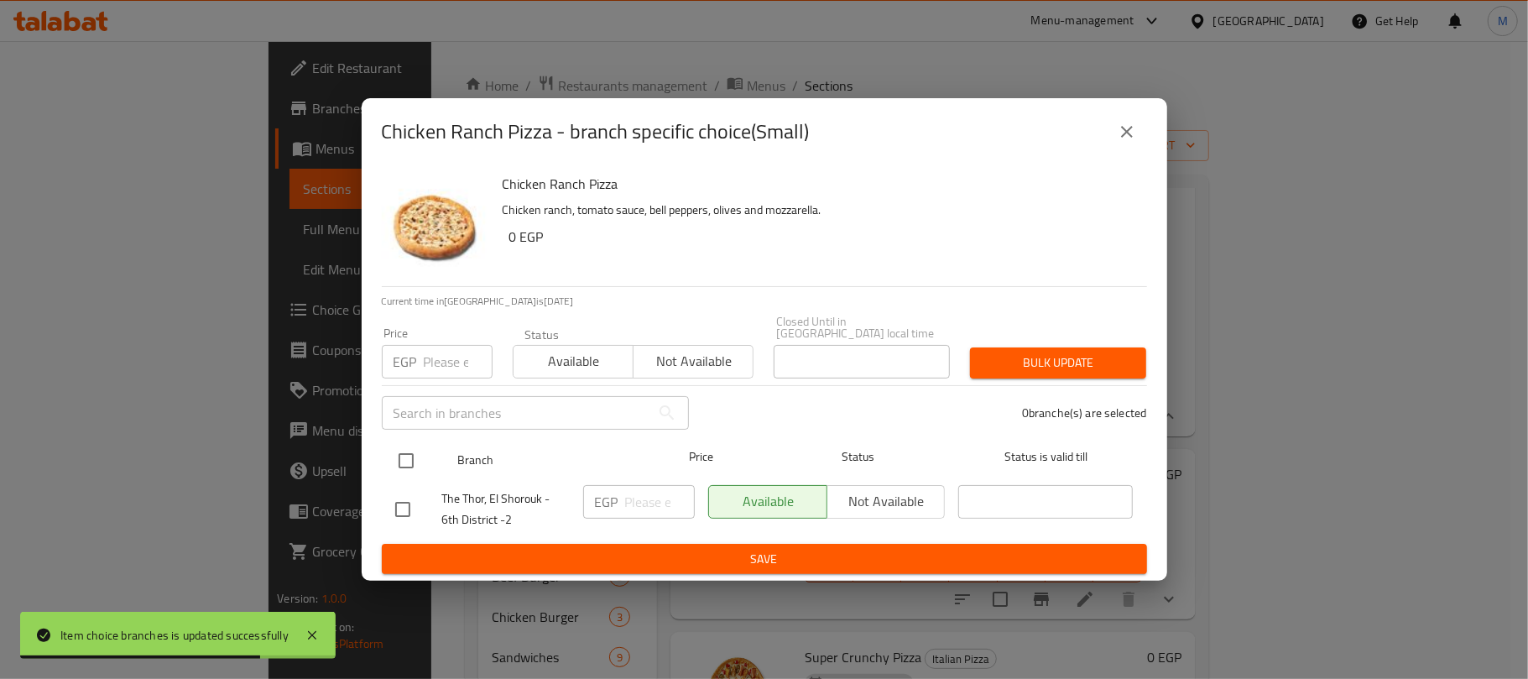
click at [414, 450] on input "checkbox" at bounding box center [405, 460] width 35 height 35
checkbox input "true"
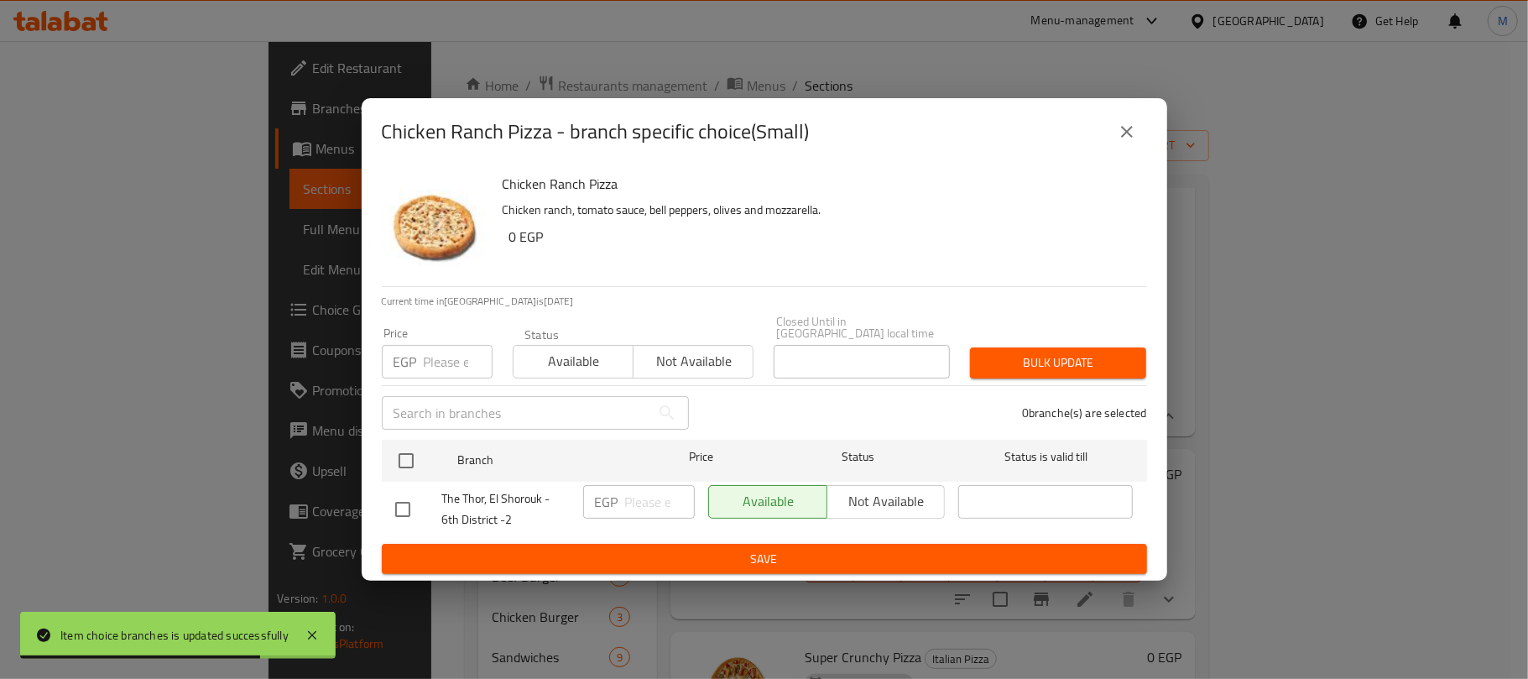
checkbox input "true"
click at [443, 360] on input "number" at bounding box center [458, 362] width 69 height 34
type input "260"
click at [1047, 360] on span "Bulk update" at bounding box center [1057, 362] width 149 height 21
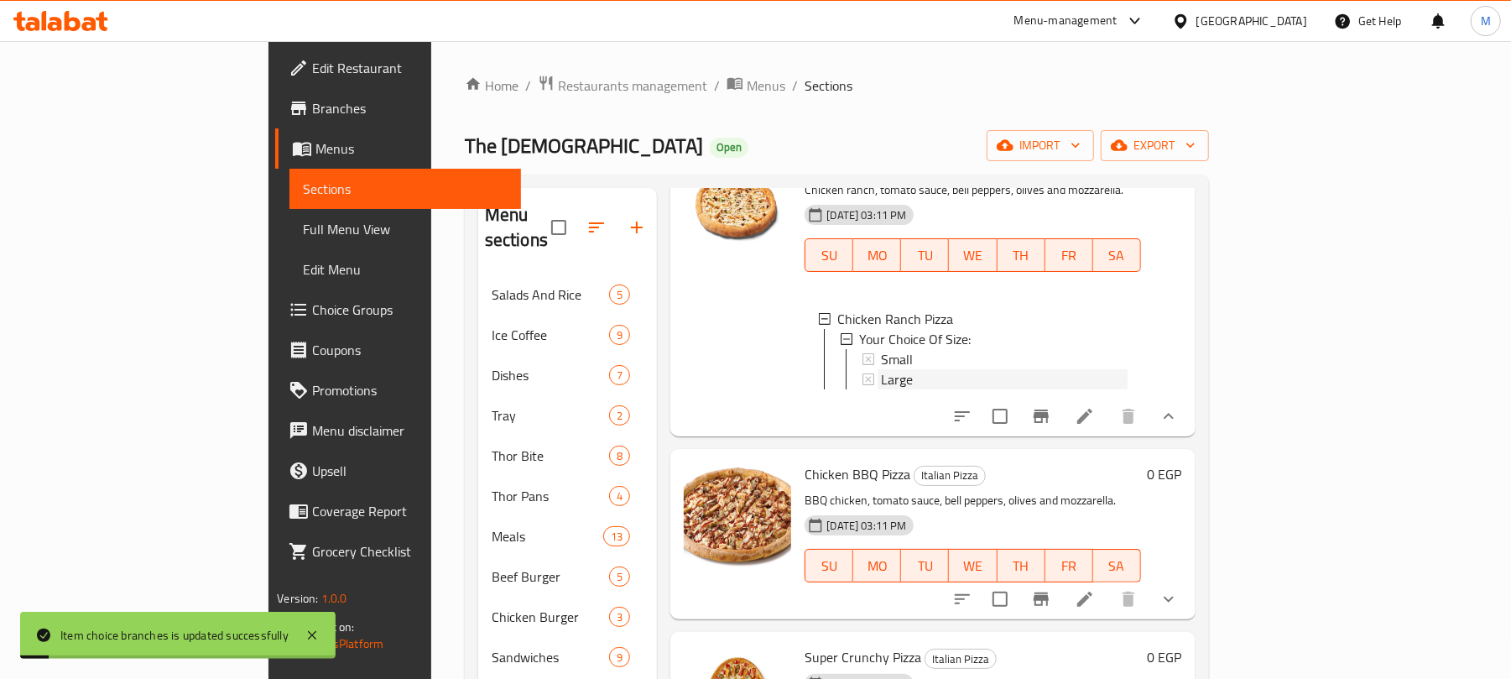
click at [881, 389] on span "Large" at bounding box center [897, 379] width 32 height 20
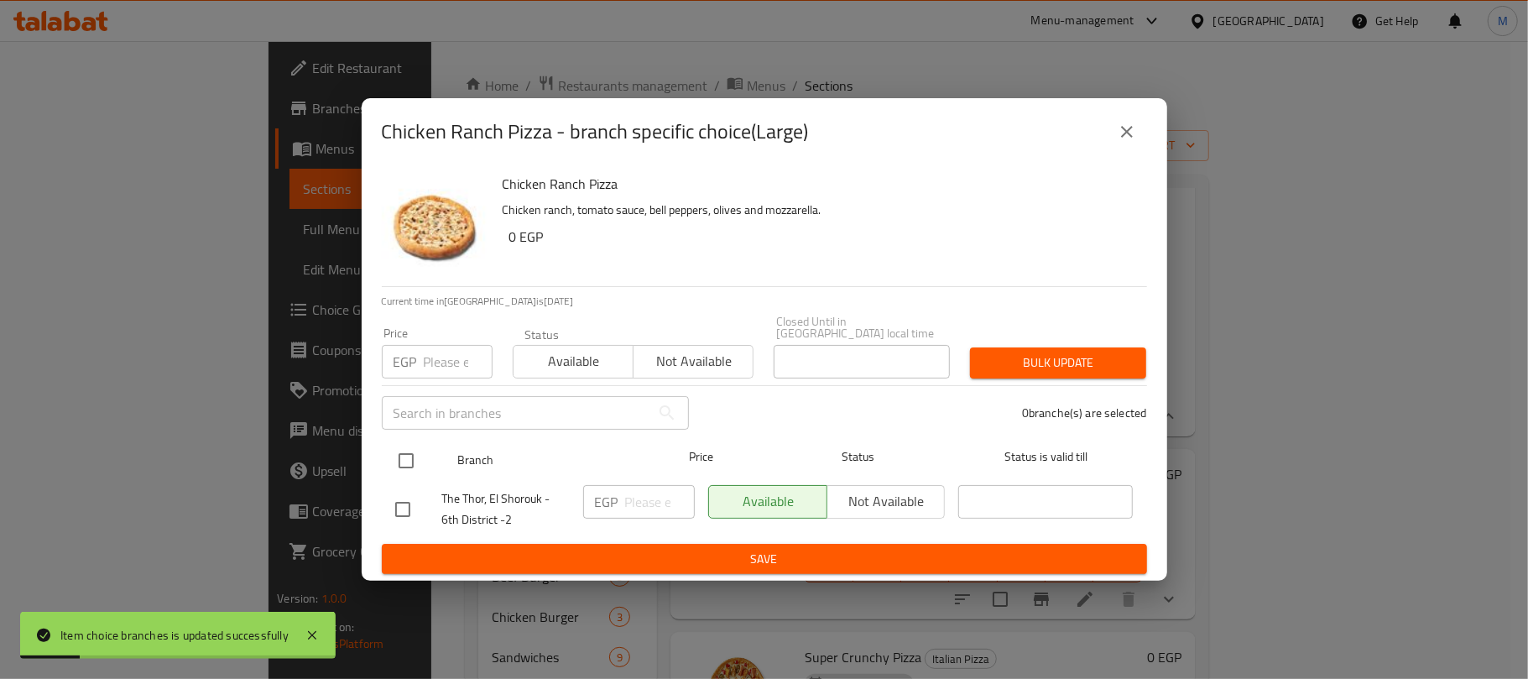
click at [408, 464] on input "checkbox" at bounding box center [405, 460] width 35 height 35
checkbox input "true"
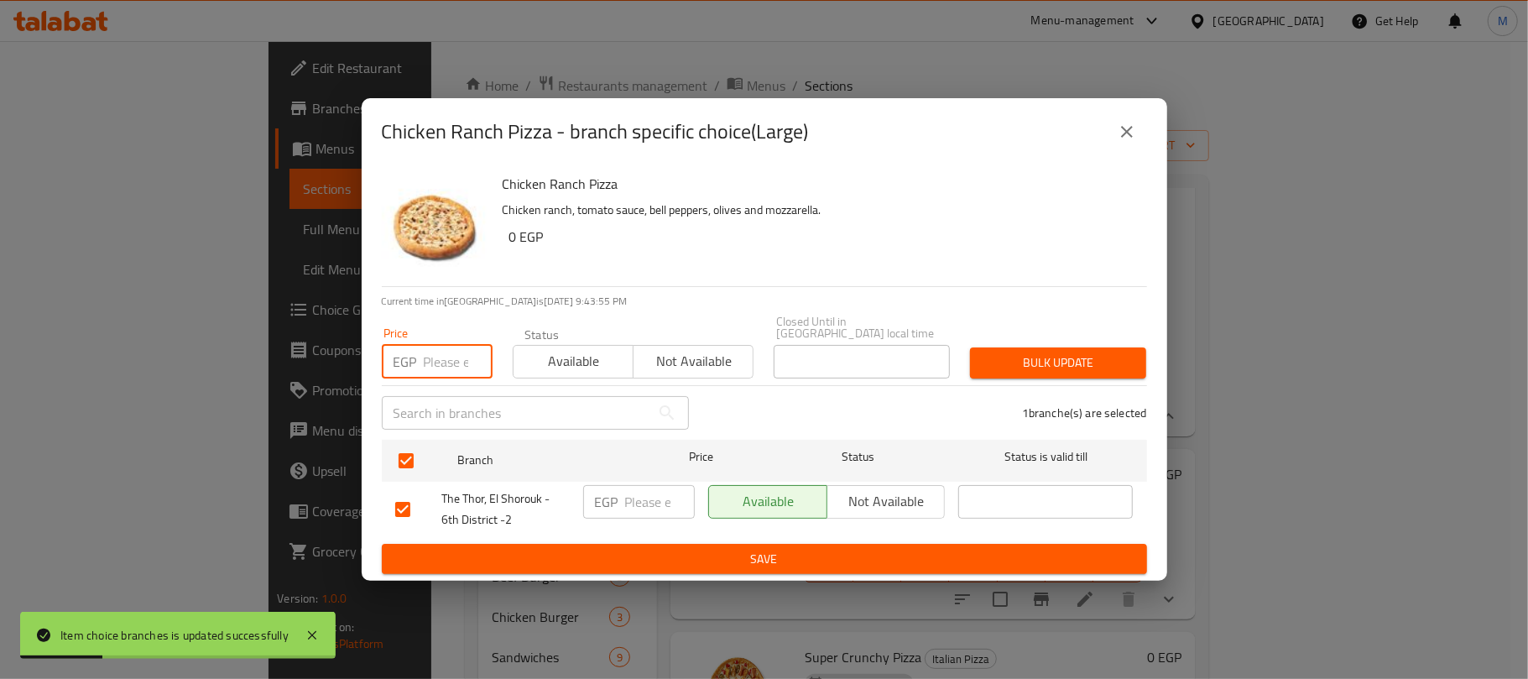
click at [436, 361] on input "number" at bounding box center [458, 362] width 69 height 34
type input "295"
click at [1039, 366] on span "Bulk update" at bounding box center [1057, 362] width 149 height 21
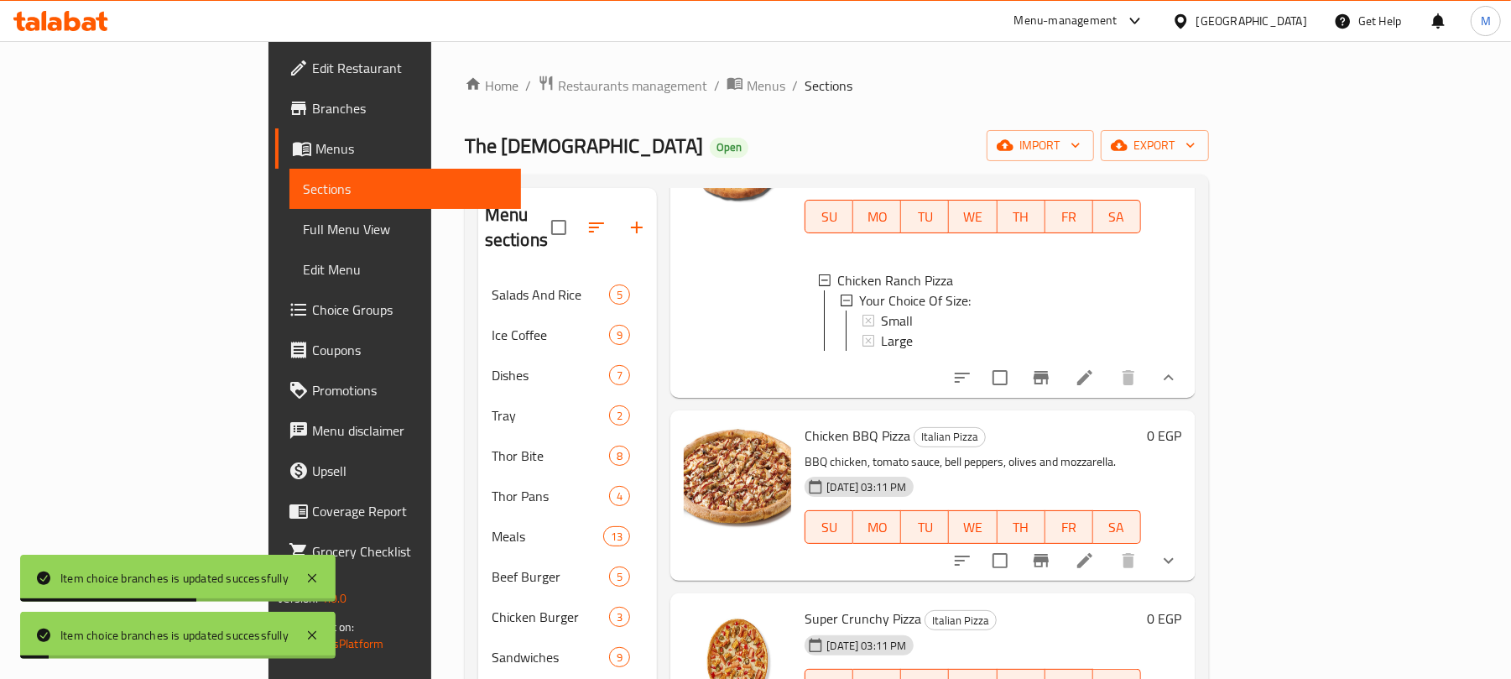
scroll to position [4750, 0]
click at [1179, 558] on icon "show more" at bounding box center [1169, 560] width 20 height 20
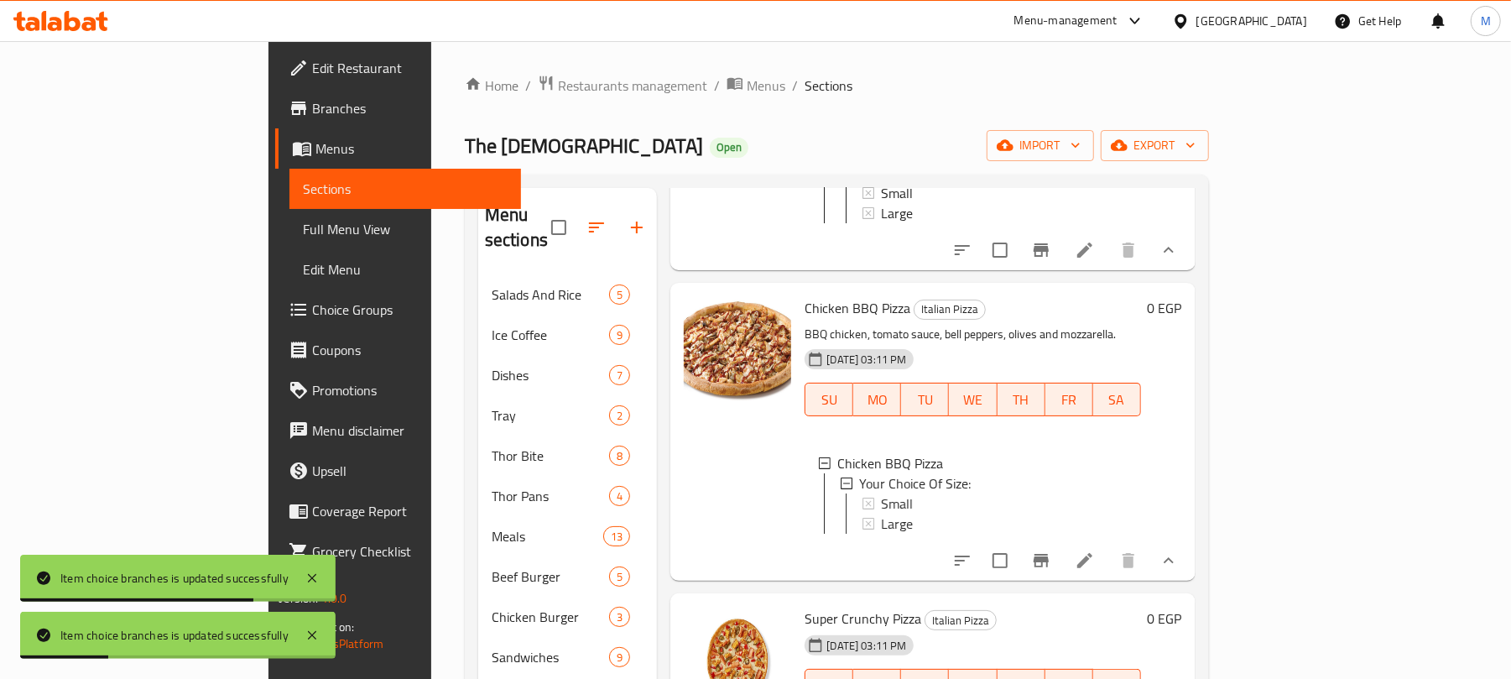
scroll to position [4894, 0]
click at [881, 493] on div "Small" at bounding box center [1004, 503] width 246 height 20
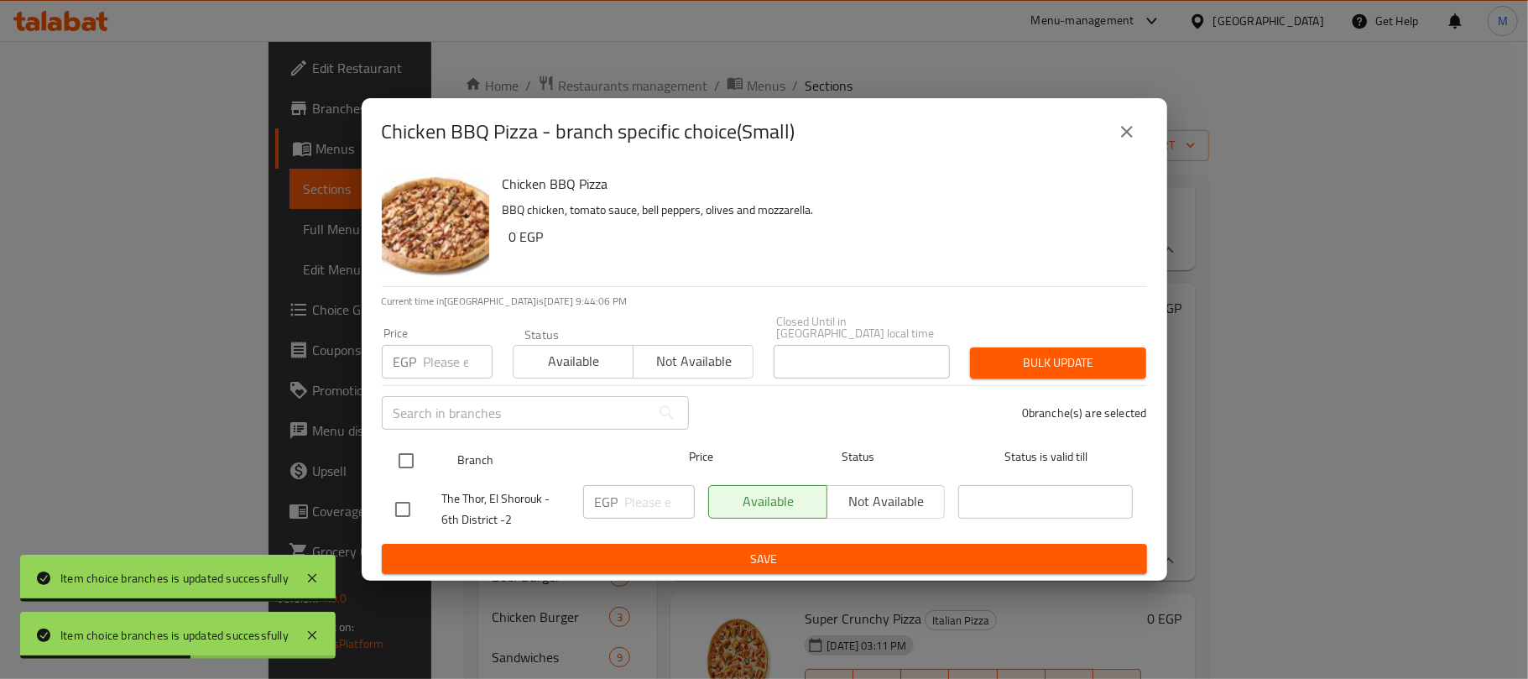
click at [409, 448] on input "checkbox" at bounding box center [405, 460] width 35 height 35
checkbox input "true"
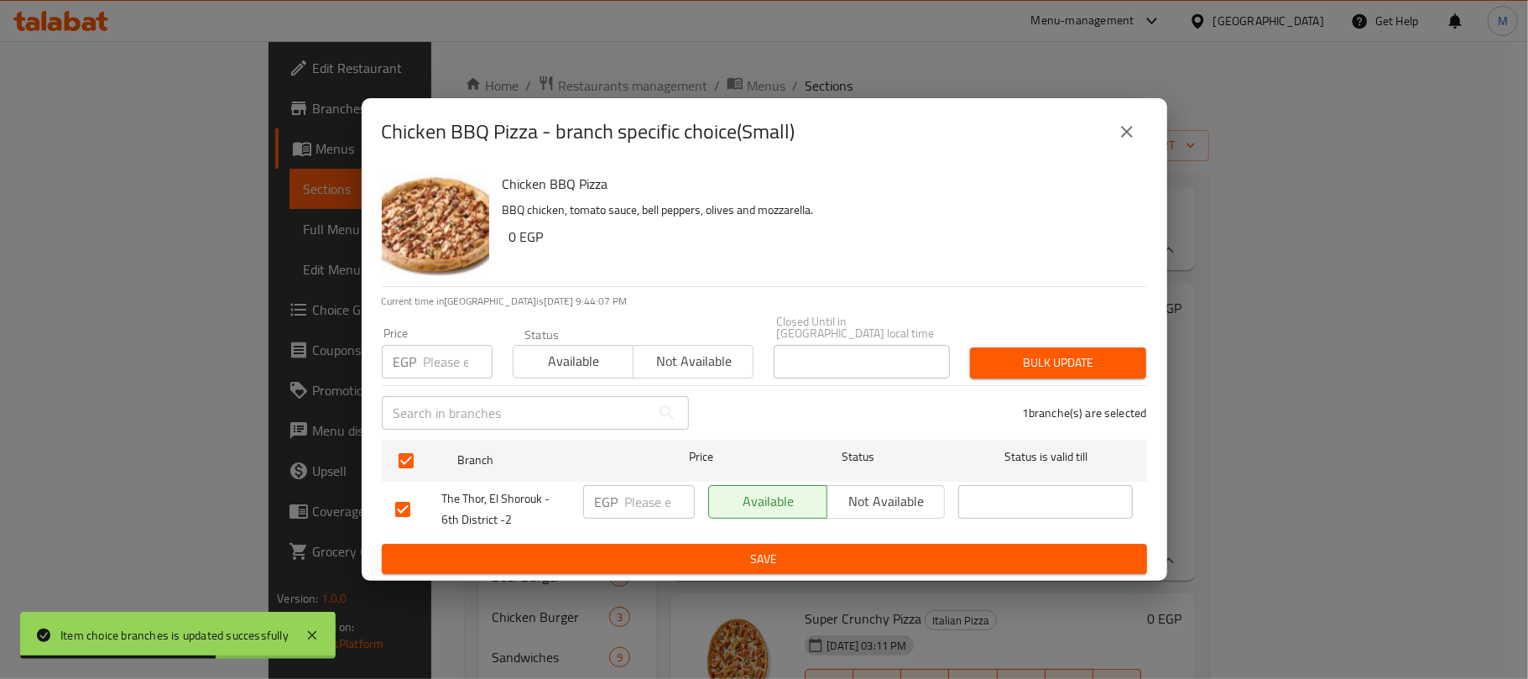
click at [463, 346] on input "number" at bounding box center [458, 362] width 69 height 34
type input "260"
click at [1109, 352] on span "Bulk update" at bounding box center [1057, 362] width 149 height 21
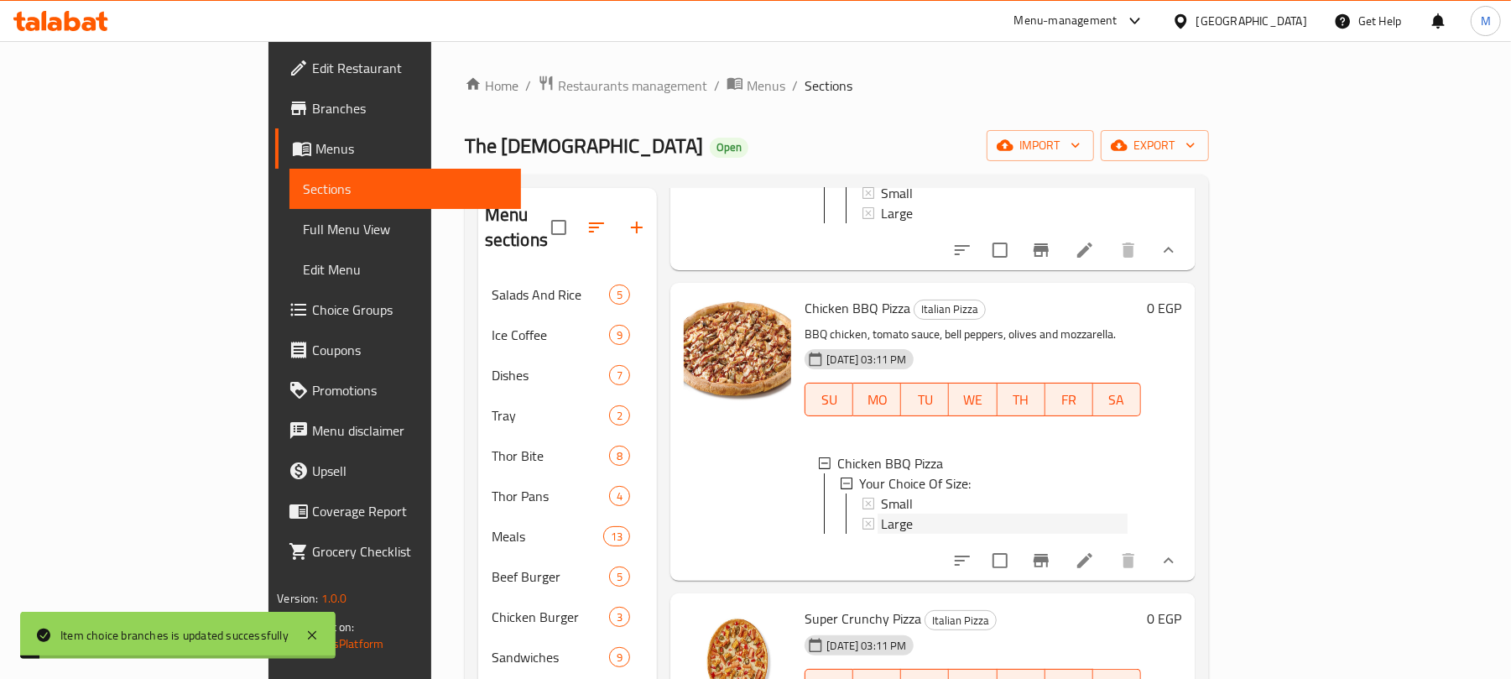
click at [881, 513] on span "Large" at bounding box center [897, 523] width 32 height 20
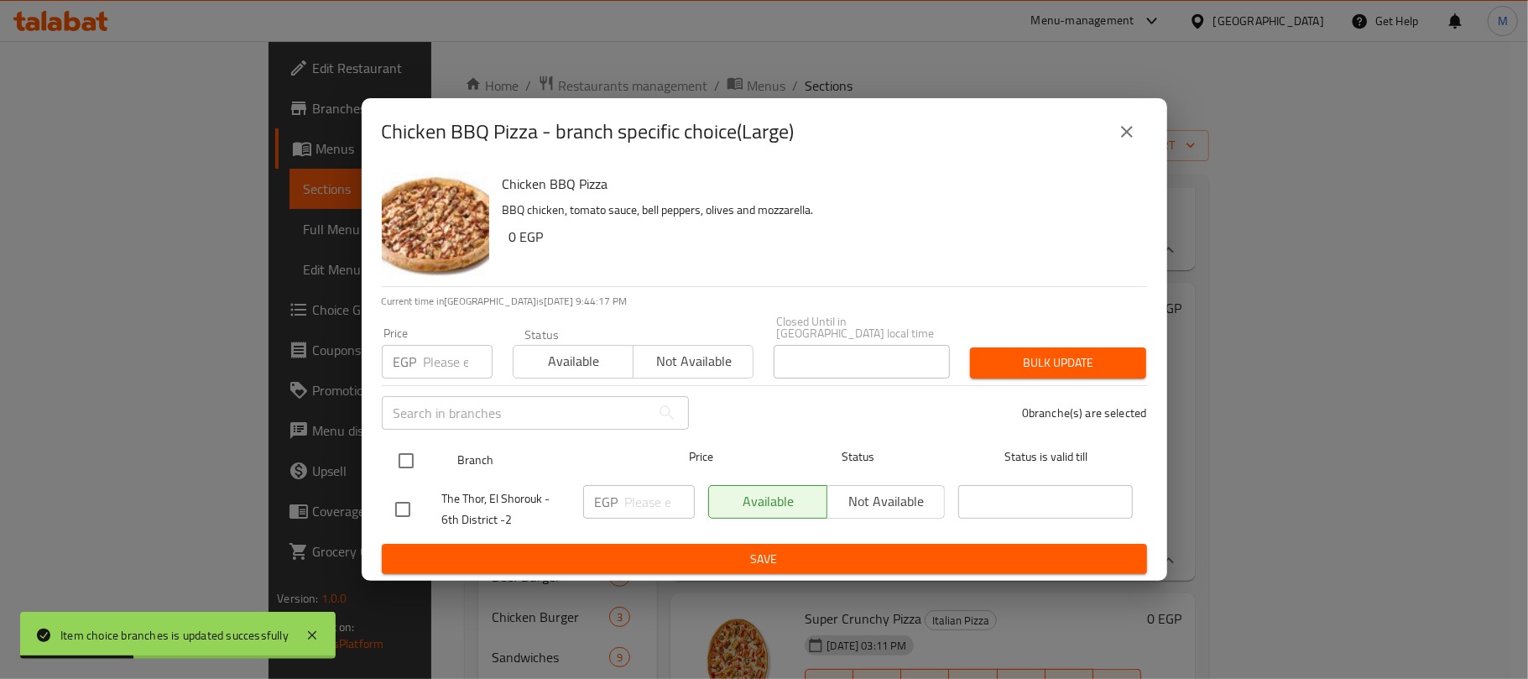
click at [411, 457] on input "checkbox" at bounding box center [405, 460] width 35 height 35
checkbox input "true"
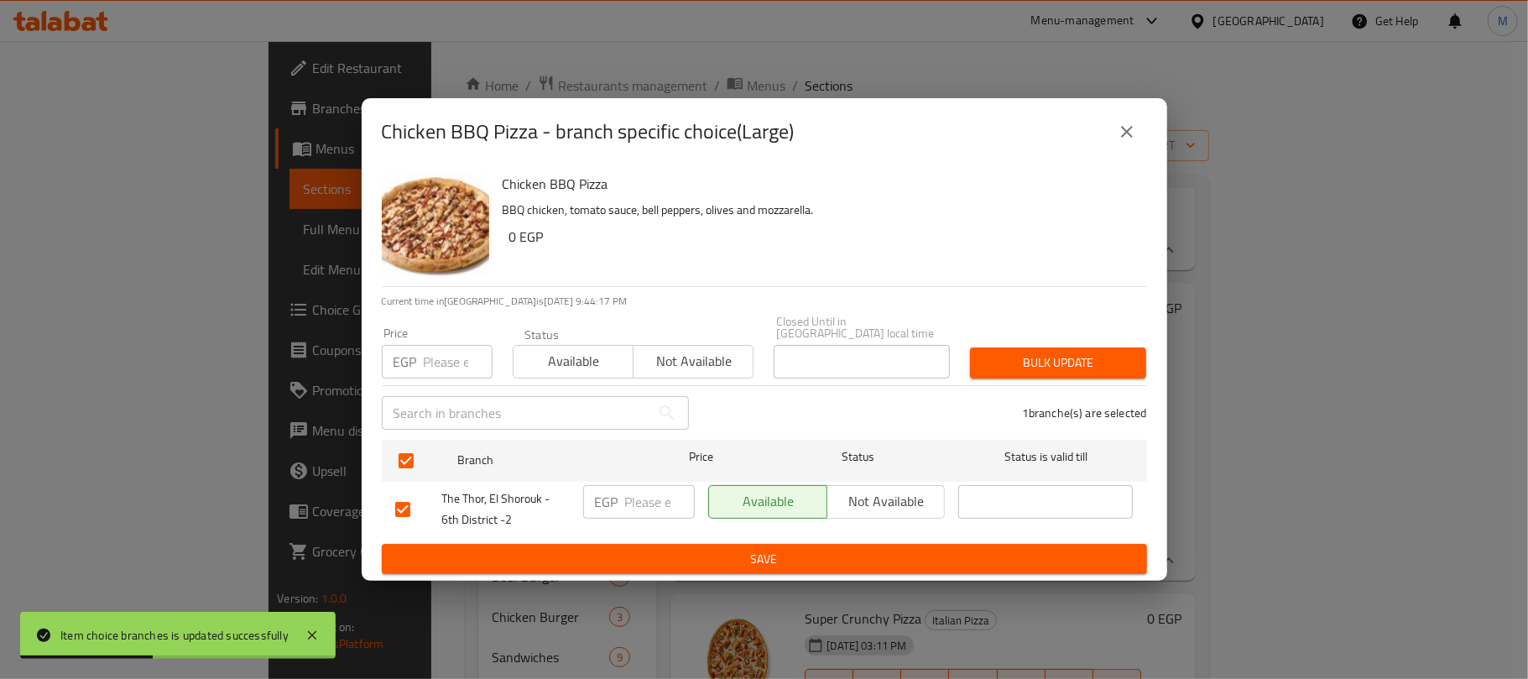
click at [450, 363] on input "number" at bounding box center [458, 362] width 69 height 34
type input "295"
click at [1045, 366] on span "Bulk update" at bounding box center [1057, 362] width 149 height 21
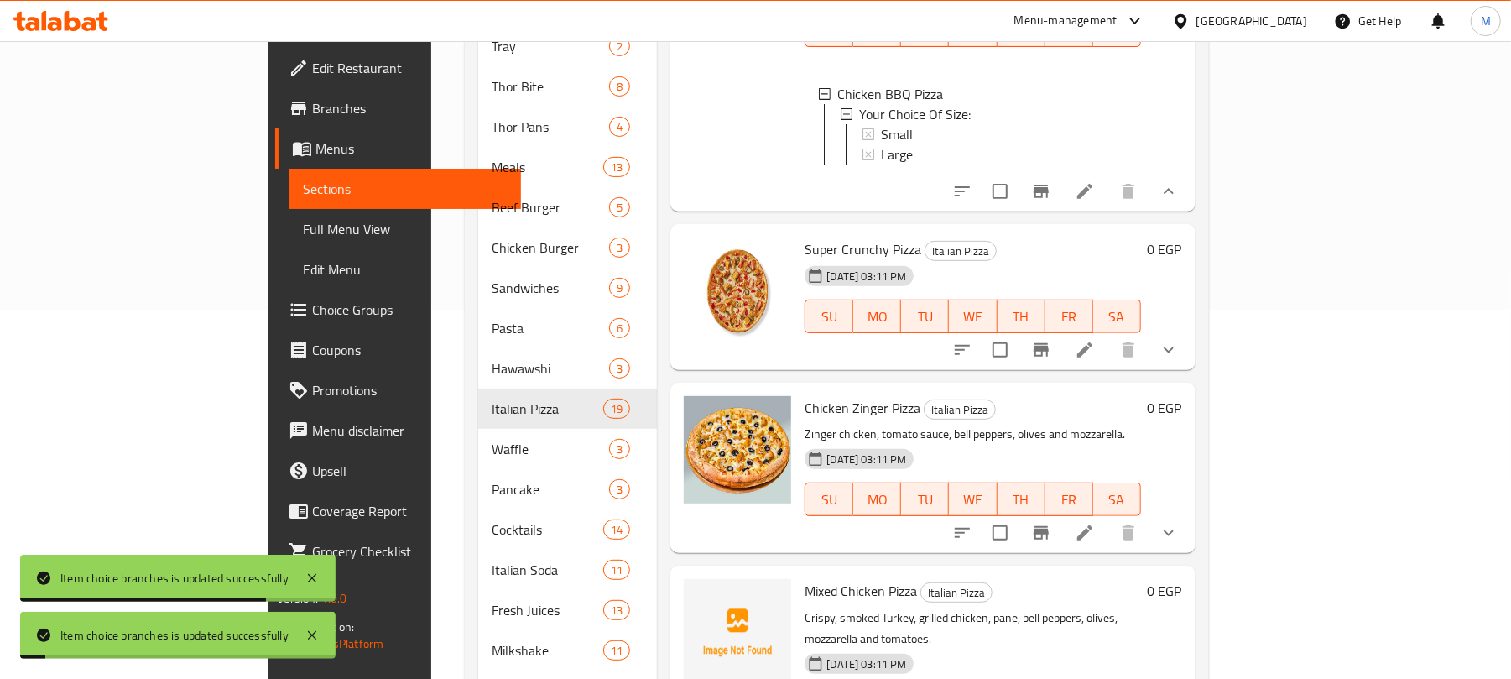
scroll to position [447, 0]
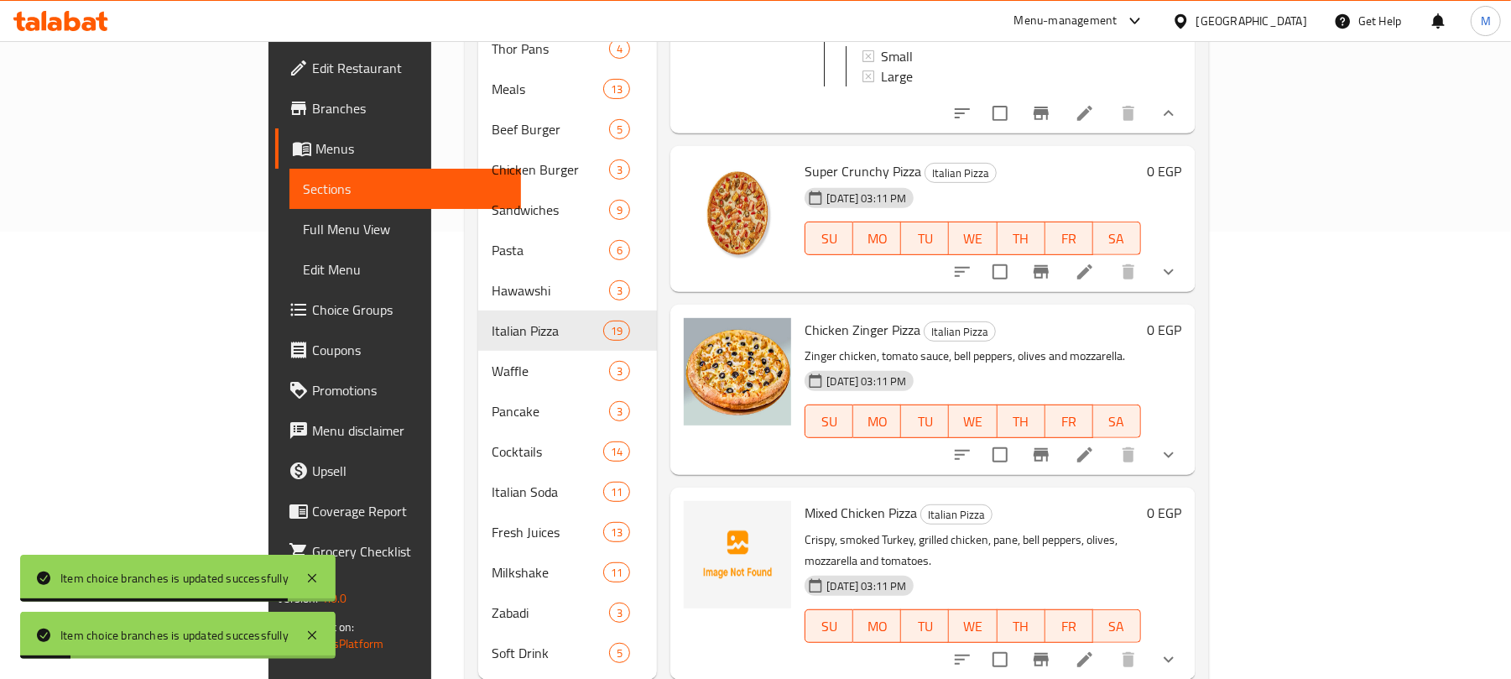
click at [1179, 265] on icon "show more" at bounding box center [1169, 272] width 20 height 20
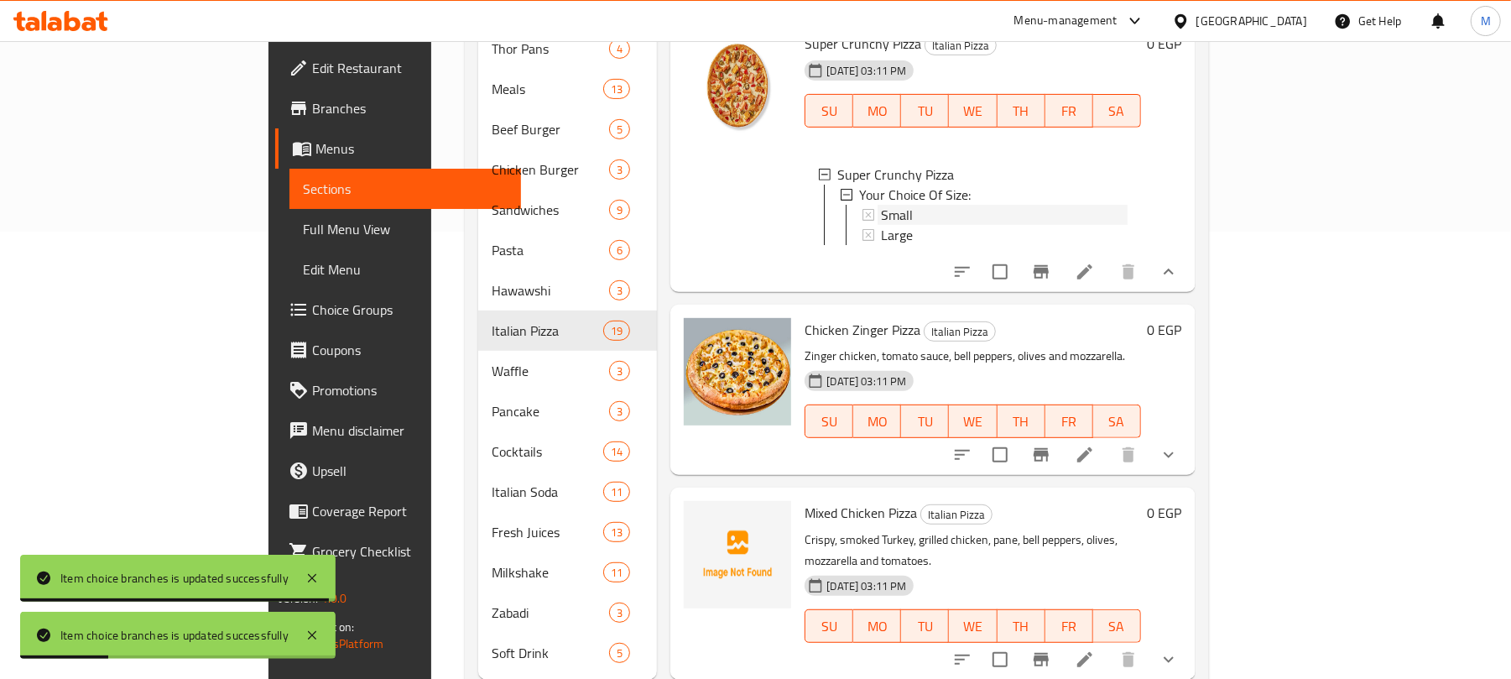
click at [908, 225] on div "Small" at bounding box center [1004, 215] width 246 height 20
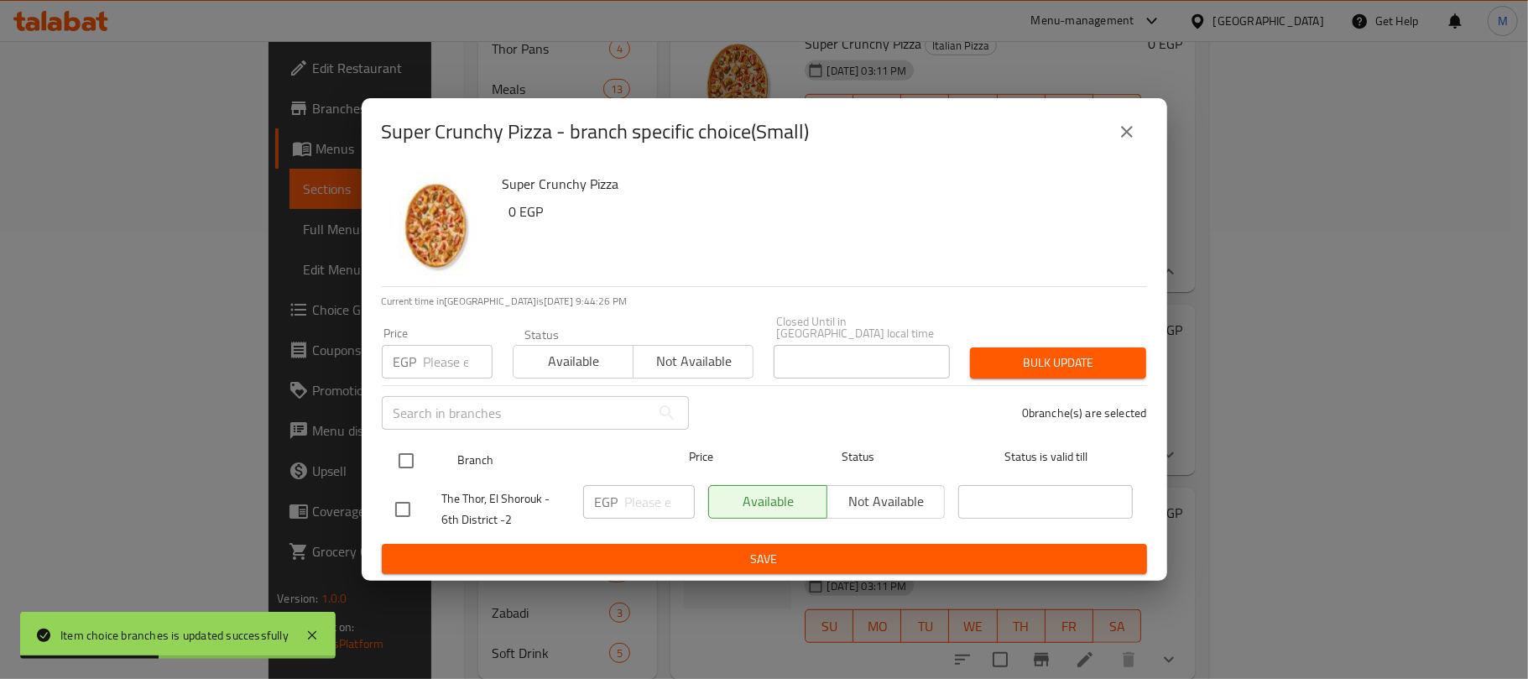
click at [410, 450] on input "checkbox" at bounding box center [405, 460] width 35 height 35
checkbox input "true"
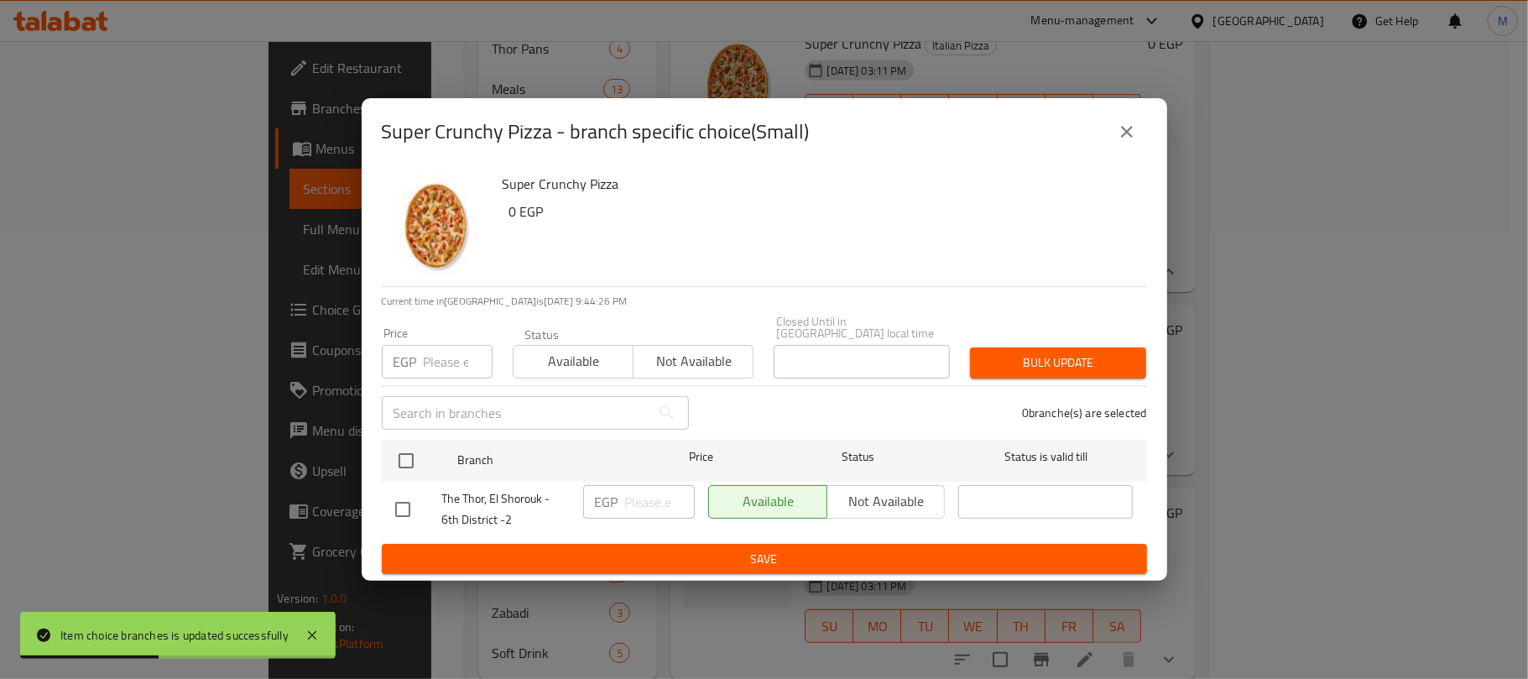
checkbox input "true"
click at [437, 357] on input "number" at bounding box center [458, 362] width 69 height 34
type input "270"
click at [1061, 352] on span "Bulk update" at bounding box center [1057, 362] width 149 height 21
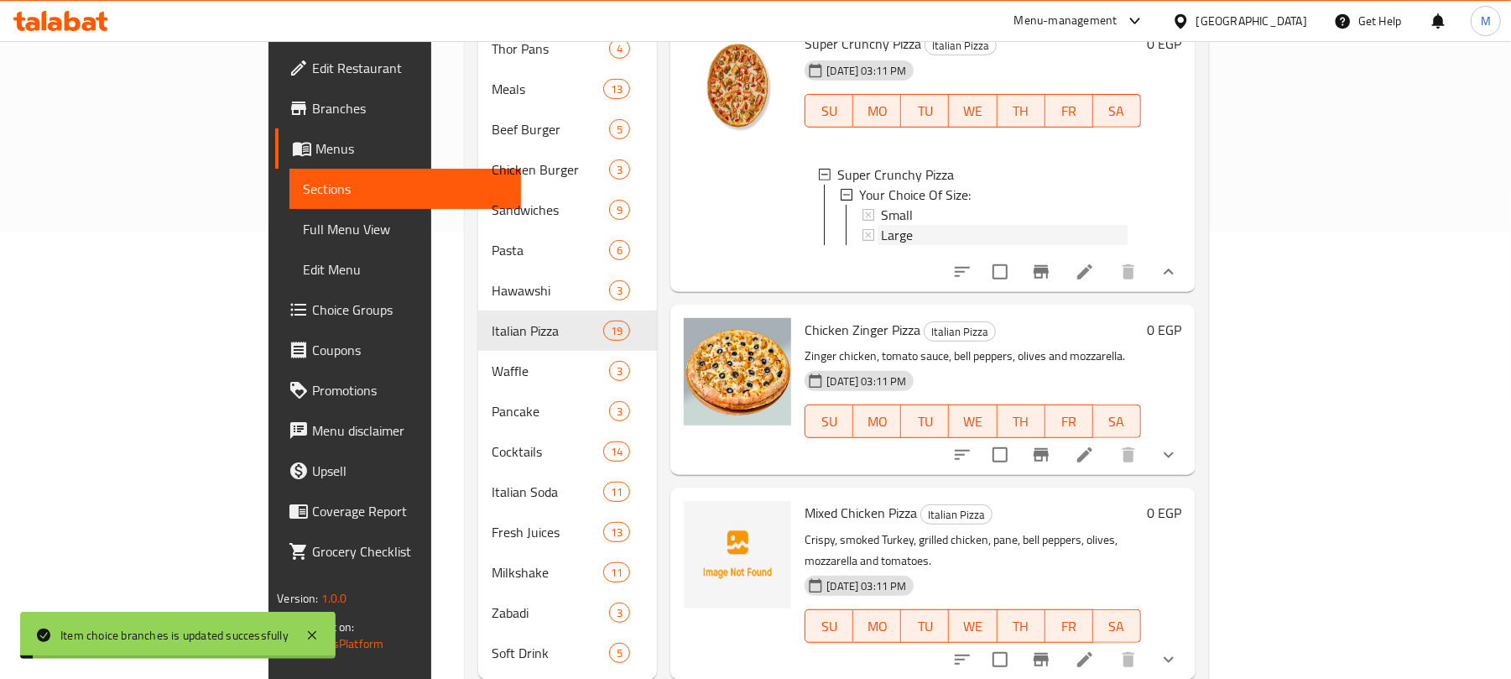
click at [881, 245] on span "Large" at bounding box center [897, 235] width 32 height 20
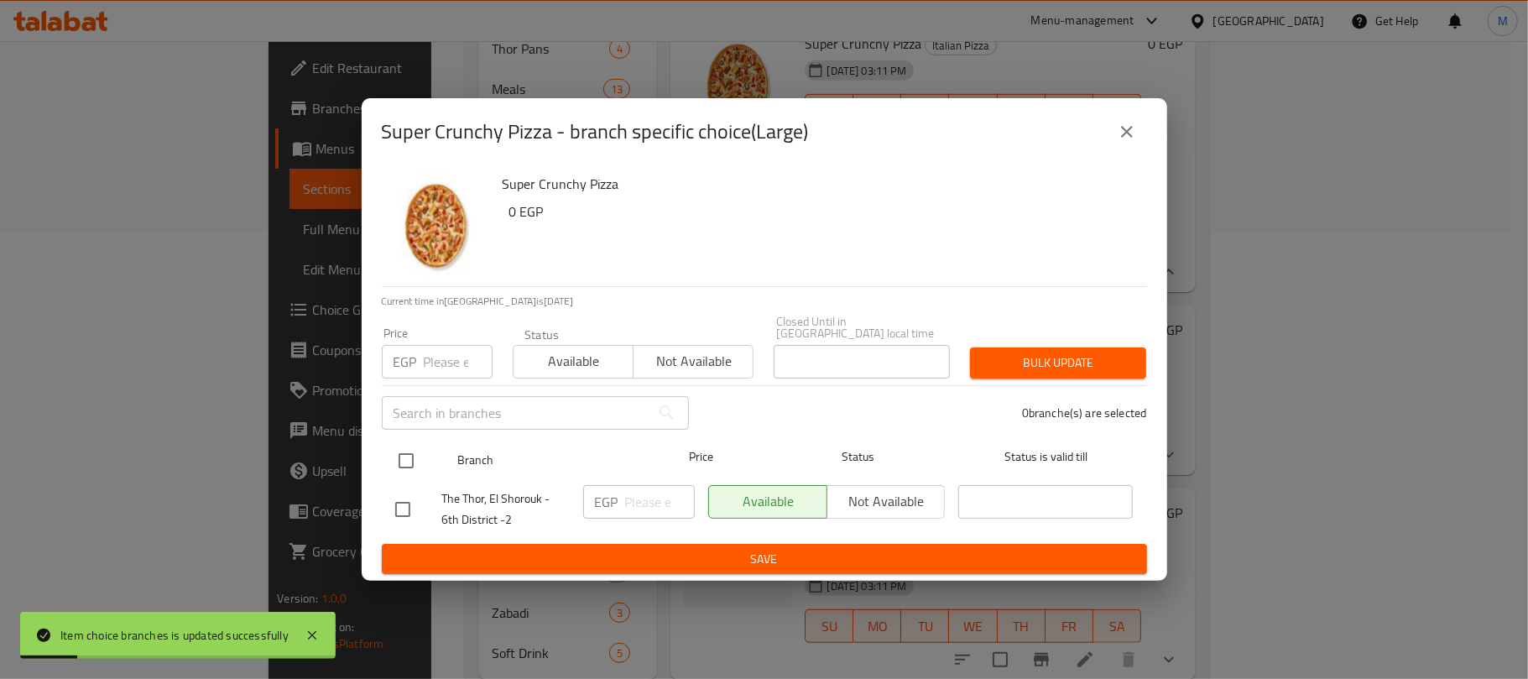
click at [416, 451] on input "checkbox" at bounding box center [405, 460] width 35 height 35
checkbox input "true"
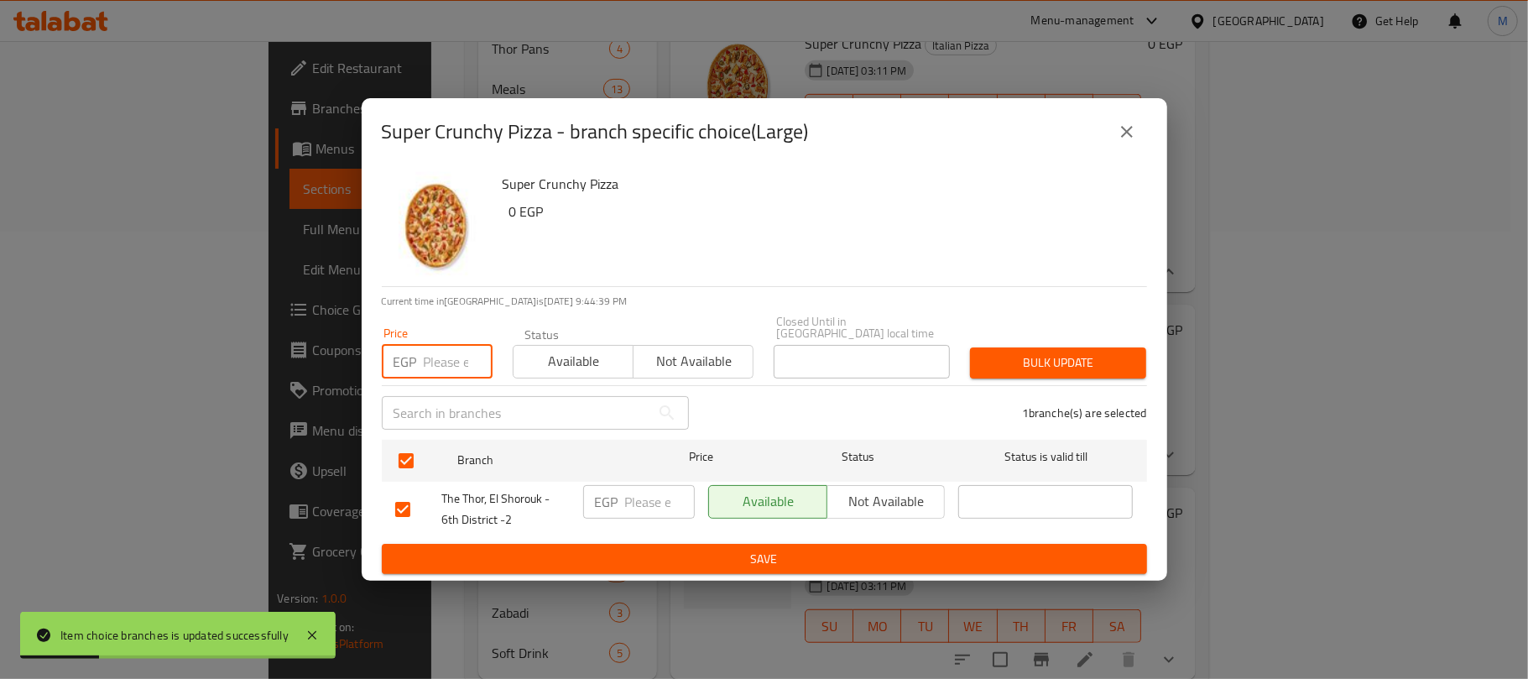
click at [451, 359] on input "number" at bounding box center [458, 362] width 69 height 34
type input "310"
click at [1102, 352] on span "Bulk update" at bounding box center [1057, 362] width 149 height 21
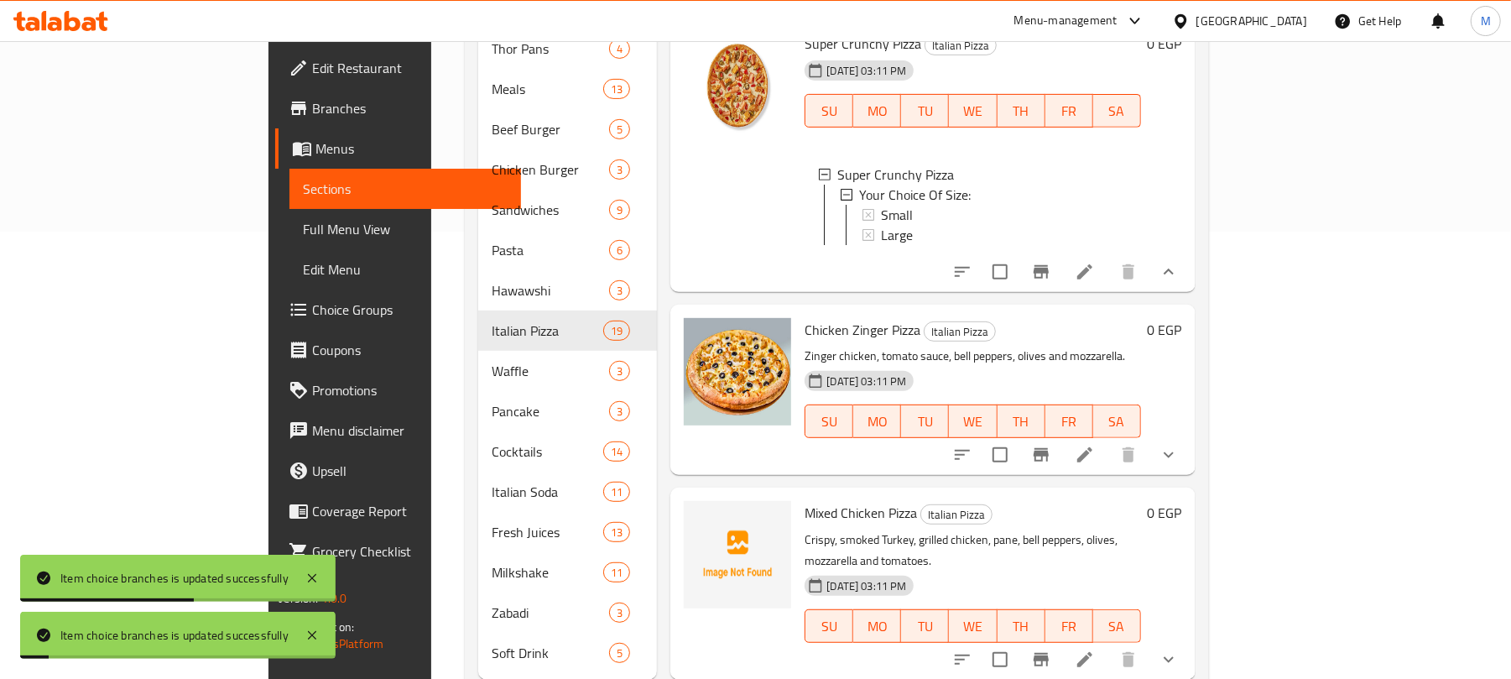
scroll to position [5038, 0]
click at [1179, 448] on icon "show more" at bounding box center [1169, 455] width 20 height 20
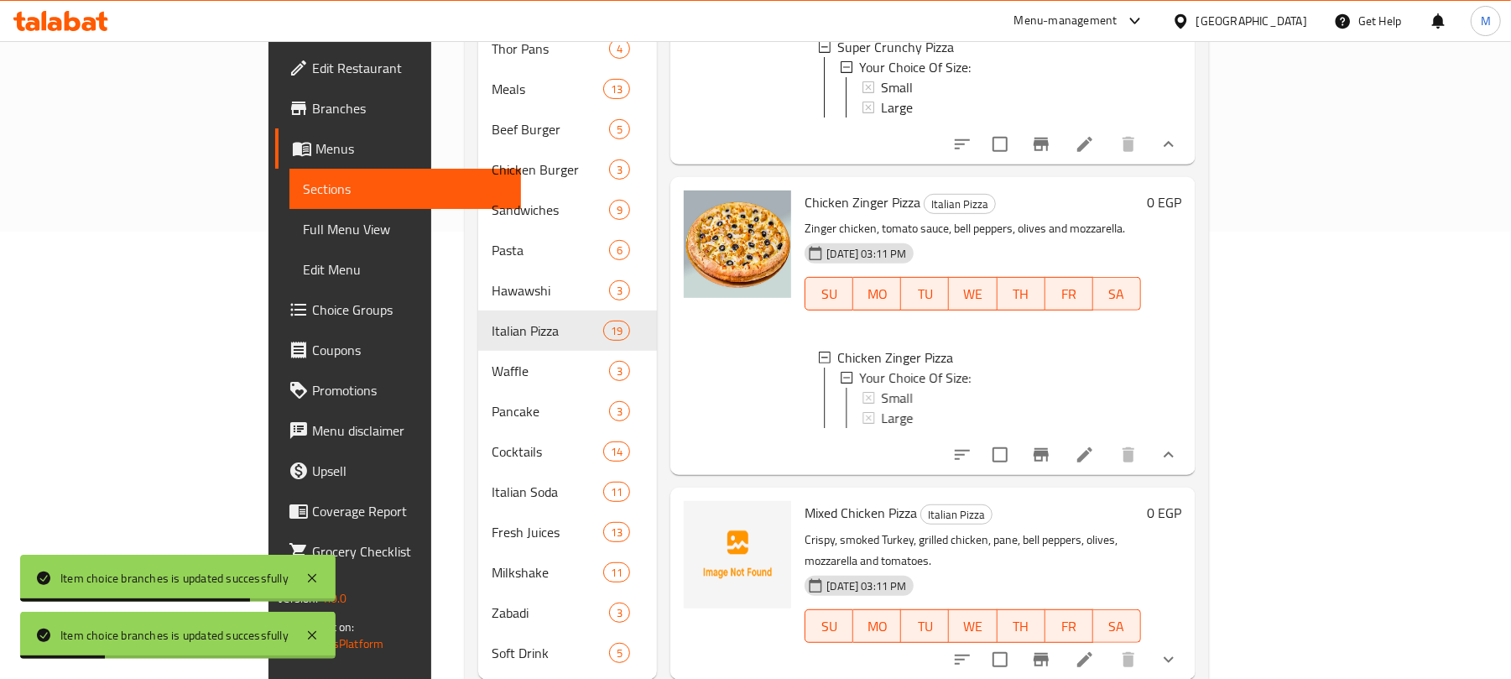
scroll to position [5183, 0]
click at [881, 388] on div "Small" at bounding box center [1004, 398] width 246 height 20
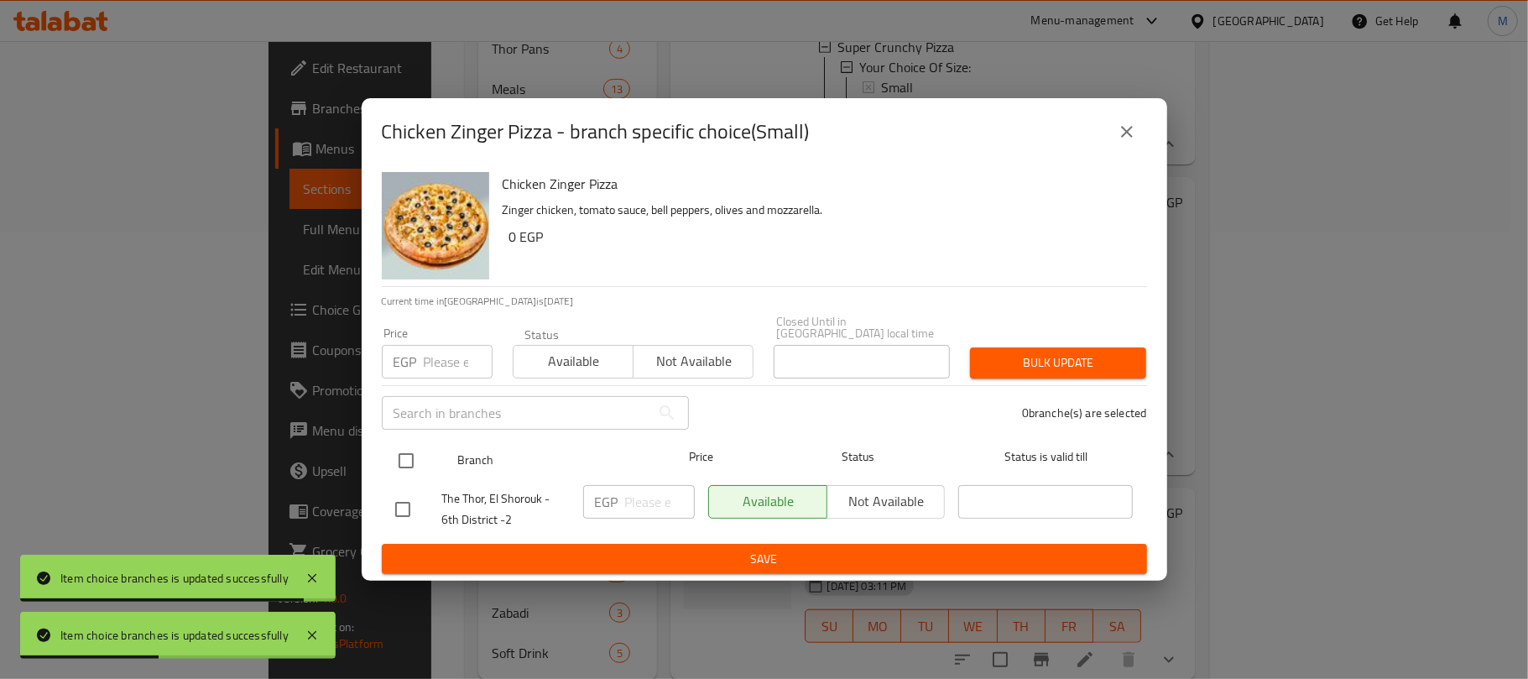
click at [400, 464] on input "checkbox" at bounding box center [405, 460] width 35 height 35
checkbox input "true"
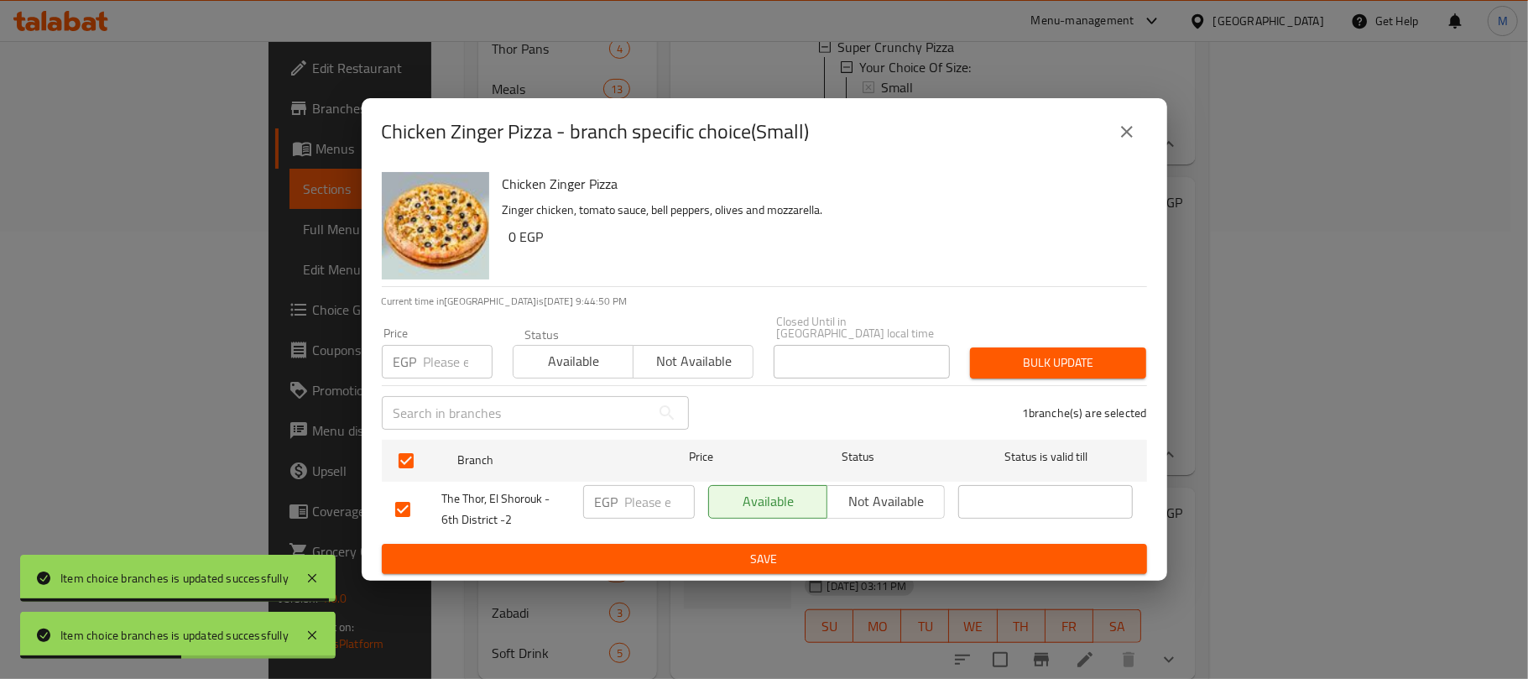
click at [441, 356] on input "number" at bounding box center [458, 362] width 69 height 34
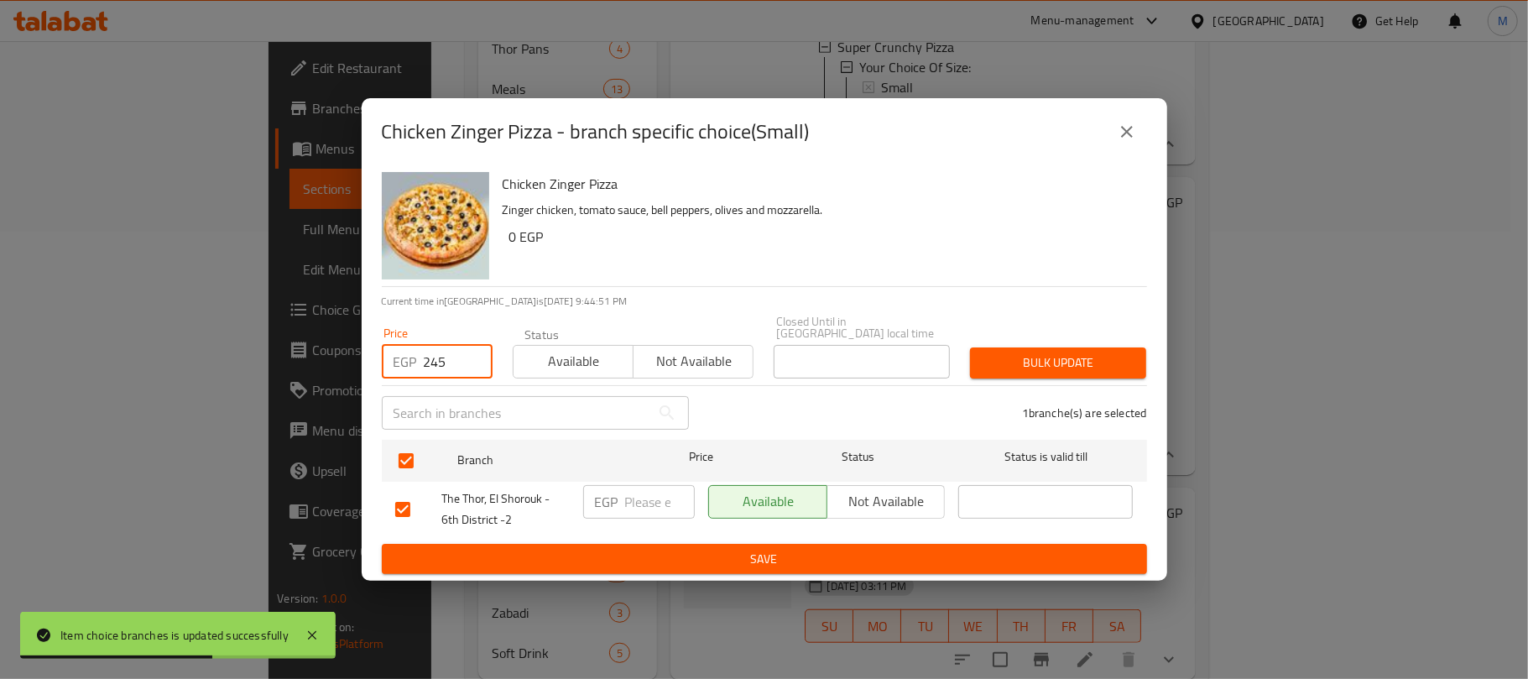
type input "245"
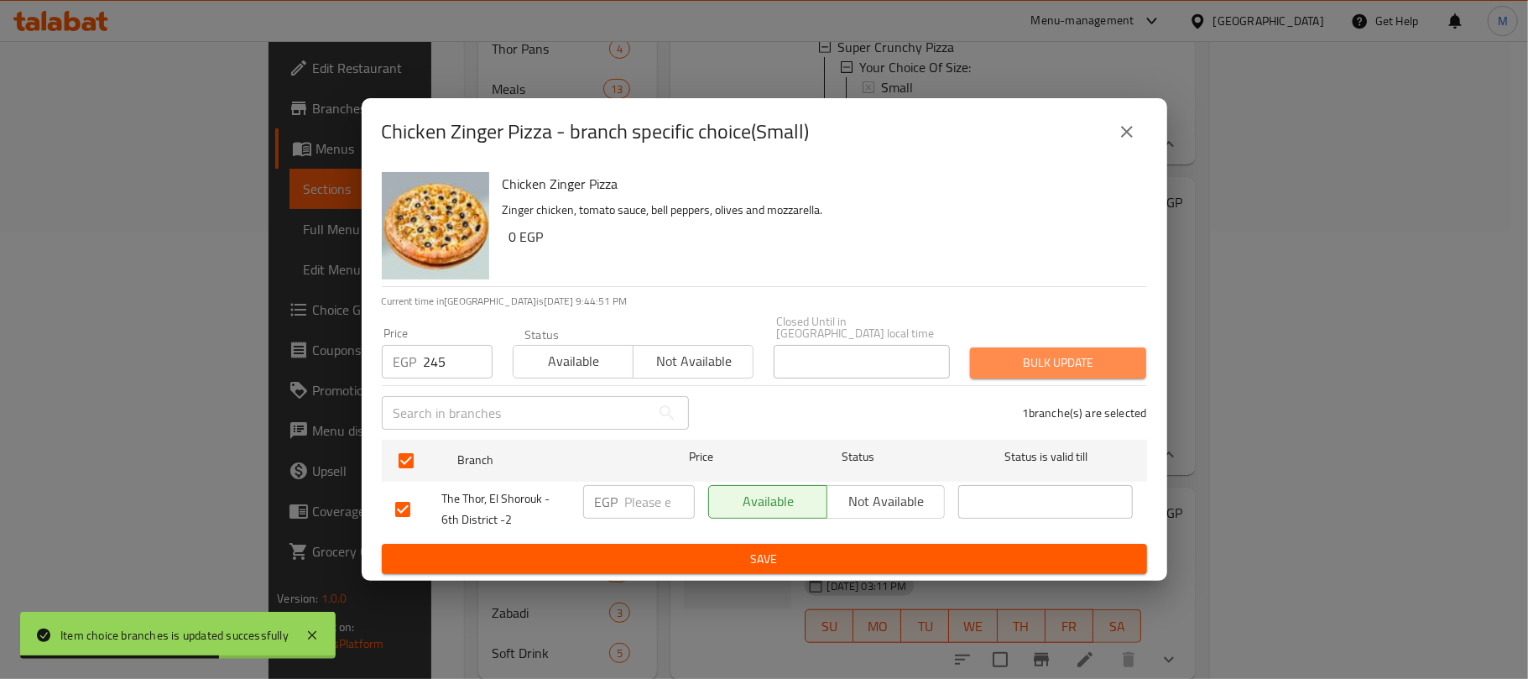
click at [990, 352] on span "Bulk update" at bounding box center [1057, 362] width 149 height 21
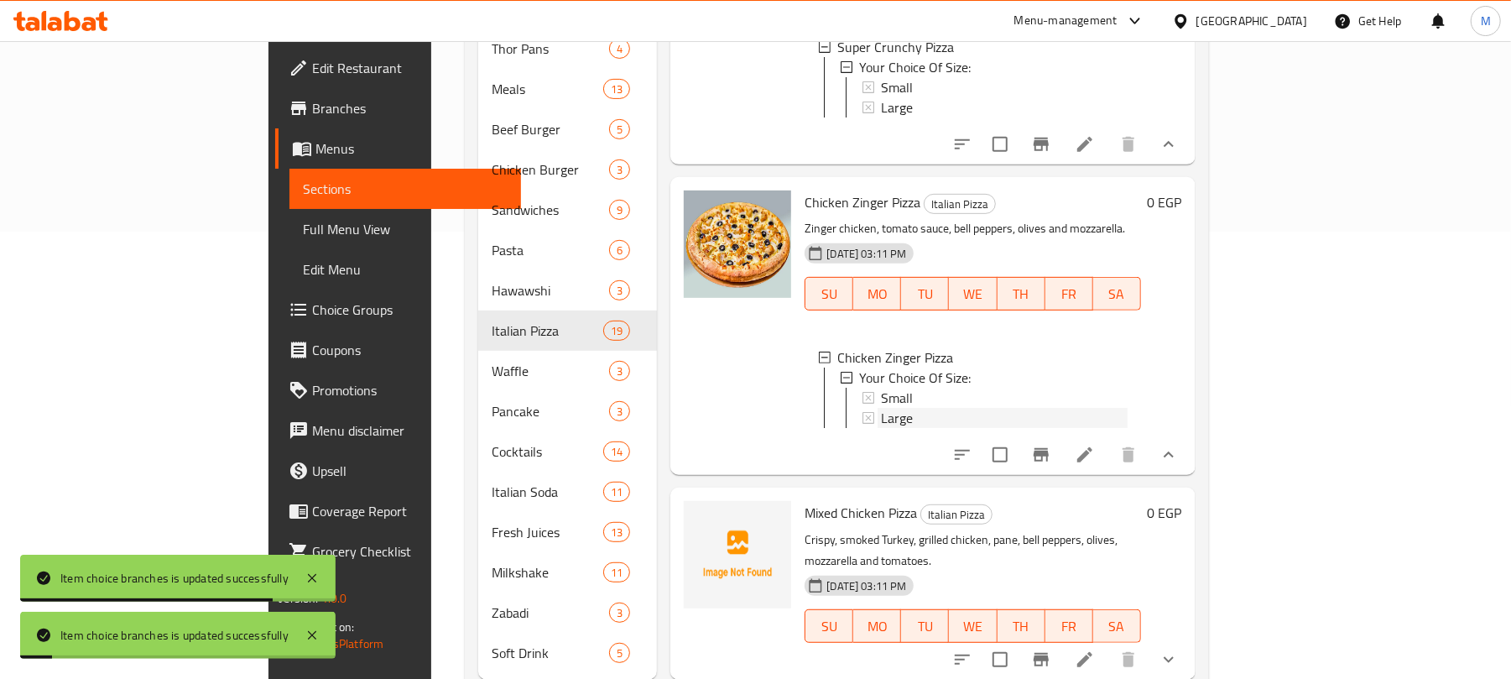
click at [881, 408] on div "Large" at bounding box center [1004, 418] width 246 height 20
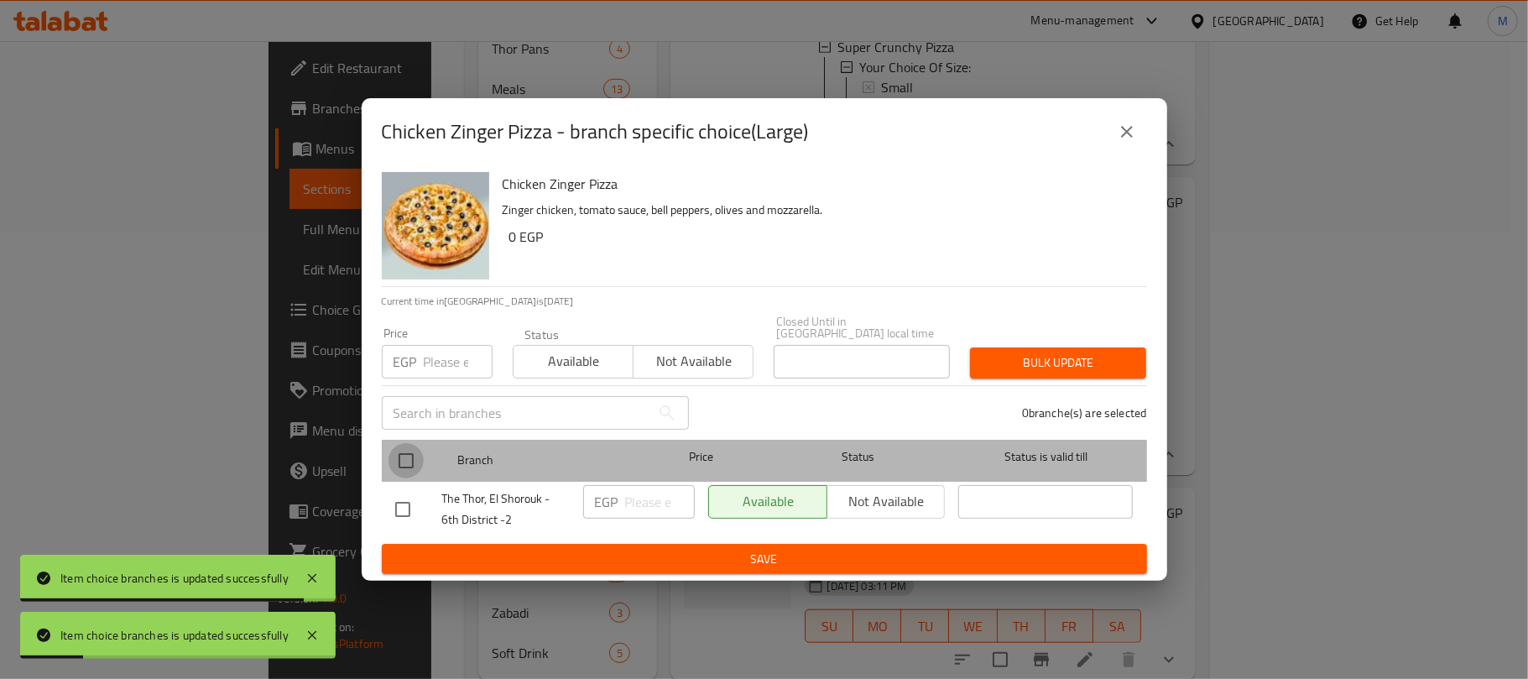
drag, startPoint x: 401, startPoint y: 445, endPoint x: 420, endPoint y: 373, distance: 73.7
click at [401, 446] on input "checkbox" at bounding box center [405, 460] width 35 height 35
checkbox input "true"
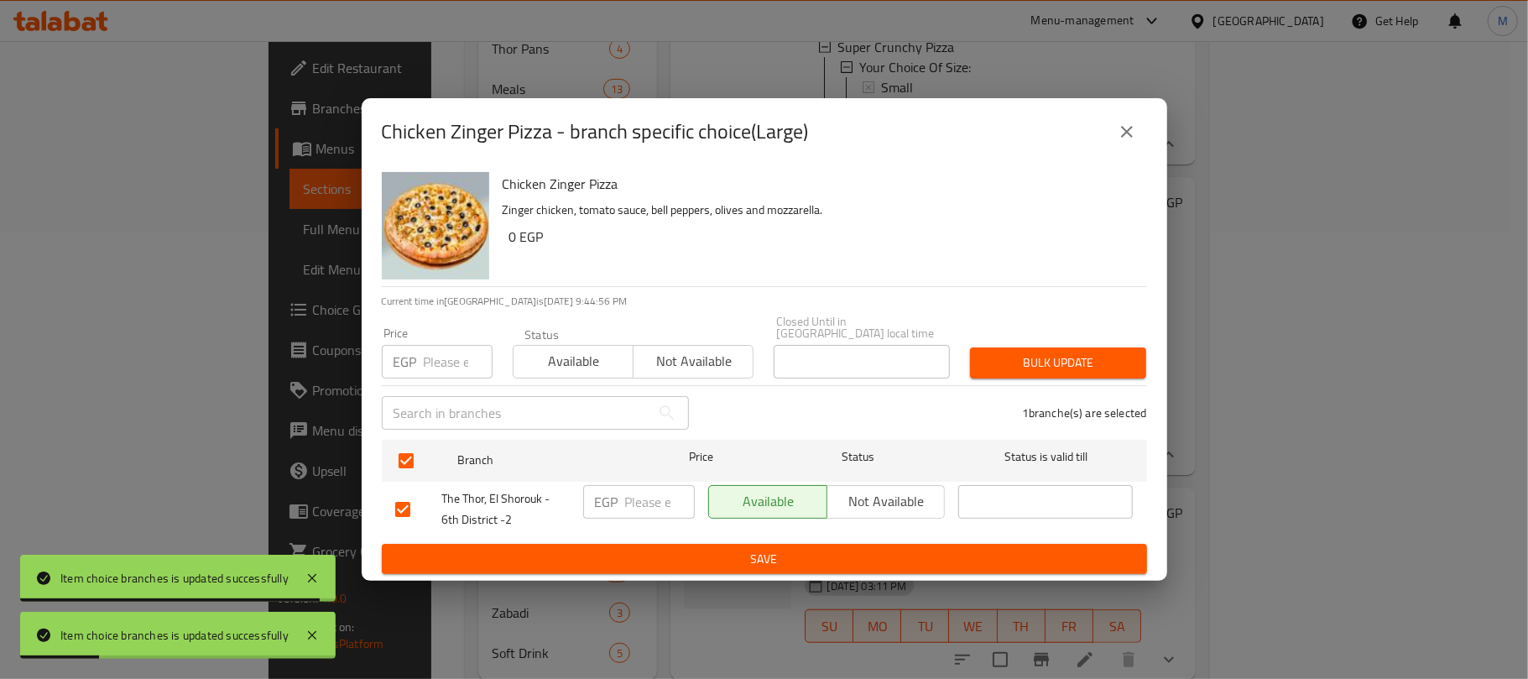
click at [434, 357] on input "number" at bounding box center [458, 362] width 69 height 34
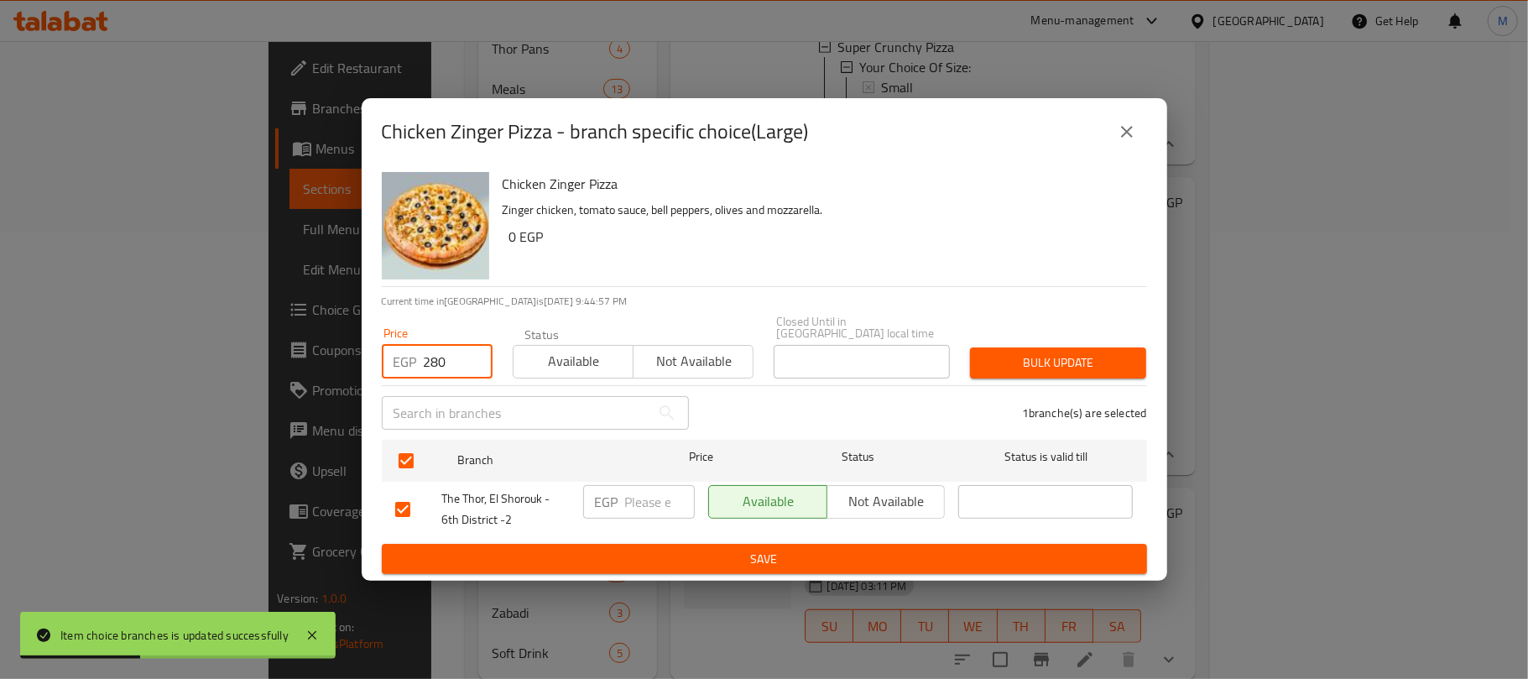
type input "280"
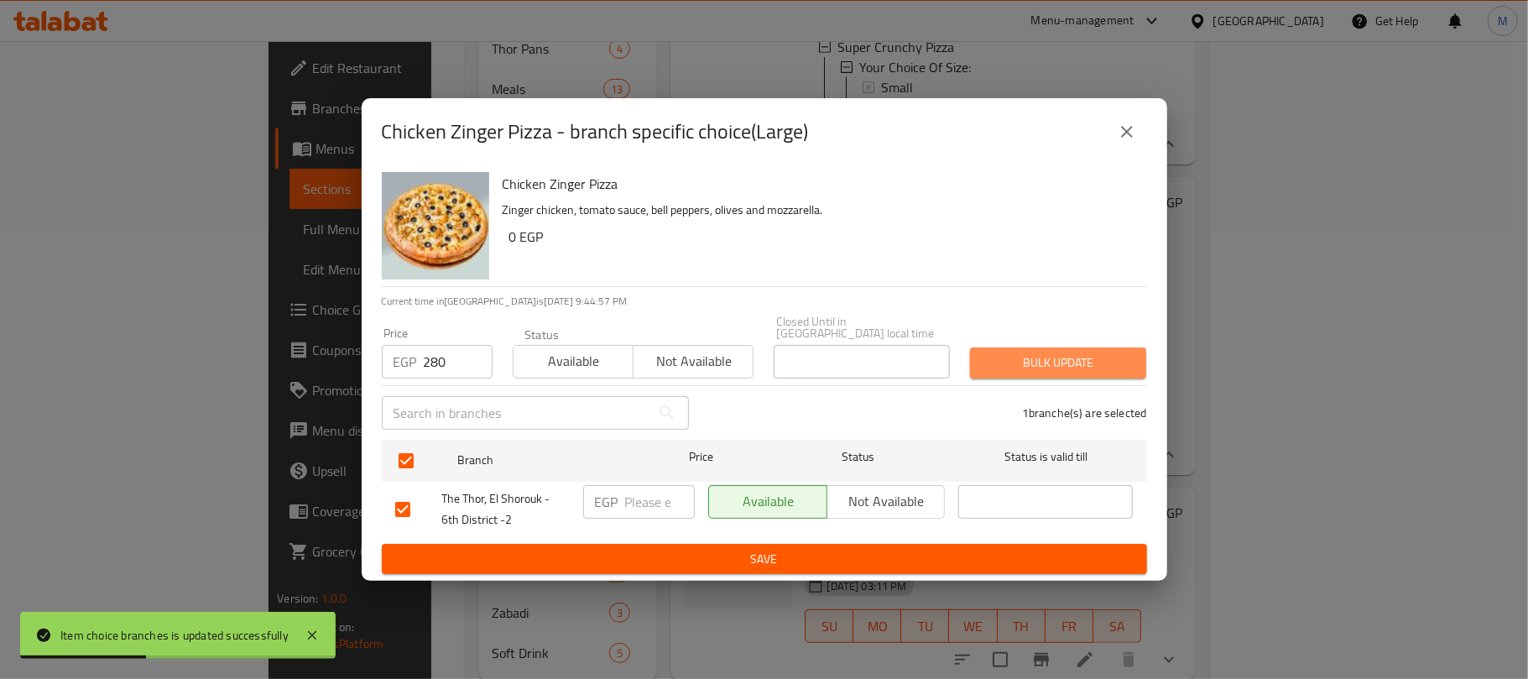
click at [983, 352] on span "Bulk update" at bounding box center [1057, 362] width 149 height 21
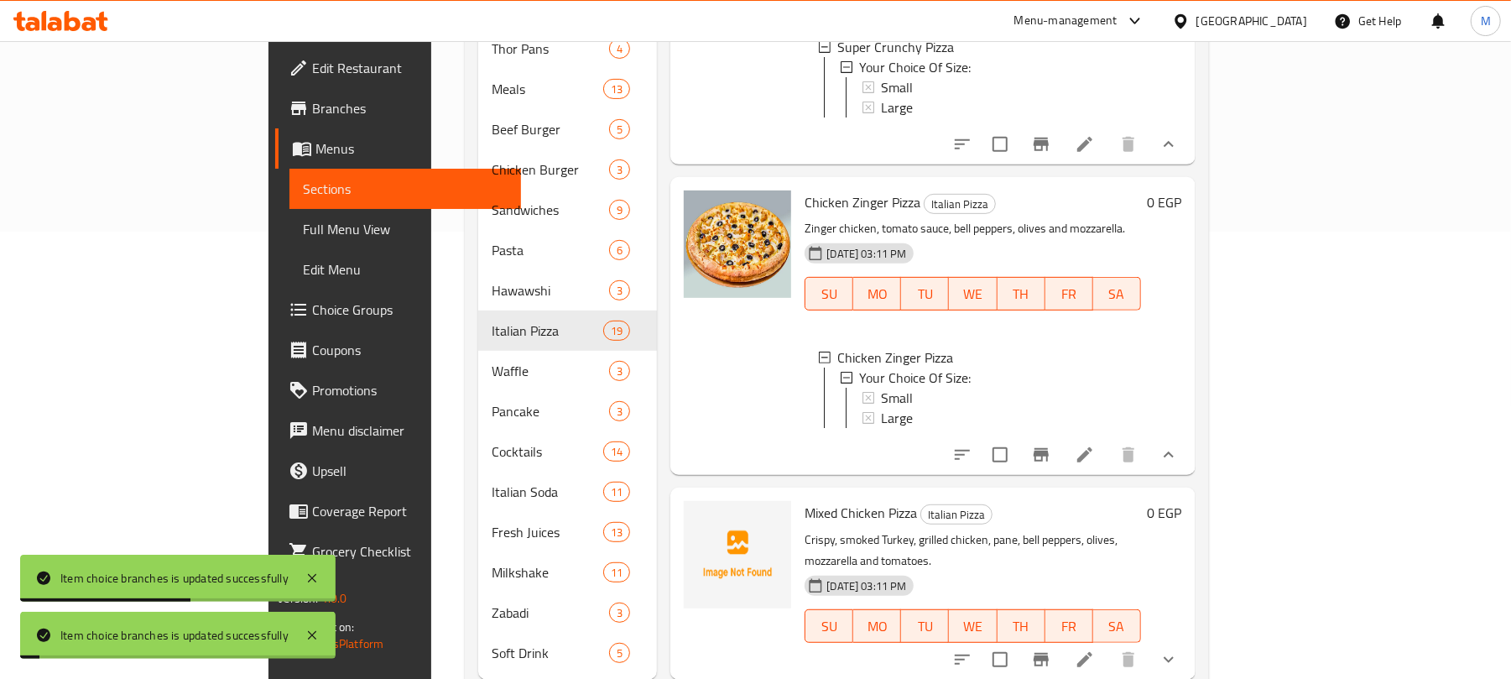
scroll to position [471, 0]
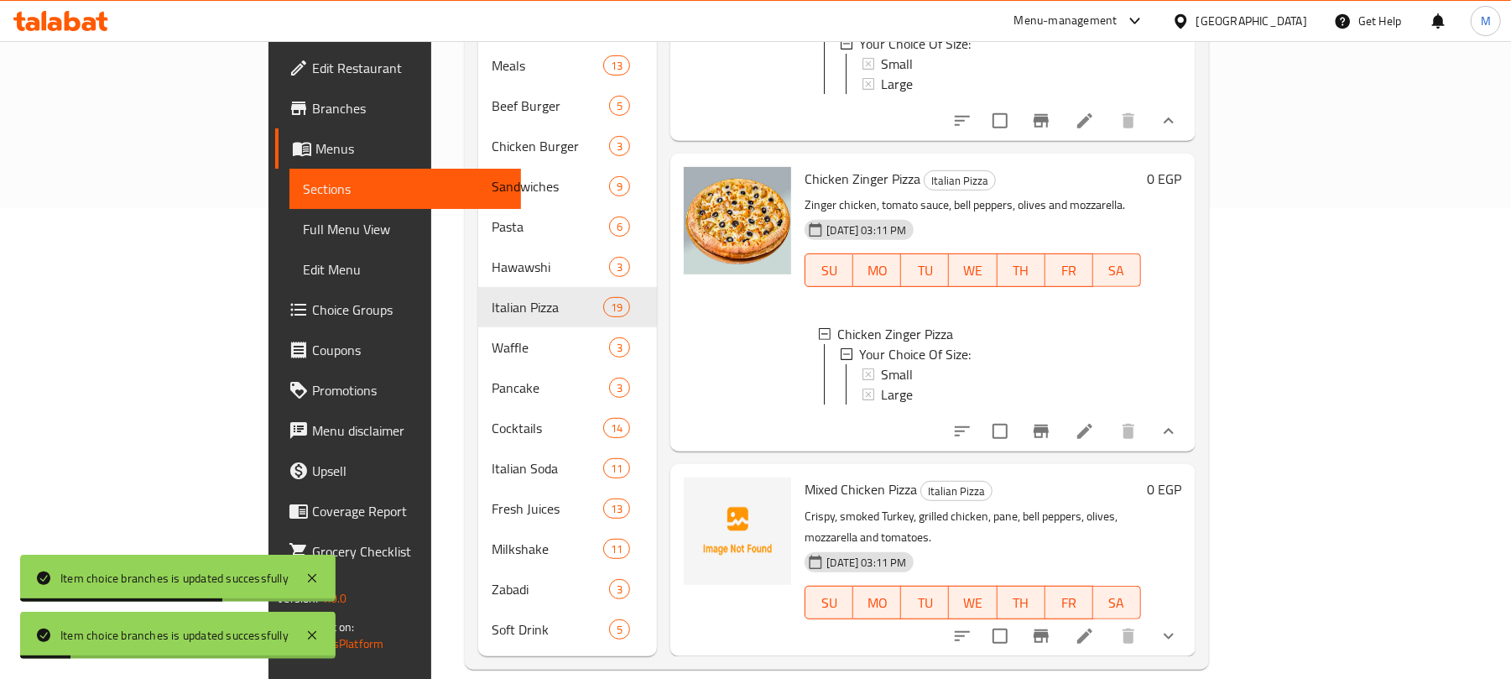
click at [1179, 626] on icon "show more" at bounding box center [1169, 636] width 20 height 20
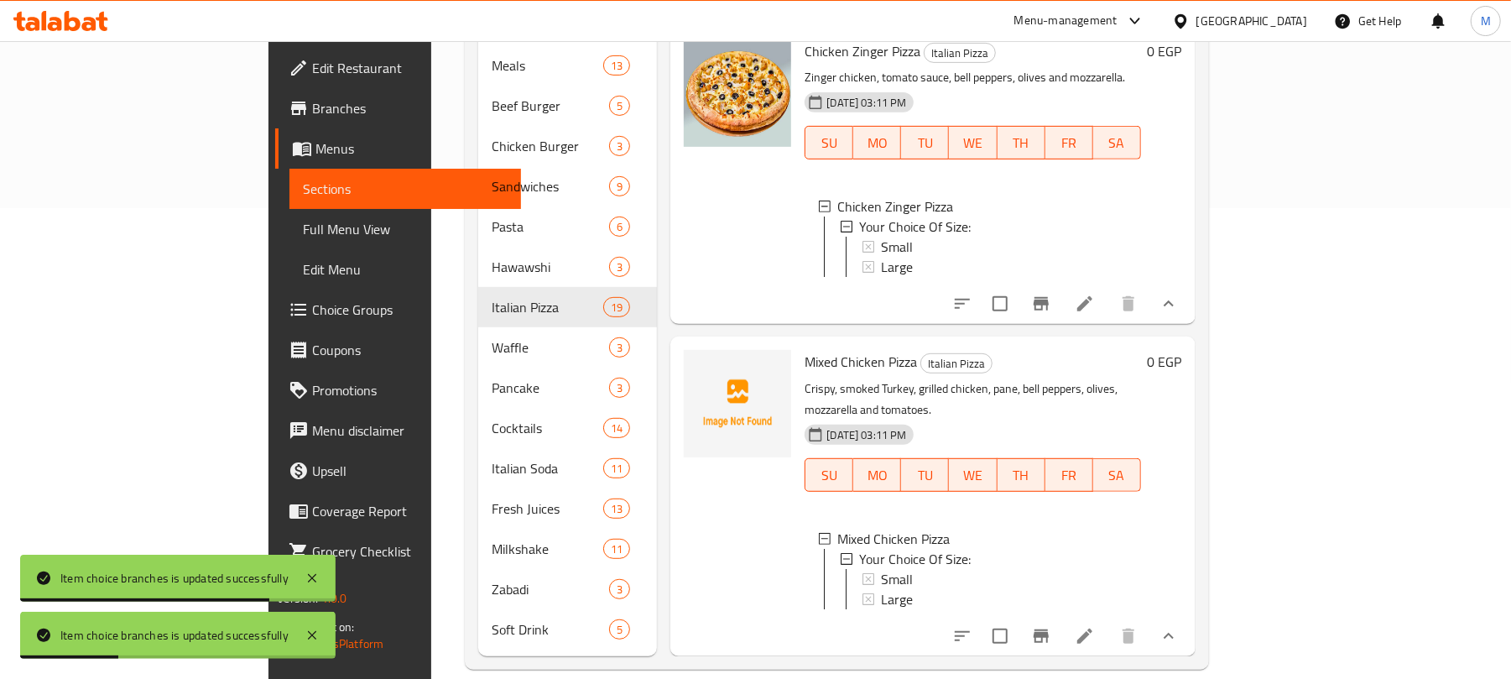
scroll to position [5327, 0]
click at [881, 569] on span "Small" at bounding box center [897, 579] width 32 height 20
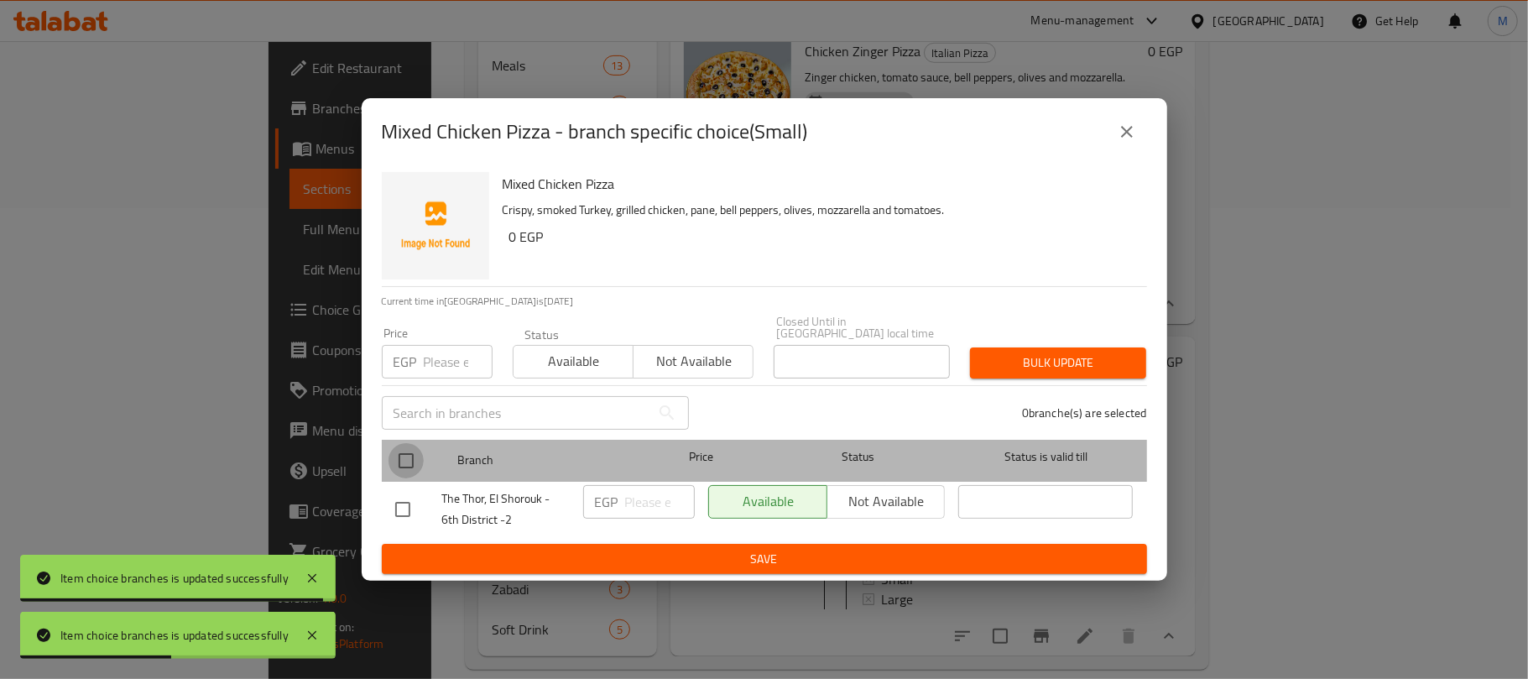
drag, startPoint x: 403, startPoint y: 450, endPoint x: 417, endPoint y: 378, distance: 73.6
click at [401, 446] on input "checkbox" at bounding box center [405, 460] width 35 height 35
checkbox input "true"
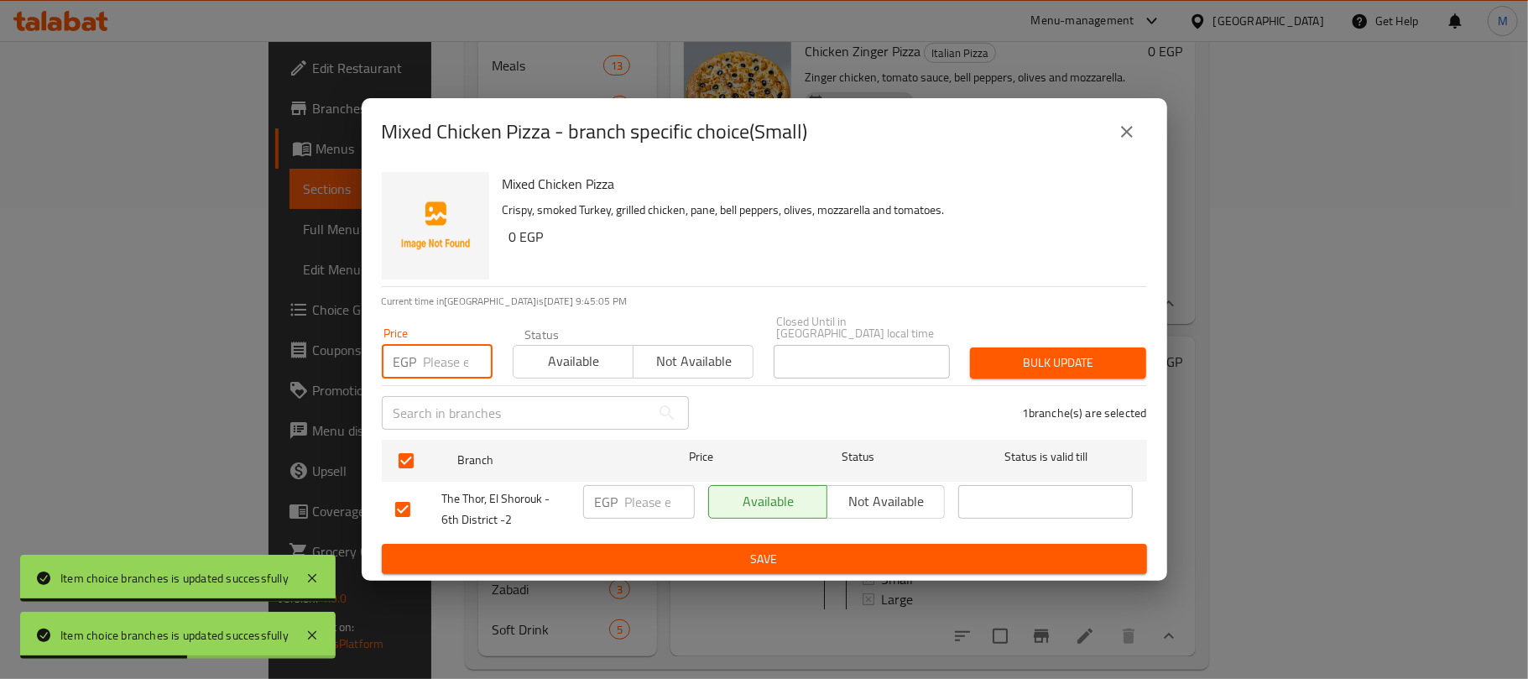
click at [440, 347] on input "number" at bounding box center [458, 362] width 69 height 34
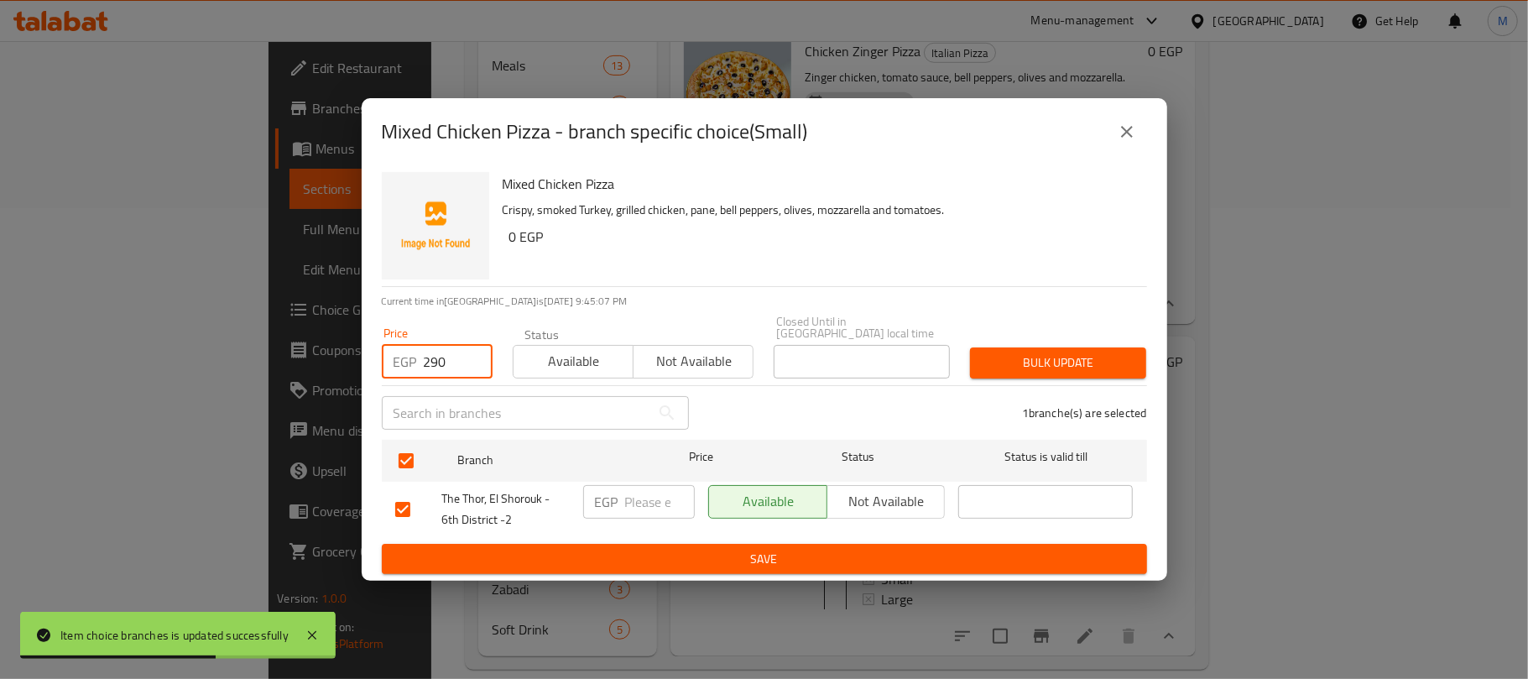
type input "290"
click at [1061, 356] on span "Bulk update" at bounding box center [1057, 362] width 149 height 21
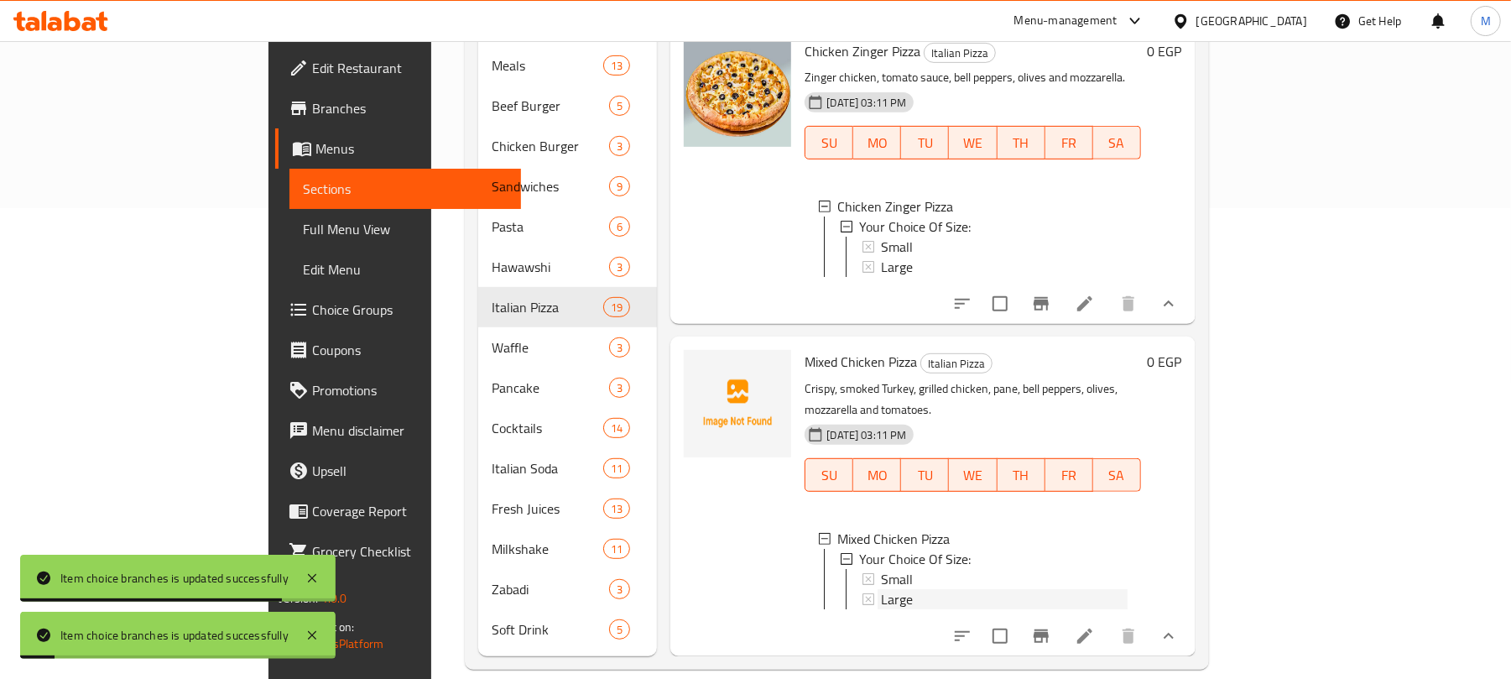
click at [881, 589] on div "Large" at bounding box center [1004, 599] width 246 height 20
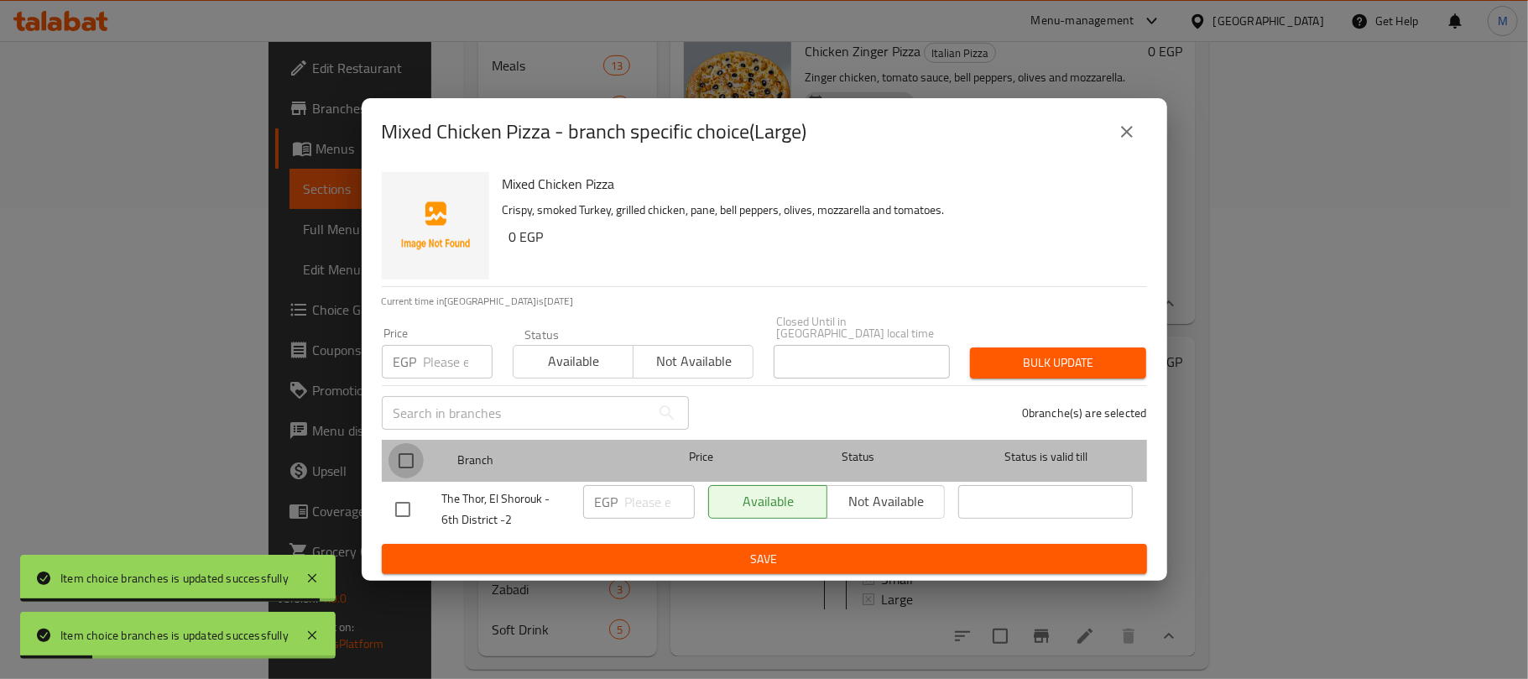
click at [414, 454] on input "checkbox" at bounding box center [405, 460] width 35 height 35
checkbox input "true"
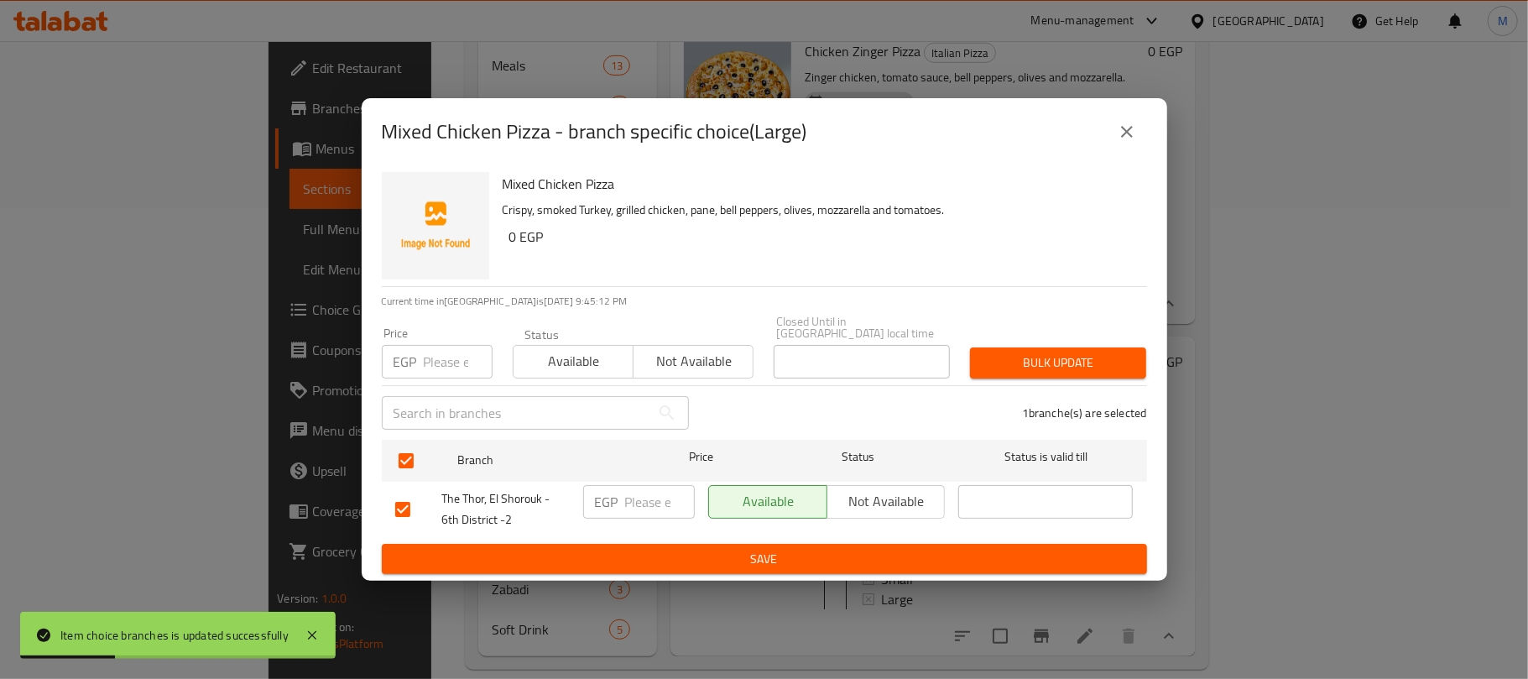
click at [457, 357] on input "number" at bounding box center [458, 362] width 69 height 34
type input "325"
click at [1010, 352] on span "Bulk update" at bounding box center [1057, 362] width 149 height 21
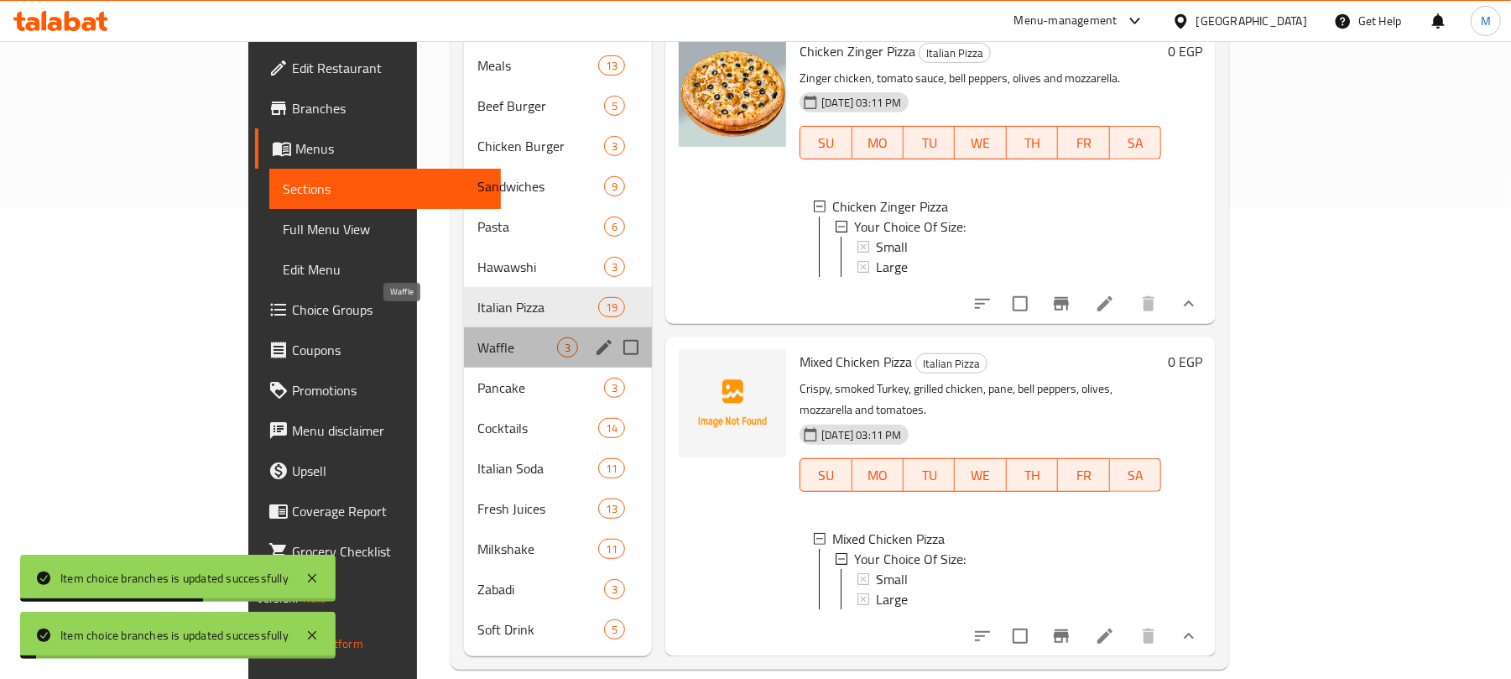
click at [477, 337] on span "Waffle" at bounding box center [517, 347] width 80 height 20
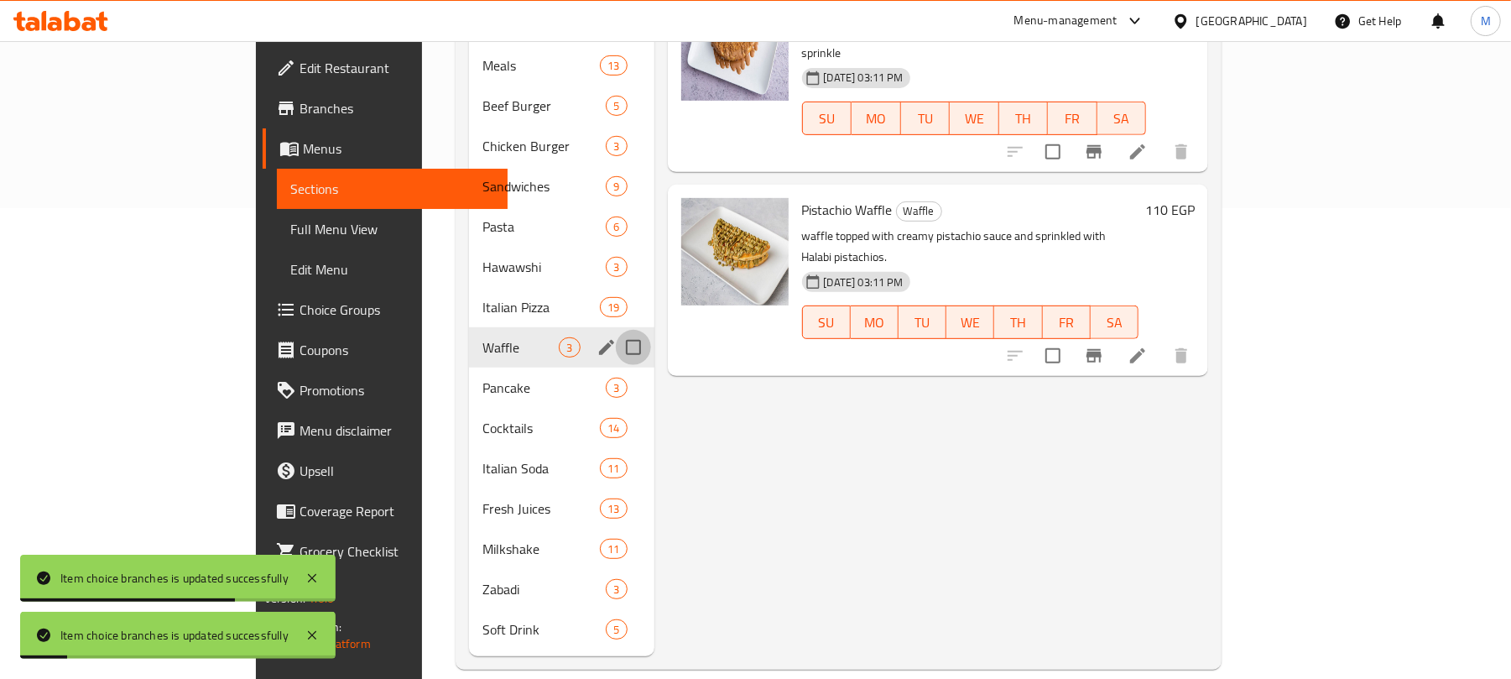
click at [616, 330] on input "Menu sections" at bounding box center [633, 347] width 35 height 35
checkbox input "true"
click at [616, 370] on input "Menu sections" at bounding box center [633, 387] width 35 height 35
checkbox input "true"
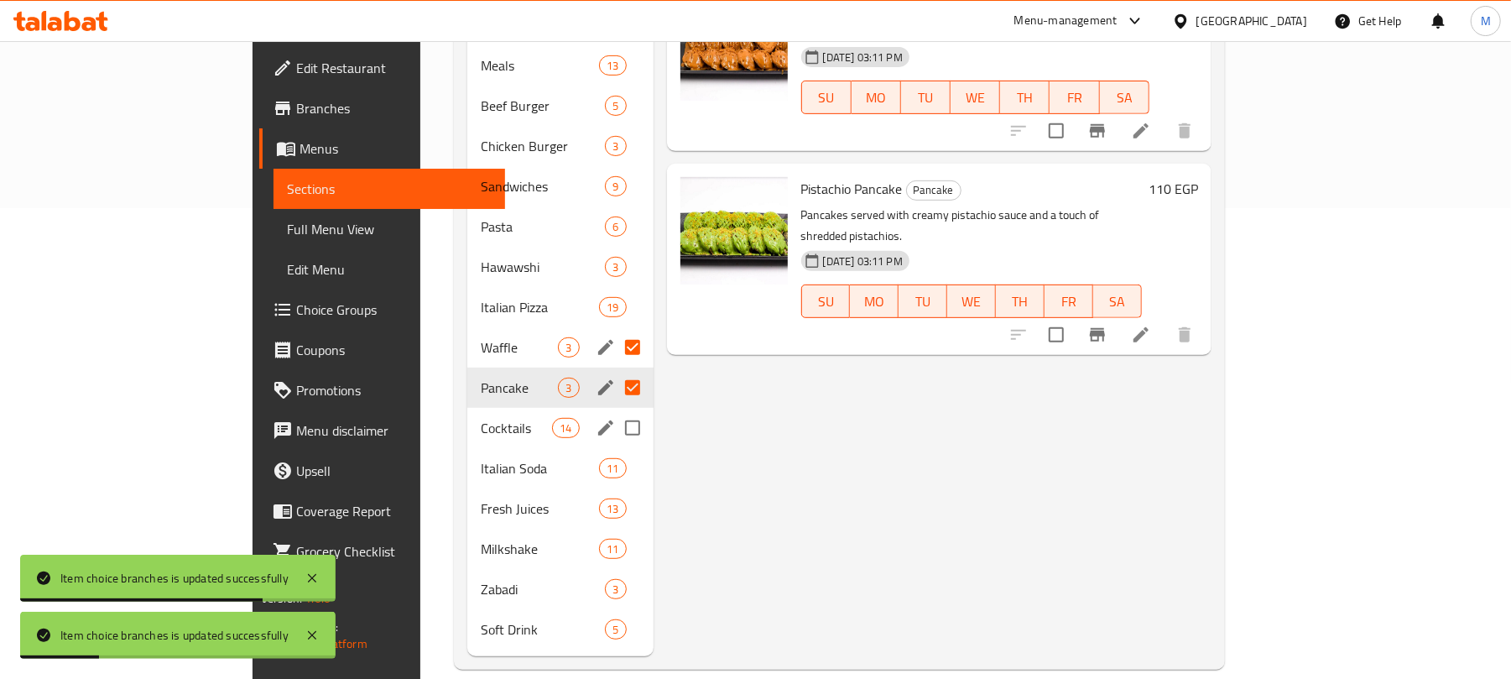
click at [615, 410] on input "Menu sections" at bounding box center [632, 427] width 35 height 35
checkbox input "true"
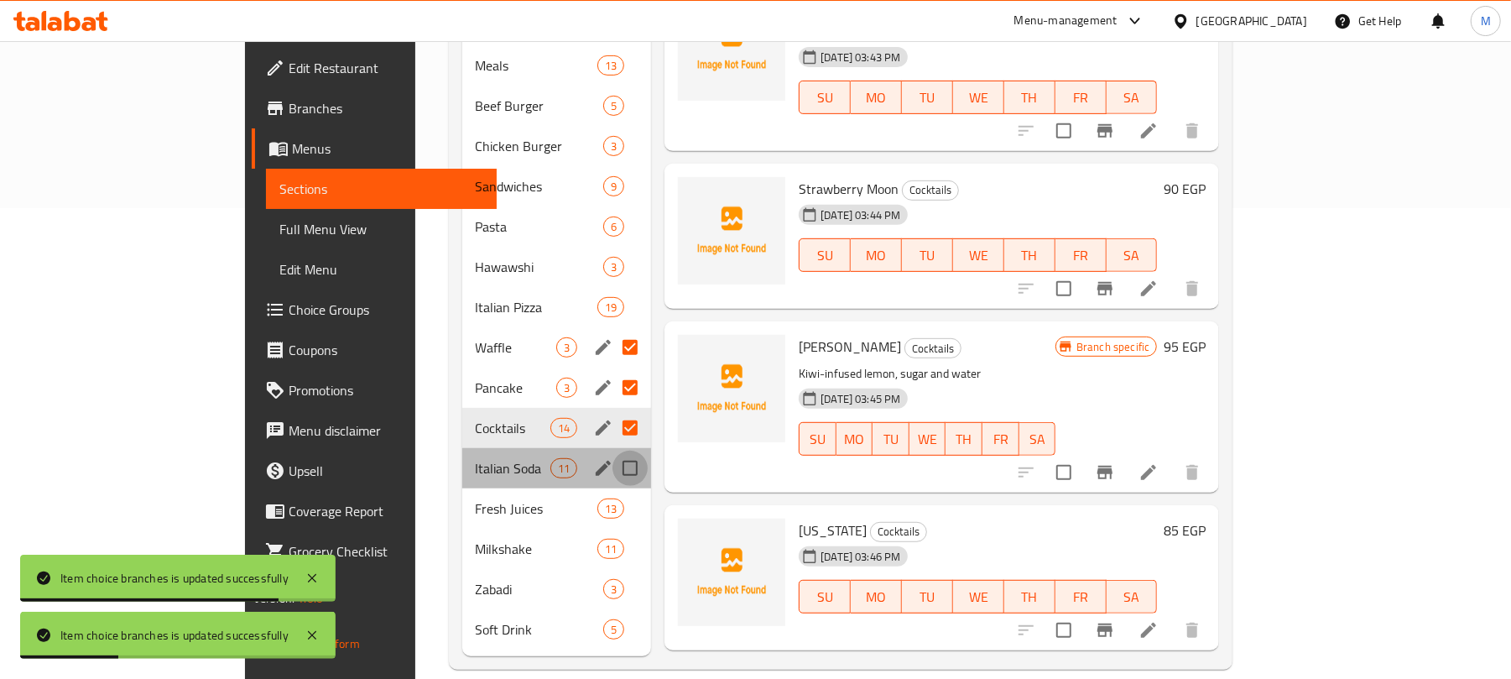
click at [612, 453] on input "Menu sections" at bounding box center [629, 468] width 35 height 35
checkbox input "true"
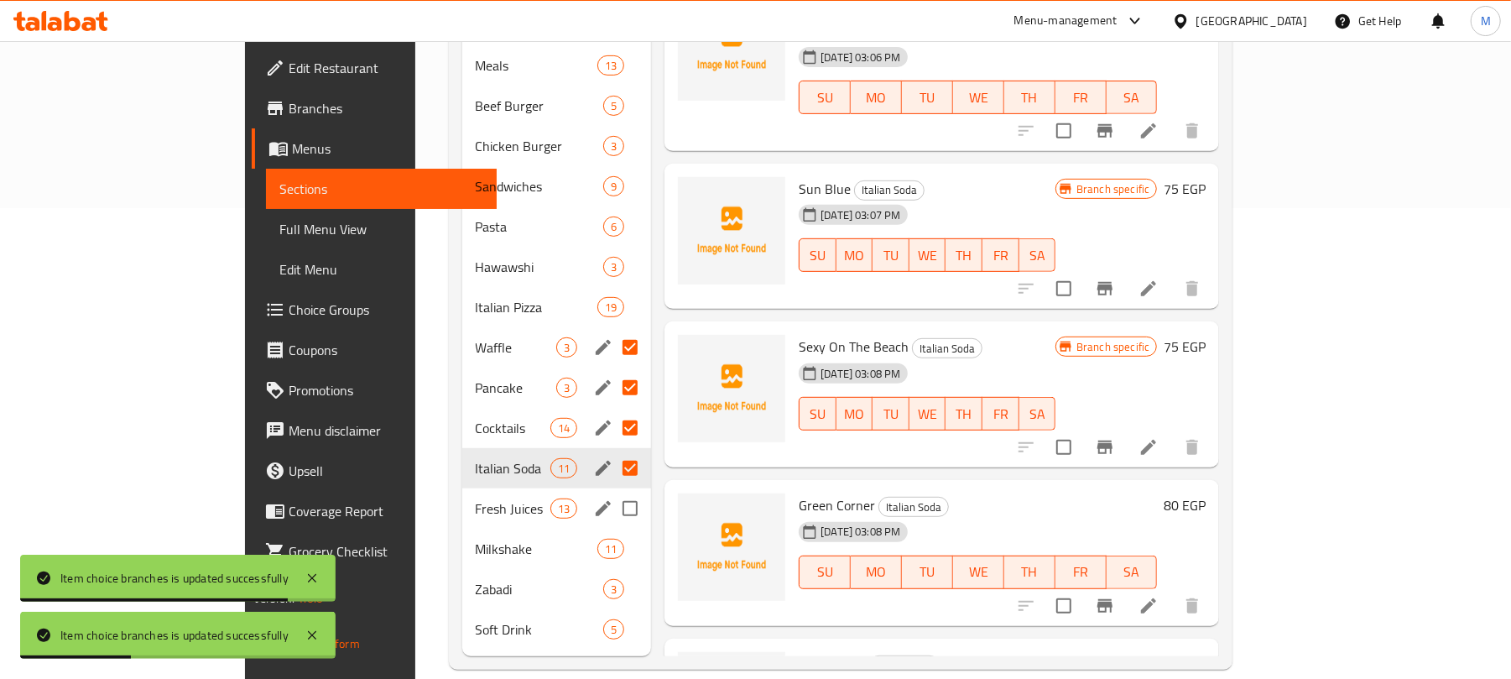
click at [612, 491] on input "Menu sections" at bounding box center [629, 508] width 35 height 35
checkbox input "true"
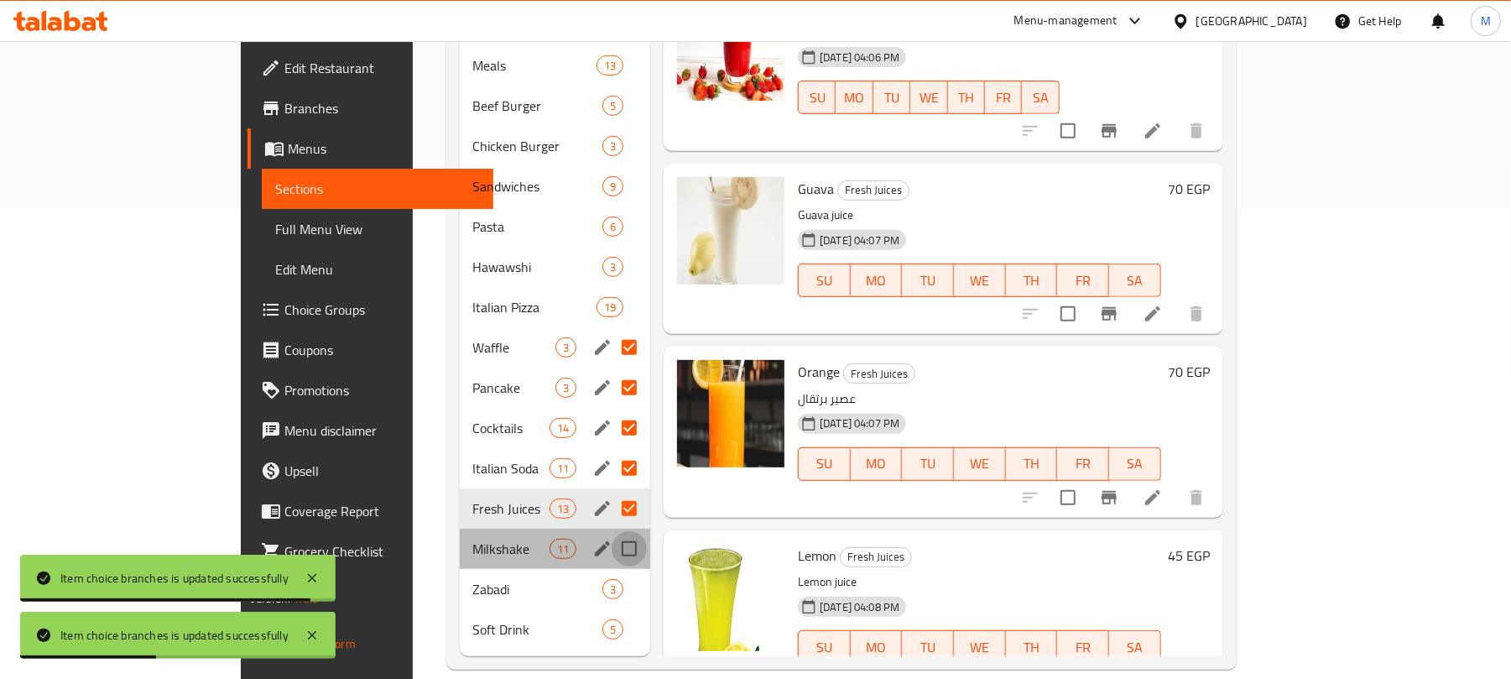
click at [612, 531] on input "Menu sections" at bounding box center [629, 548] width 35 height 35
checkbox input "true"
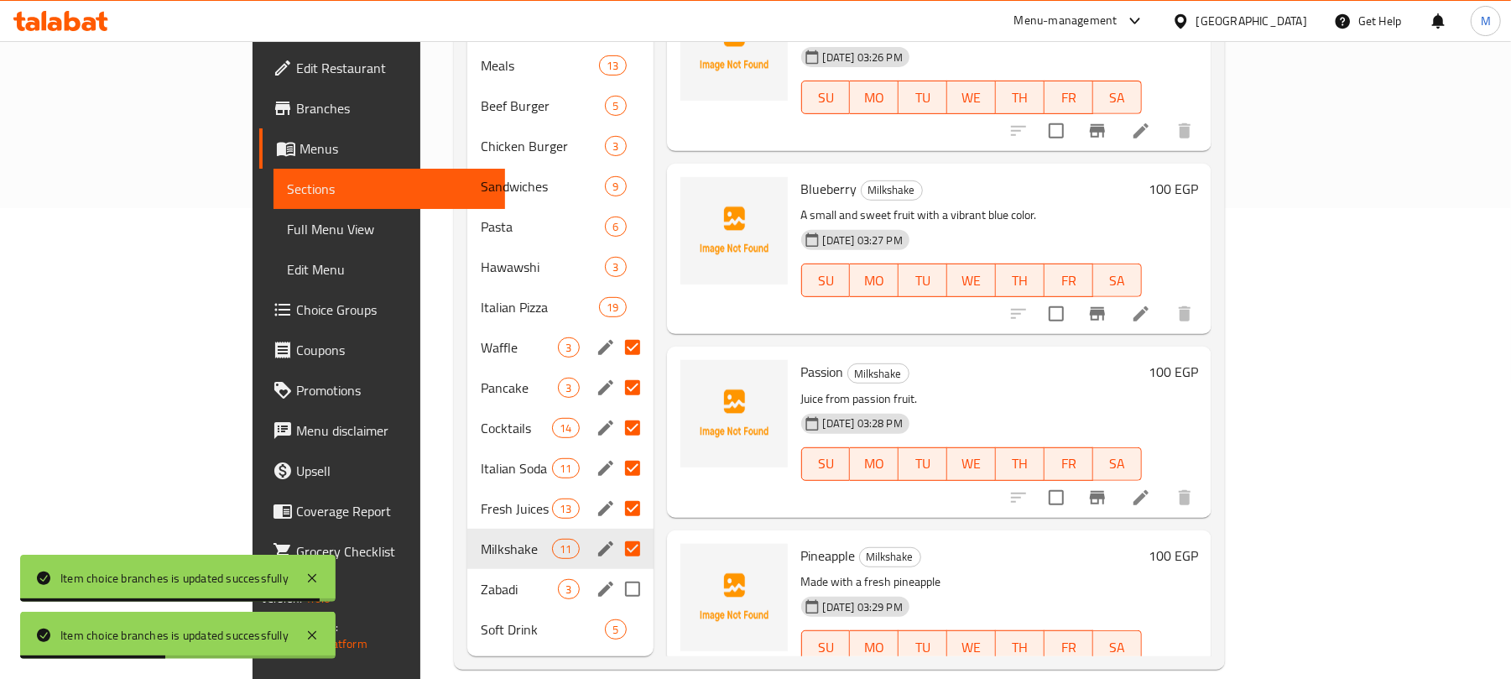
click at [615, 571] on input "Menu sections" at bounding box center [632, 588] width 35 height 35
checkbox input "true"
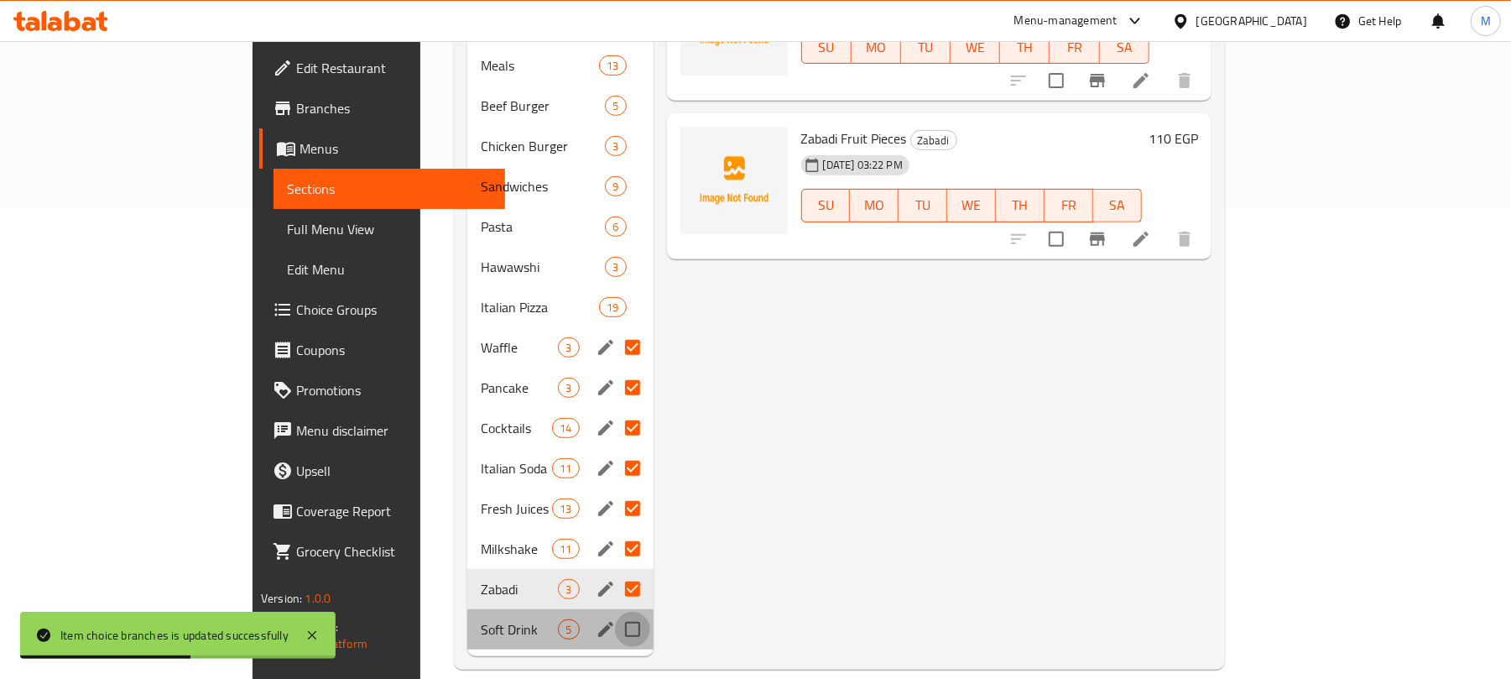
drag, startPoint x: 569, startPoint y: 606, endPoint x: 336, endPoint y: 18, distance: 631.6
click at [615, 612] on input "Menu sections" at bounding box center [632, 629] width 35 height 35
checkbox input "true"
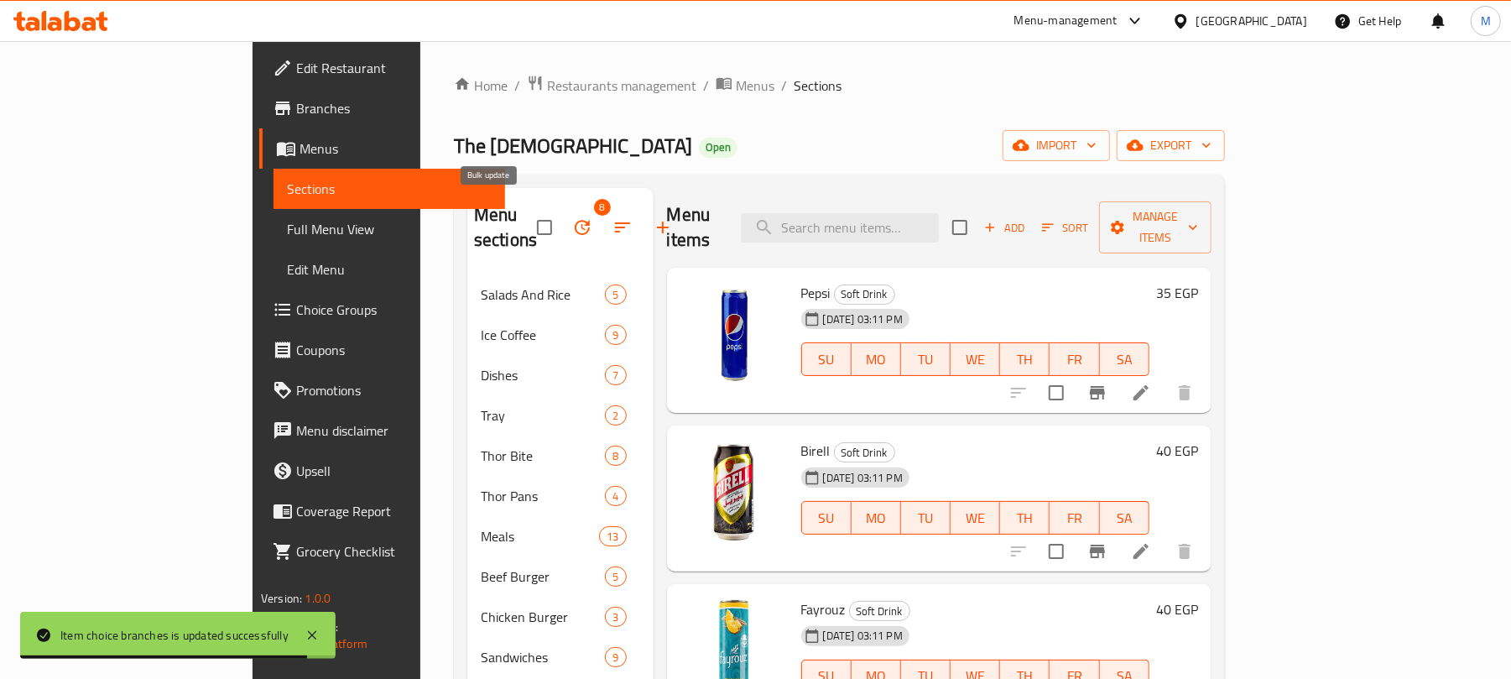
click at [575, 220] on icon "button" at bounding box center [582, 227] width 15 height 15
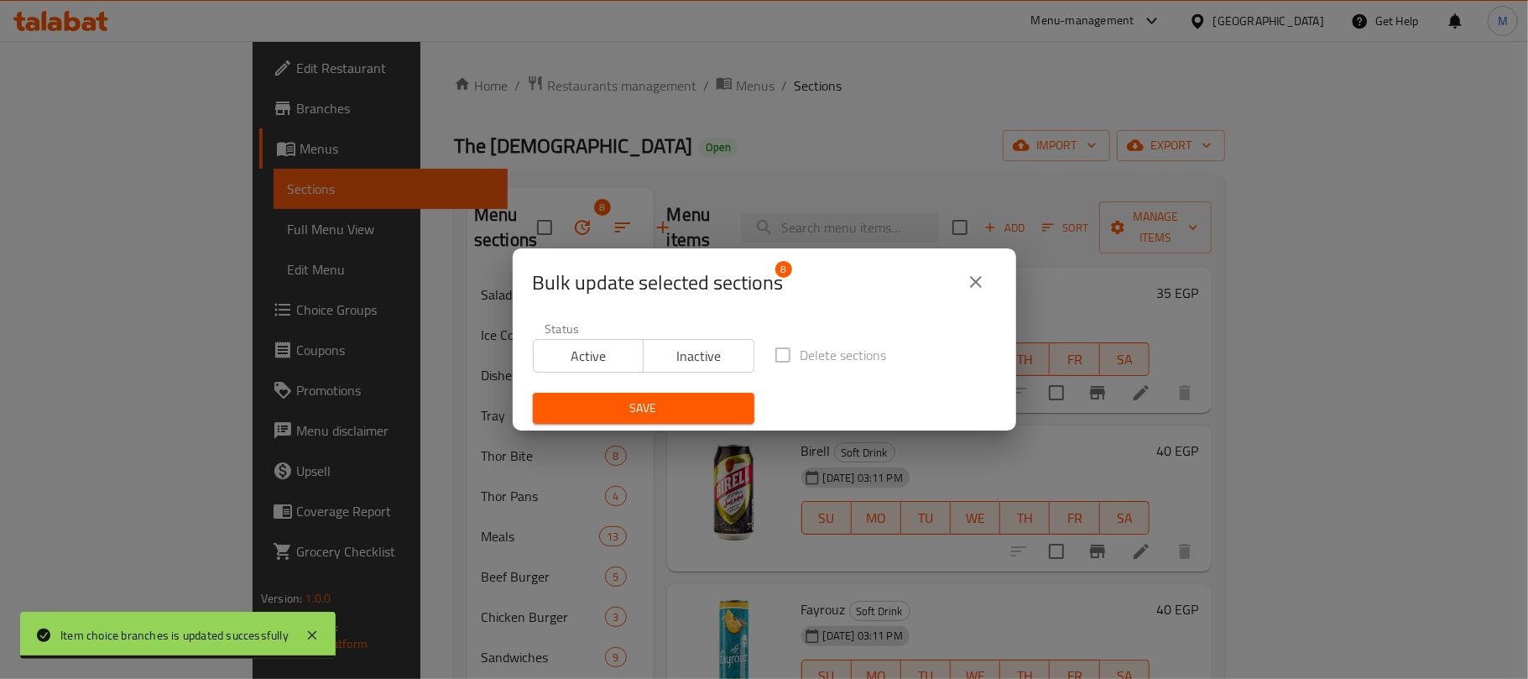
click at [675, 364] on span "Inactive" at bounding box center [698, 356] width 97 height 24
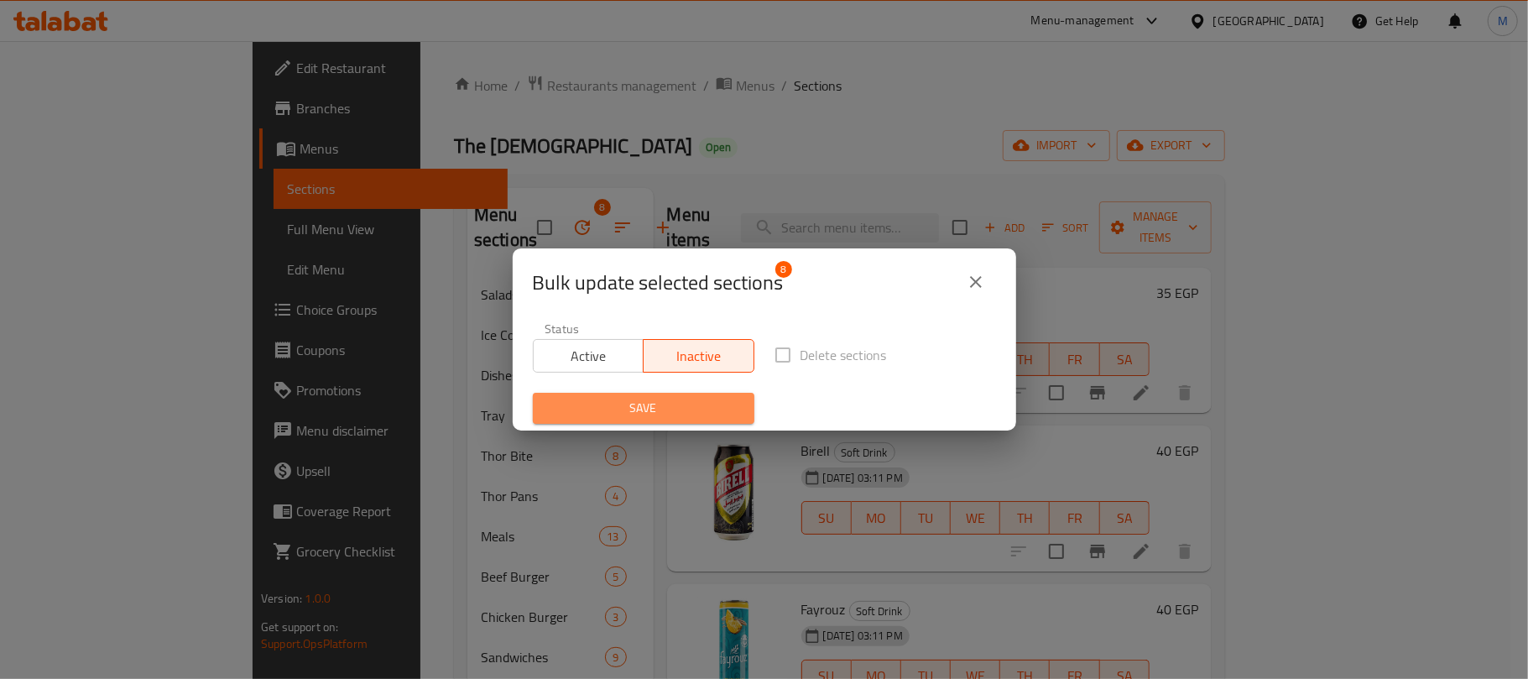
click at [685, 407] on span "Save" at bounding box center [643, 408] width 195 height 21
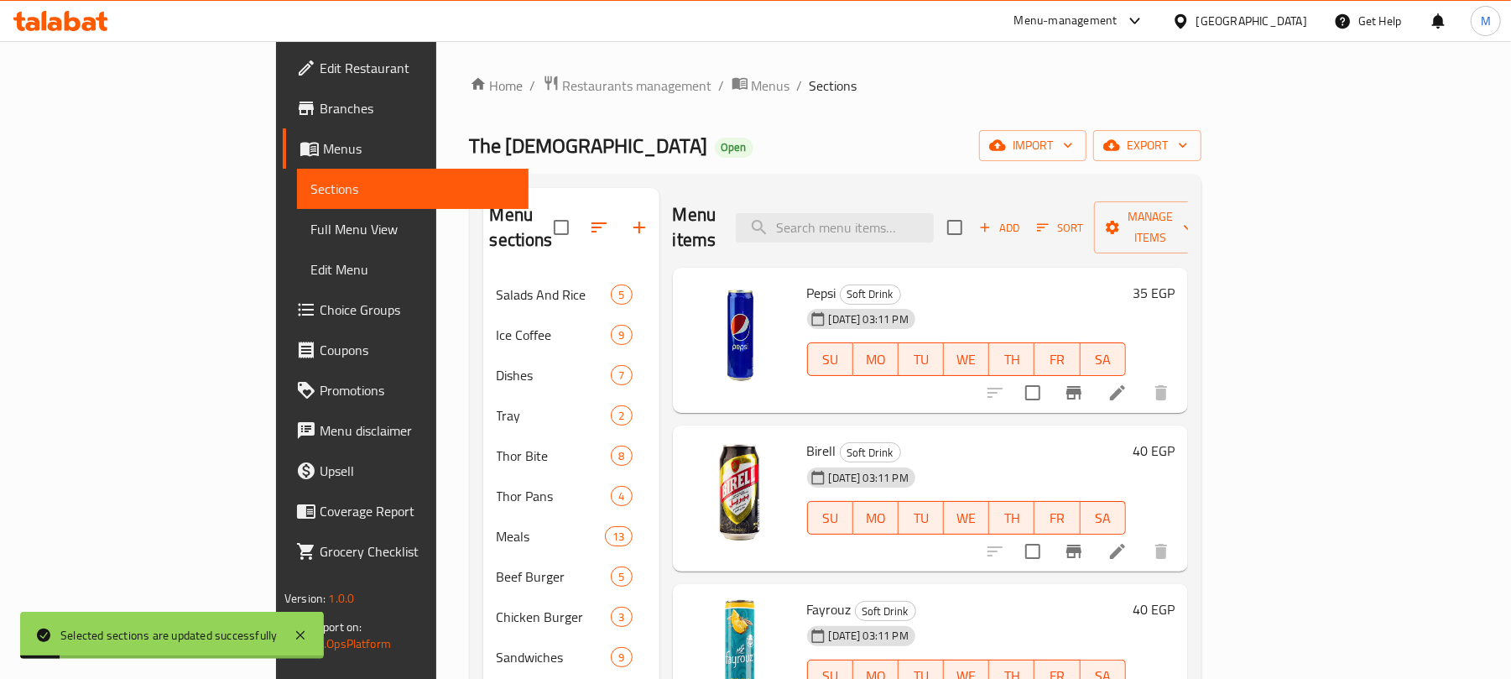
click at [689, 136] on div "The Thor Open import export" at bounding box center [836, 145] width 732 height 31
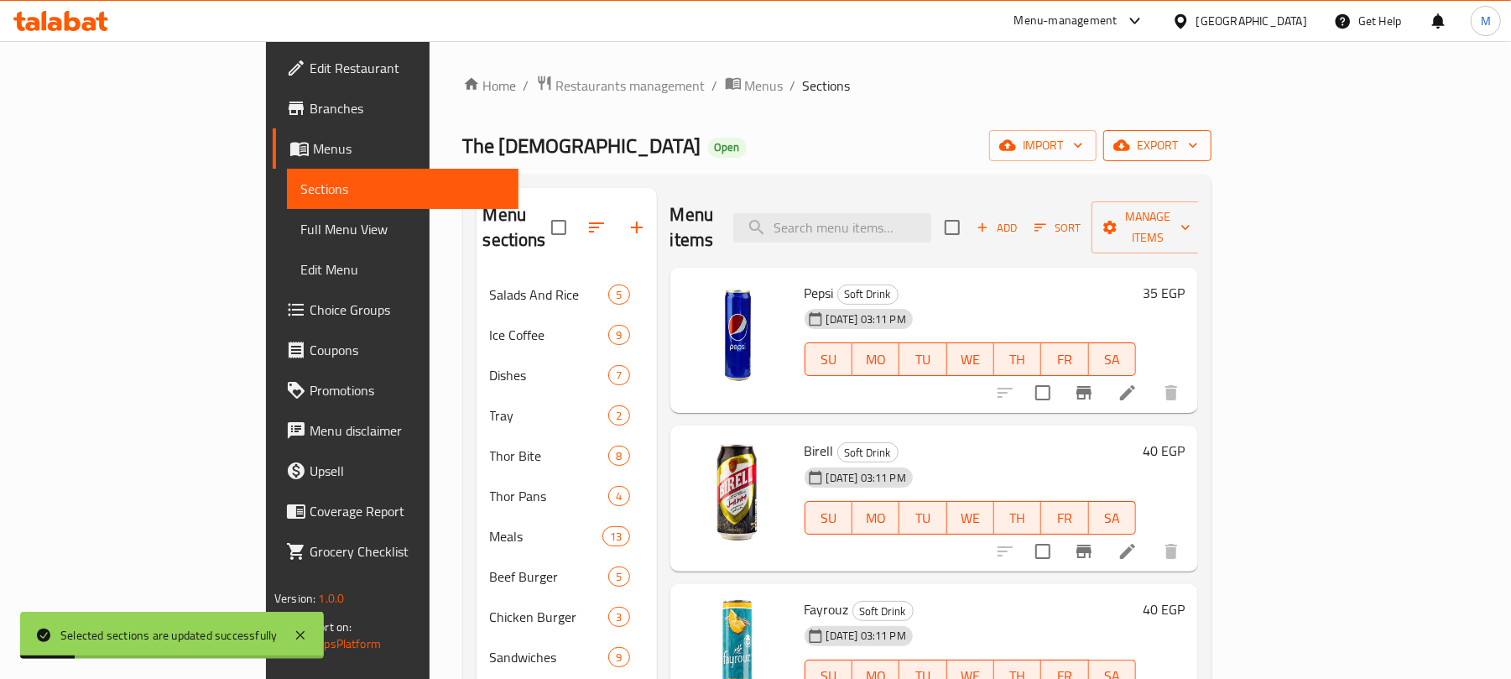
click at [1198, 146] on span "export" at bounding box center [1157, 145] width 81 height 21
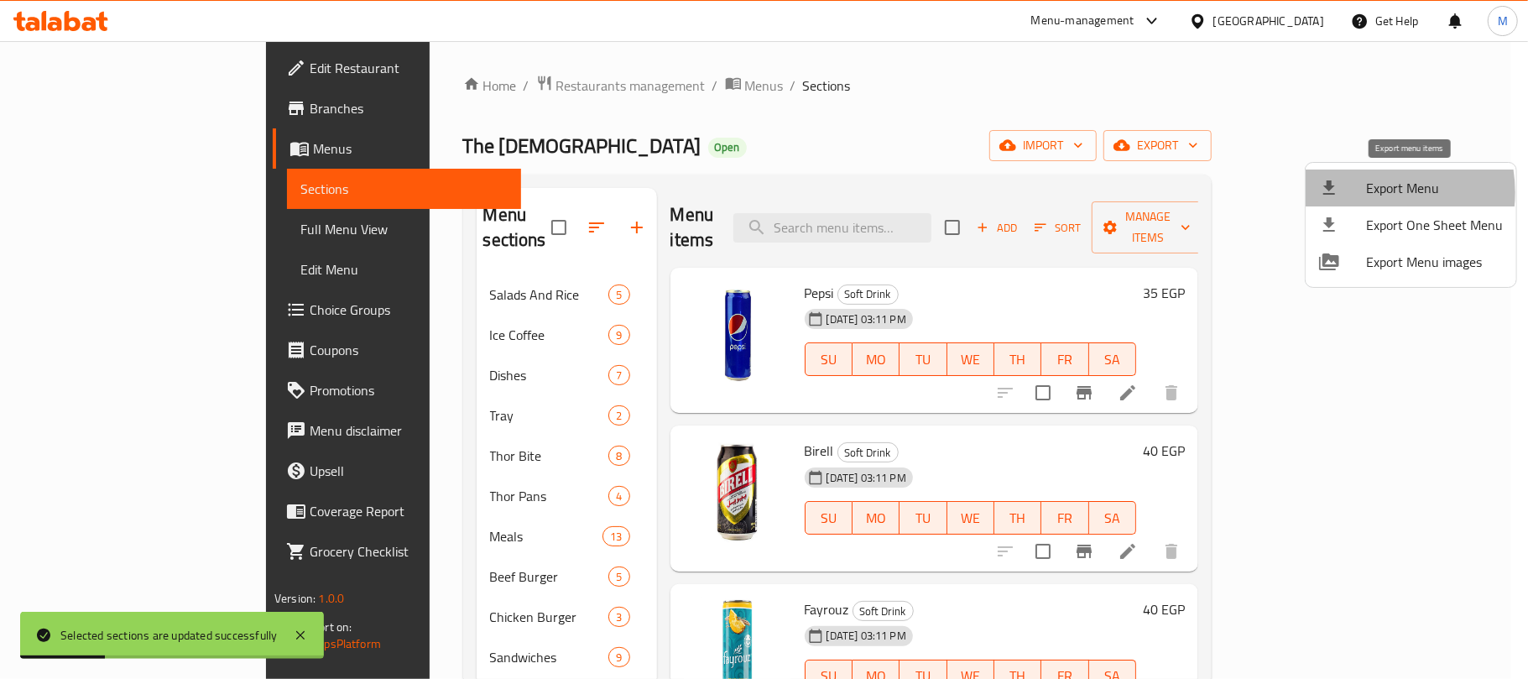
click at [1367, 192] on span "Export Menu" at bounding box center [1434, 188] width 137 height 20
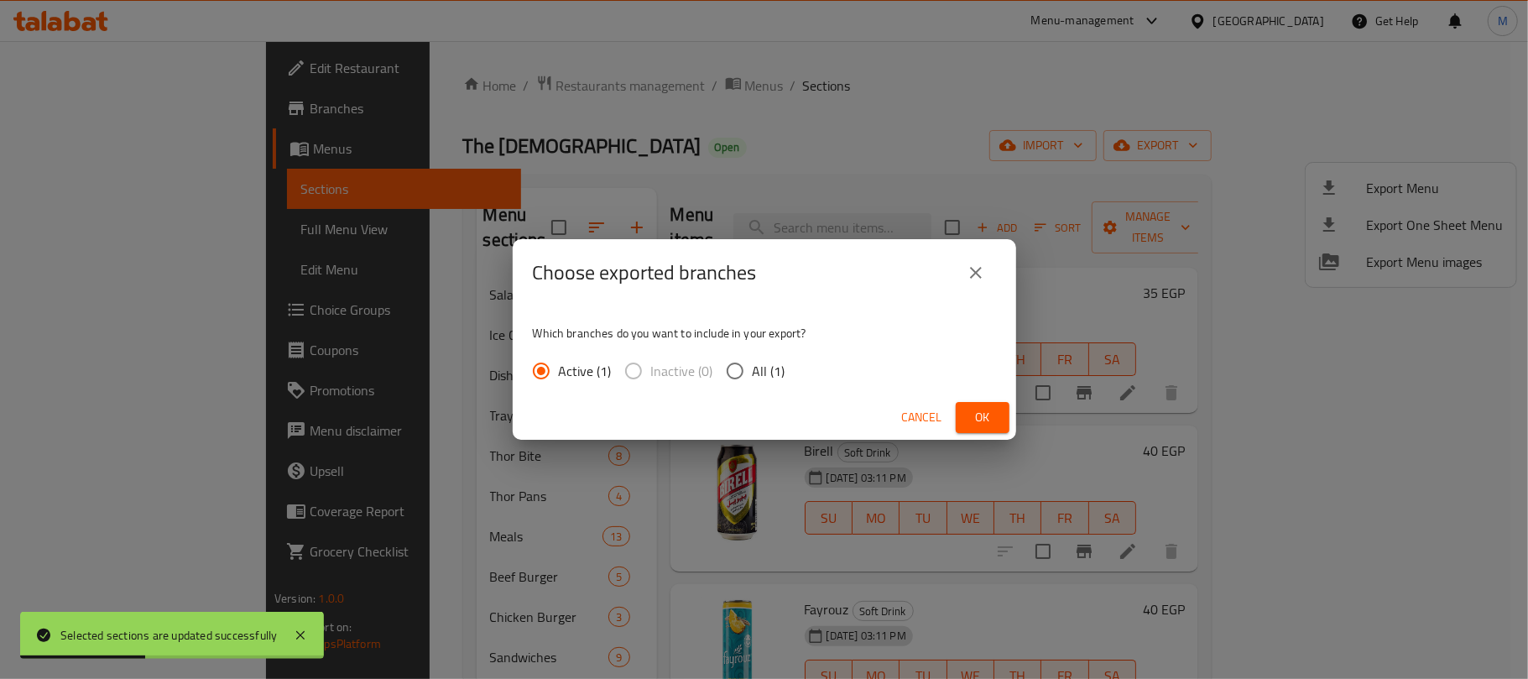
click at [759, 384] on label "All (1)" at bounding box center [751, 370] width 68 height 35
click at [753, 384] on input "All (1)" at bounding box center [734, 370] width 35 height 35
radio input "true"
click at [1001, 421] on button "Ok" at bounding box center [983, 417] width 54 height 31
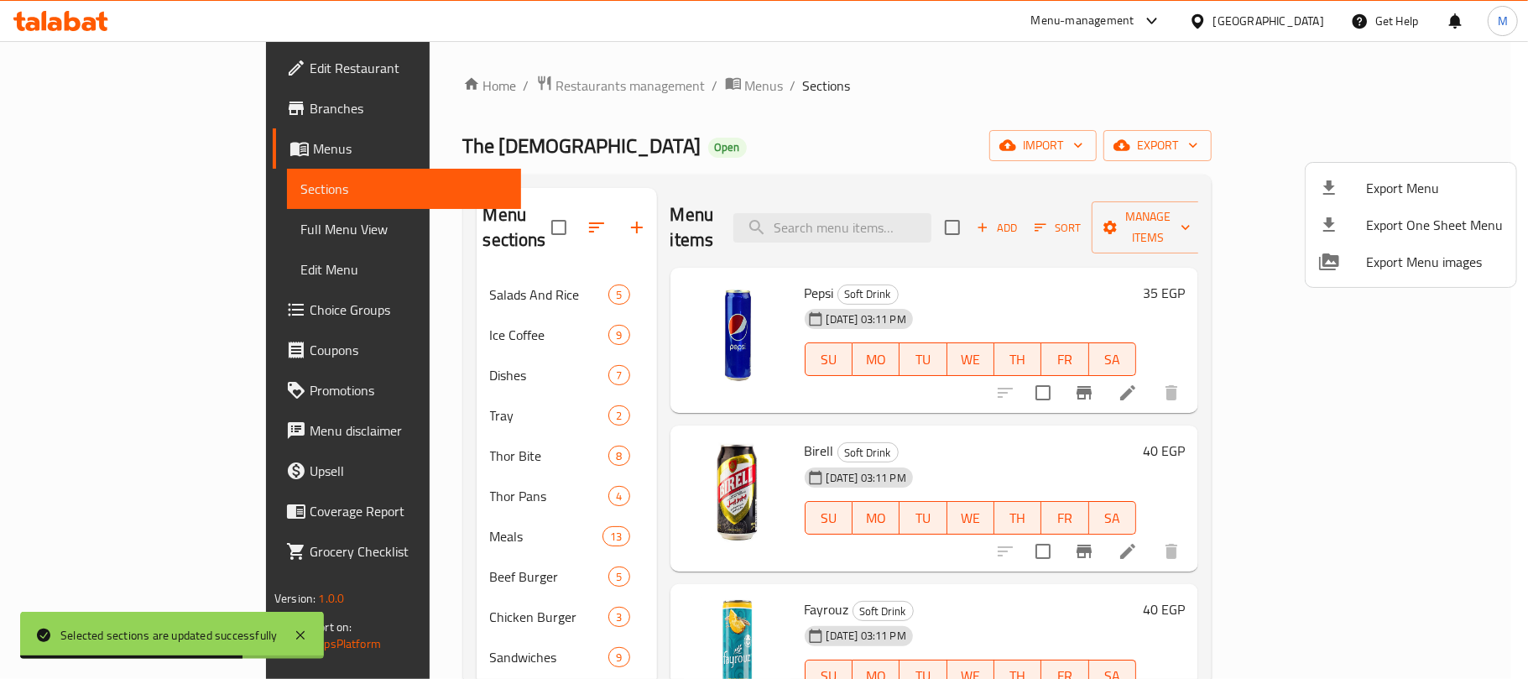
click at [732, 112] on div at bounding box center [764, 339] width 1528 height 679
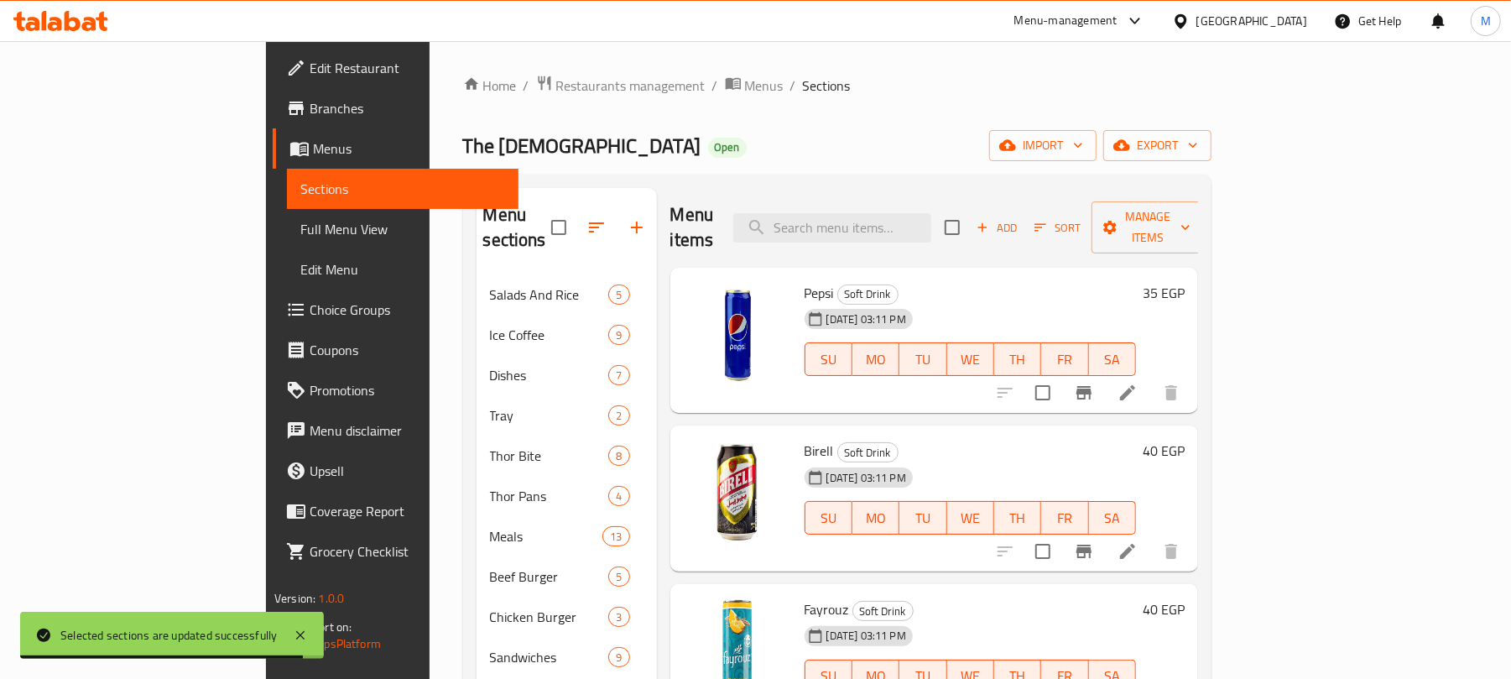
scroll to position [471, 0]
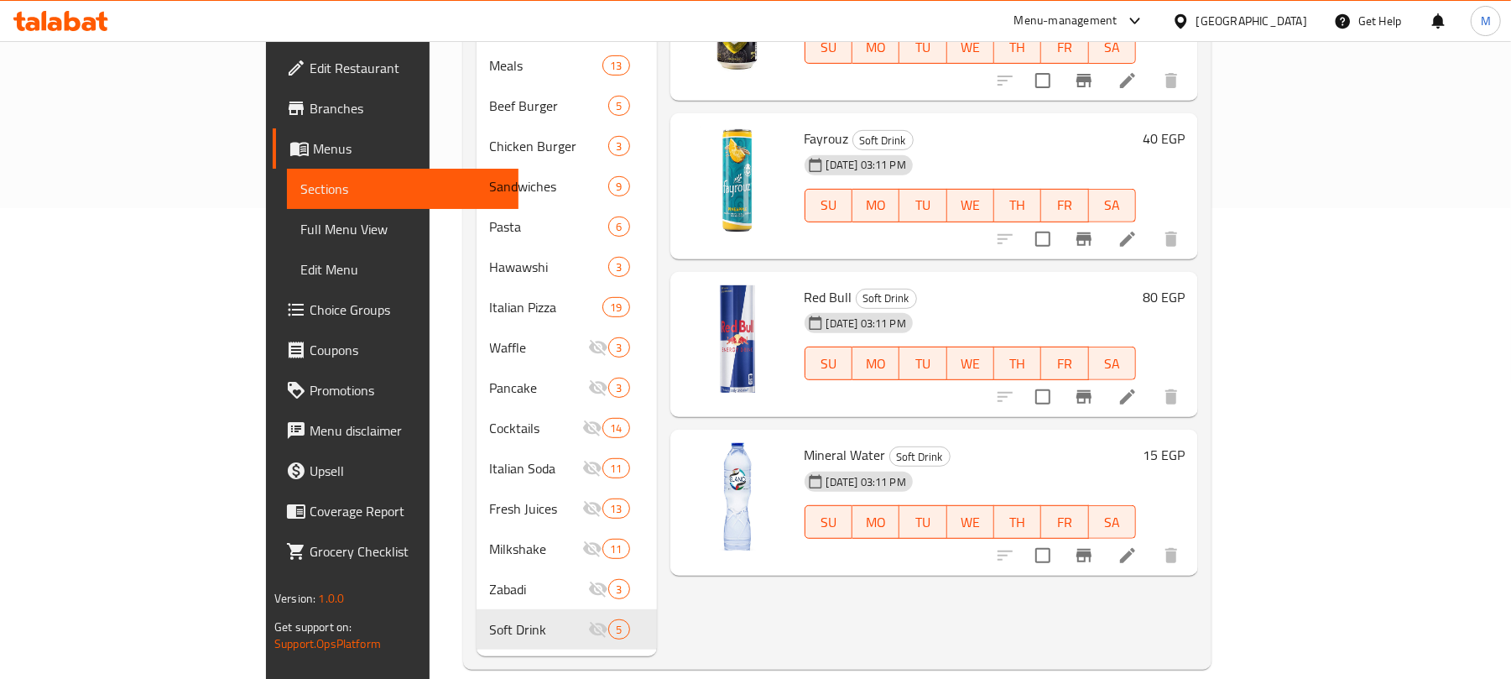
click at [1196, 25] on div at bounding box center [1184, 21] width 24 height 18
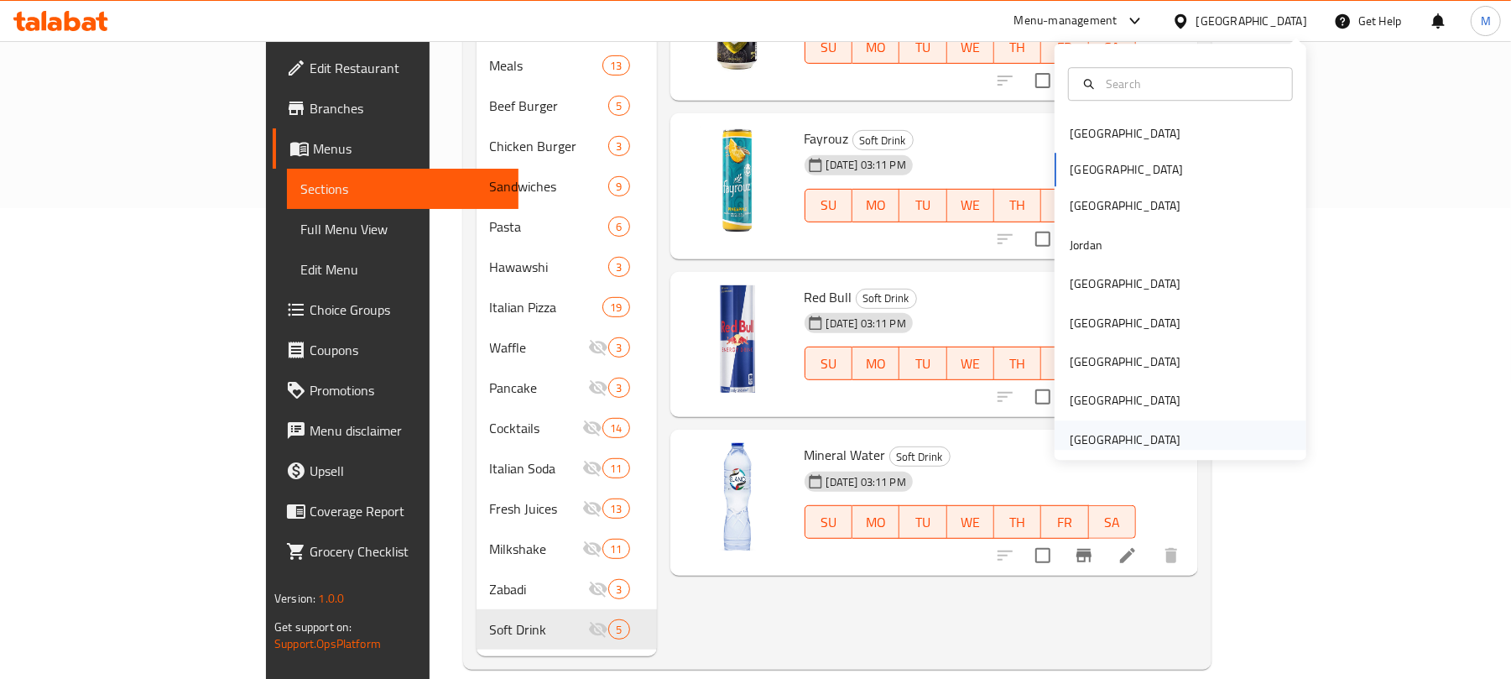
click at [1128, 430] on div "[GEOGRAPHIC_DATA]" at bounding box center [1125, 439] width 111 height 18
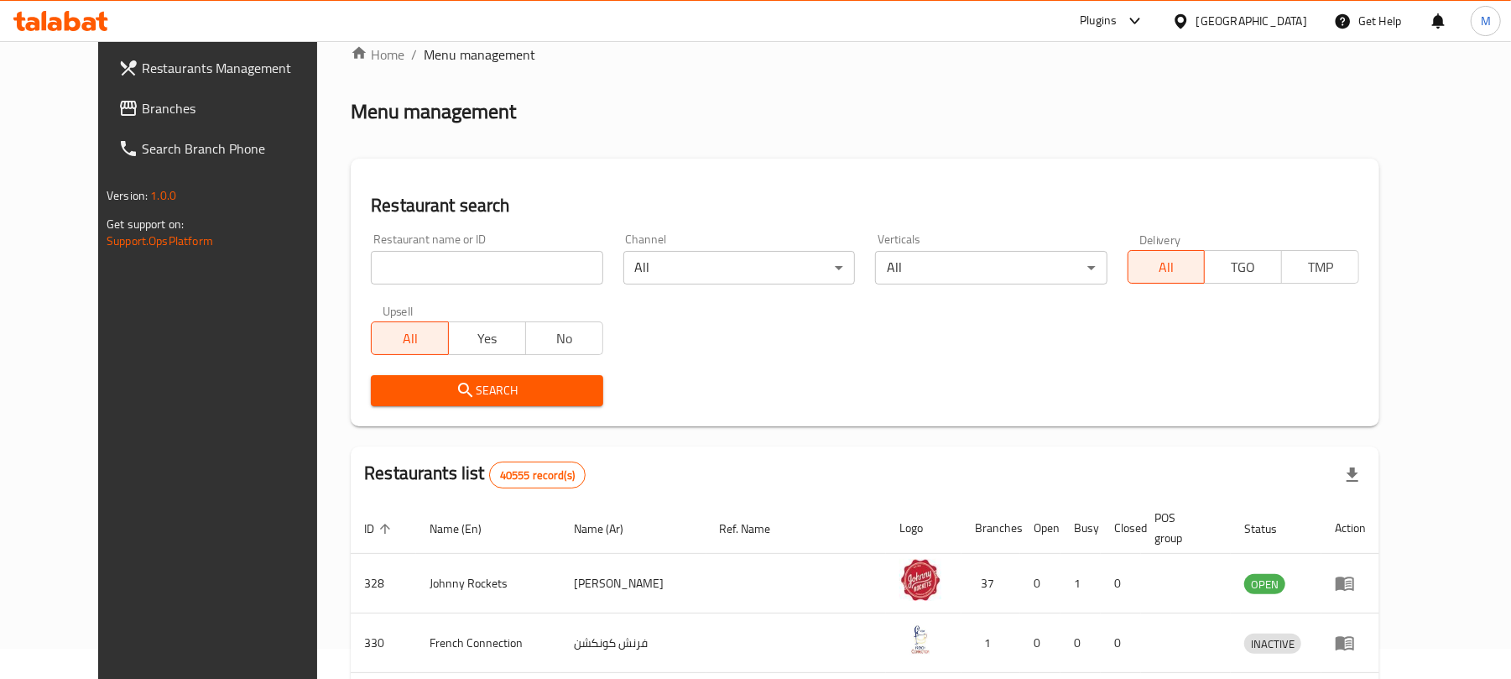
scroll to position [23, 0]
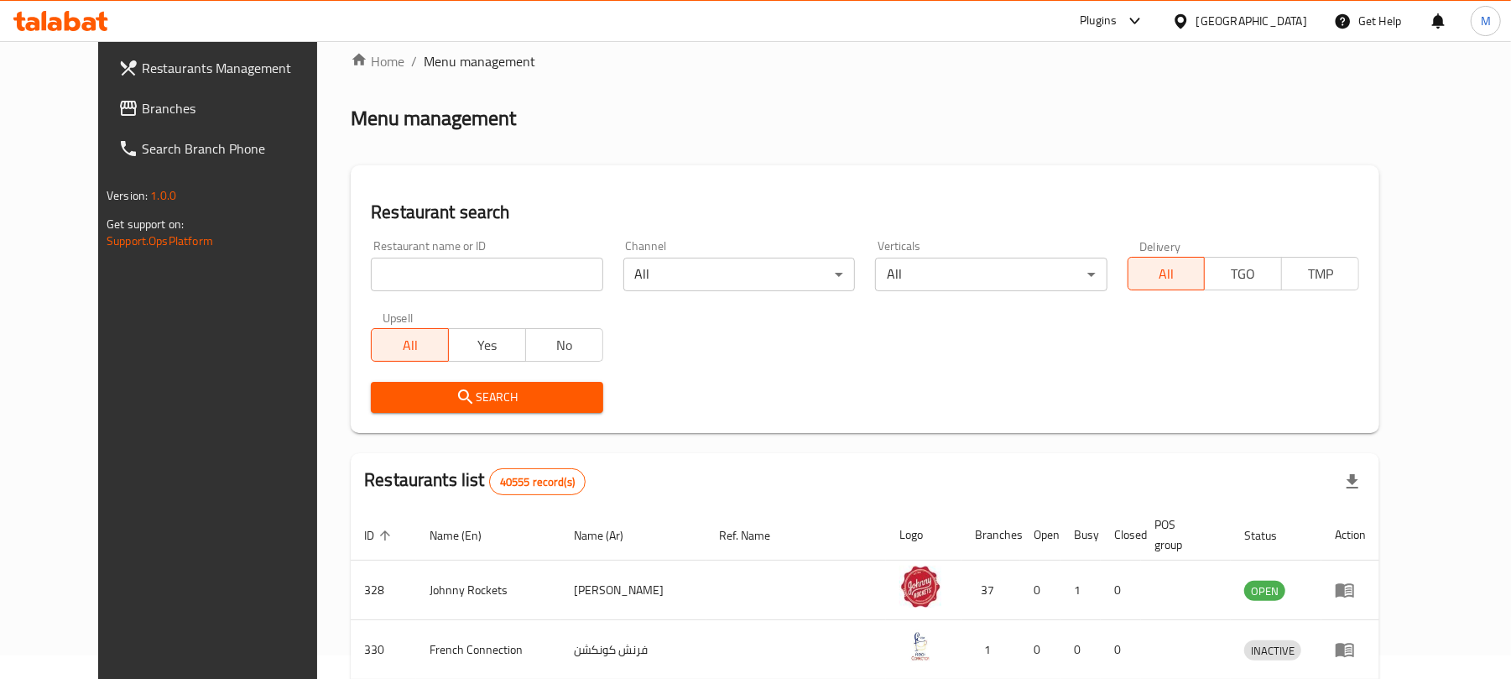
click at [450, 276] on input "search" at bounding box center [487, 275] width 232 height 34
paste input "Boon Coffee Roaste"
type input "Boon Coffee Roaste"
click button "Search" at bounding box center [487, 397] width 232 height 31
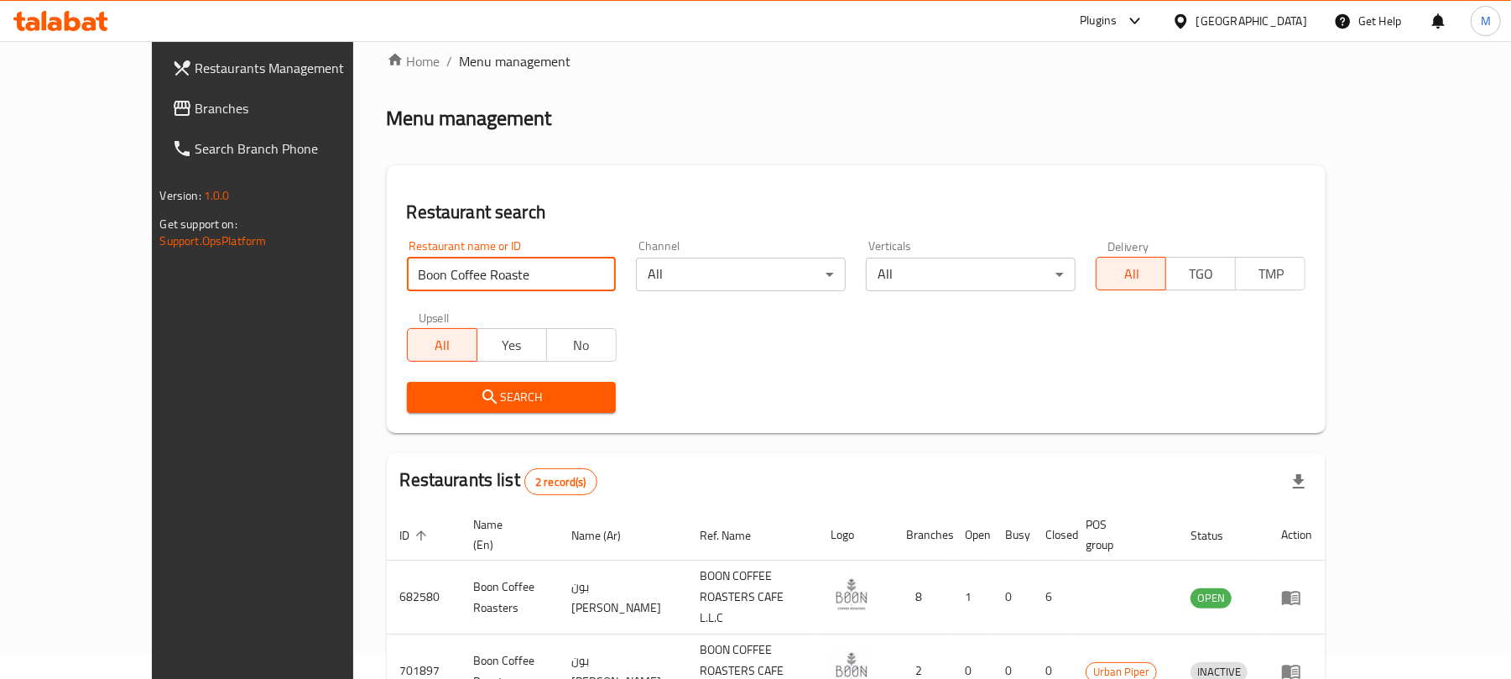
scroll to position [97, 0]
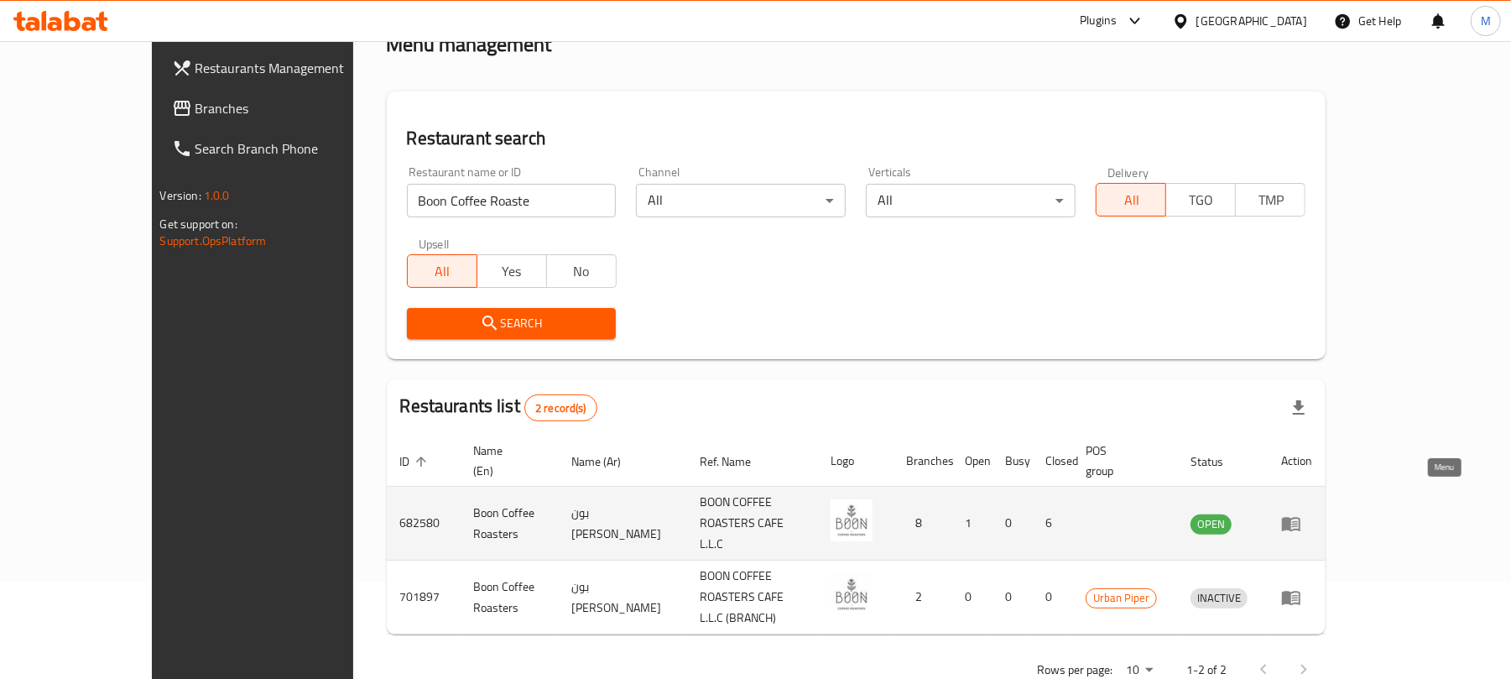
click at [1312, 513] on link "enhanced table" at bounding box center [1296, 523] width 31 height 20
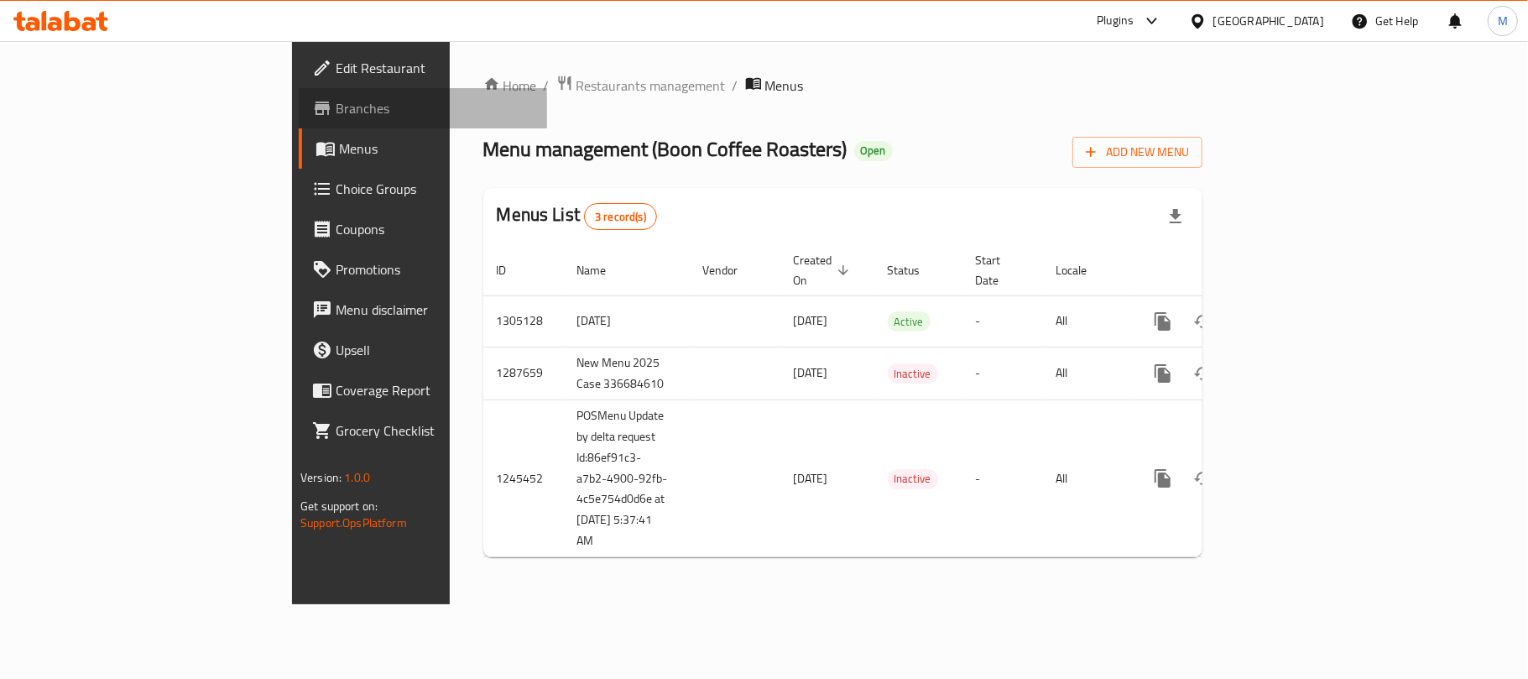
click at [336, 112] on span "Branches" at bounding box center [435, 108] width 198 height 20
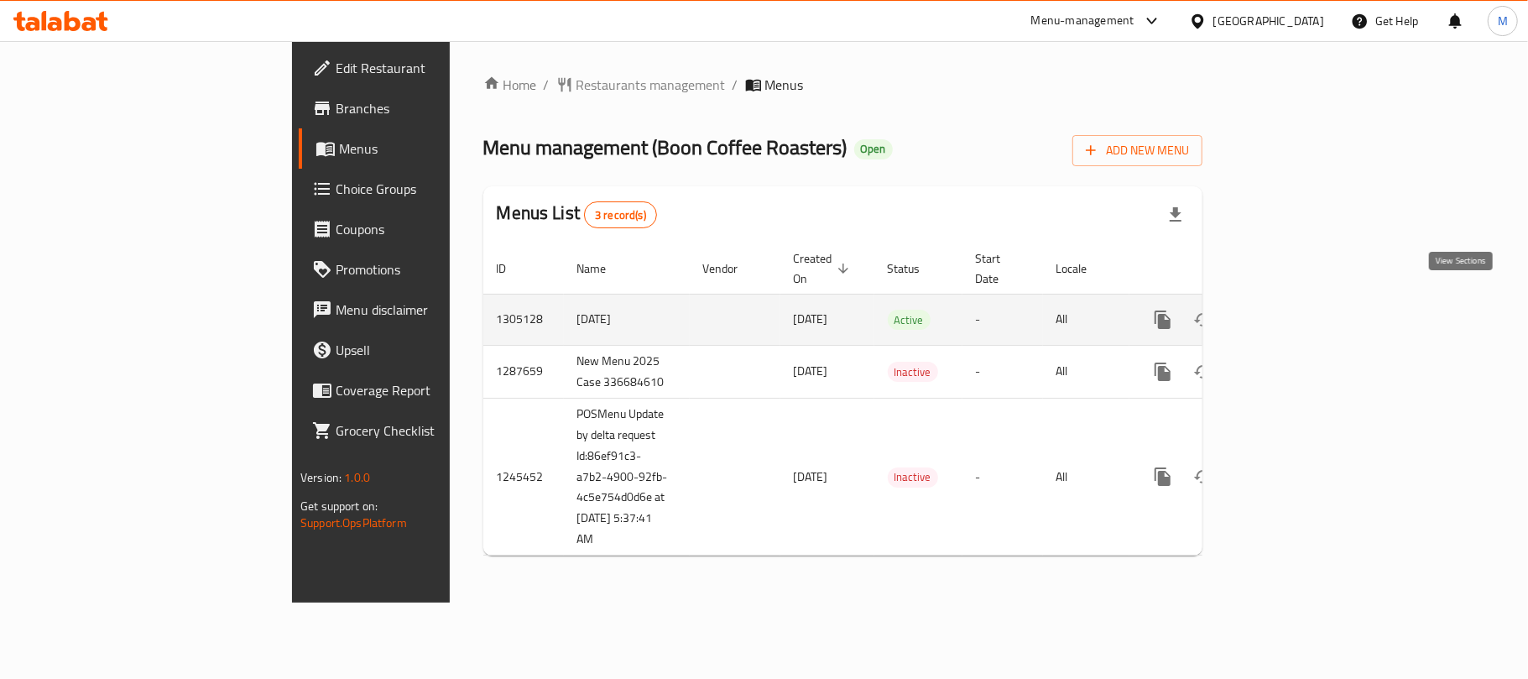
click at [1291, 312] on icon "enhanced table" at bounding box center [1283, 319] width 15 height 15
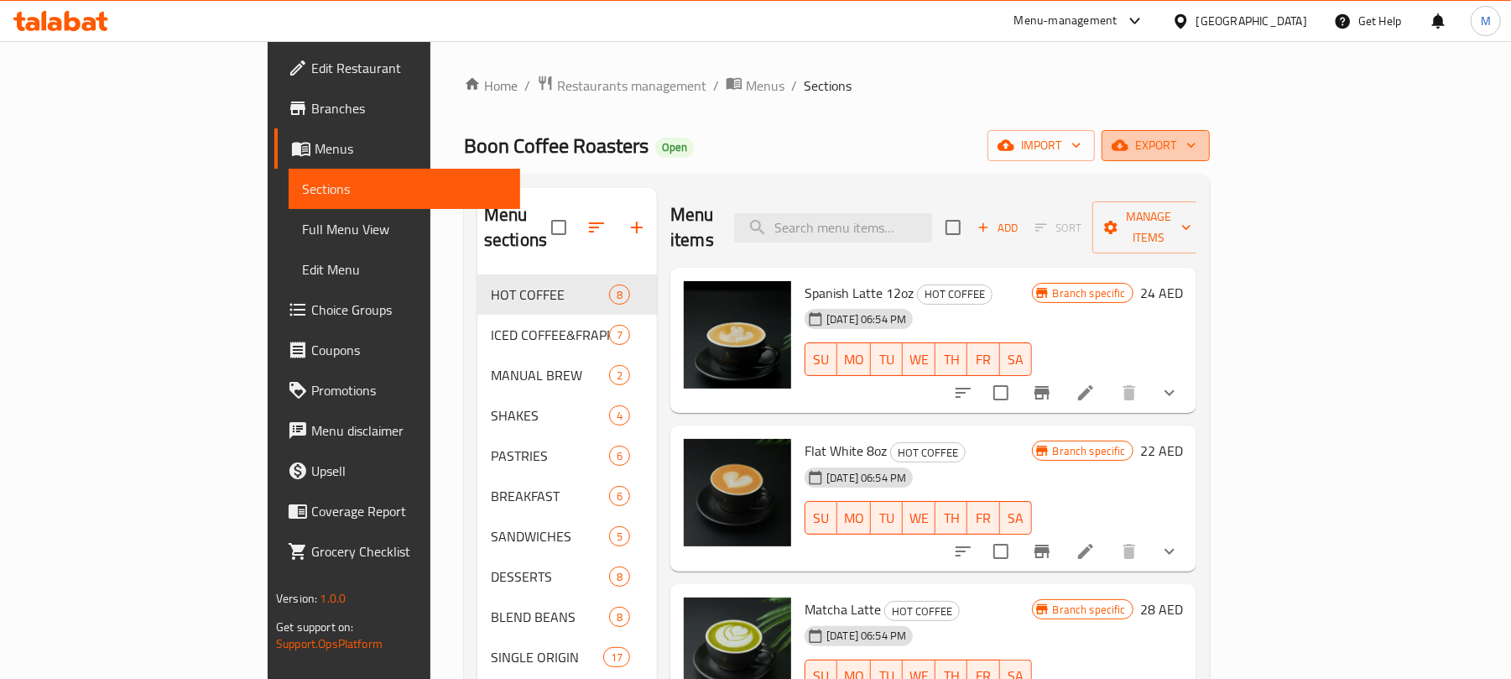
click at [1196, 143] on span "export" at bounding box center [1155, 145] width 81 height 21
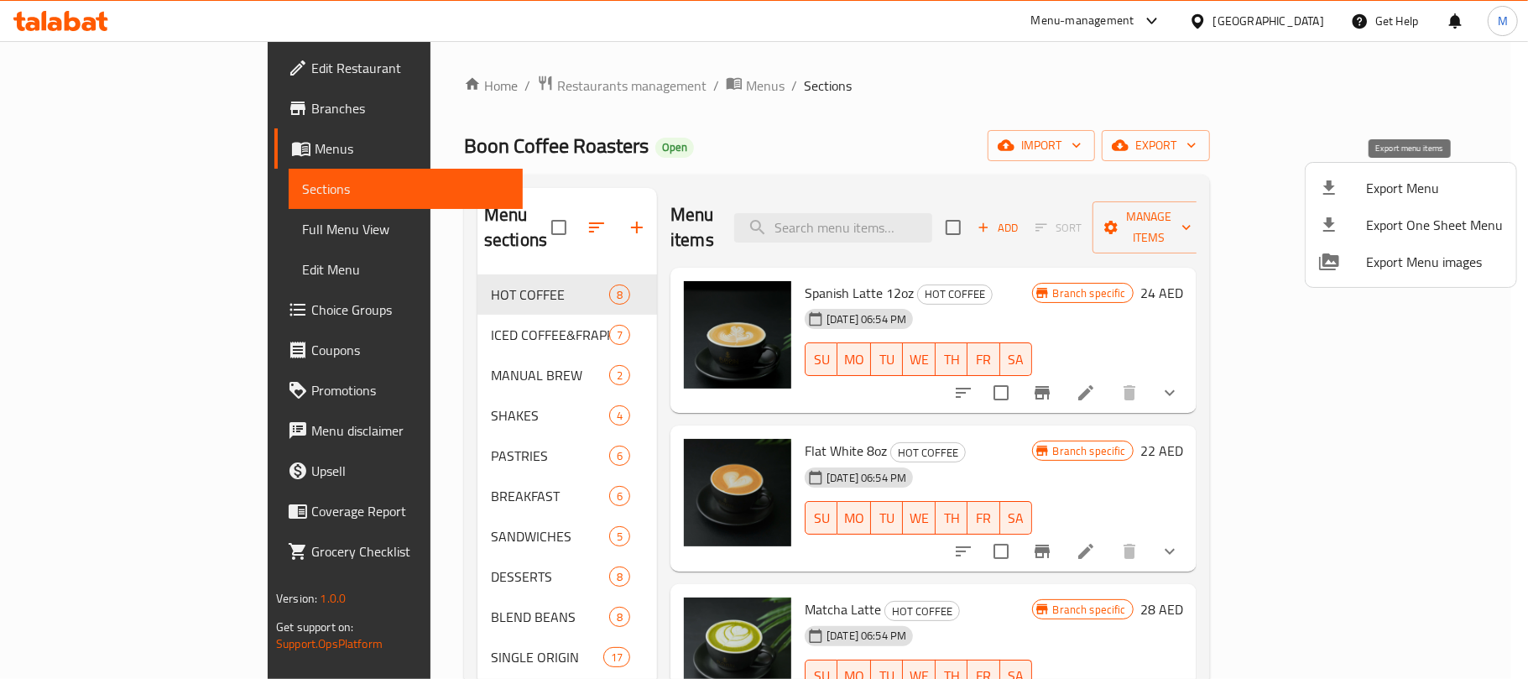
click at [1398, 181] on span "Export Menu" at bounding box center [1434, 188] width 137 height 20
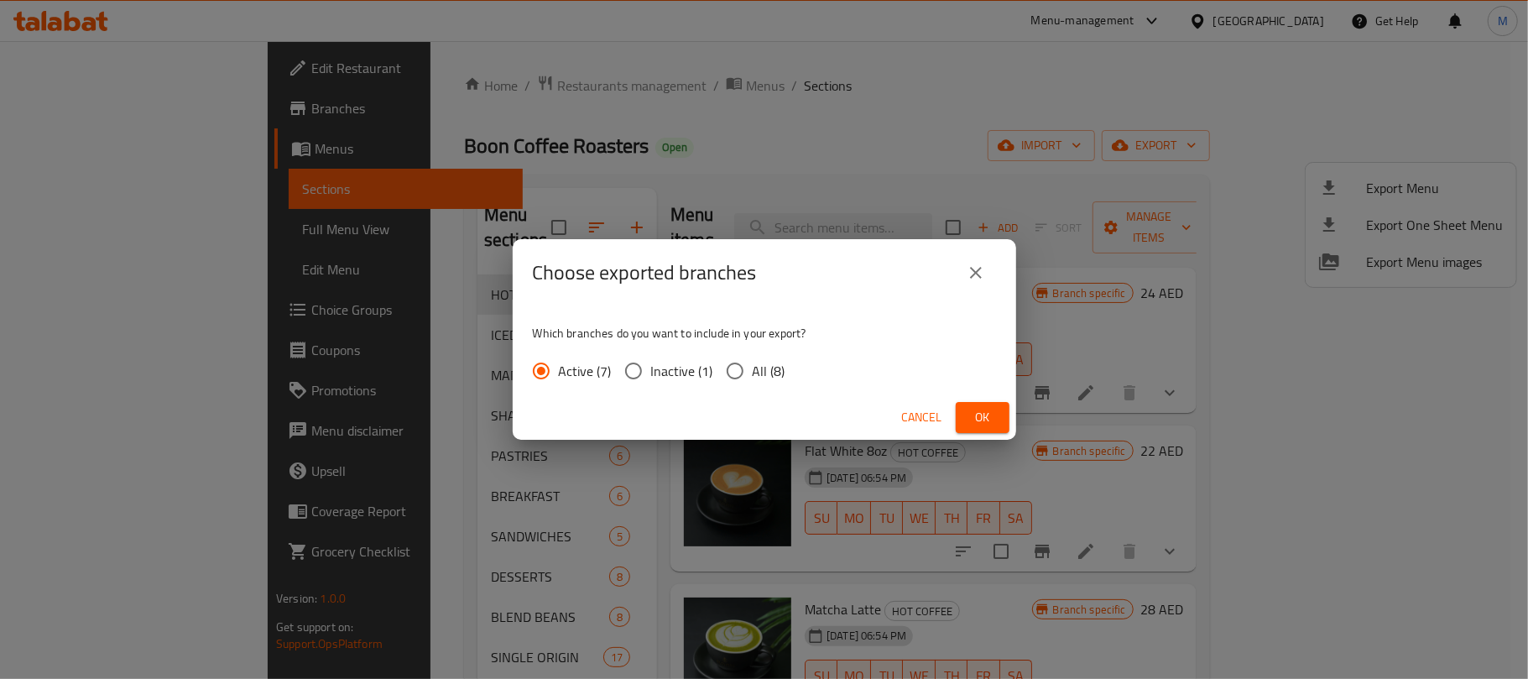
click at [766, 367] on span "All (8)" at bounding box center [769, 371] width 33 height 20
click at [753, 367] on input "All (8)" at bounding box center [734, 370] width 35 height 35
radio input "true"
click at [987, 423] on span "Ok" at bounding box center [982, 417] width 27 height 21
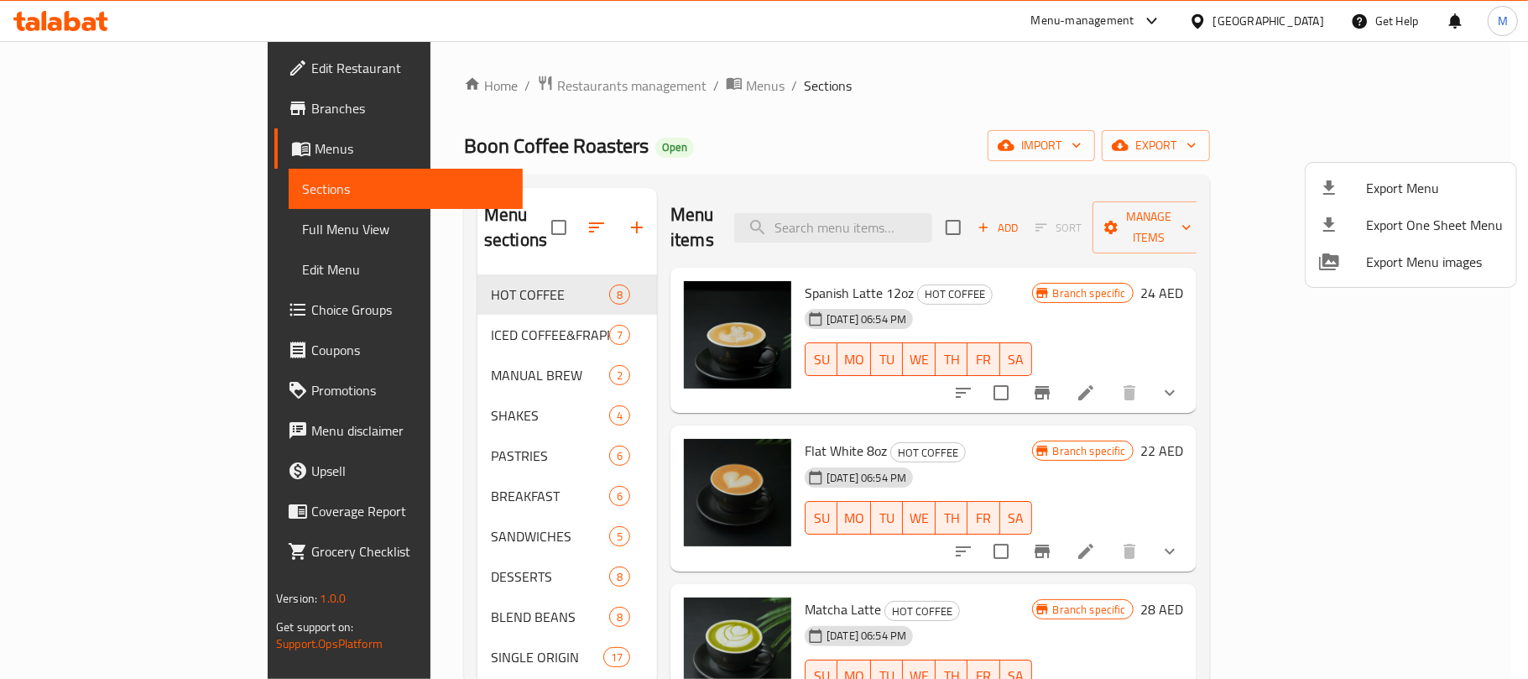
click at [705, 129] on div at bounding box center [764, 339] width 1528 height 679
